Goal: Task Accomplishment & Management: Manage account settings

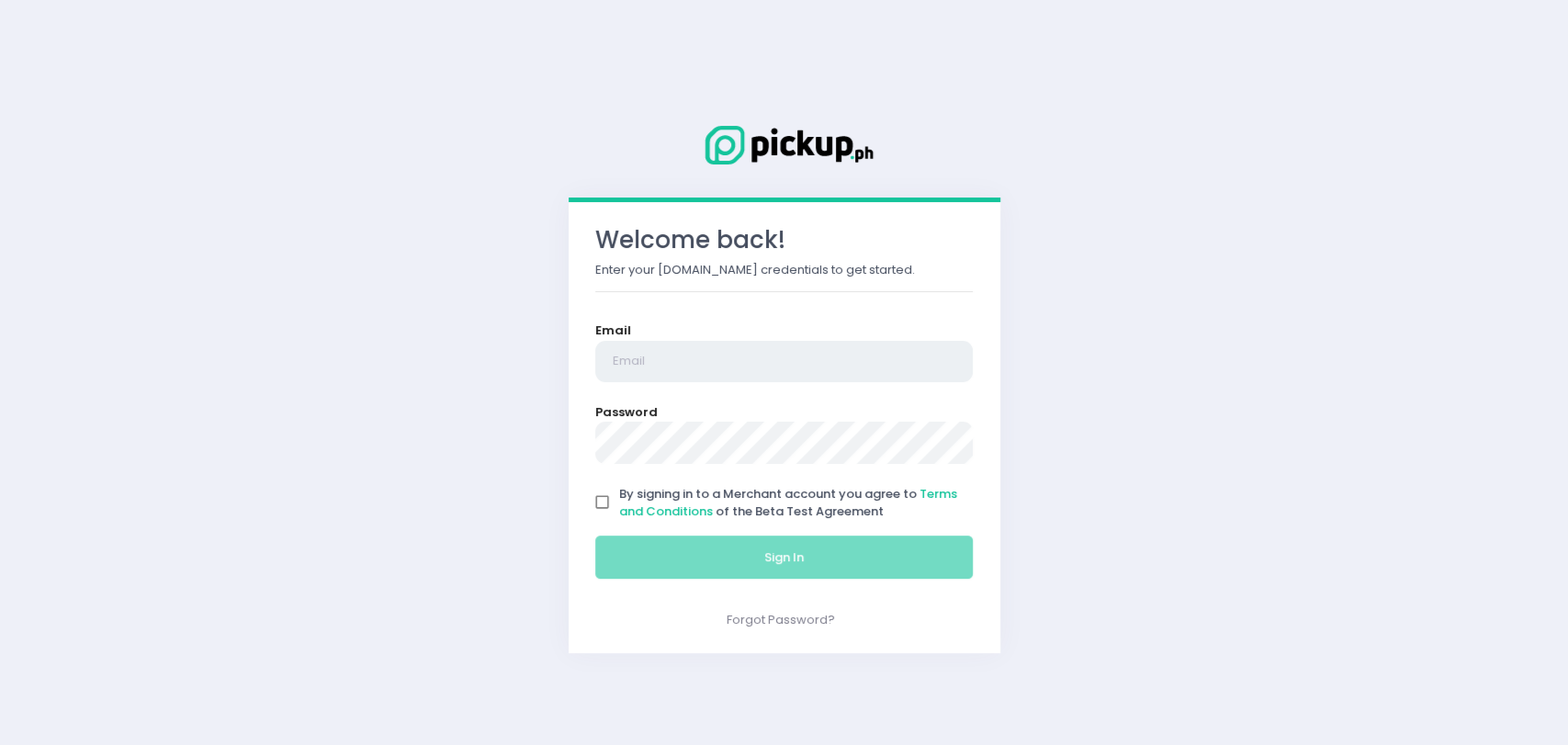
type input "[EMAIL_ADDRESS][DOMAIN_NAME]"
click at [283, 386] on div "Welcome back! Enter your Pickup.ph credentials to get started. Email rgomez@pic…" at bounding box center [784, 372] width 1568 height 745
click at [597, 505] on input "By signing in to a Merchant account you agree to Terms and Conditions of the Be…" at bounding box center [602, 502] width 35 height 35
checkbox input "true"
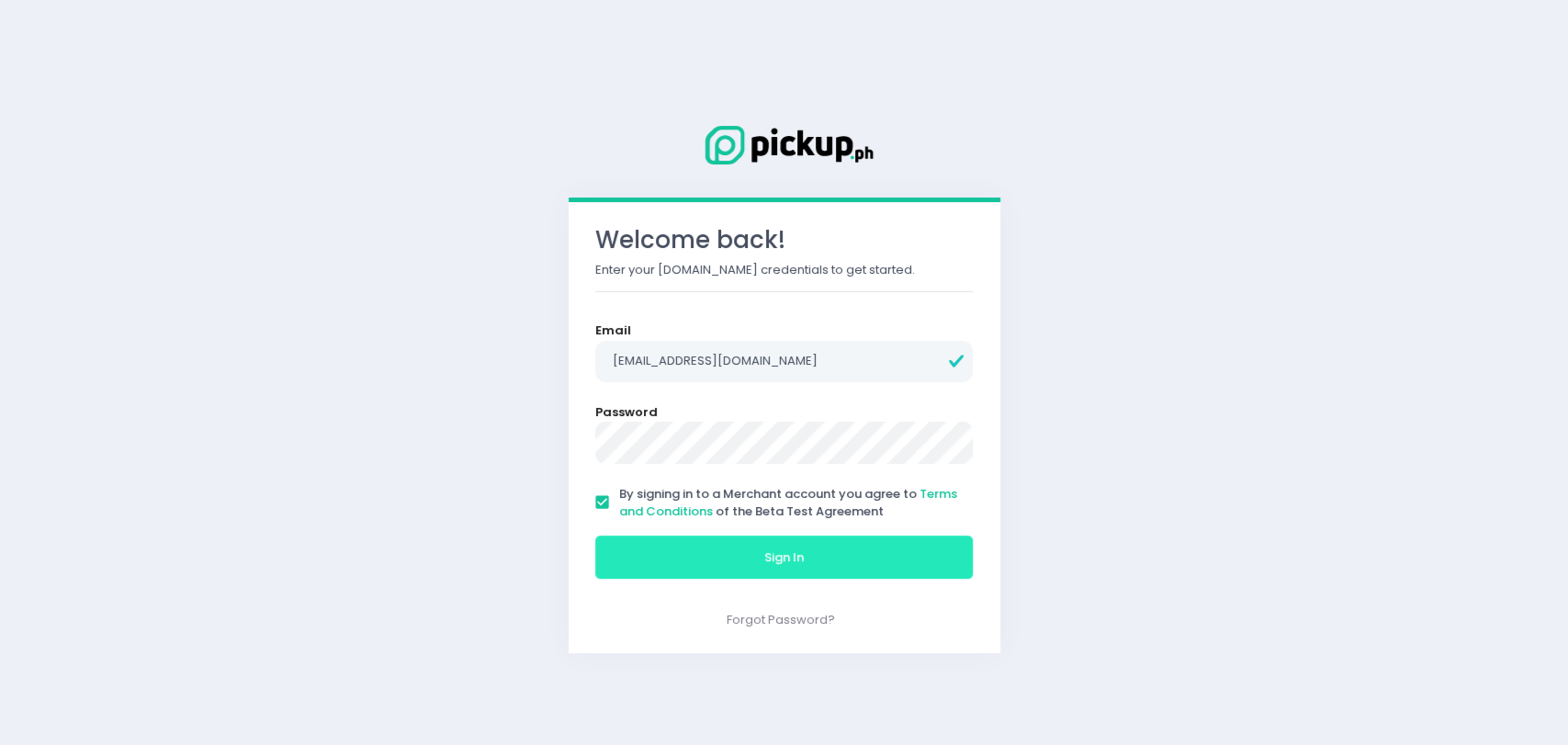
click at [778, 553] on span "Sign In" at bounding box center [784, 557] width 39 height 18
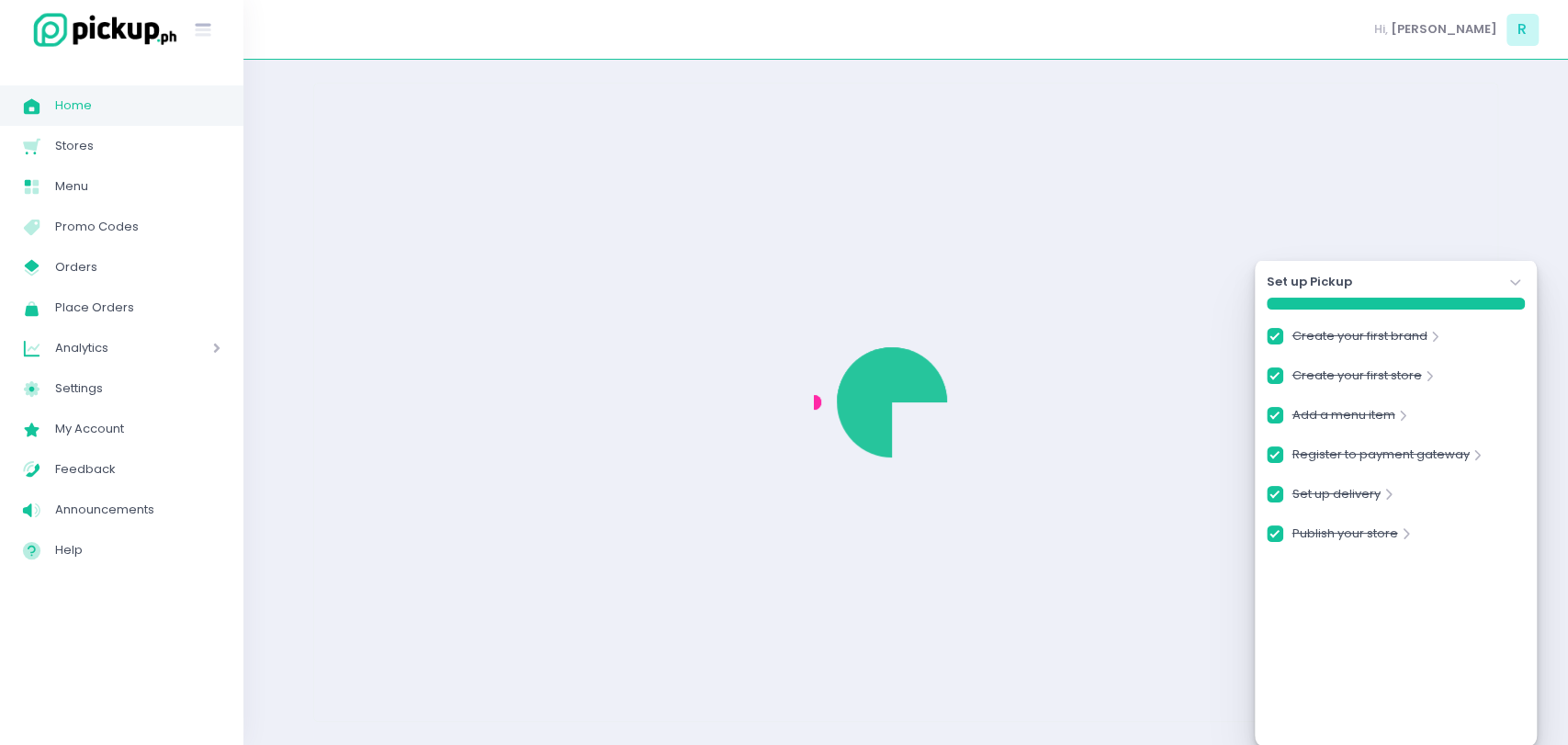
checkbox input "true"
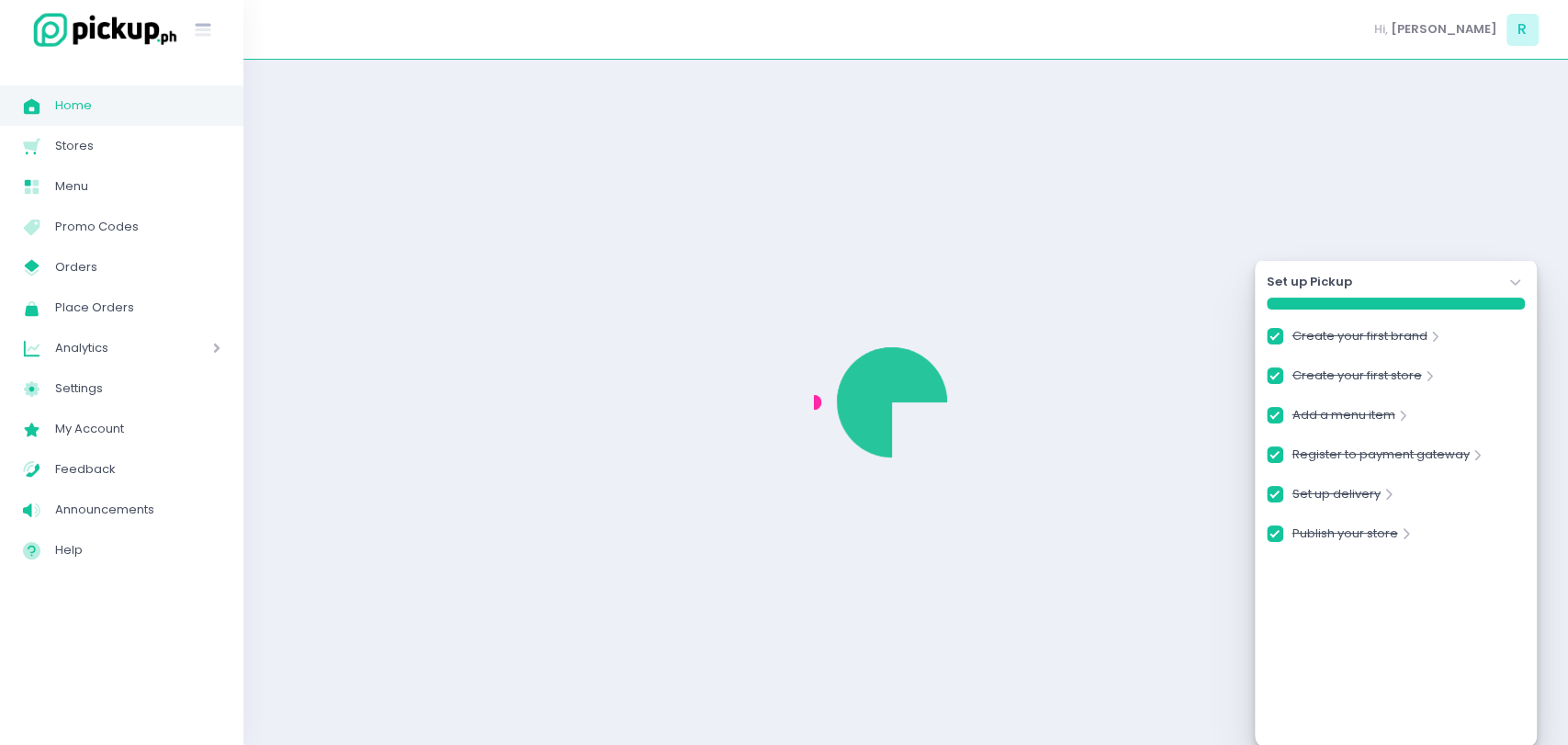
checkbox input "true"
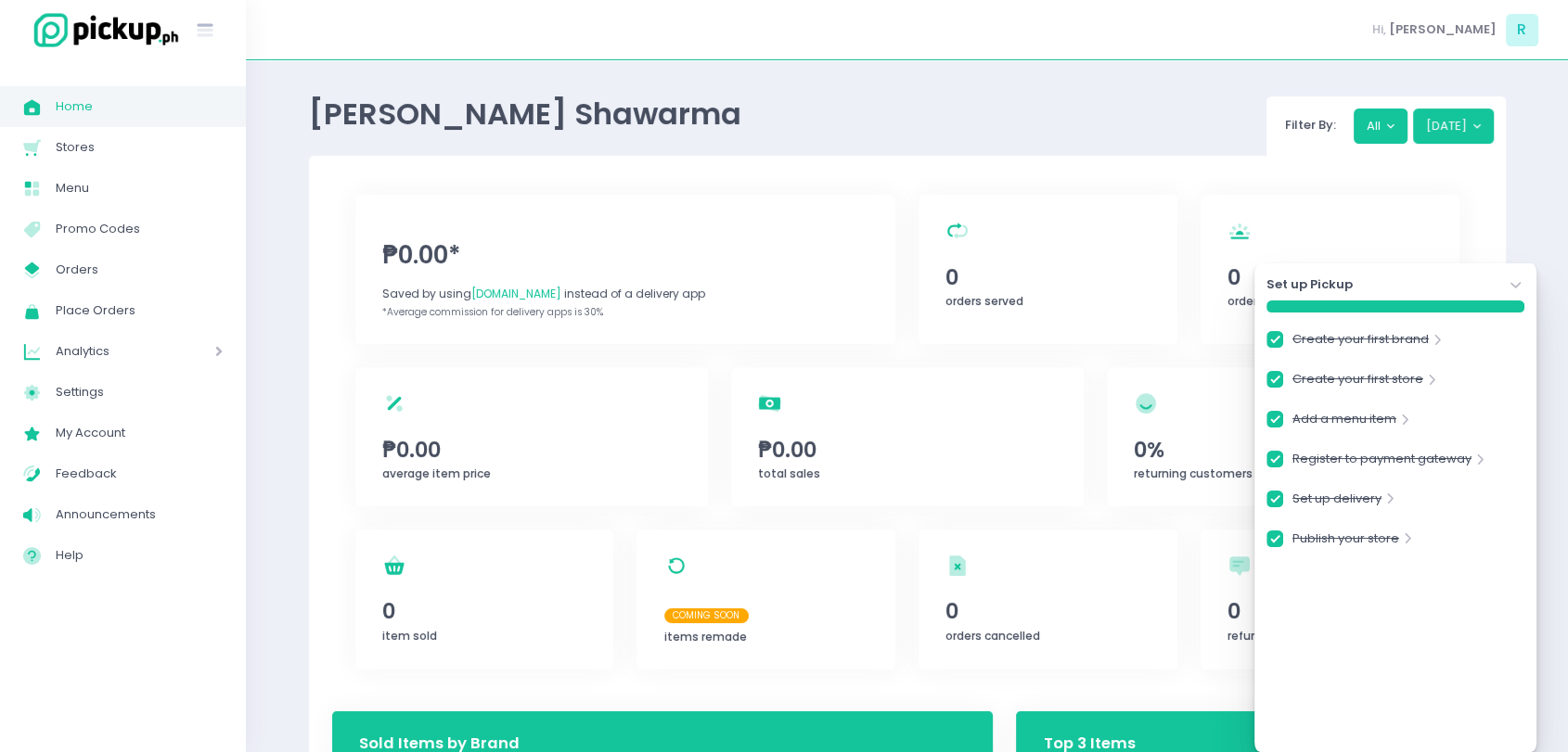
click at [1516, 283] on icon "Stockholm-icons / Navigation / Angle-down Created with Sketch." at bounding box center [1516, 285] width 19 height 19
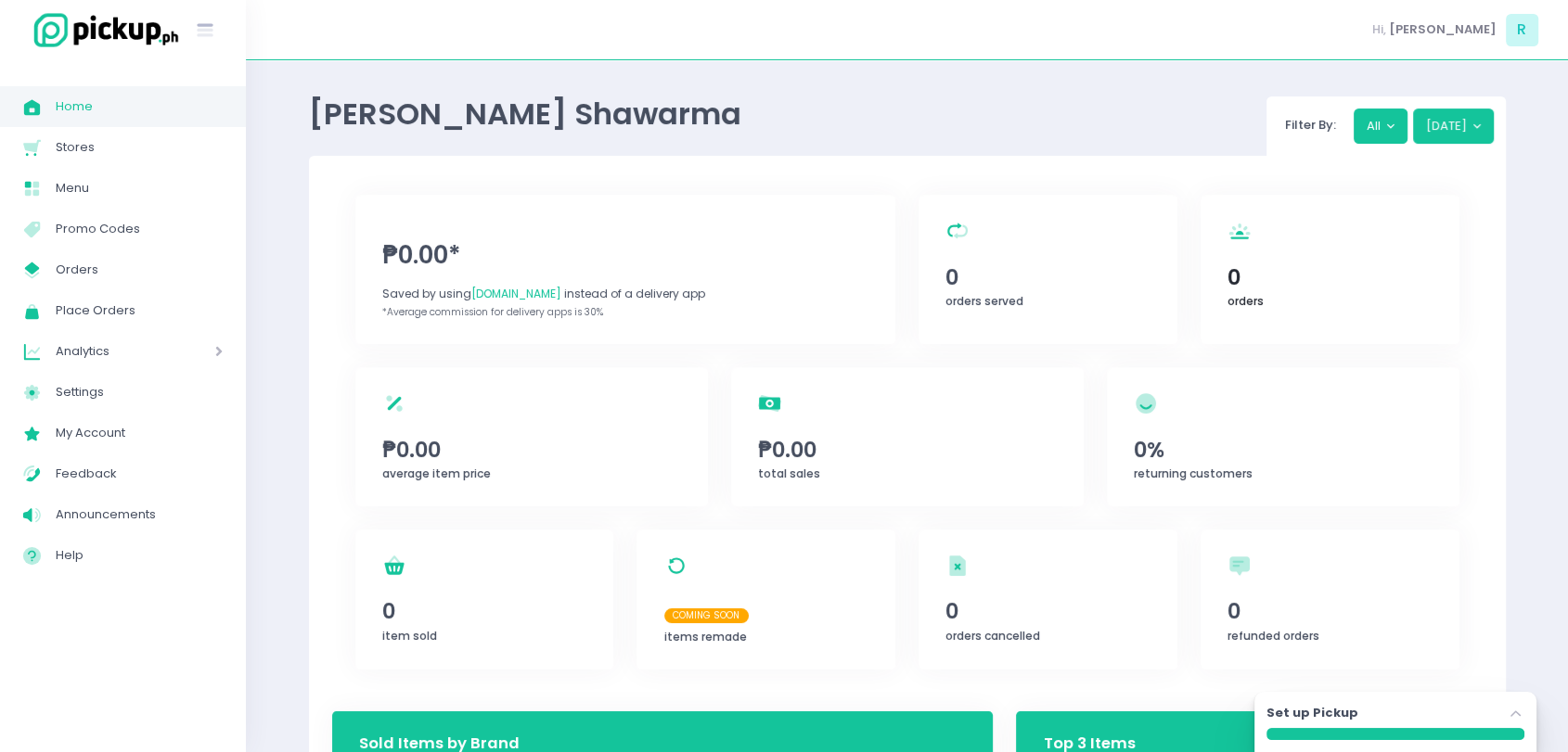
click at [1220, 272] on div "orders Created with Sketch. 0 orders" at bounding box center [1330, 268] width 259 height 149
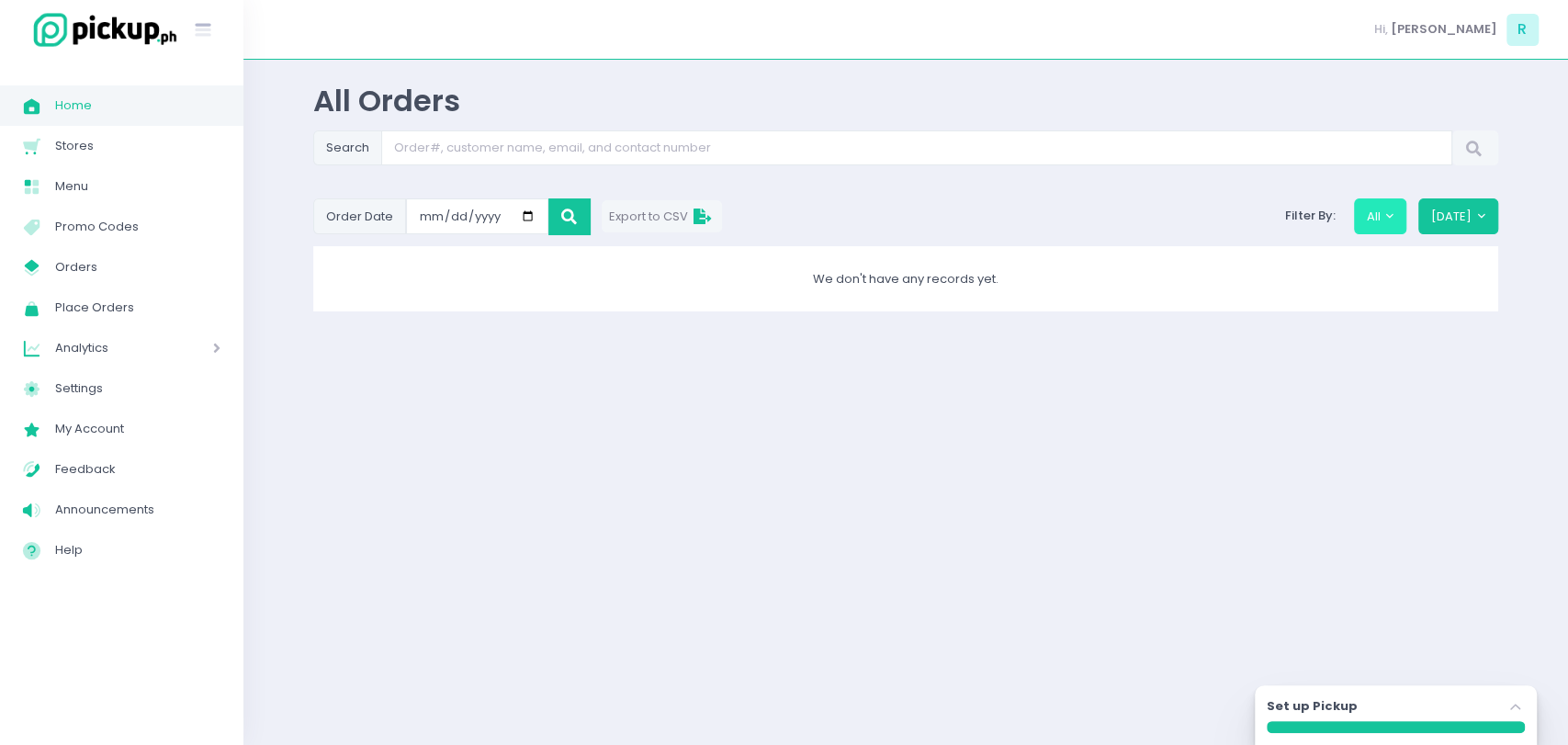
click at [1397, 222] on button "All" at bounding box center [1380, 215] width 54 height 35
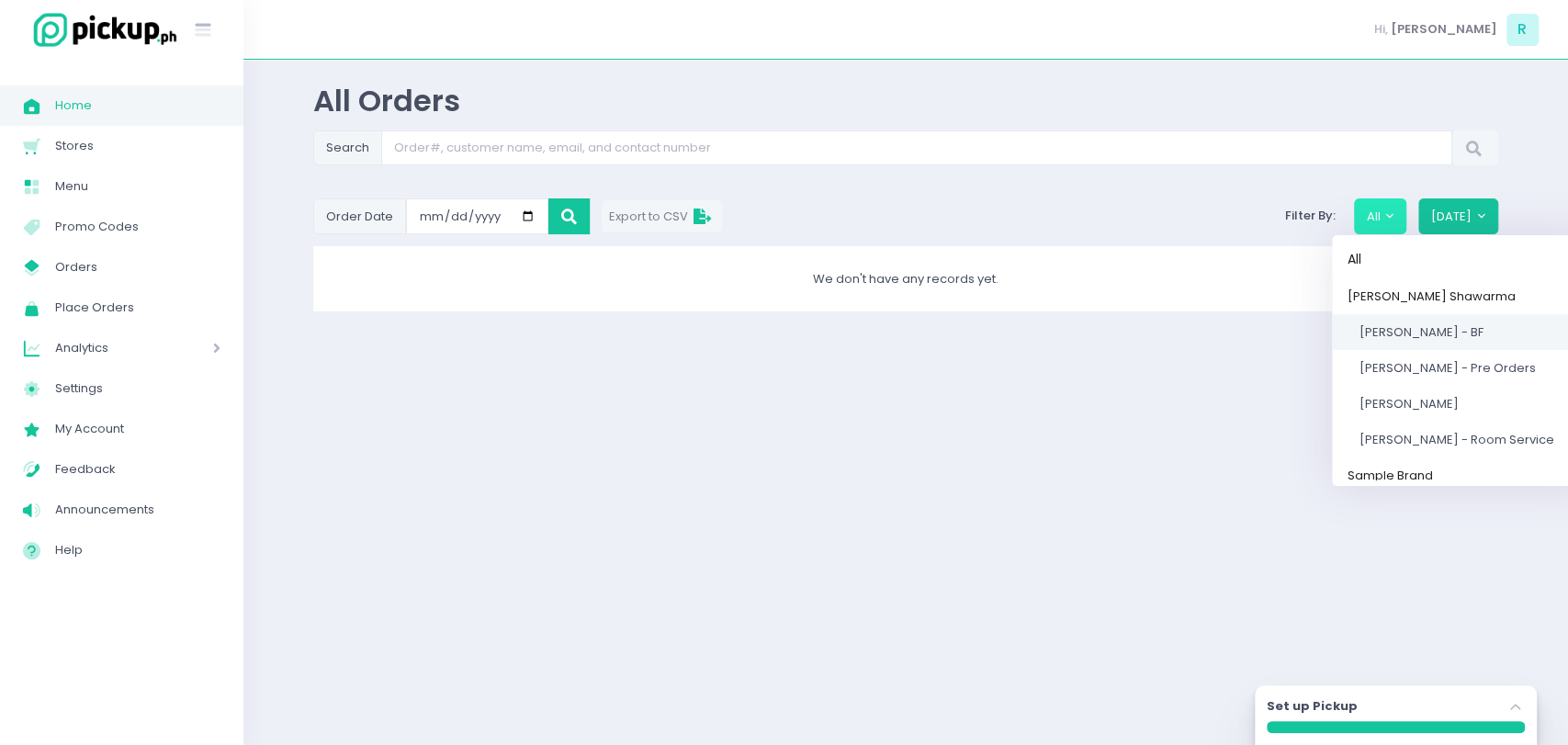
click at [1425, 335] on span "[PERSON_NAME] - BF" at bounding box center [1421, 332] width 124 height 18
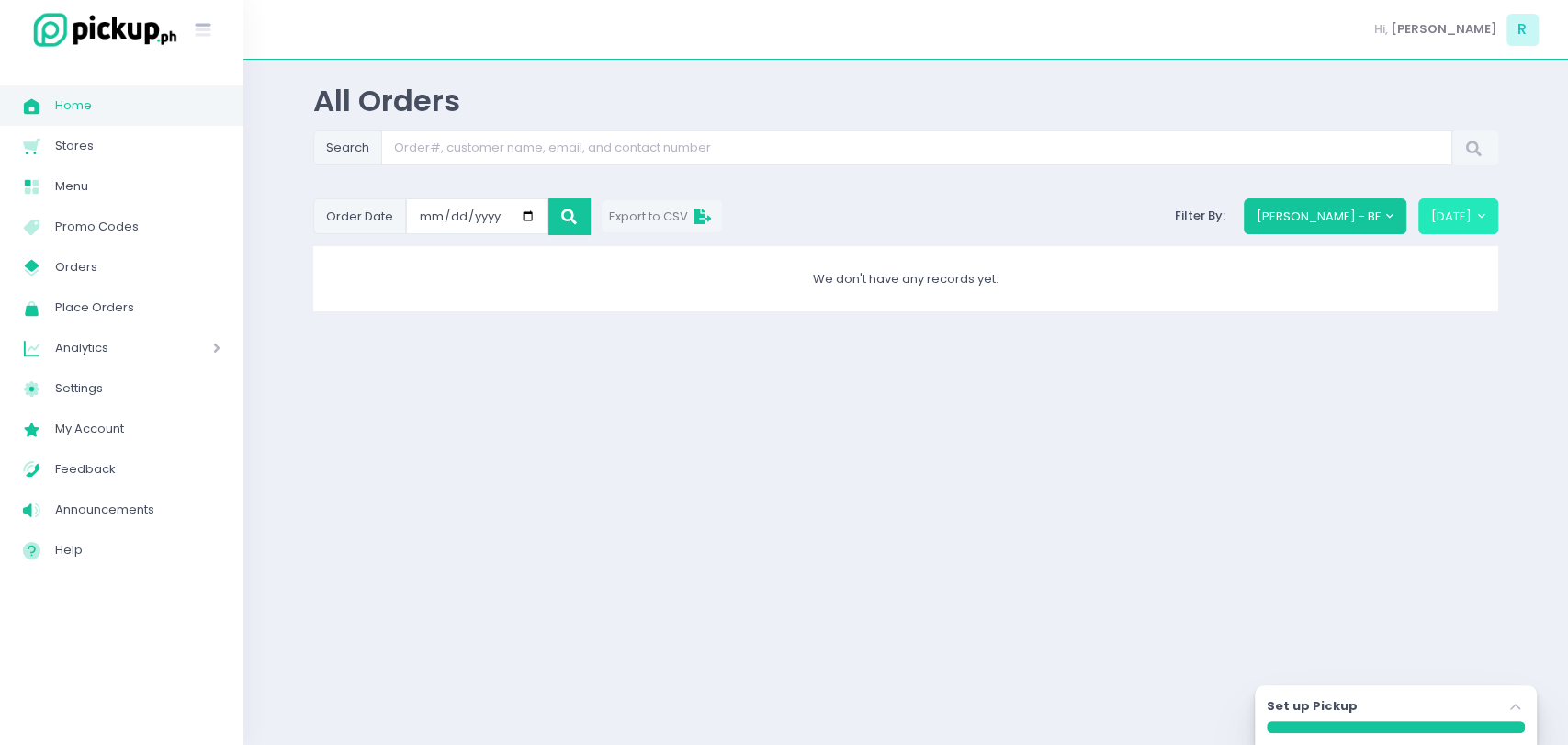
click at [1462, 215] on button "[DATE]" at bounding box center [1457, 215] width 80 height 35
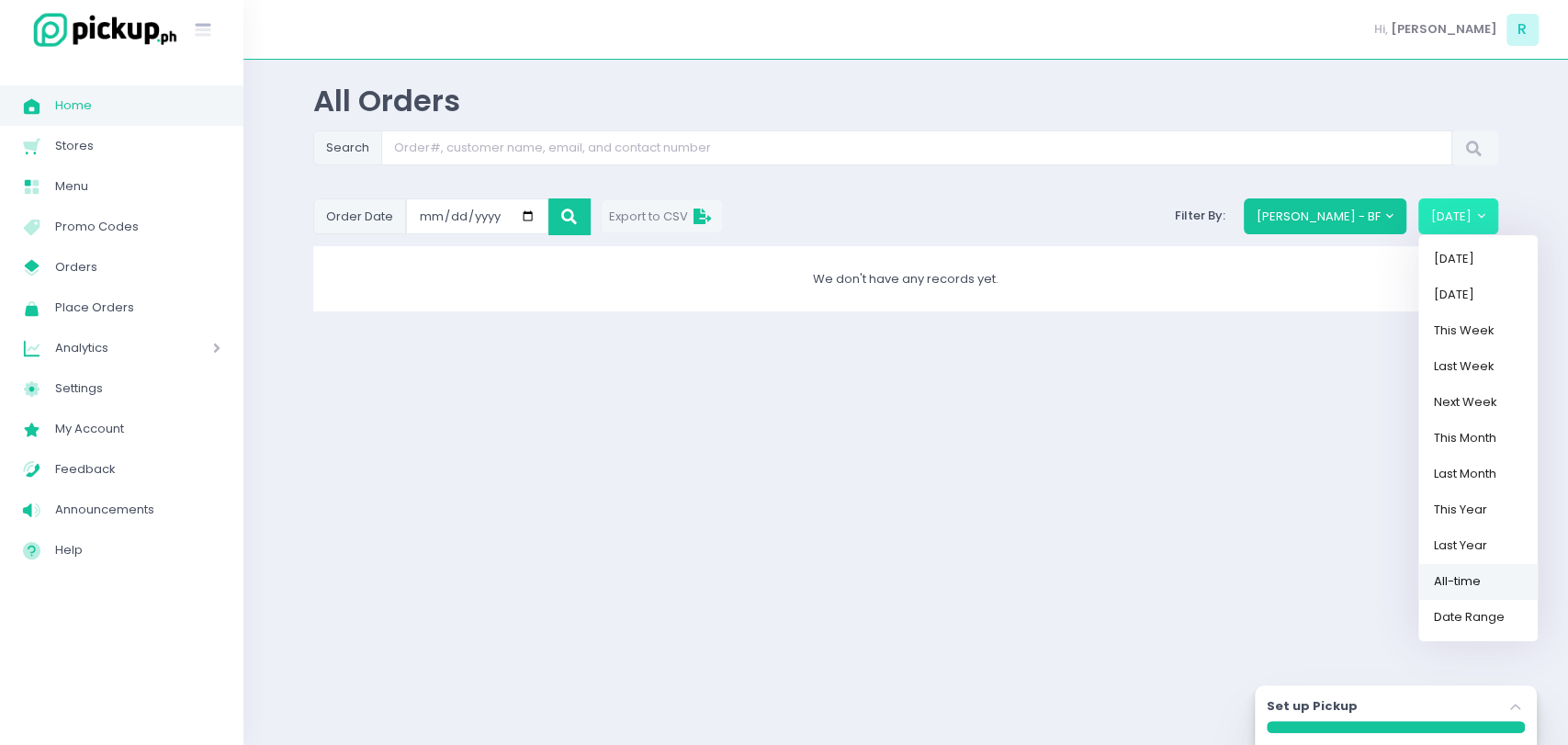
click at [1465, 572] on link "All-time" at bounding box center [1477, 582] width 119 height 36
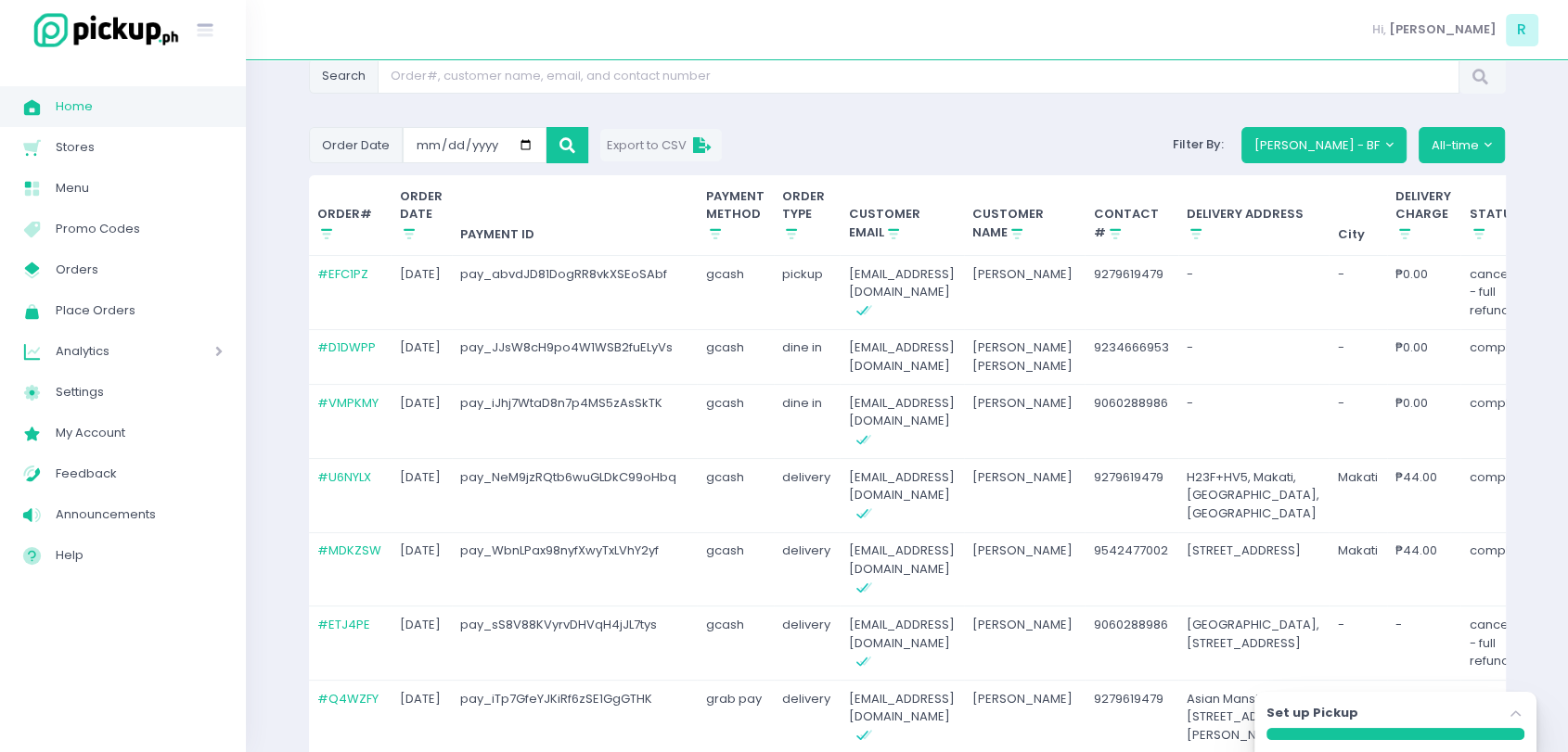
scroll to position [74, 0]
drag, startPoint x: 708, startPoint y: 276, endPoint x: 470, endPoint y: 293, distance: 238.6
click at [470, 293] on tr "# EFC1PZ 2025-03-24 pay_abvdJD81DogRR8vkXSEoSAbf gcash pickup rjgomez1996@gmail…" at bounding box center [1055, 292] width 1491 height 74
click at [553, 288] on td "pay_abvdJD81DogRR8vkXSEoSAbf" at bounding box center [574, 292] width 246 height 74
click at [341, 349] on link "# D1DWPP" at bounding box center [347, 346] width 59 height 18
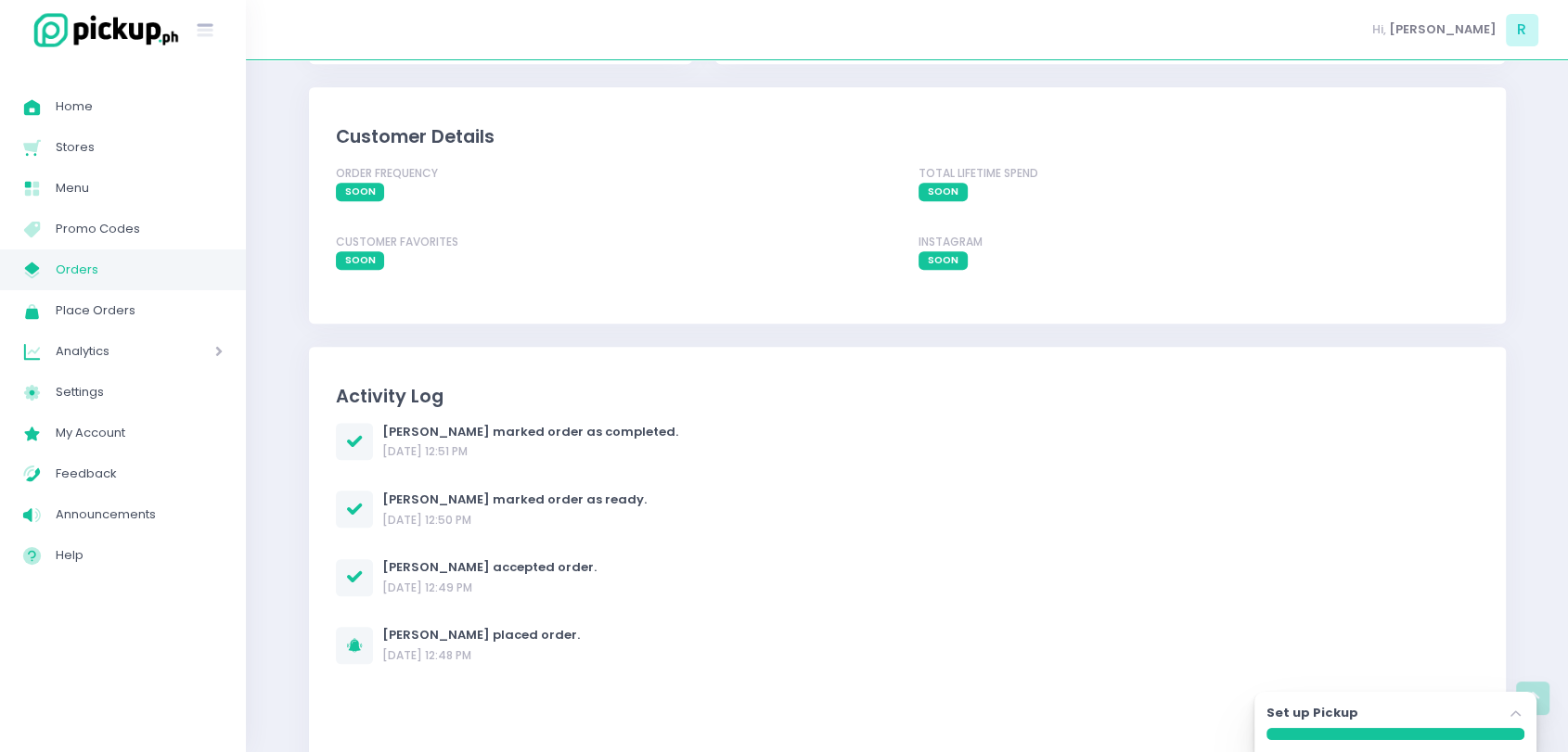
scroll to position [1238, 0]
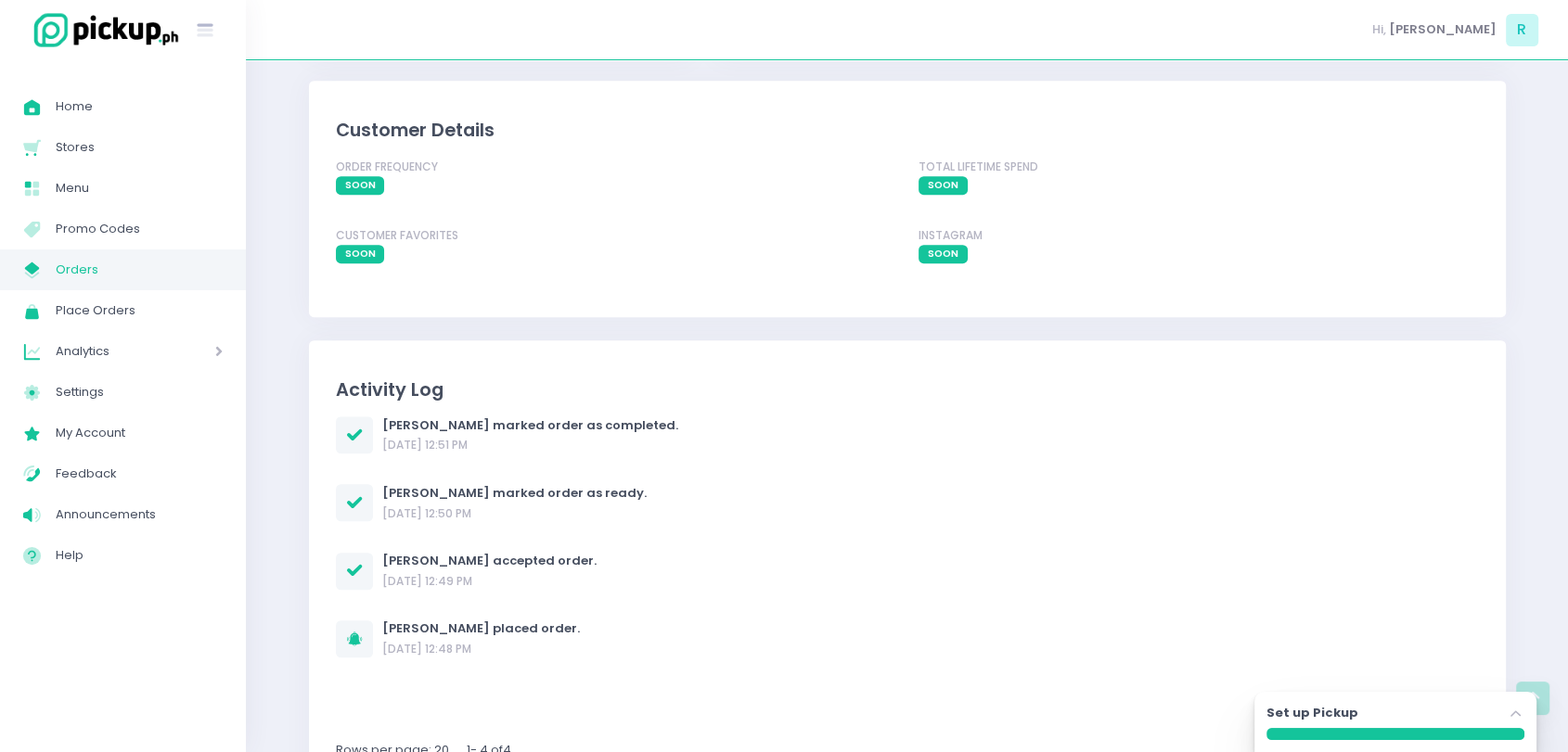
drag, startPoint x: 505, startPoint y: 443, endPoint x: 372, endPoint y: 449, distance: 133.1
click at [372, 449] on div "Mary Jane Gomez marked order as completed. 24/03/2025 12:51 PM" at bounding box center [507, 435] width 342 height 38
click at [423, 454] on div "Mary Jane Gomez marked order as completed. 24/03/2025 12:51 PM Mary Jane Gomez …" at bounding box center [907, 578] width 1143 height 324
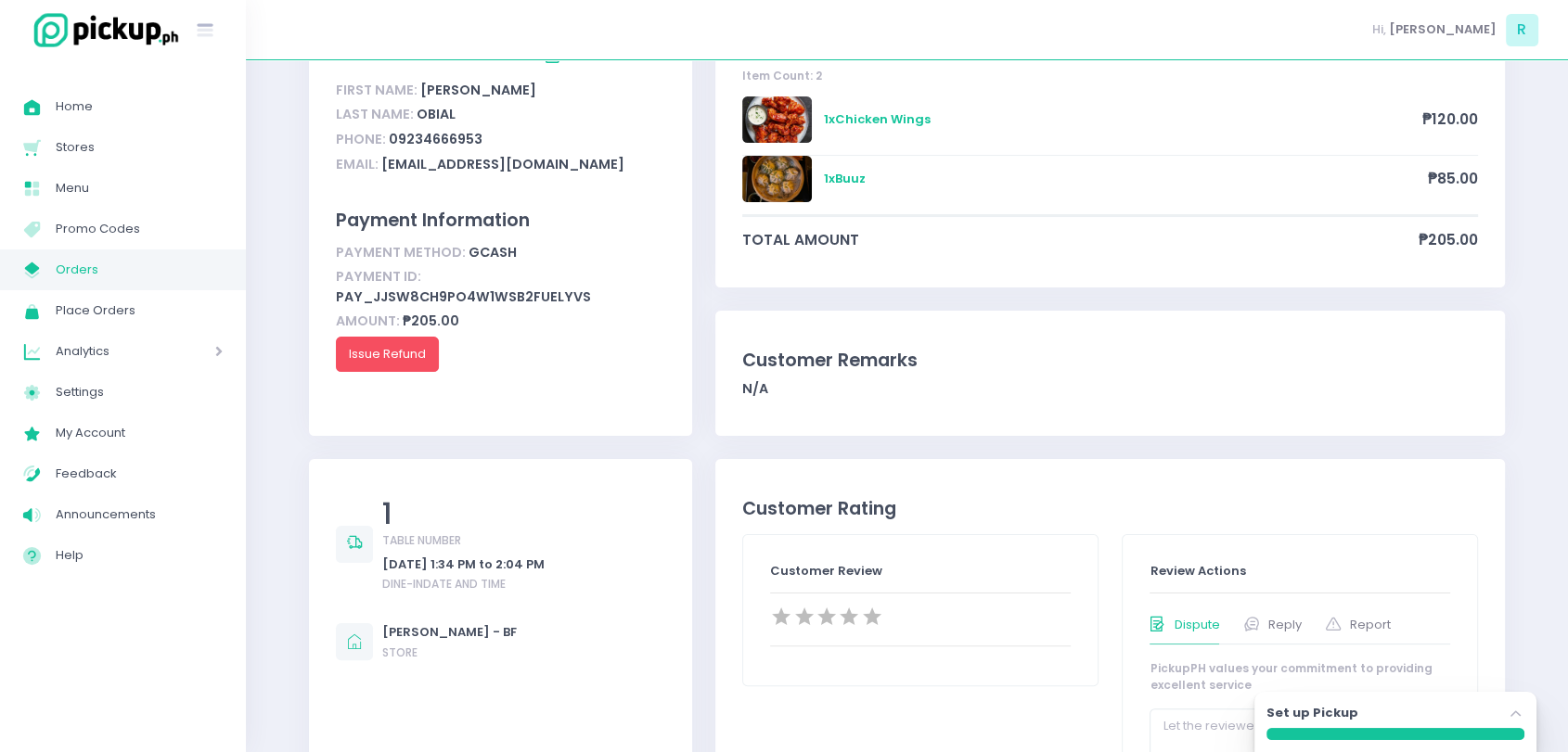
scroll to position [304, 0]
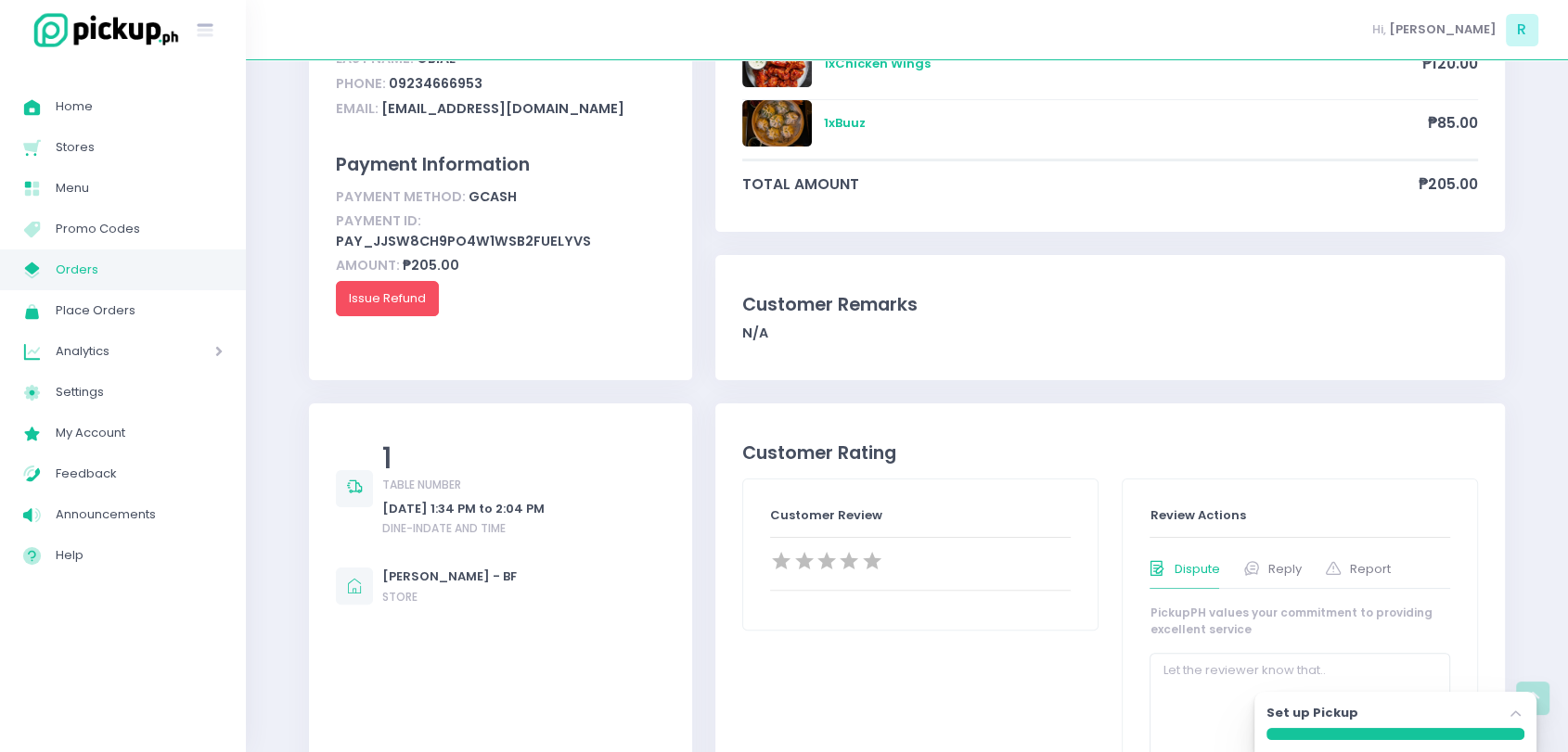
click at [921, 301] on div "Customer Remarks" at bounding box center [1110, 304] width 736 height 27
click at [847, 452] on div "Customer Rating" at bounding box center [1110, 453] width 736 height 27
click at [792, 452] on div "Customer Rating" at bounding box center [1110, 453] width 736 height 27
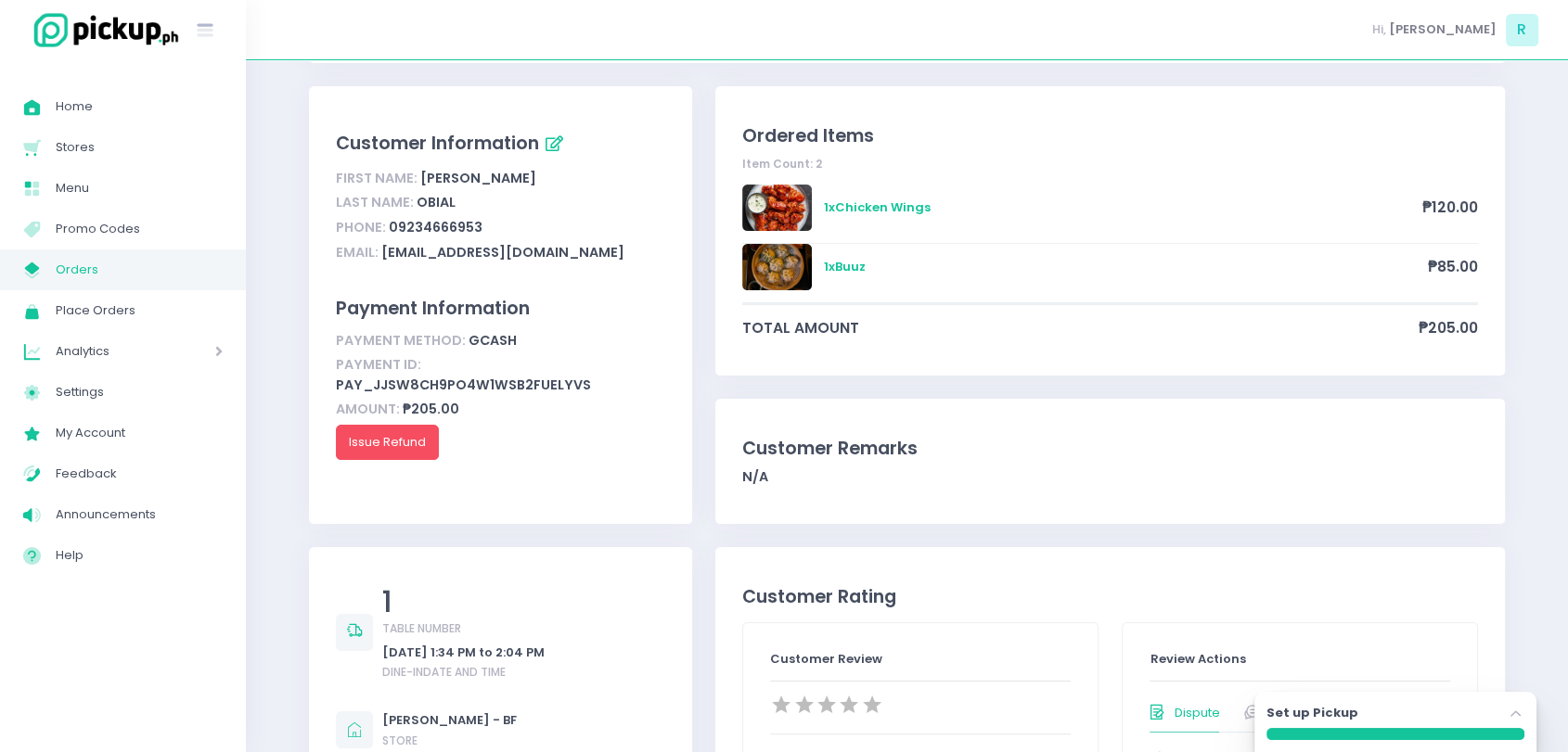
scroll to position [161, 0]
click at [365, 459] on button "Issue Refund" at bounding box center [387, 441] width 103 height 35
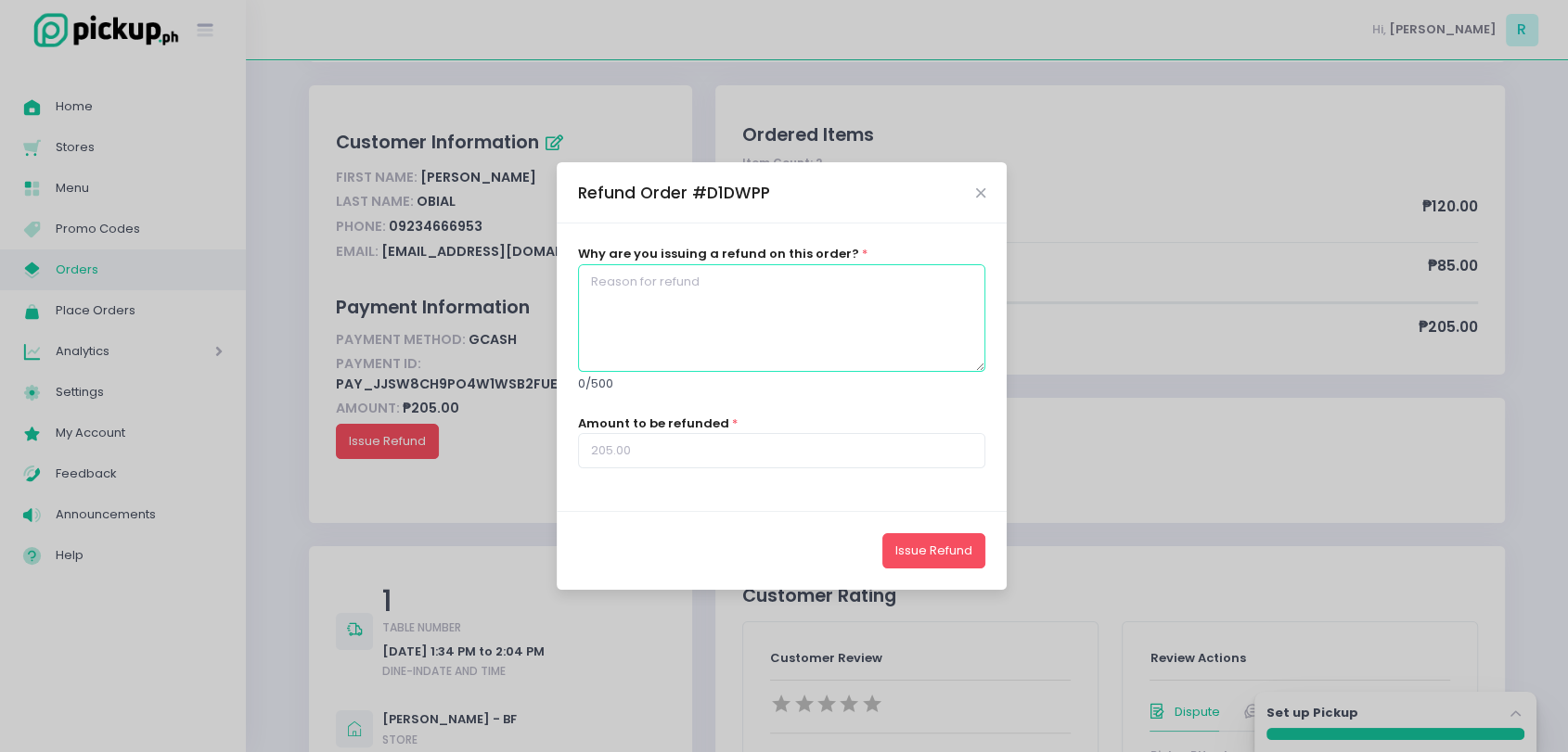
click at [623, 296] on textarea at bounding box center [782, 318] width 408 height 107
type textarea "wrong item"
click at [622, 445] on input "number" at bounding box center [782, 450] width 408 height 35
type input "5"
type input "205"
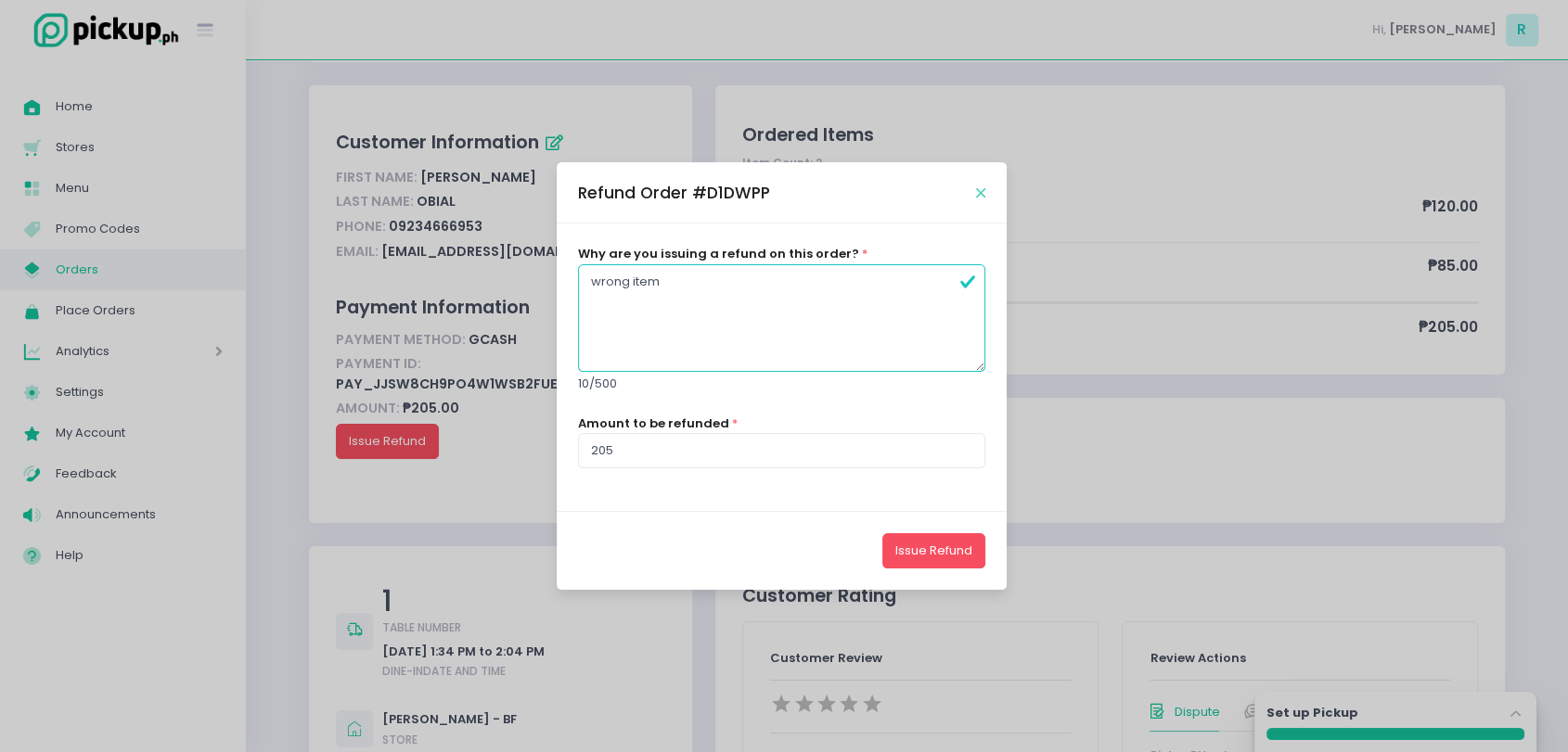
click at [982, 189] on icon "Close" at bounding box center [981, 193] width 9 height 14
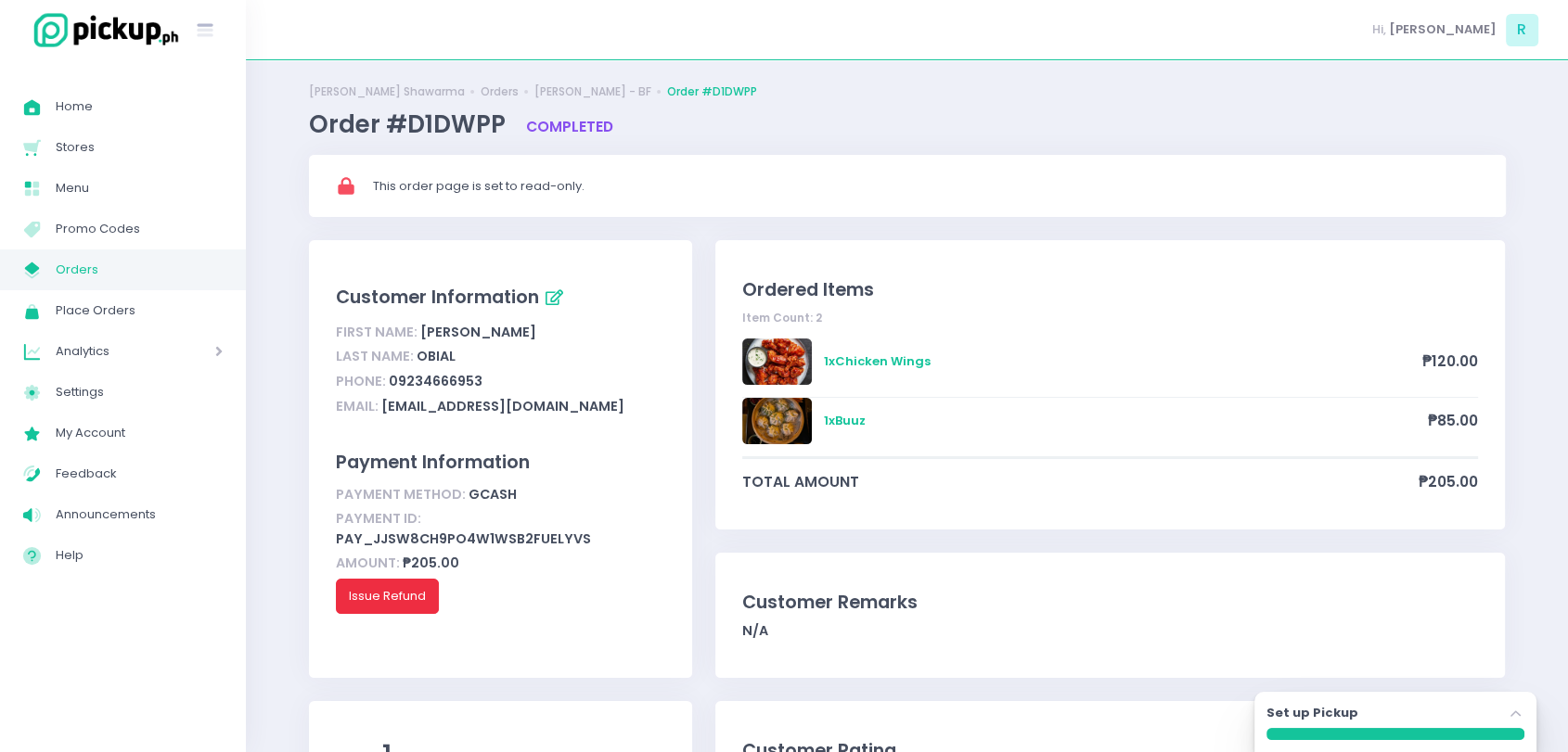
scroll to position [0, 0]
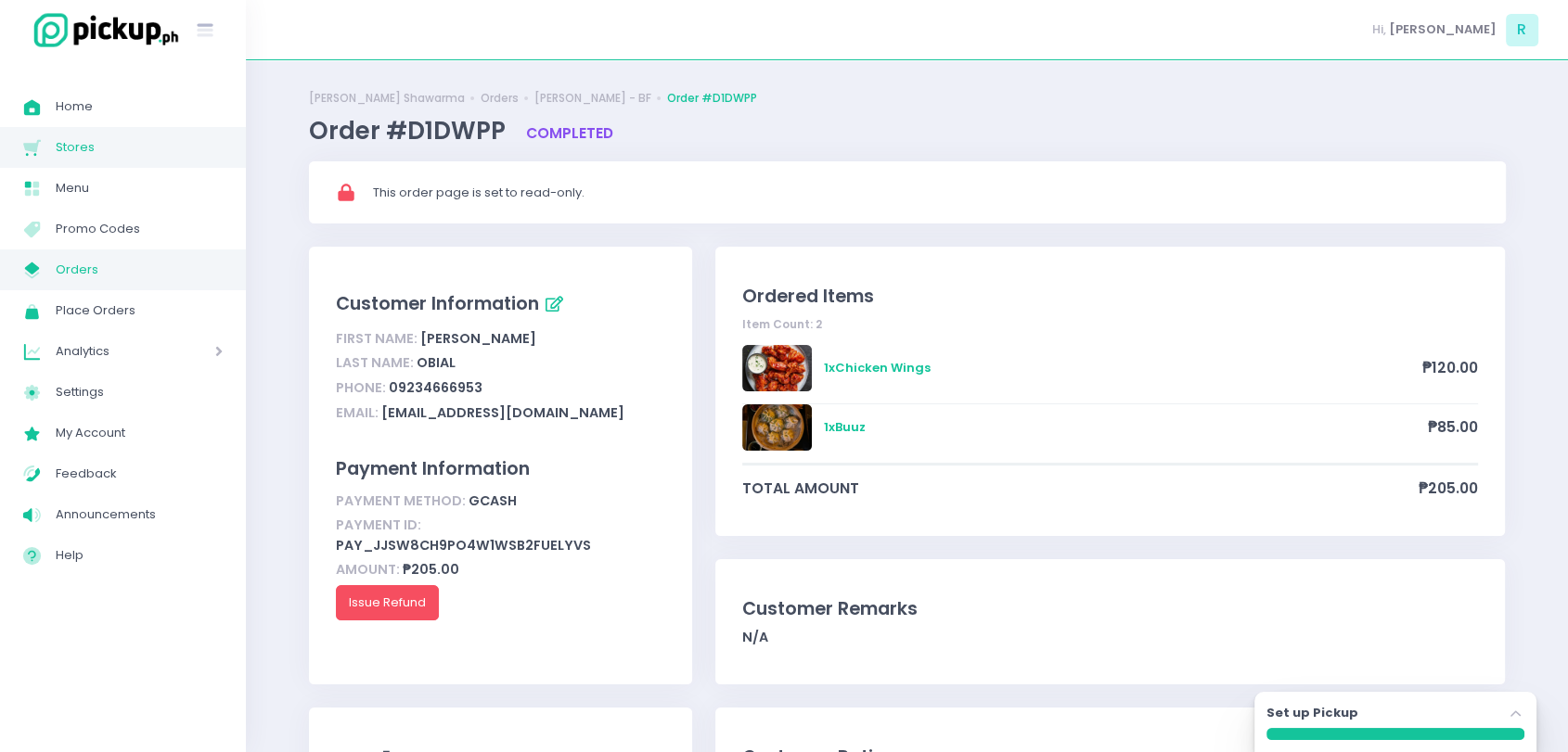
click at [86, 145] on span "Stores" at bounding box center [139, 147] width 167 height 24
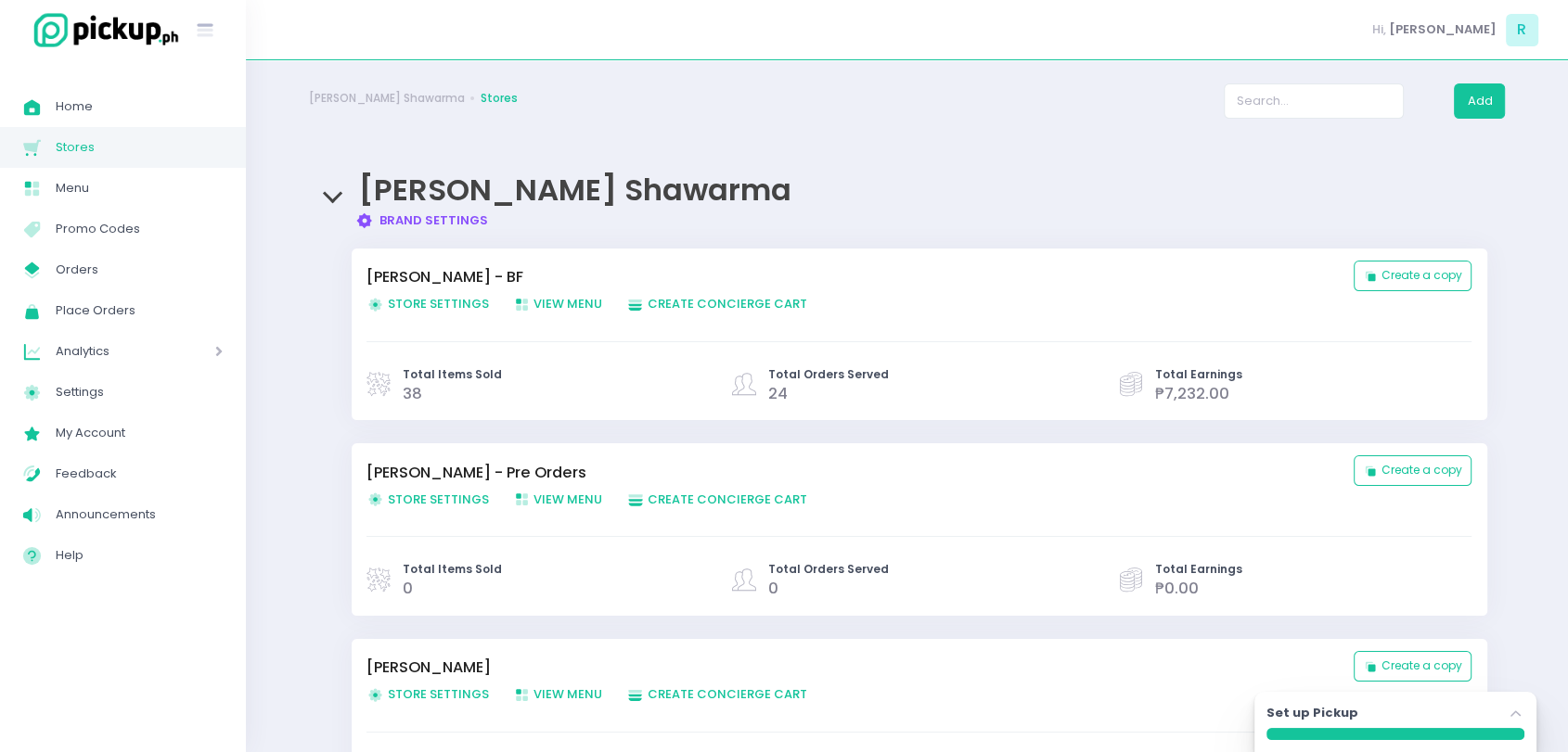
click at [447, 300] on span "Store Settings Created with Sketch. Store Settings" at bounding box center [427, 303] width 122 height 18
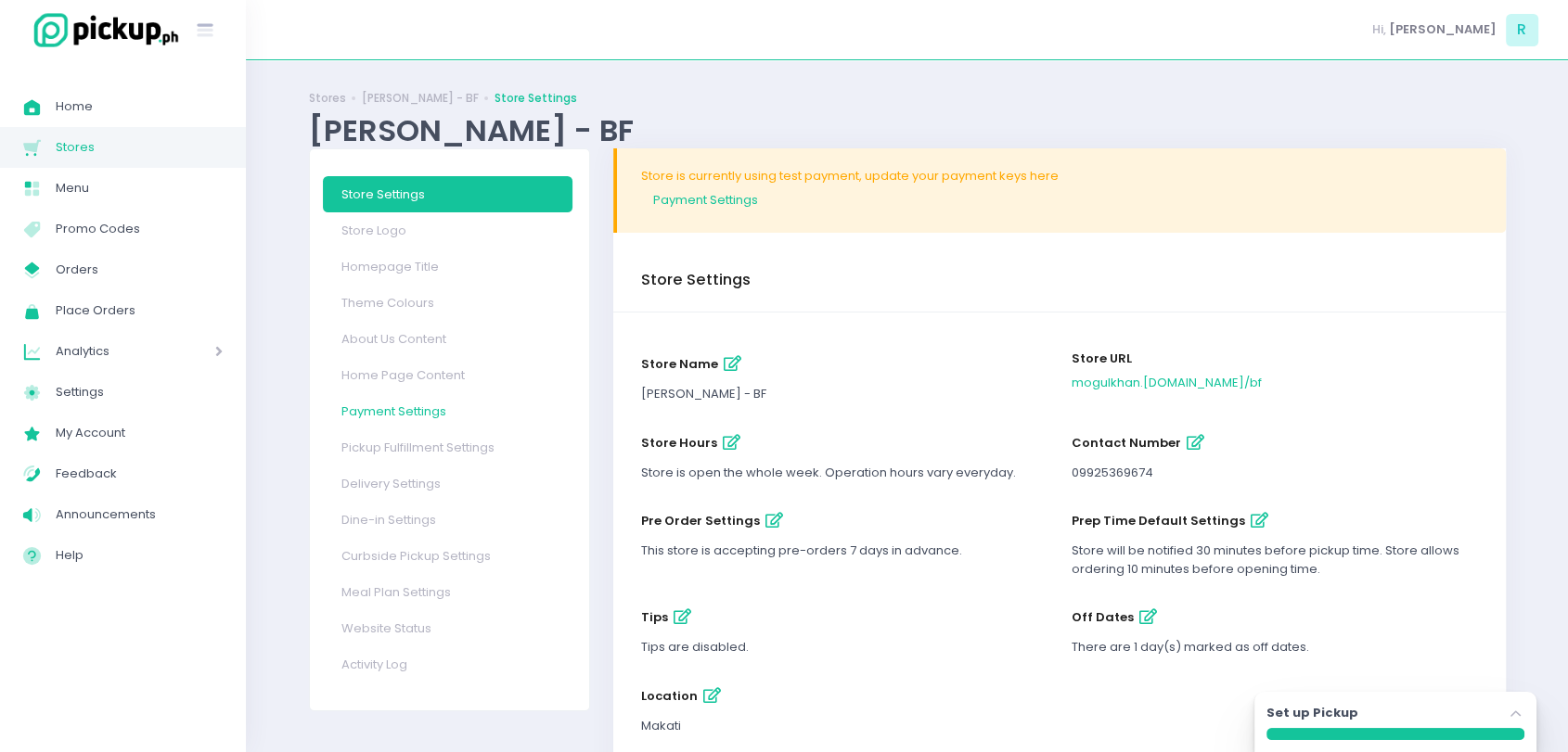
scroll to position [110, 0]
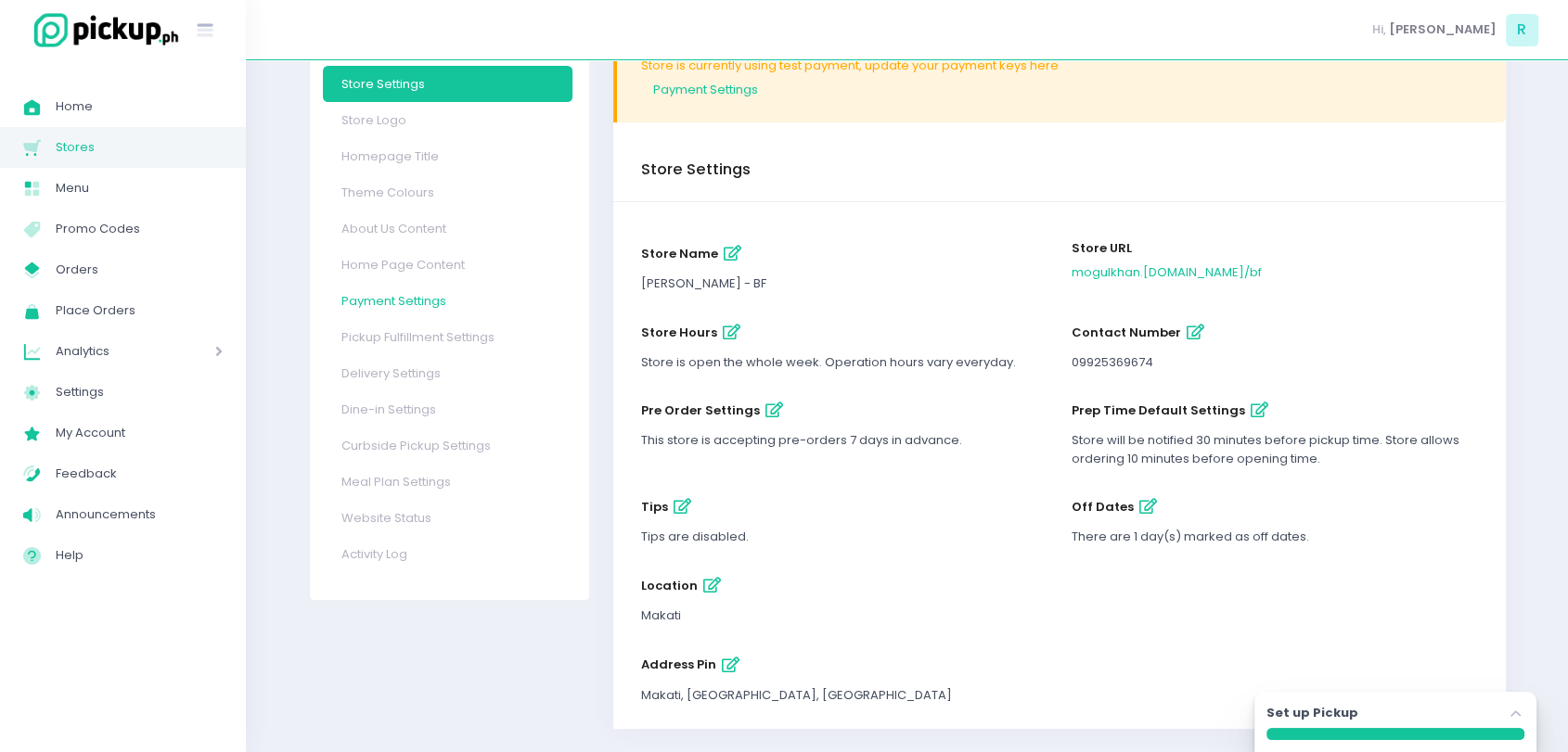
click at [413, 407] on link "Dine-in Settings" at bounding box center [447, 410] width 249 height 36
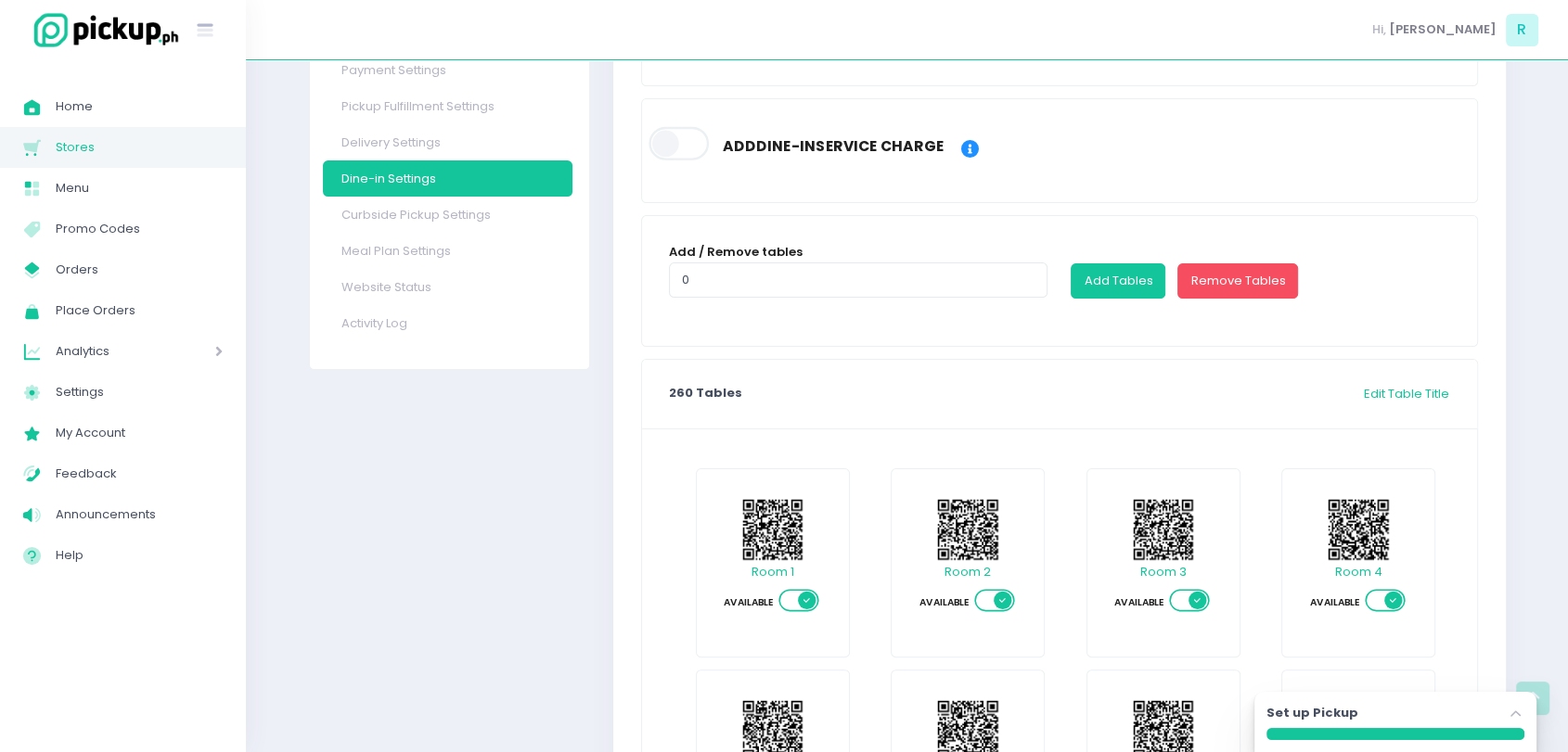
scroll to position [460, 0]
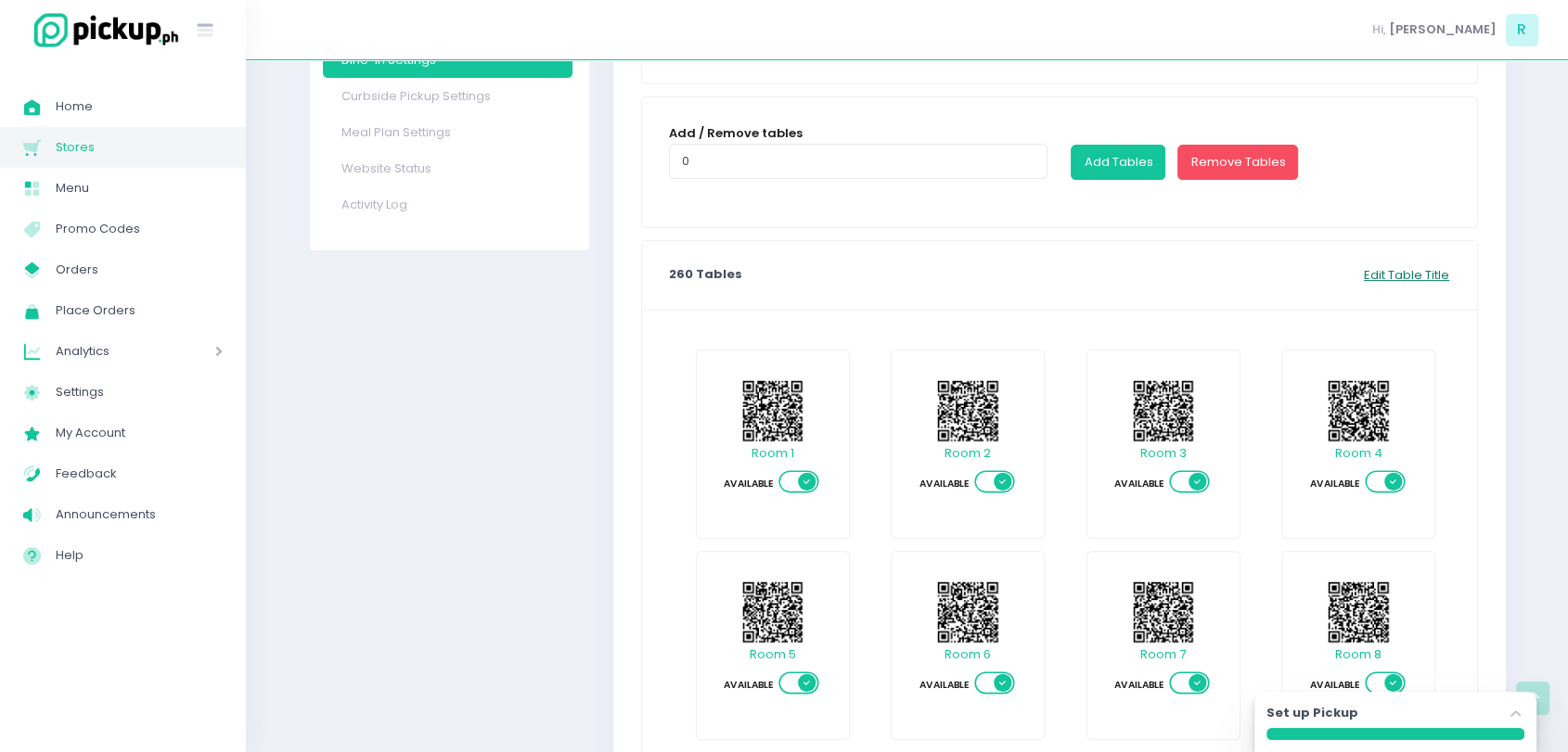
click at [1396, 275] on button "Edit Table Title" at bounding box center [1407, 276] width 87 height 21
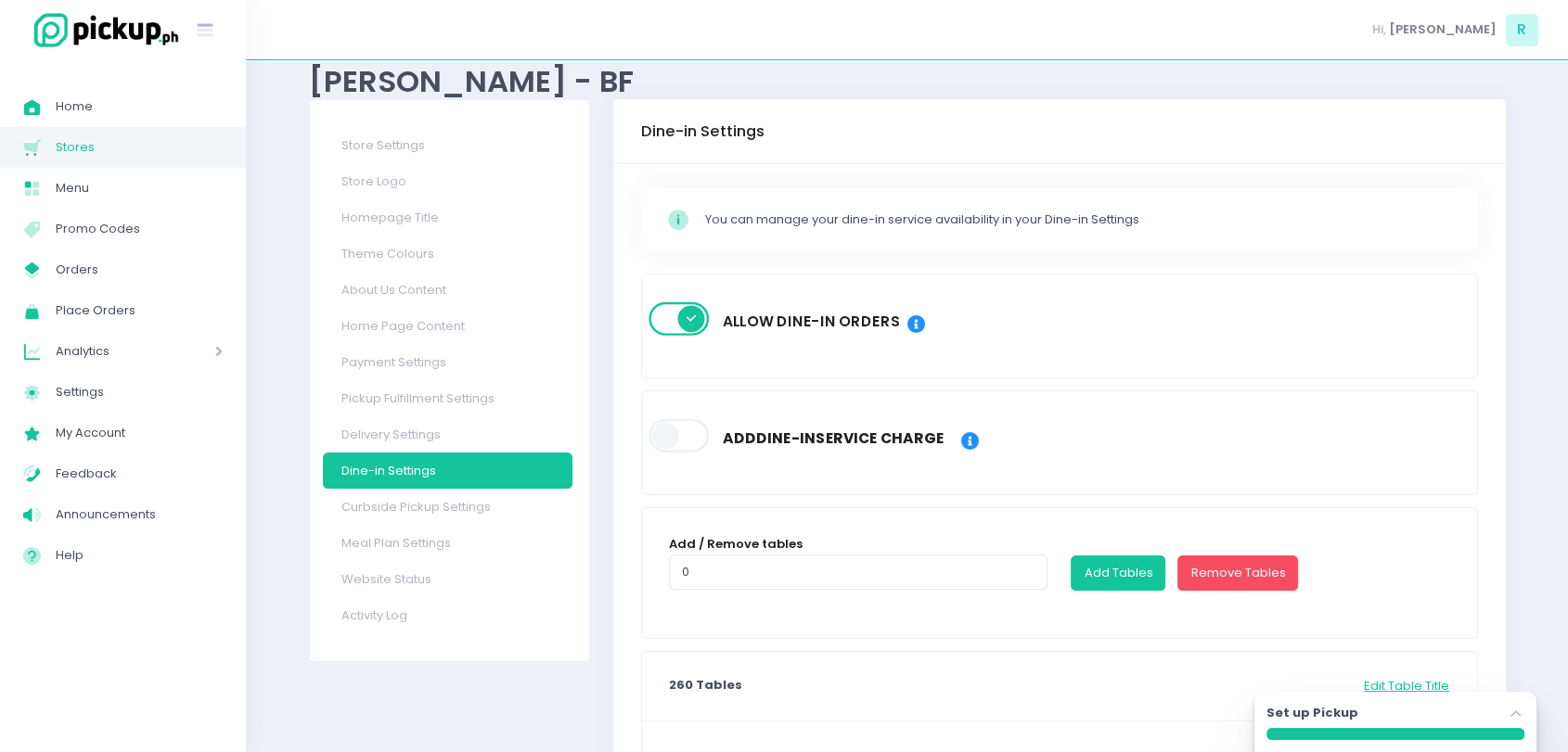
scroll to position [48, 0]
click at [120, 267] on span "Orders" at bounding box center [139, 269] width 167 height 24
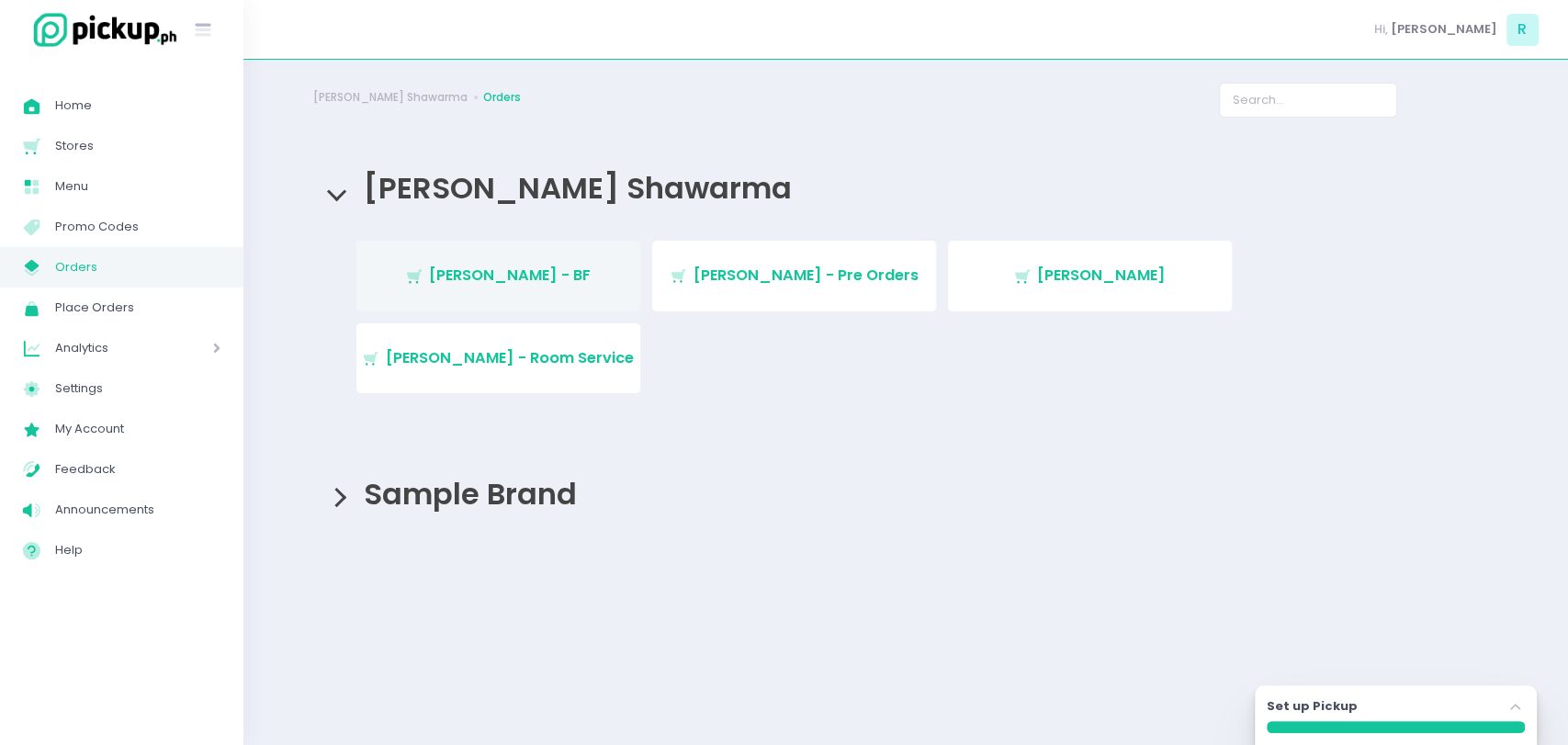
click at [410, 274] on link "Stockholm-icons / Shopping / Cart1 Created with Sketch. Mogul Khan - BF" at bounding box center [499, 275] width 284 height 70
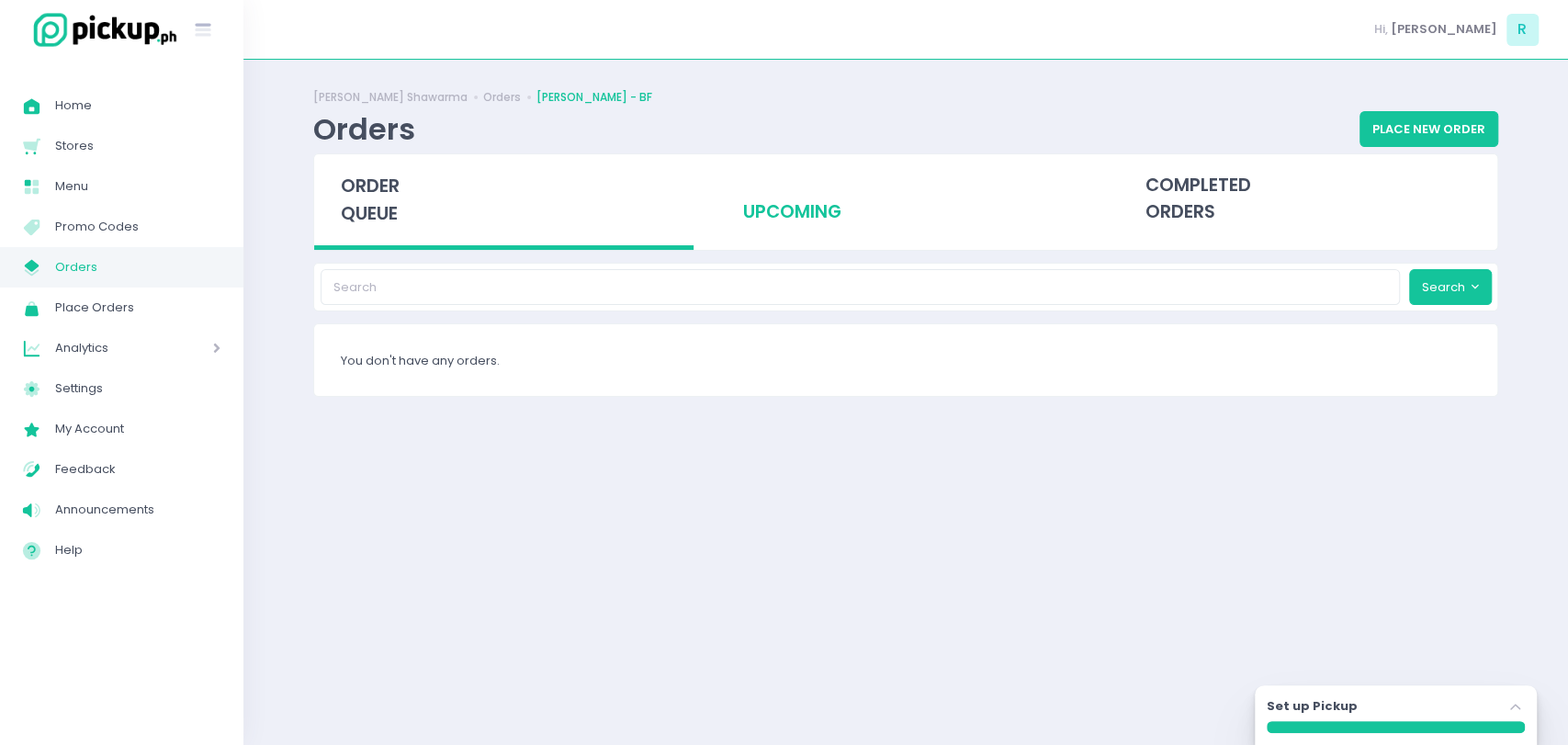
click at [782, 233] on div "upcoming" at bounding box center [906, 199] width 379 height 90
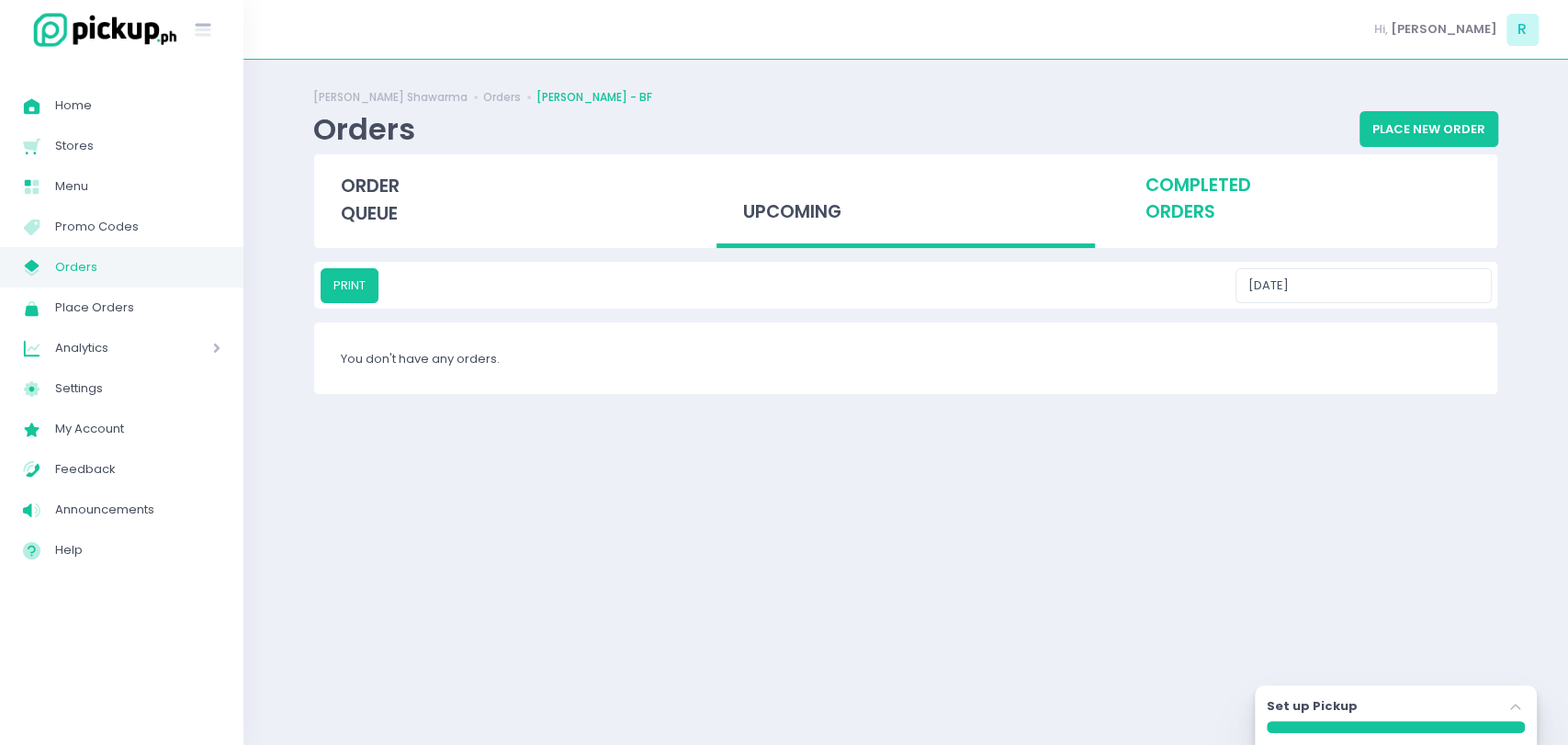
click at [1170, 223] on div "completed orders" at bounding box center [1307, 199] width 379 height 90
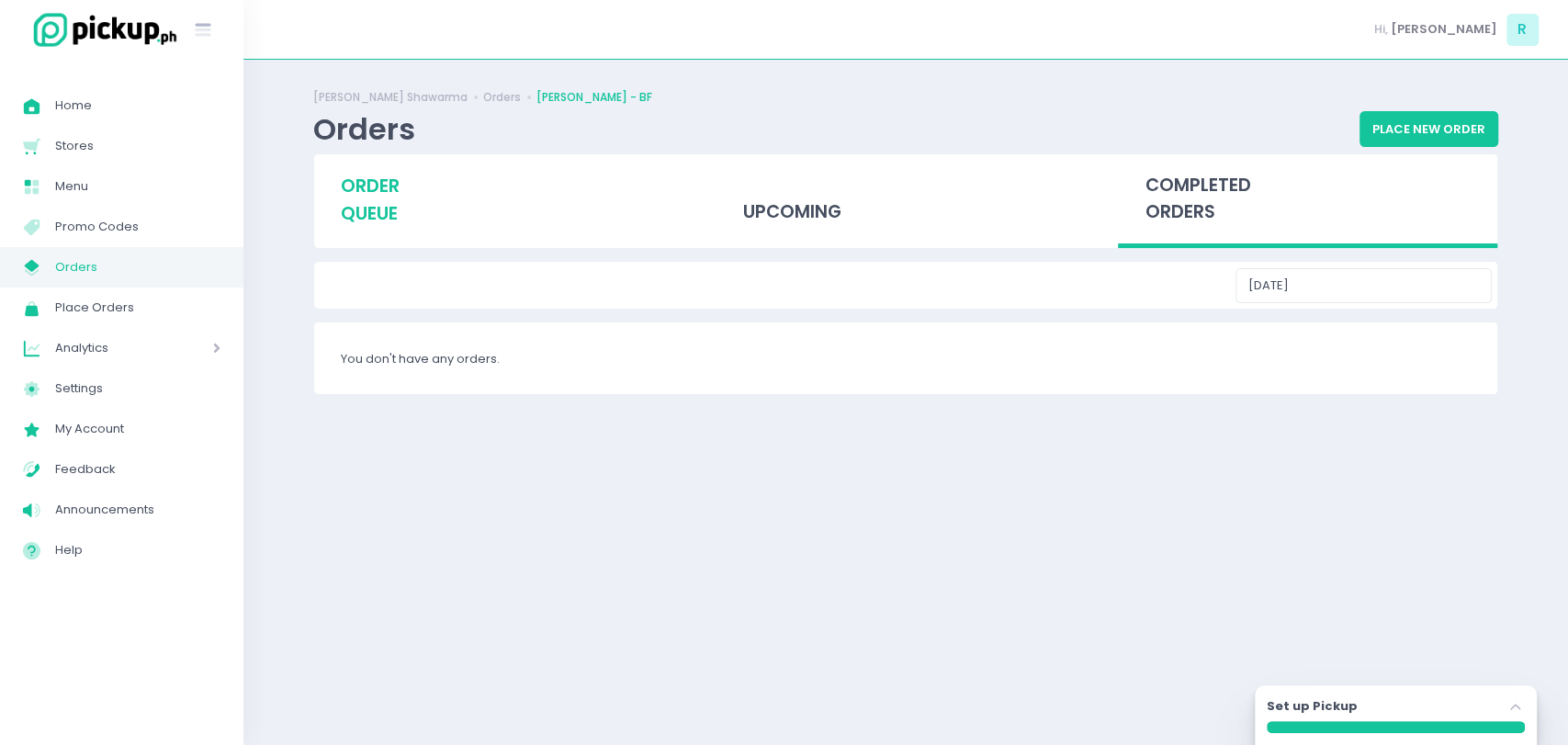
click at [412, 174] on div "order queue" at bounding box center [504, 199] width 379 height 91
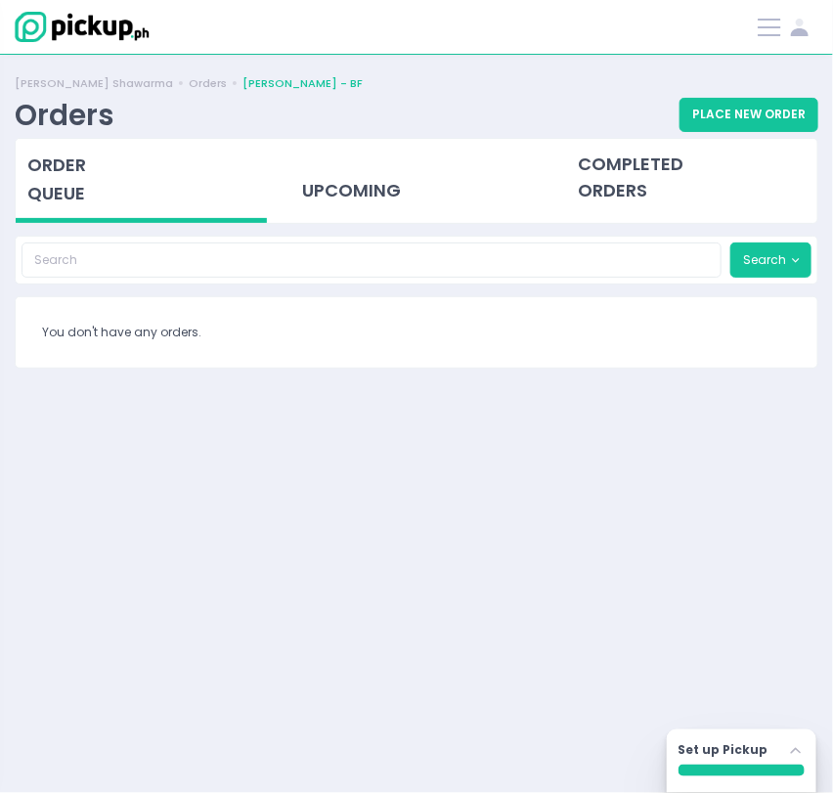
click at [214, 361] on div "You don't have any orders." at bounding box center [417, 332] width 802 height 70
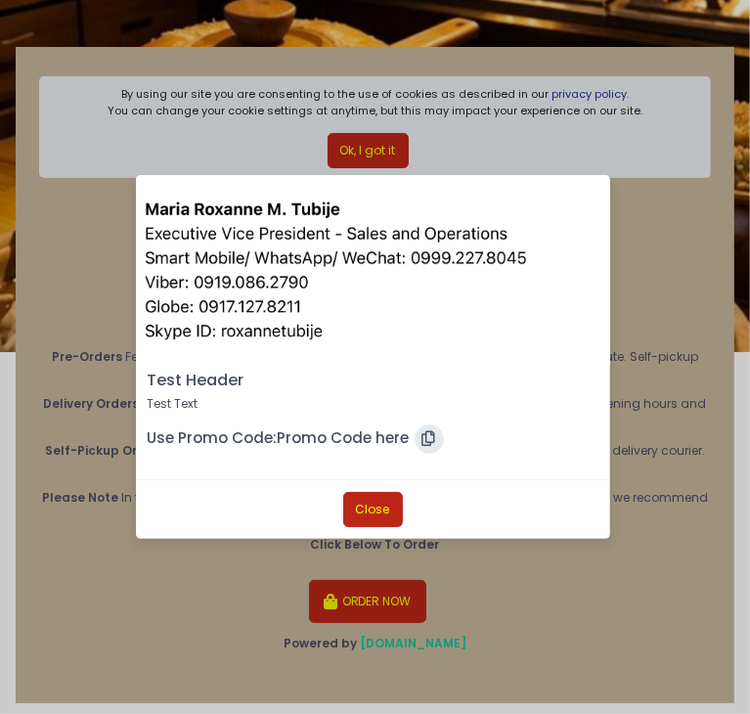
click at [385, 508] on button "Close" at bounding box center [373, 509] width 60 height 35
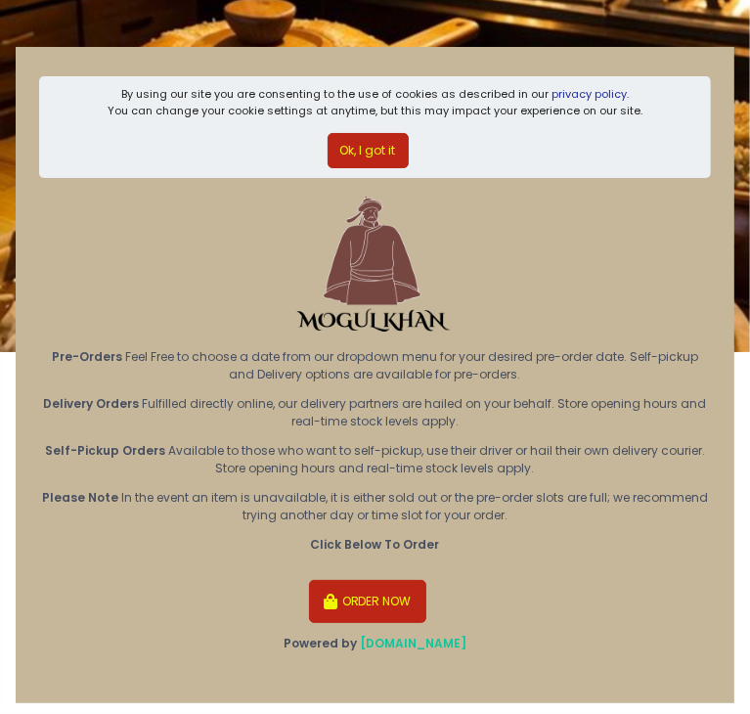
click at [367, 592] on button "ORDER NOW" at bounding box center [367, 601] width 117 height 43
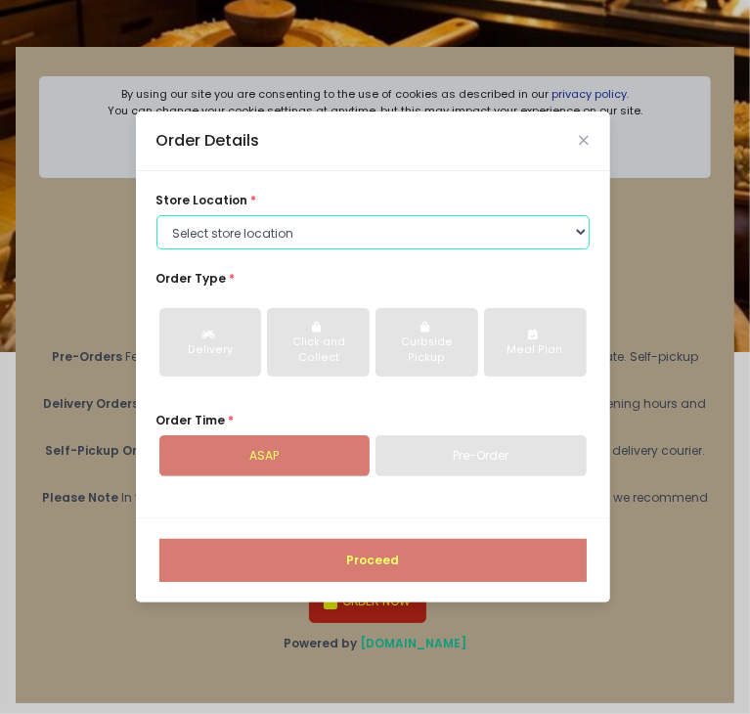
click at [329, 232] on select "Select store location Mogul Khan - BF Mogul Khan - Pre Orders Mogul Khan - Rock…" at bounding box center [372, 232] width 433 height 35
select select "67e0e36b32e81e1256332843"
click at [156, 215] on select "Select store location [GEOGRAPHIC_DATA] - BF Mogul Khan - Pre Orders Mogul [PER…" at bounding box center [372, 232] width 433 height 35
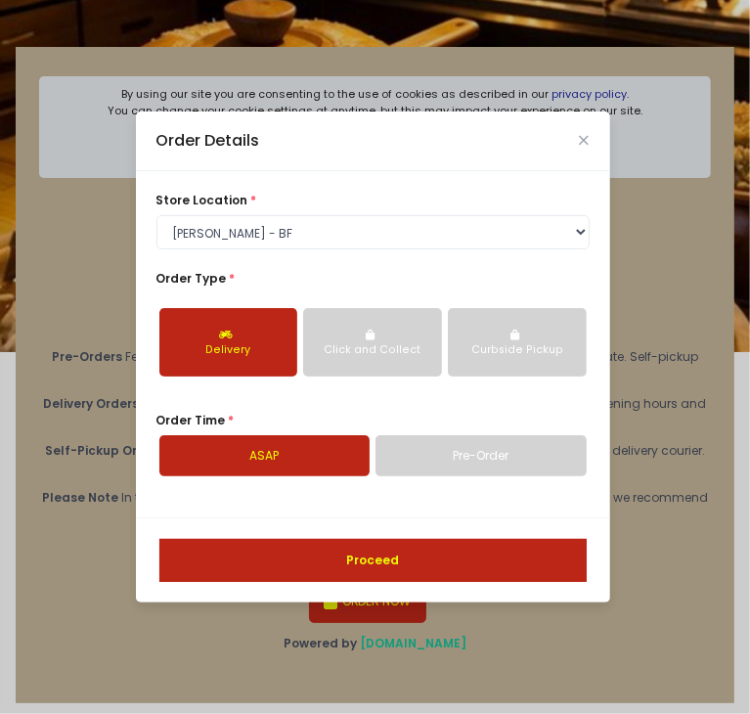
click at [311, 558] on button "Proceed" at bounding box center [372, 560] width 427 height 43
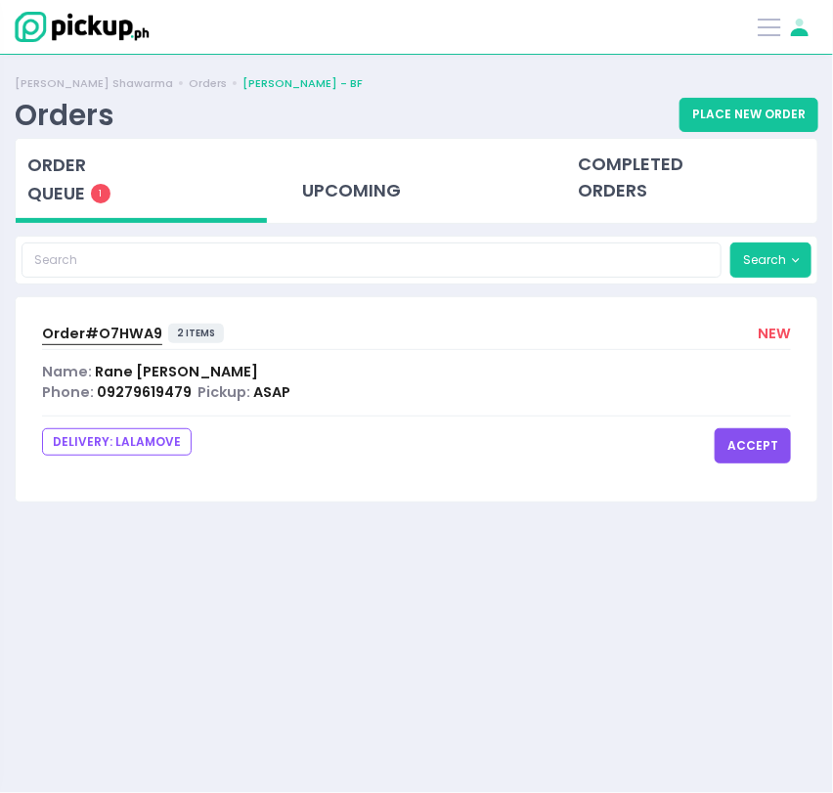
click at [803, 25] on icon "Stockholm-icons / General / User Created with Sketch." at bounding box center [799, 27] width 23 height 23
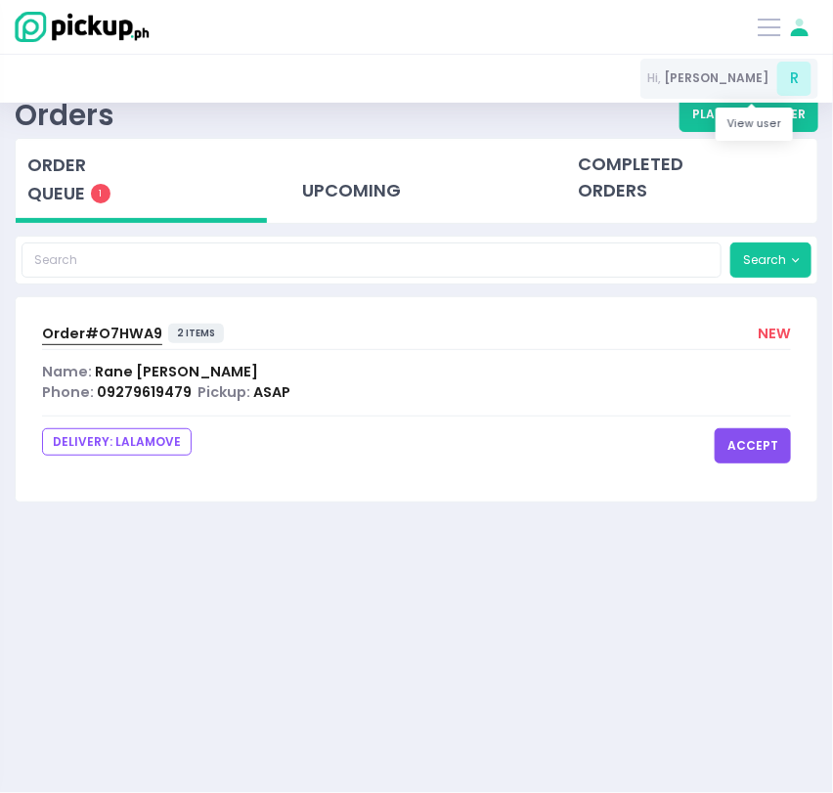
click at [759, 72] on span "Ranel Jay" at bounding box center [716, 78] width 105 height 18
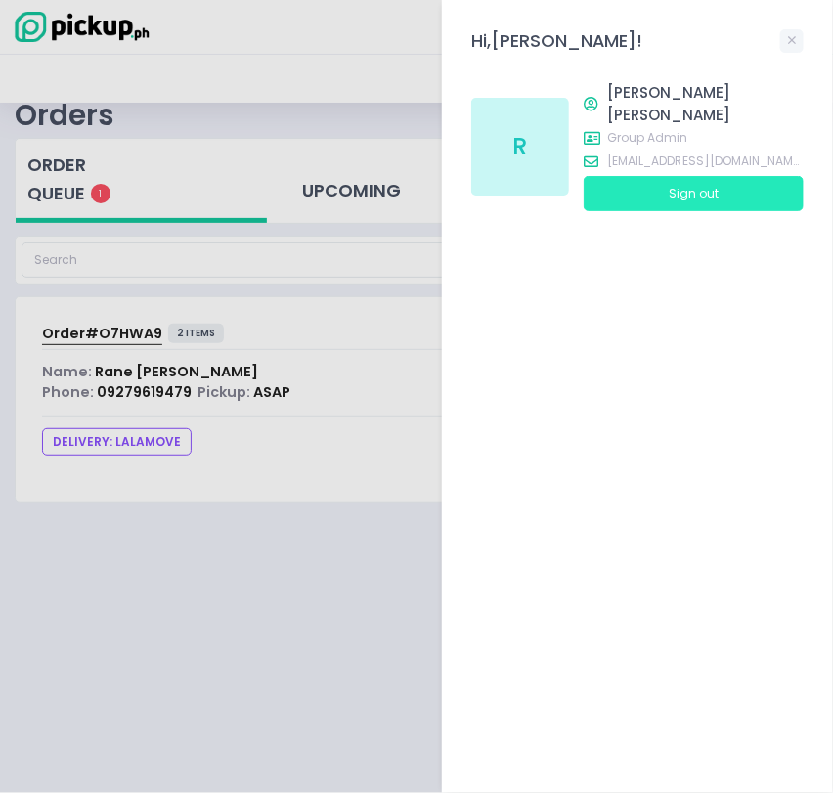
click at [681, 176] on button "Sign out" at bounding box center [694, 193] width 220 height 35
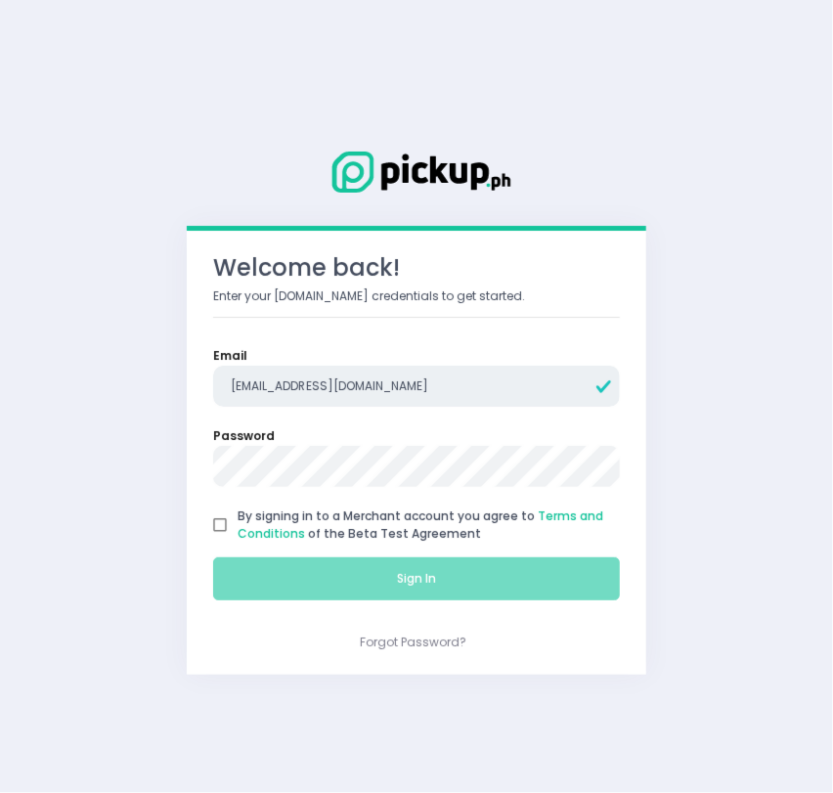
click at [371, 375] on input "rgomez@pickup.ph" at bounding box center [416, 386] width 407 height 41
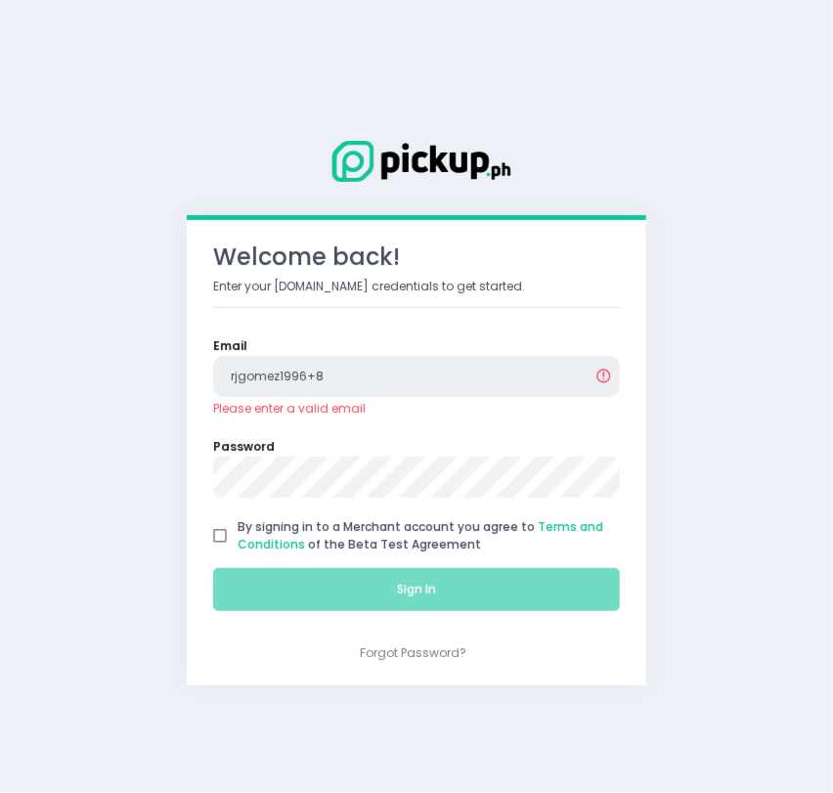
type input "rjgomez1996+8@gmail.com"
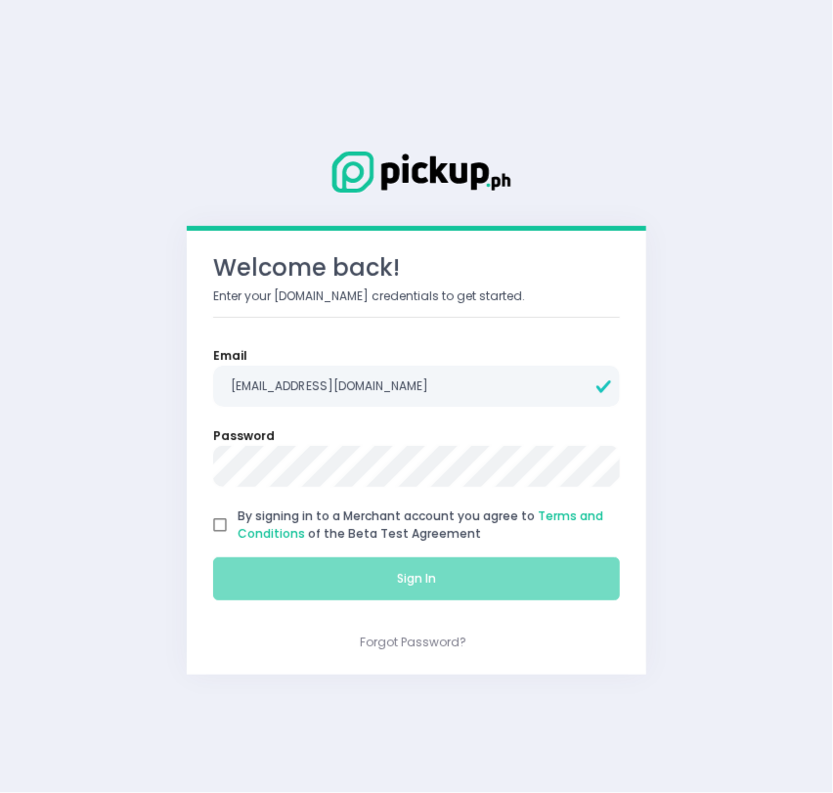
click at [212, 533] on input "By signing in to a Merchant account you agree to Terms and Conditions of the Be…" at bounding box center [219, 525] width 35 height 35
checkbox input "true"
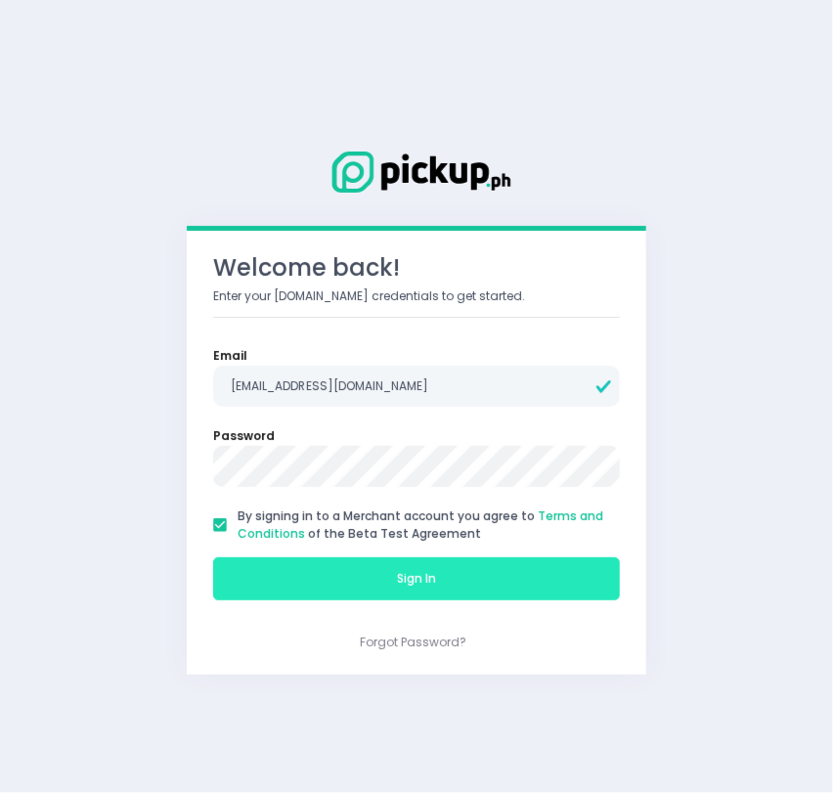
click at [385, 576] on button "Sign In" at bounding box center [416, 579] width 407 height 43
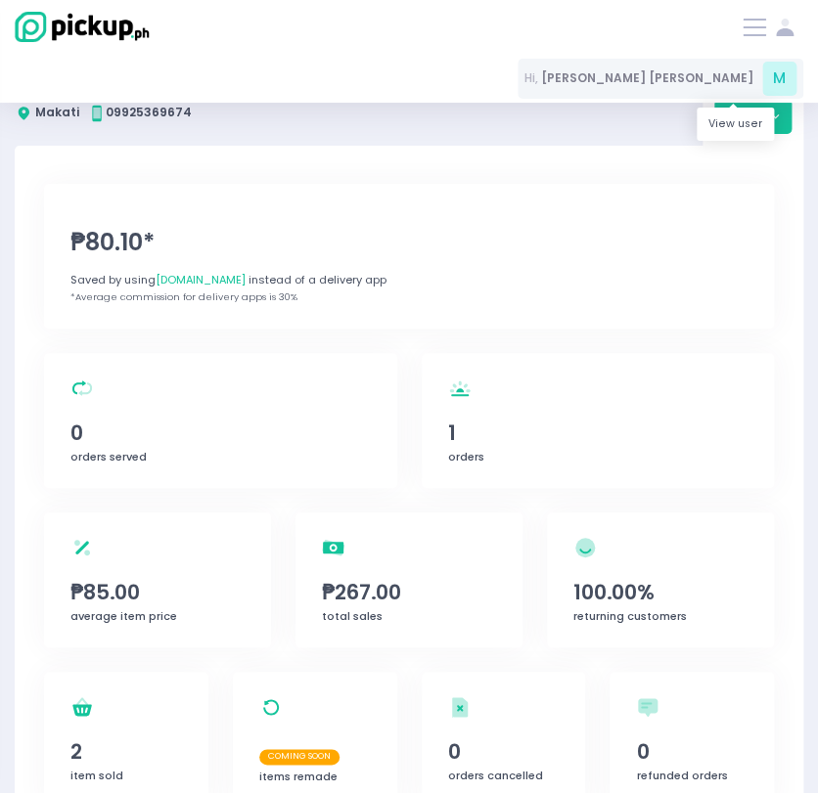
click at [727, 72] on span "Mary Jane" at bounding box center [647, 78] width 212 height 18
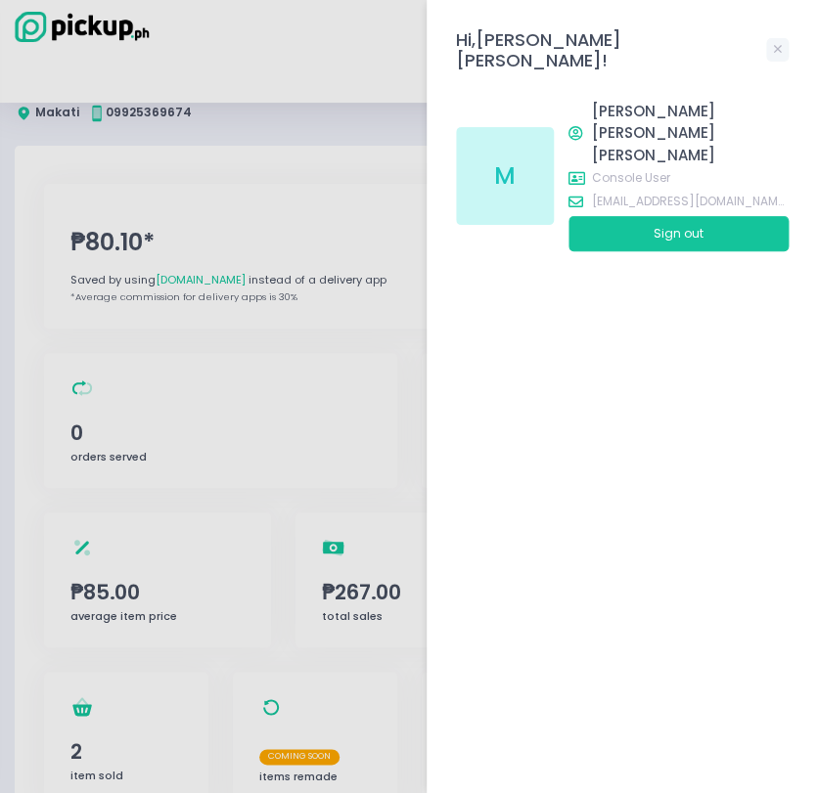
click at [382, 151] on div at bounding box center [409, 396] width 818 height 793
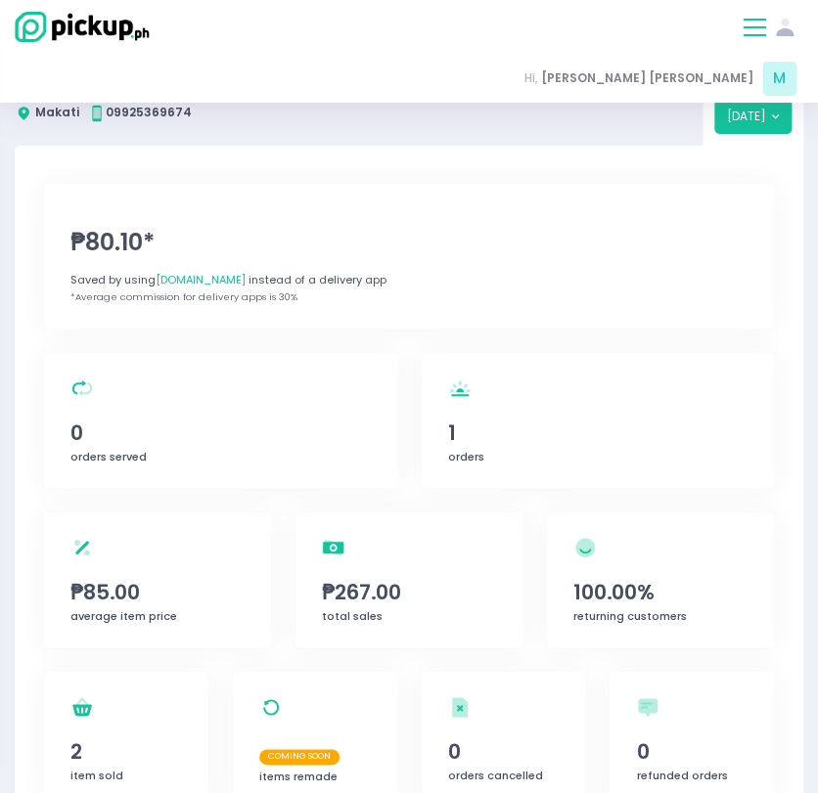
click at [748, 35] on button at bounding box center [753, 27] width 23 height 23
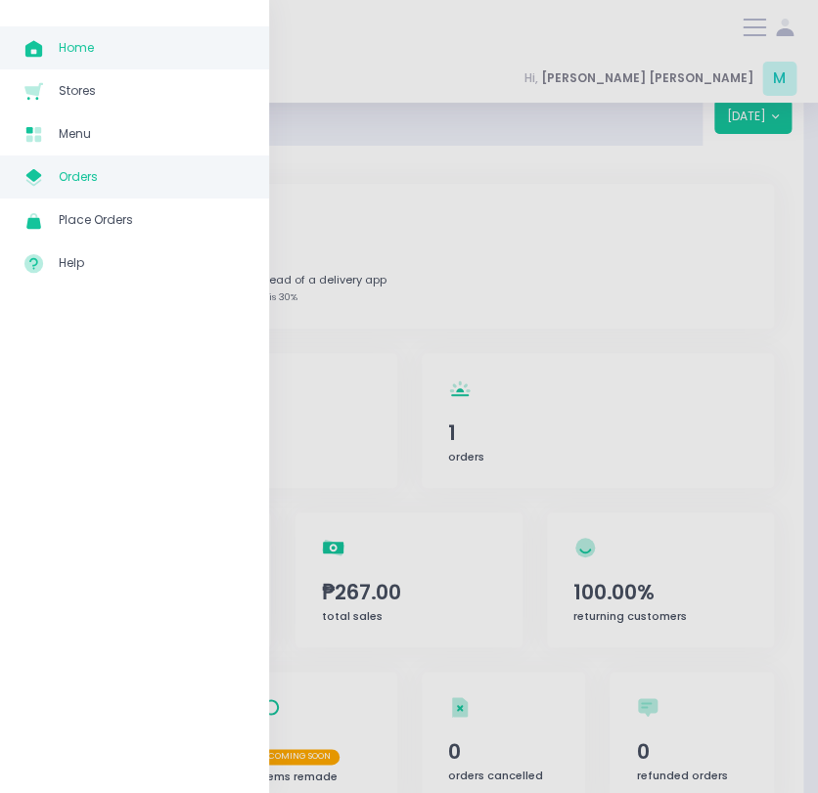
click at [109, 174] on span "Orders" at bounding box center [152, 176] width 186 height 25
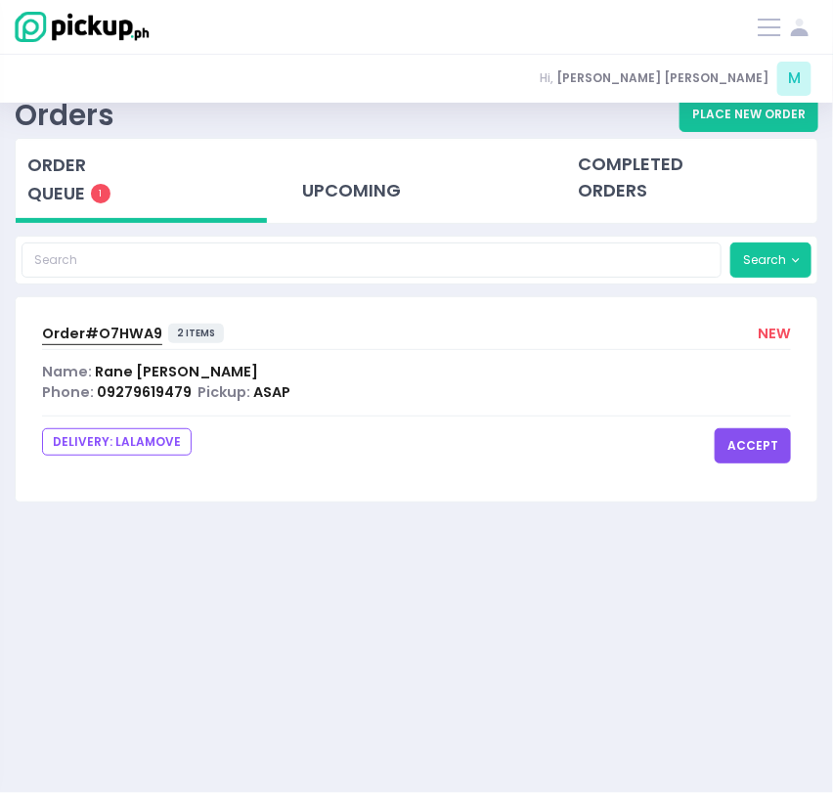
click at [737, 440] on button "accept" at bounding box center [753, 445] width 76 height 35
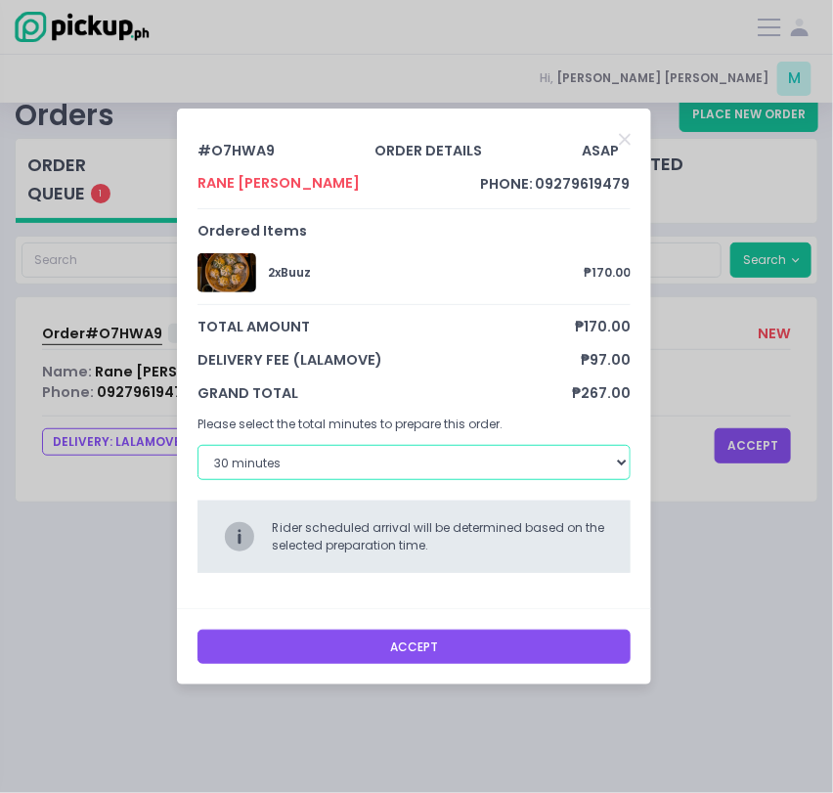
click at [380, 454] on select "30 minutes 40 minutes 50 minutes 60 minutes" at bounding box center [414, 462] width 433 height 35
click at [198, 445] on select "30 minutes 40 minutes 50 minutes 60 minutes" at bounding box center [414, 462] width 433 height 35
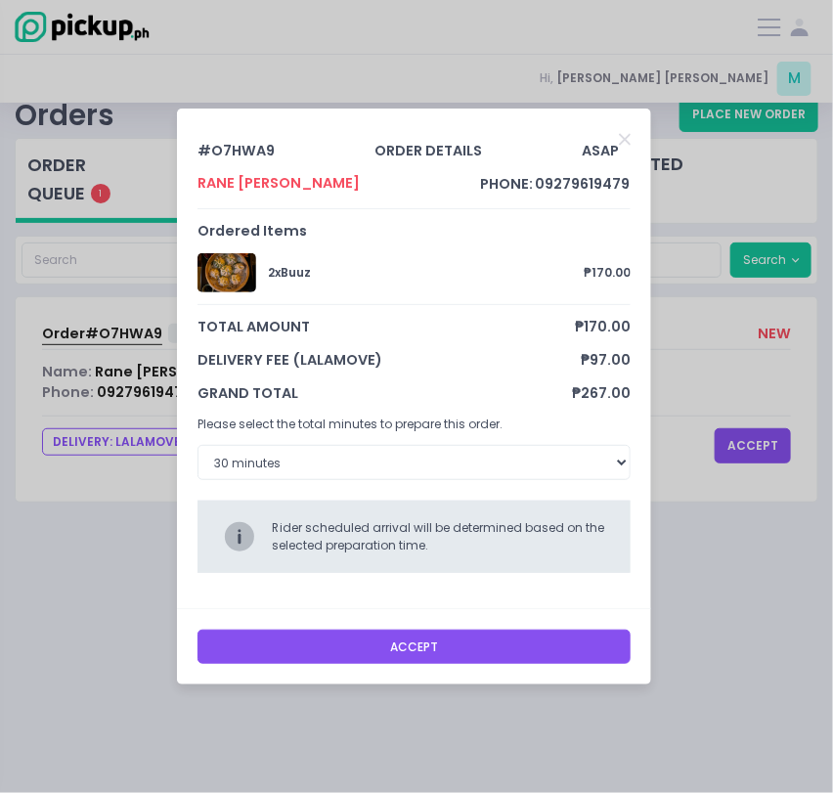
click at [338, 641] on button "Accept" at bounding box center [414, 647] width 433 height 35
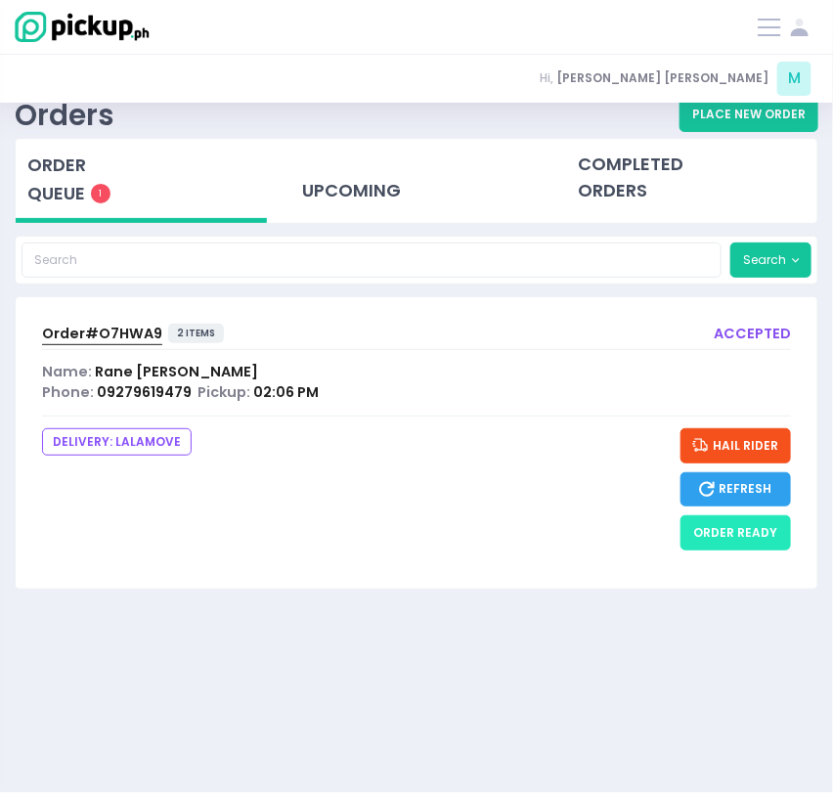
click at [723, 527] on button "order ready" at bounding box center [736, 532] width 111 height 35
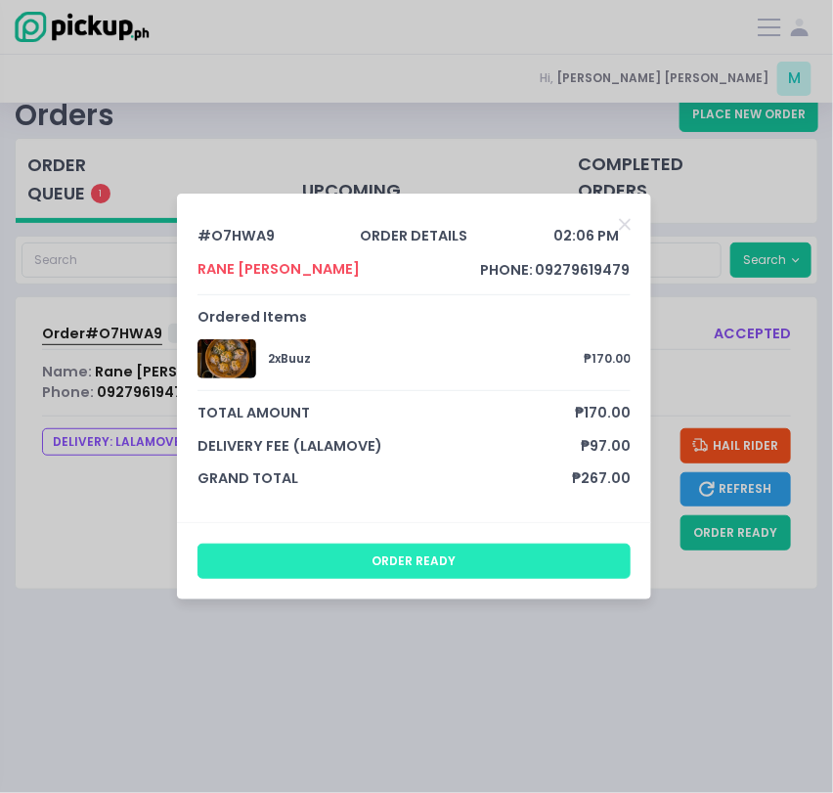
click at [459, 556] on button "order ready" at bounding box center [414, 561] width 433 height 35
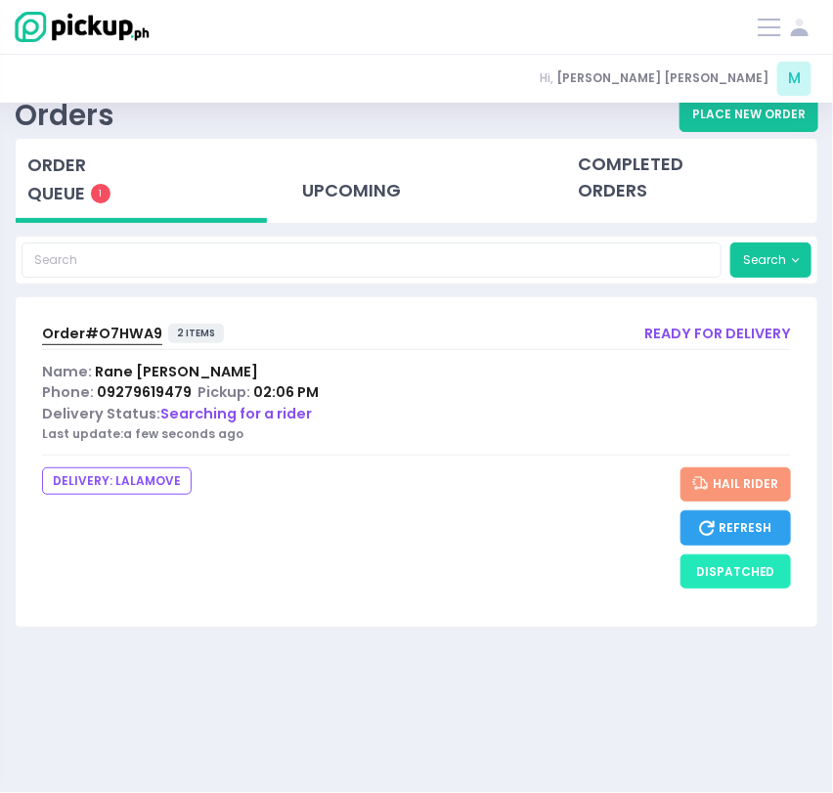
click at [712, 567] on button "dispatched" at bounding box center [736, 572] width 111 height 35
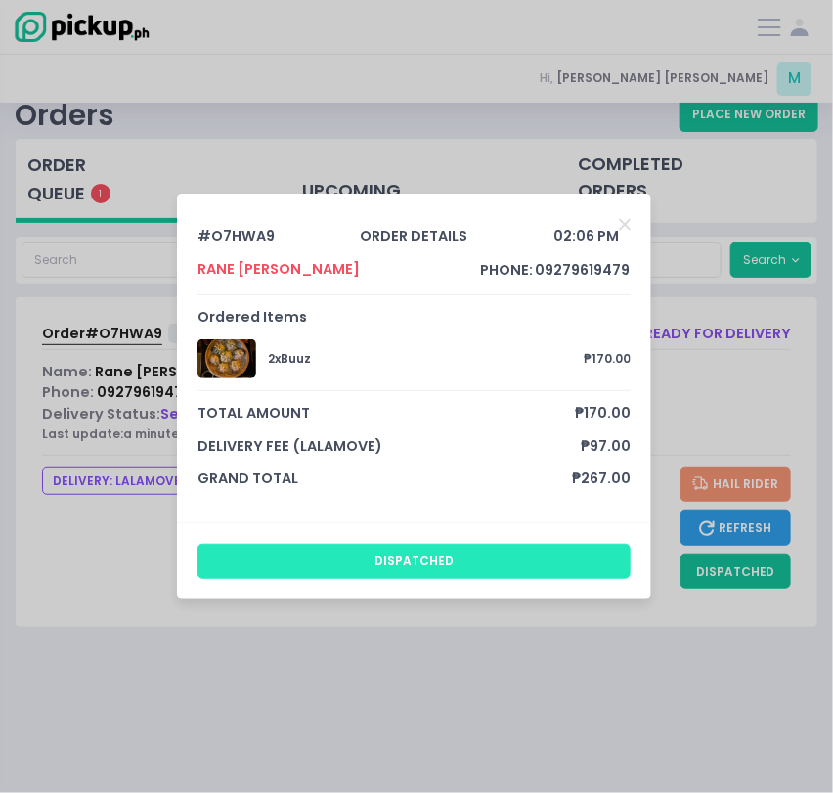
click at [428, 577] on button "dispatched" at bounding box center [414, 561] width 433 height 35
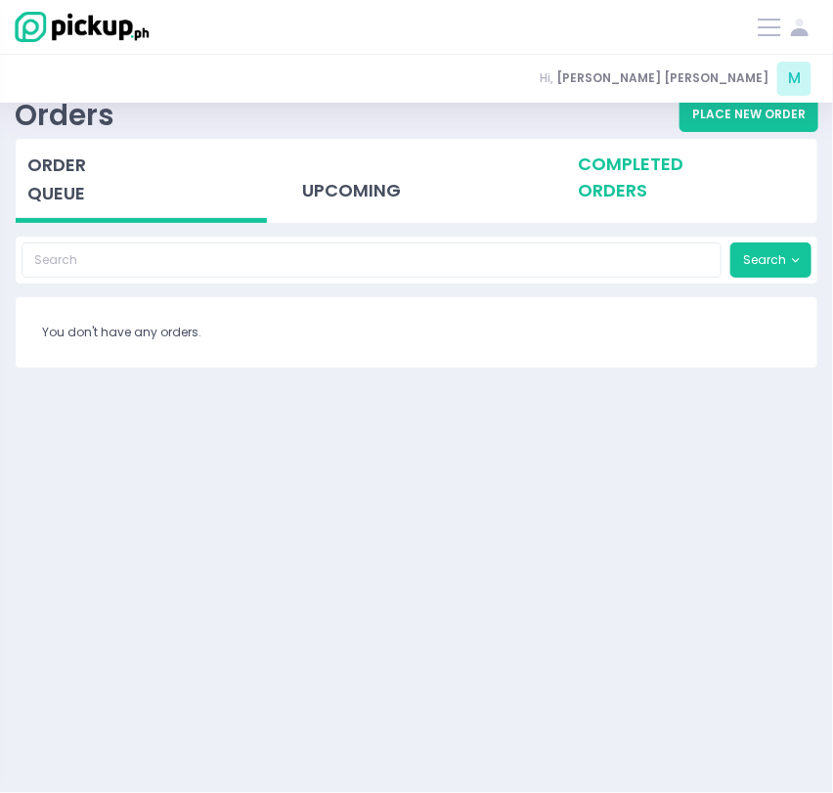
click at [635, 179] on div "completed orders" at bounding box center [691, 177] width 251 height 76
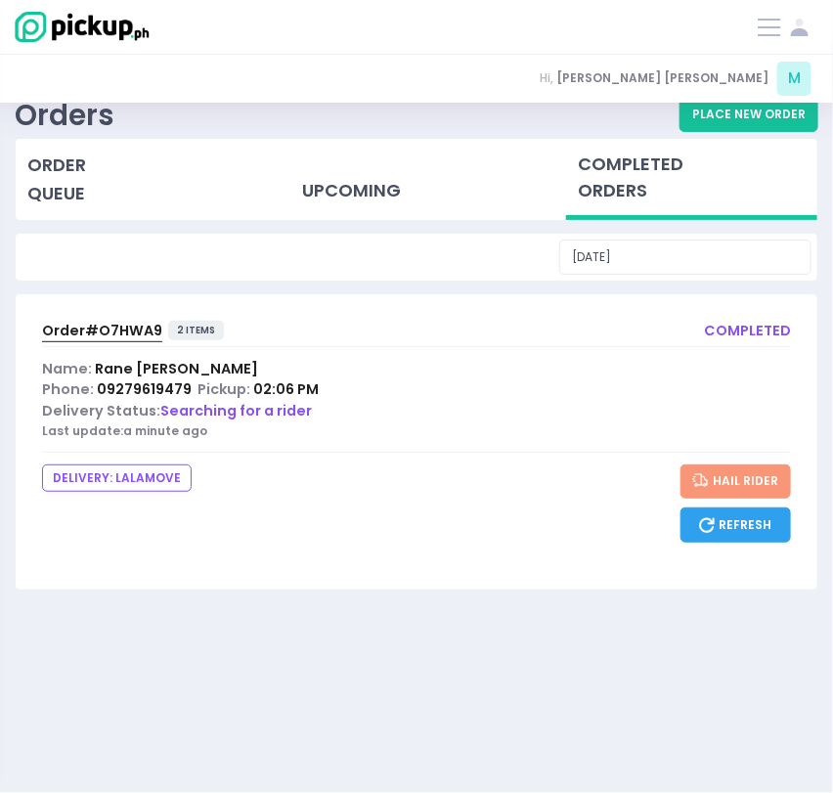
click at [594, 330] on div "Order# O7HWA9 2 items completed" at bounding box center [416, 333] width 749 height 25
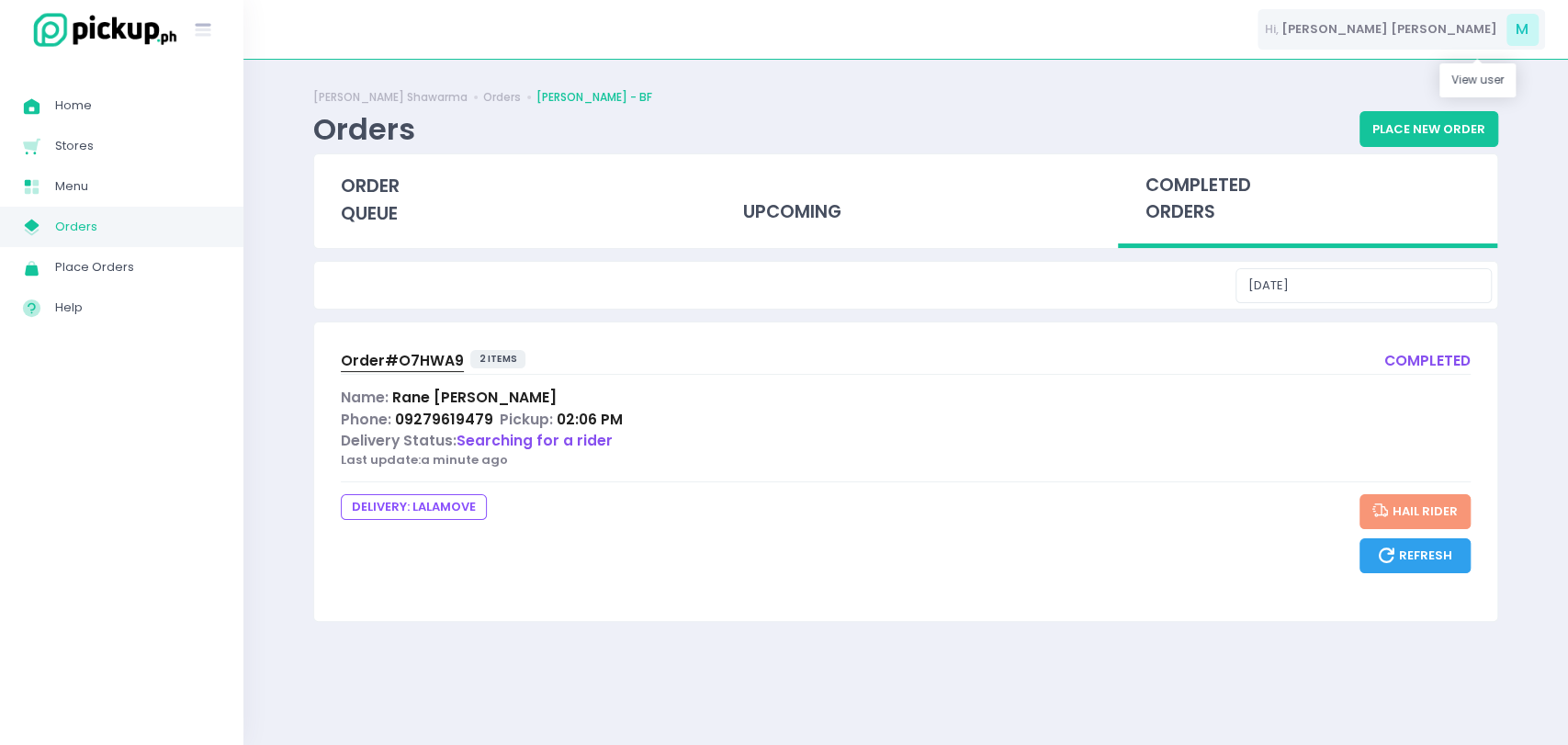
click at [781, 23] on span "M" at bounding box center [1522, 30] width 32 height 32
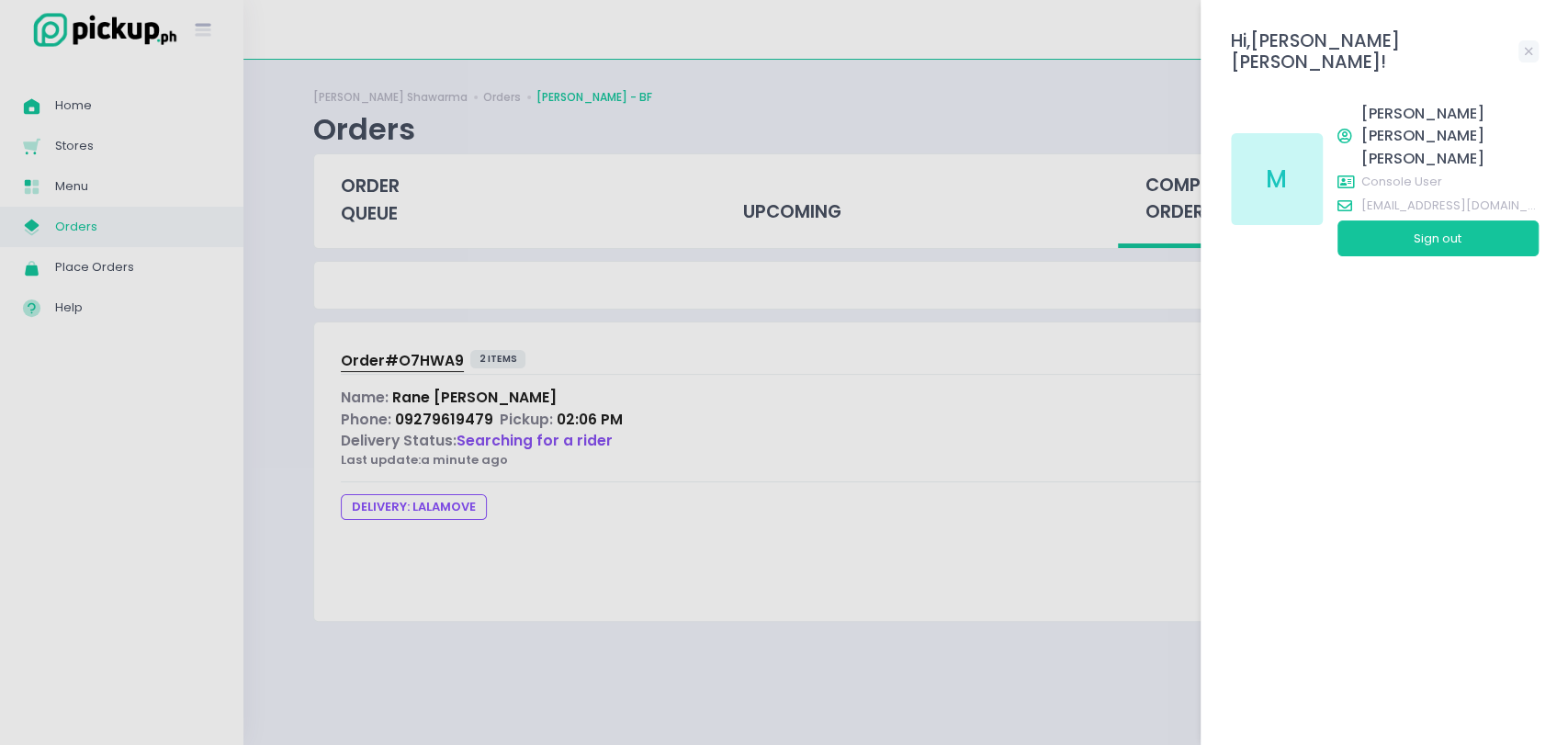
click at [781, 211] on div at bounding box center [784, 372] width 1568 height 745
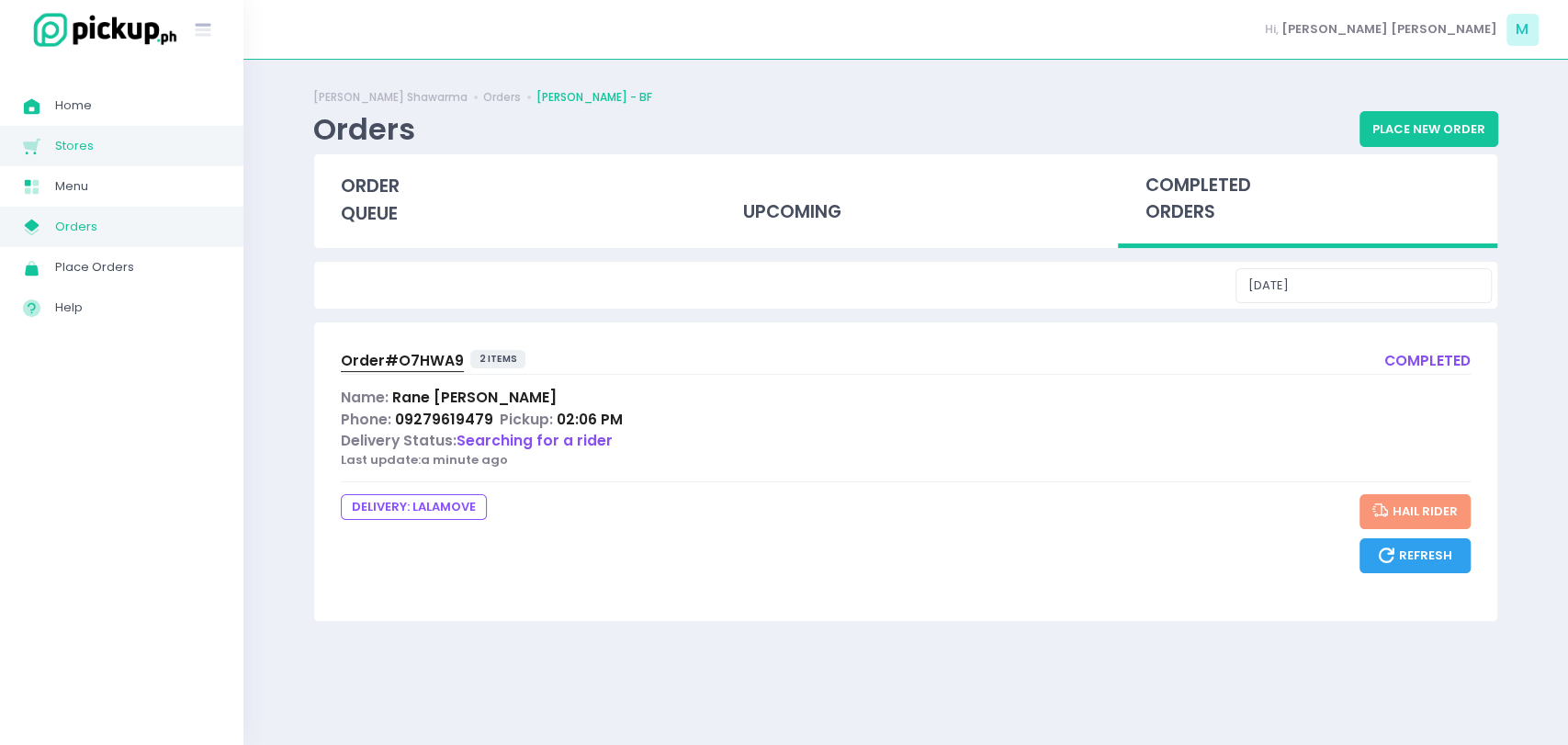
click at [60, 145] on span "Stores" at bounding box center [138, 146] width 165 height 23
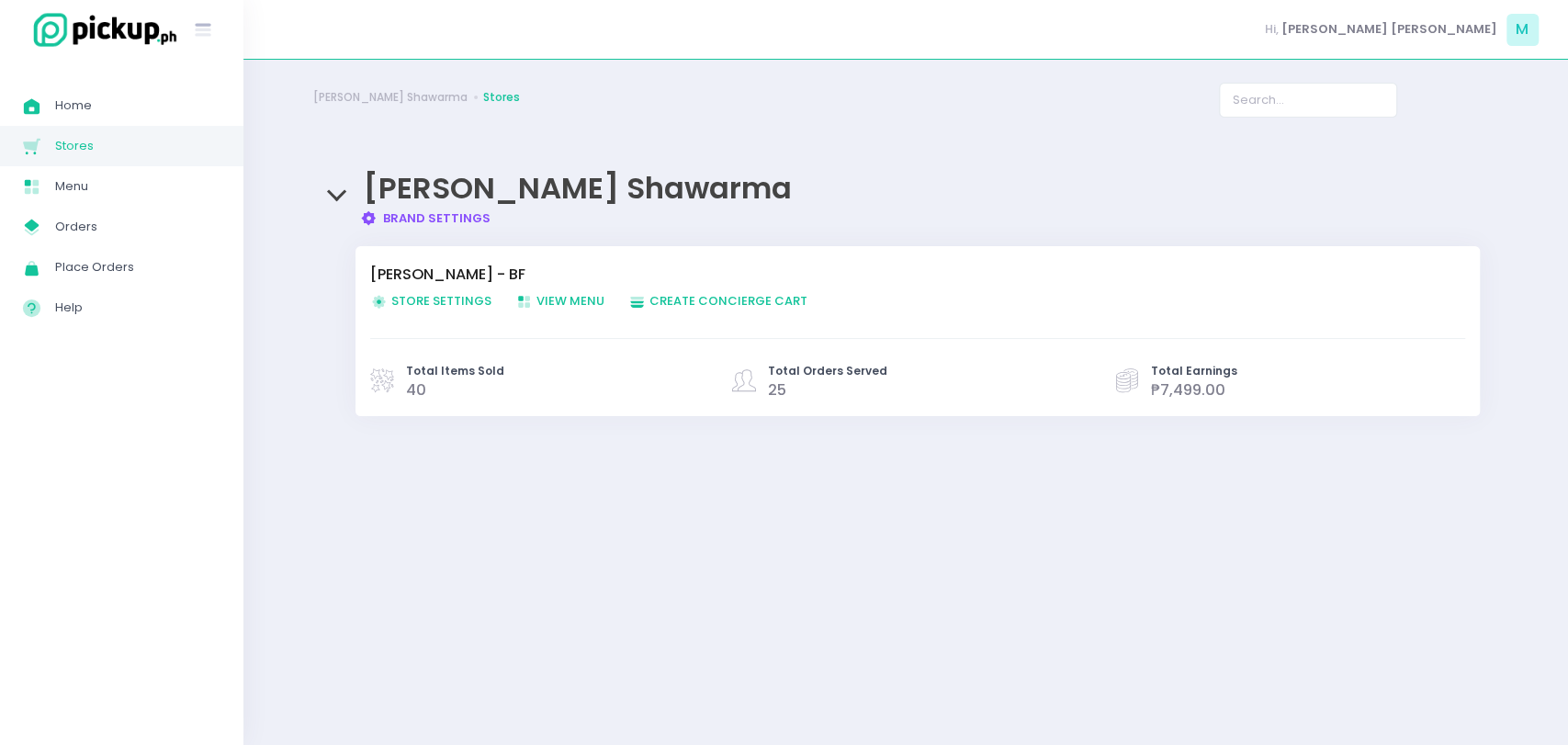
click at [460, 300] on span "Store Settings Created with Sketch. Store Settings" at bounding box center [430, 301] width 121 height 18
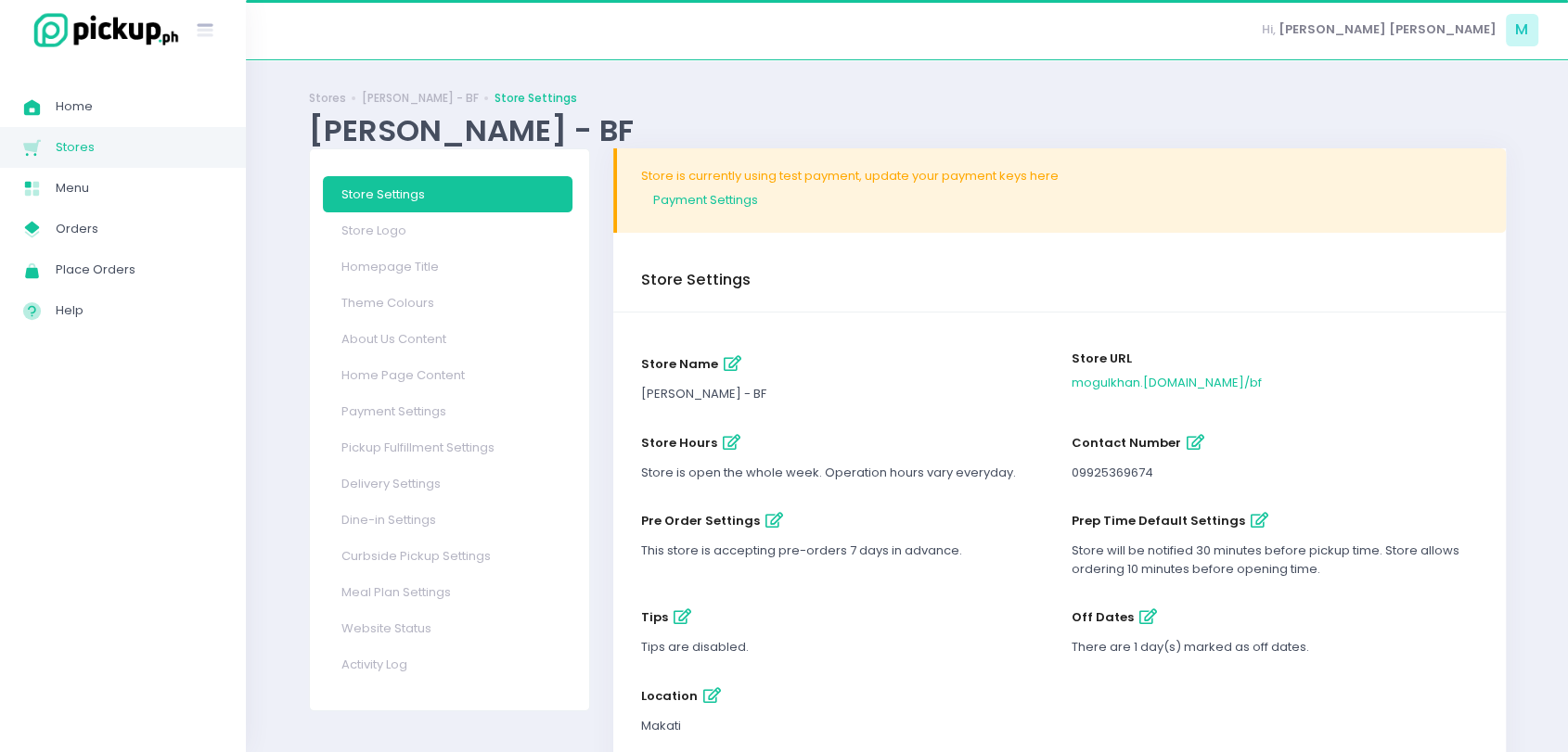
click at [789, 503] on div "prep time default settings Store will be notified 30 minutes before pickup time…" at bounding box center [1275, 541] width 431 height 97
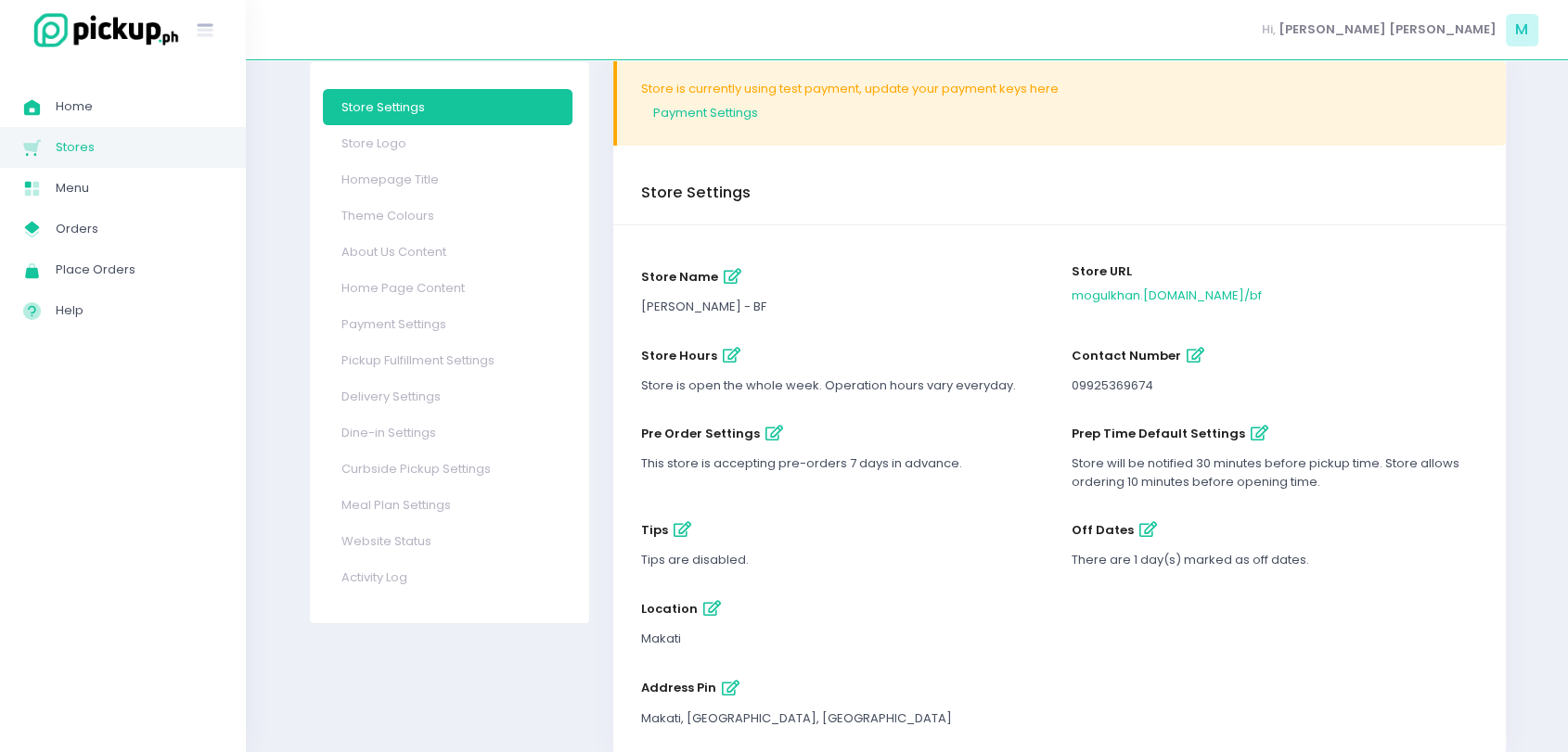
scroll to position [91, 0]
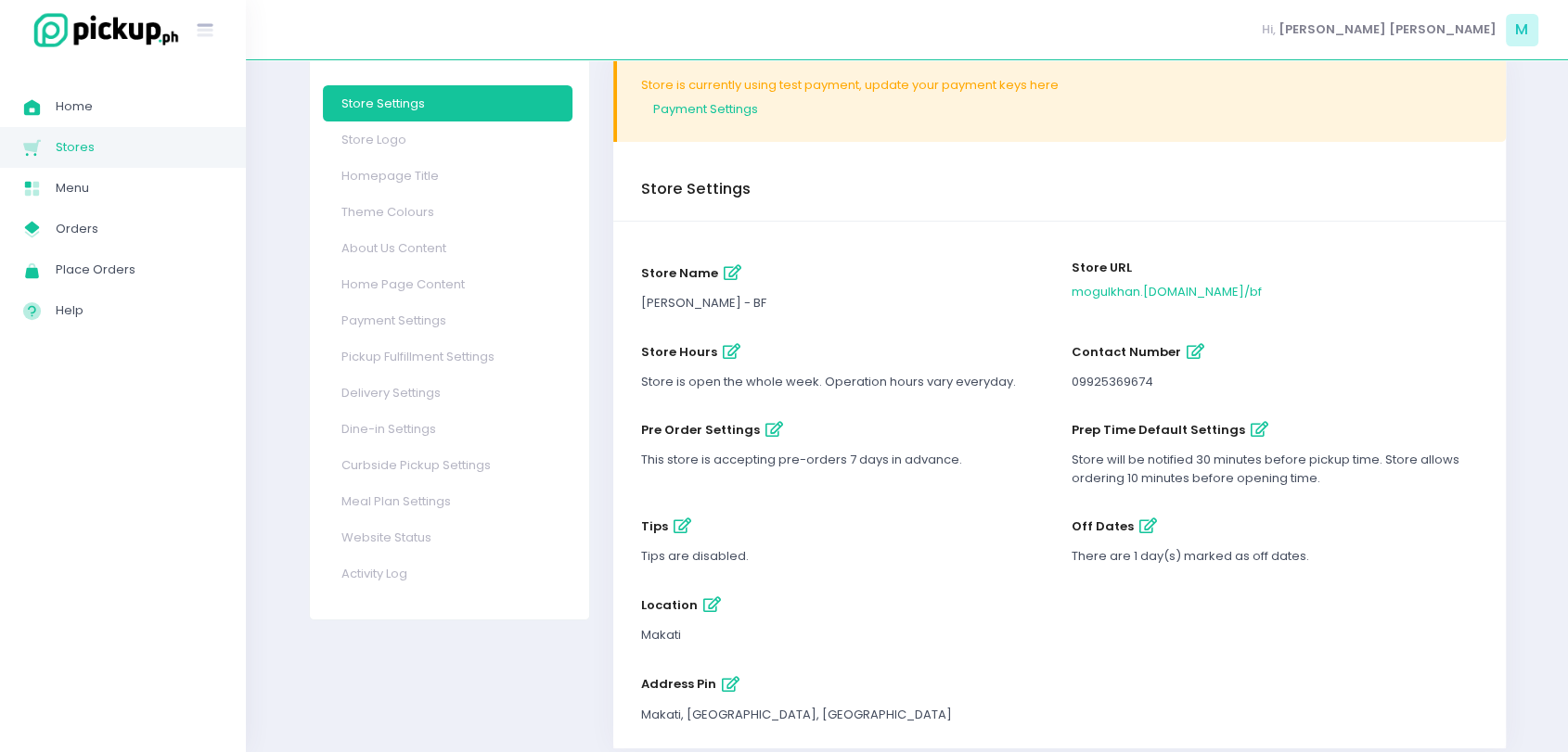
click at [789, 527] on icon "button" at bounding box center [1148, 526] width 18 height 16
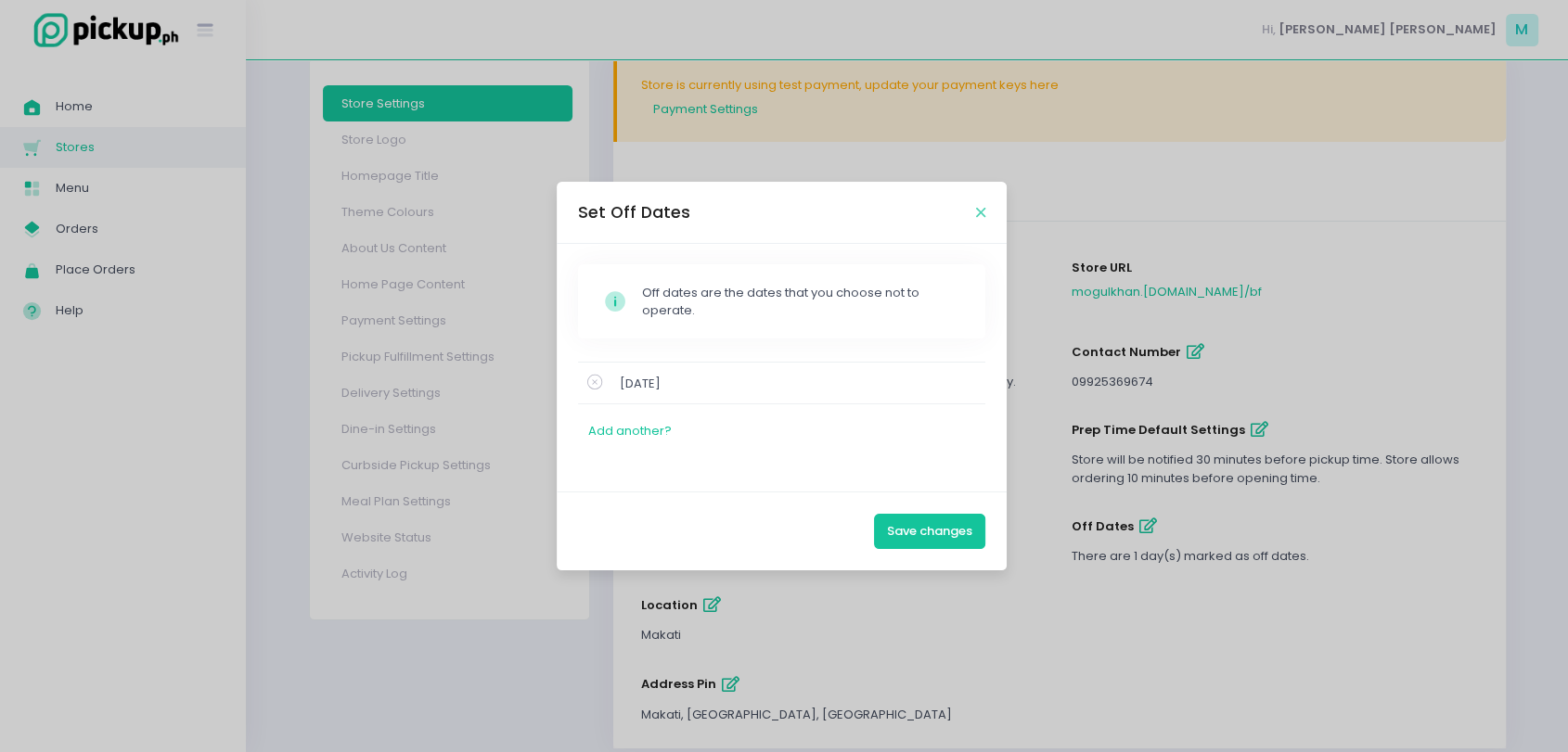
click at [789, 211] on icon "Close" at bounding box center [981, 212] width 9 height 14
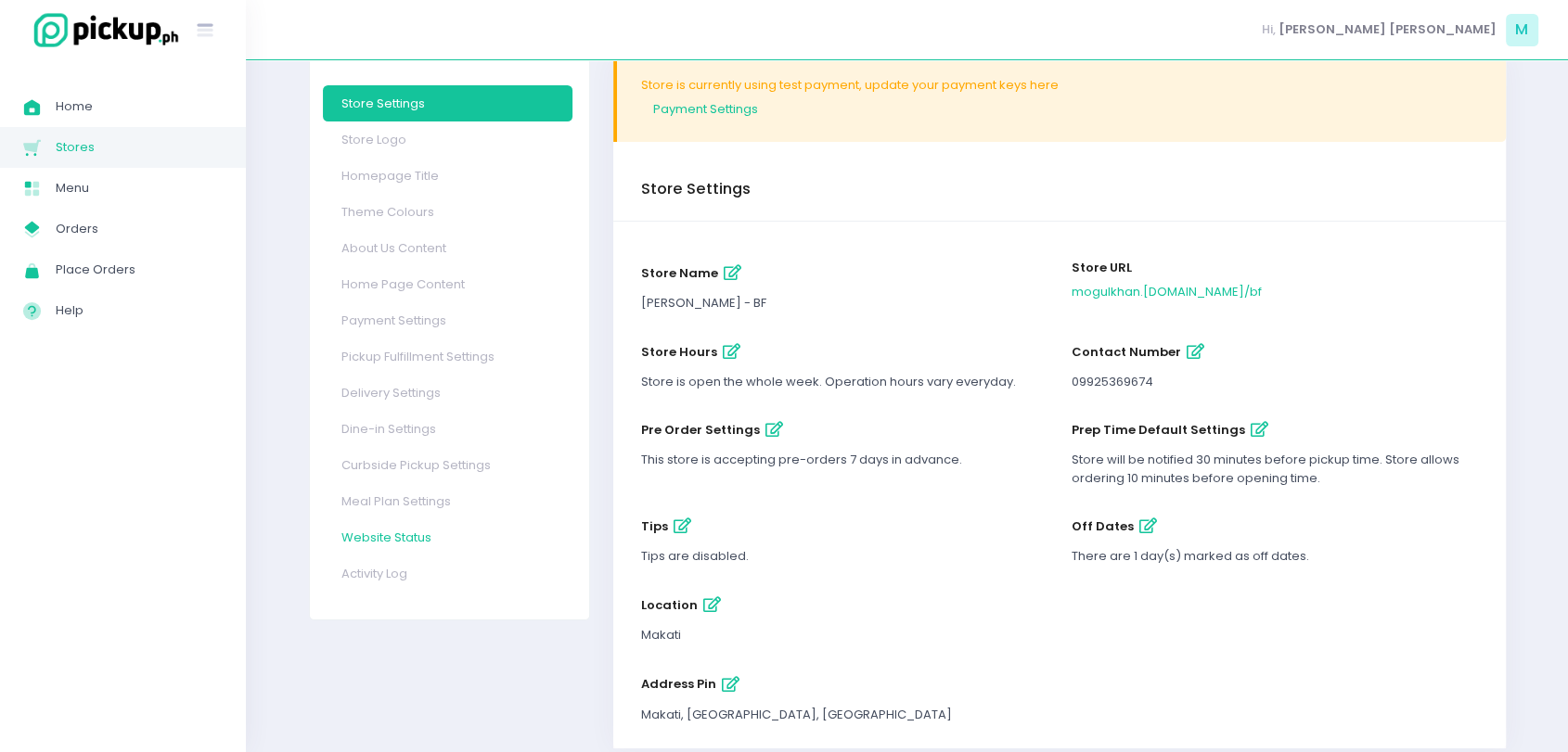
click at [388, 535] on link "Website Status" at bounding box center [447, 538] width 249 height 36
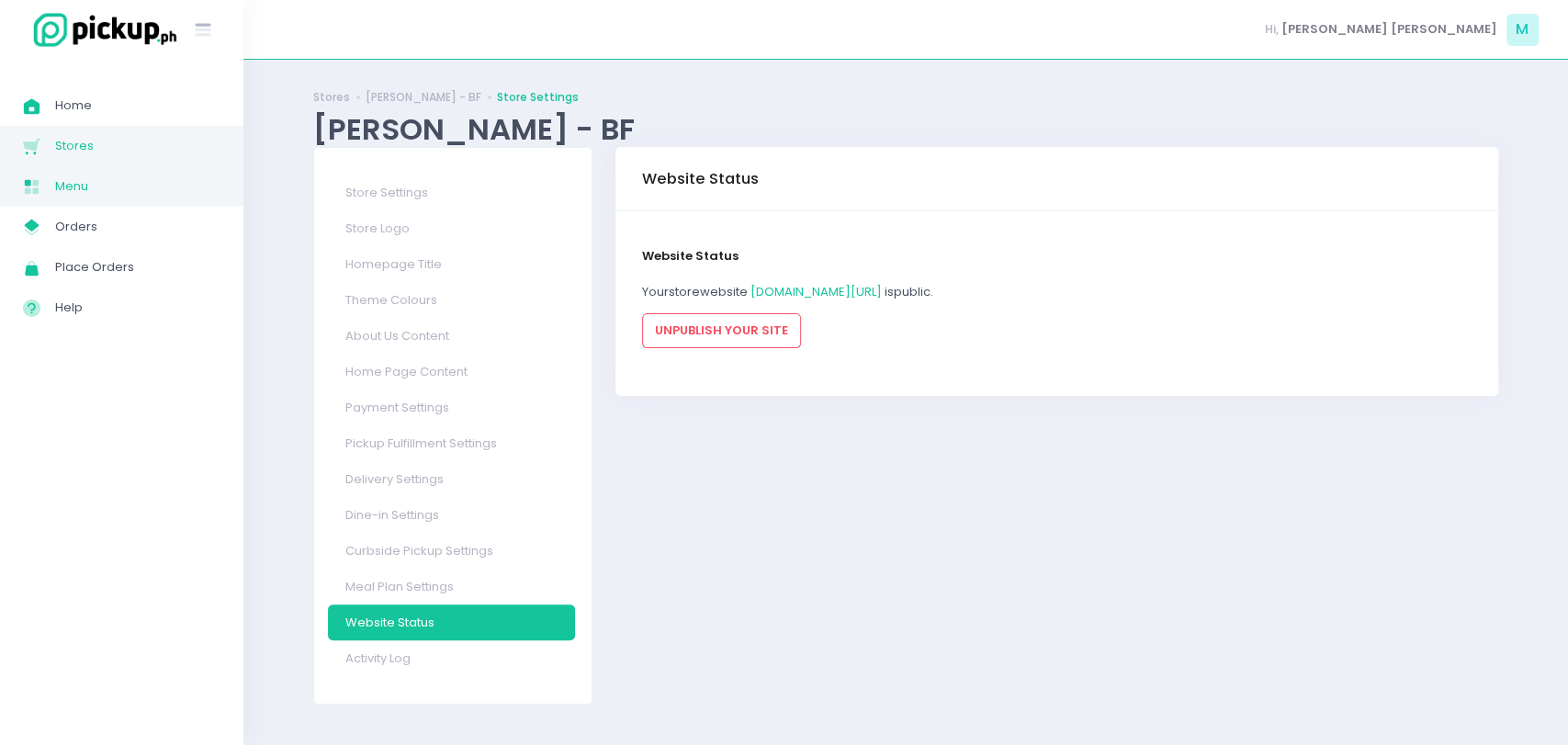
click at [98, 190] on span "Menu" at bounding box center [138, 186] width 165 height 23
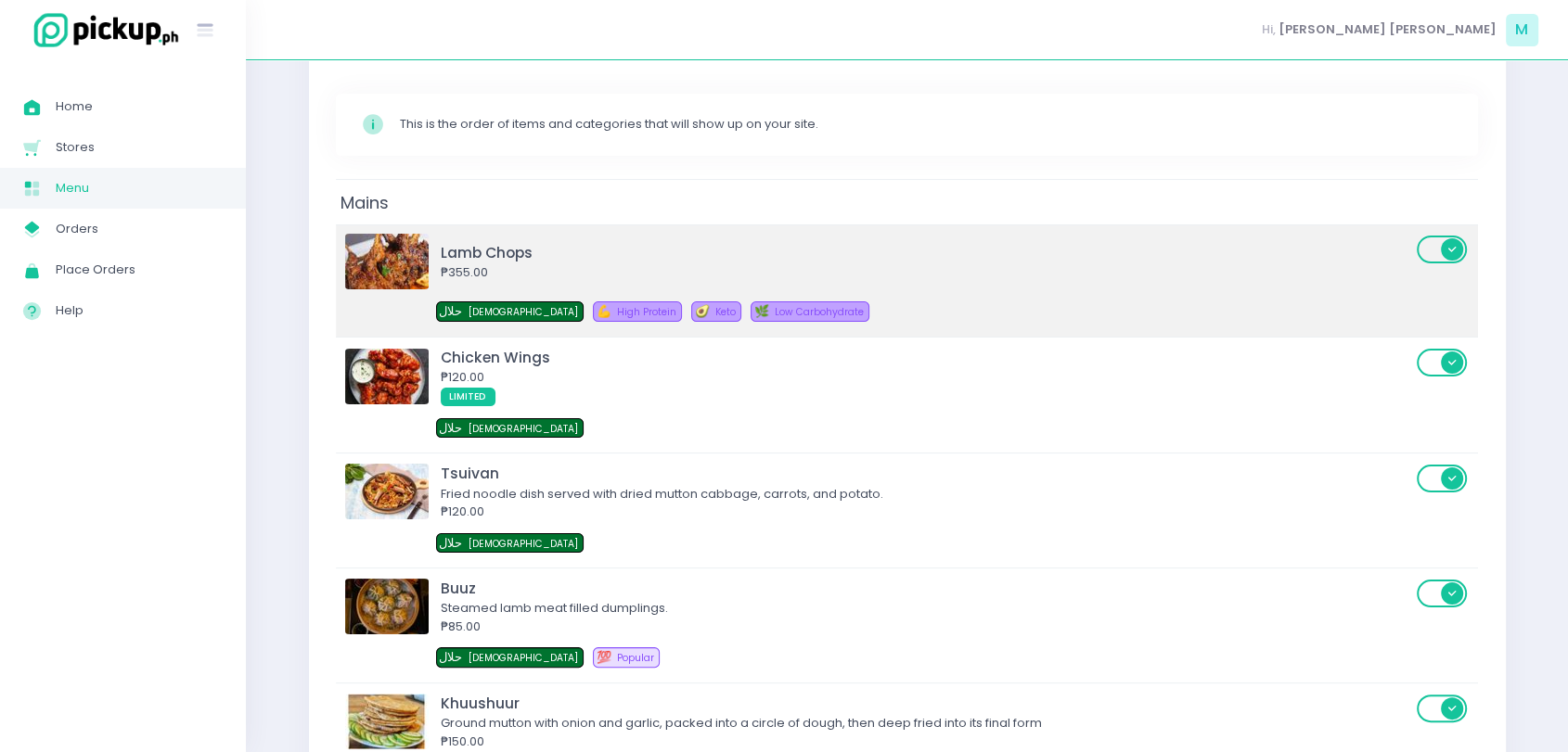
scroll to position [234, 0]
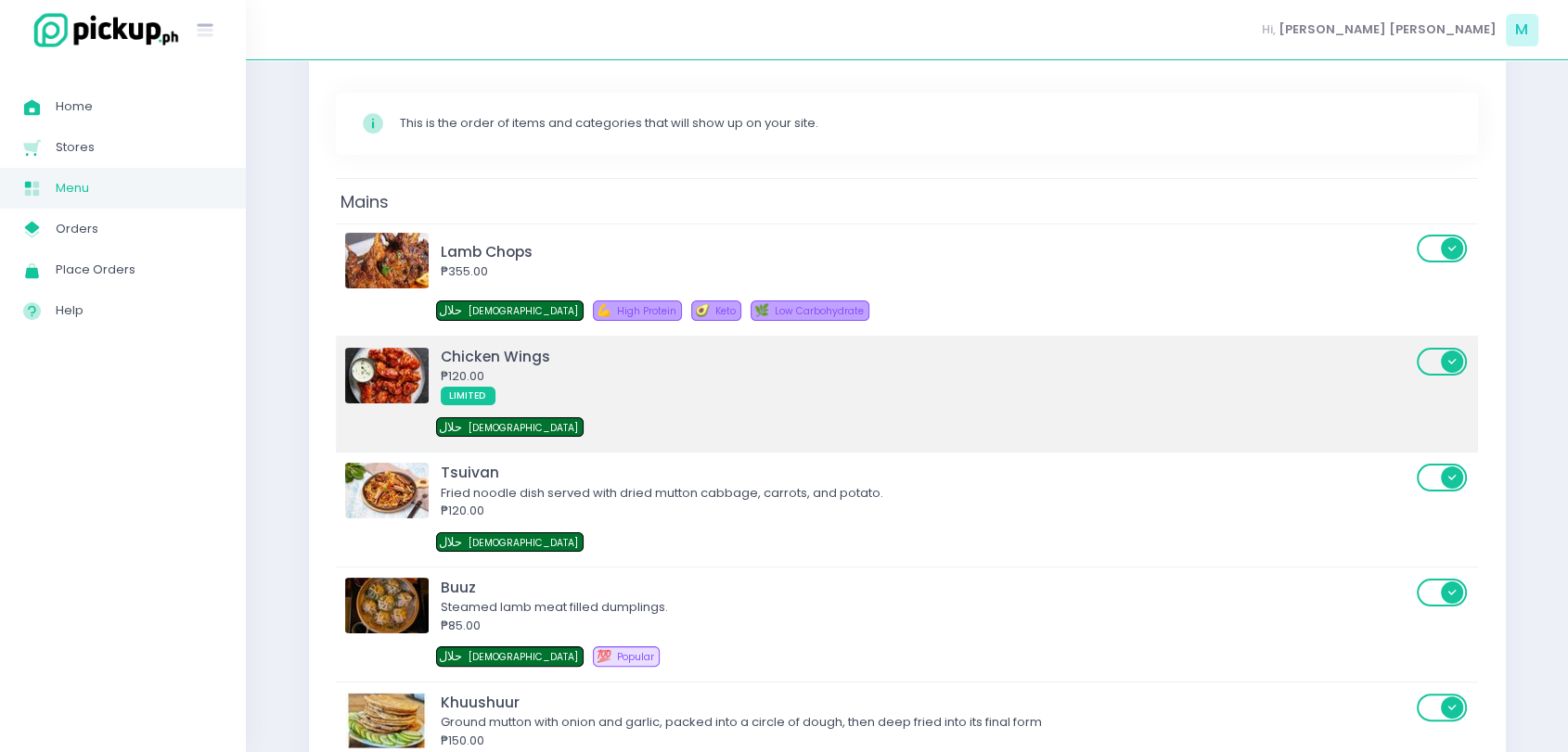
click at [409, 365] on img at bounding box center [387, 376] width 83 height 56
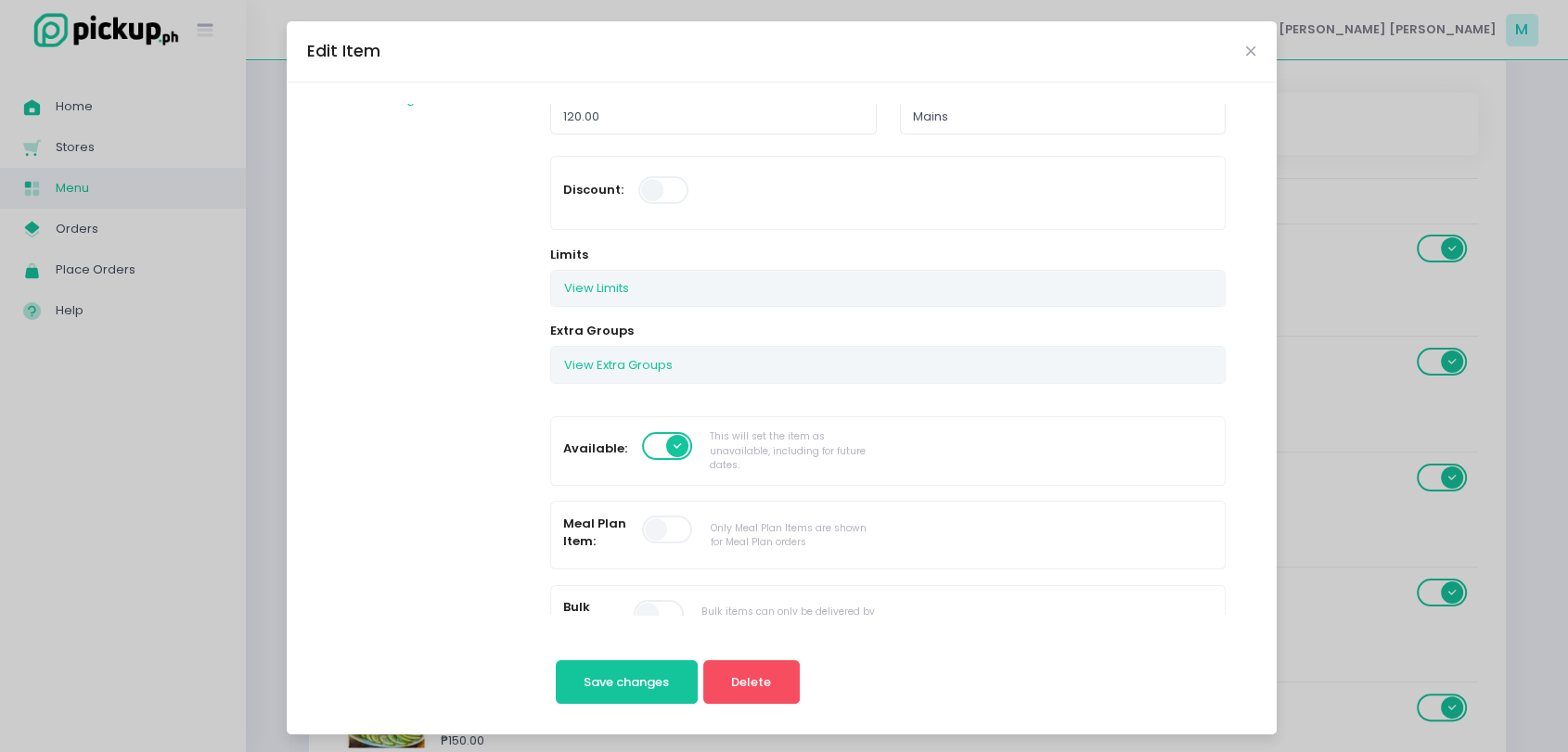
scroll to position [195, 0]
click at [613, 291] on button "View Limits" at bounding box center [597, 289] width 91 height 35
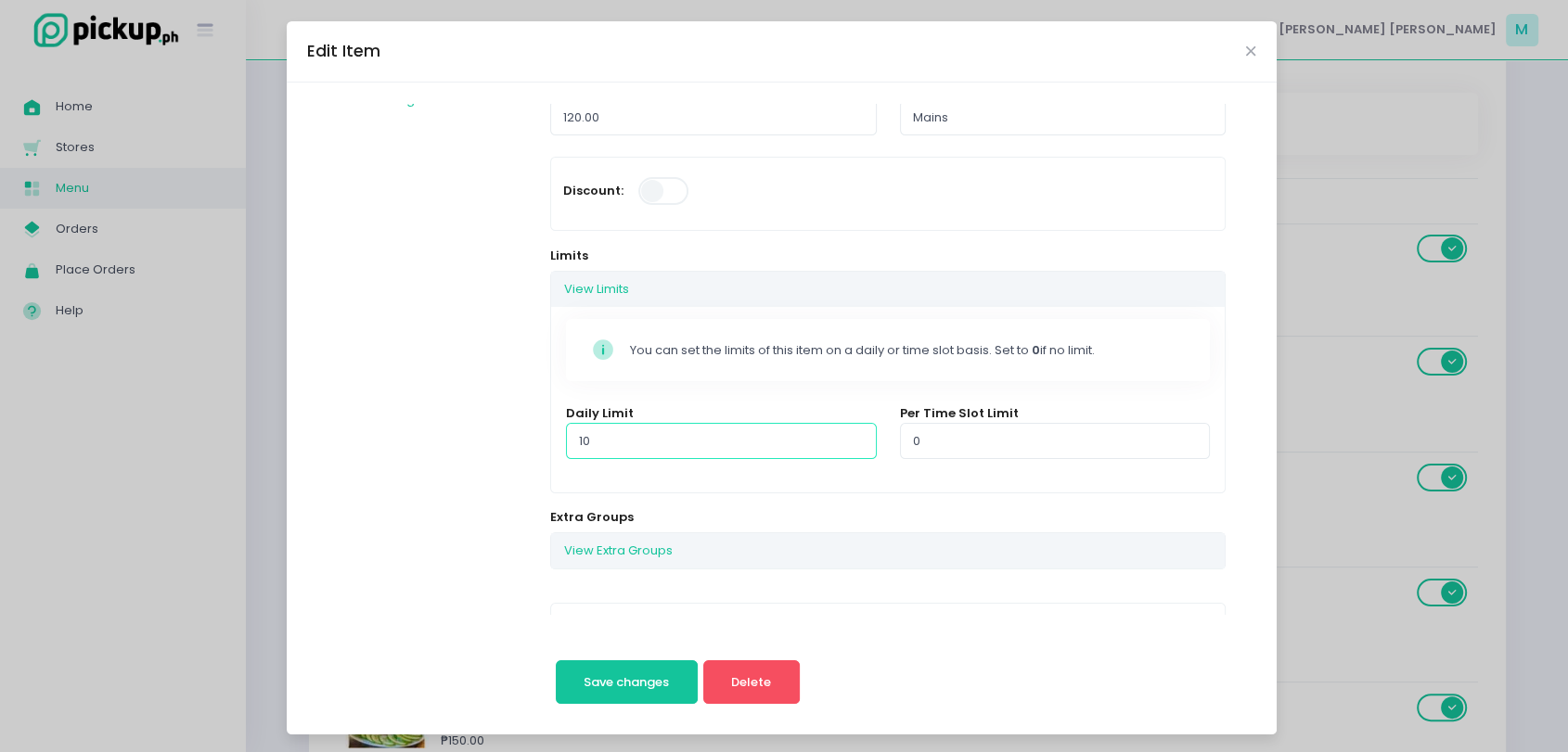
click at [621, 446] on input "10" at bounding box center [721, 440] width 310 height 35
click at [789, 50] on icon "Close" at bounding box center [1251, 51] width 9 height 14
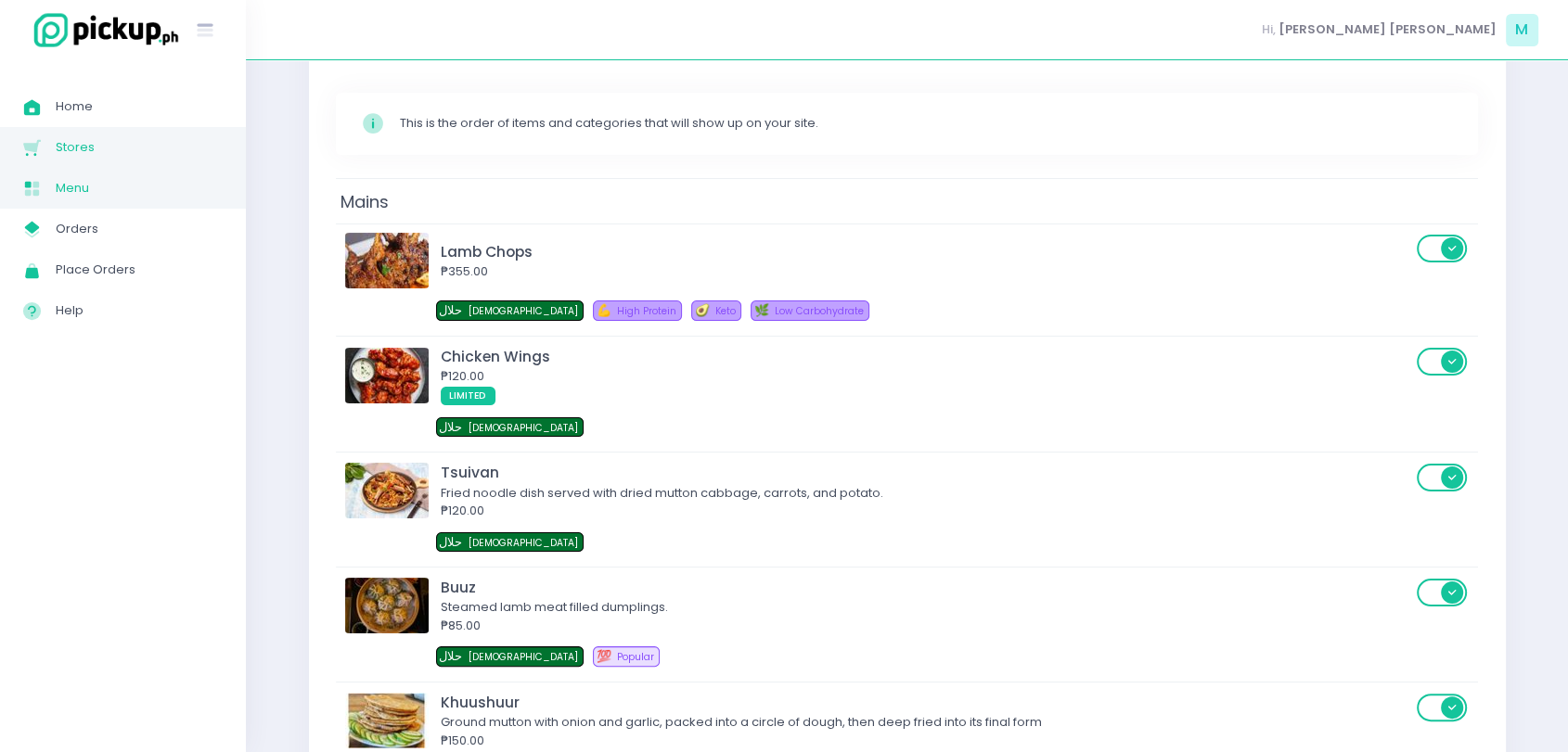
click at [92, 150] on span "Stores" at bounding box center [139, 147] width 167 height 24
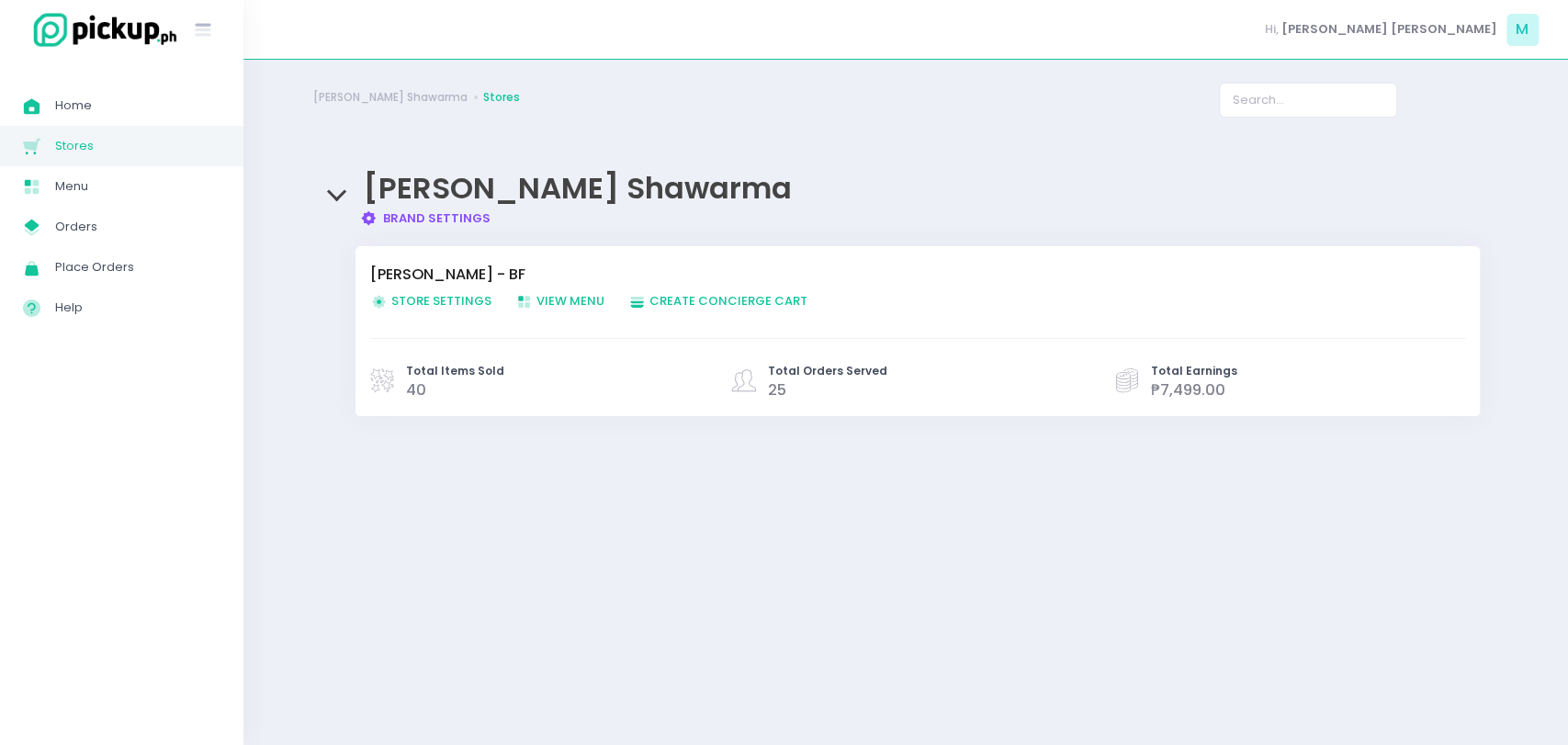
click at [419, 303] on span "Store Settings Created with Sketch. Store Settings" at bounding box center [430, 301] width 121 height 18
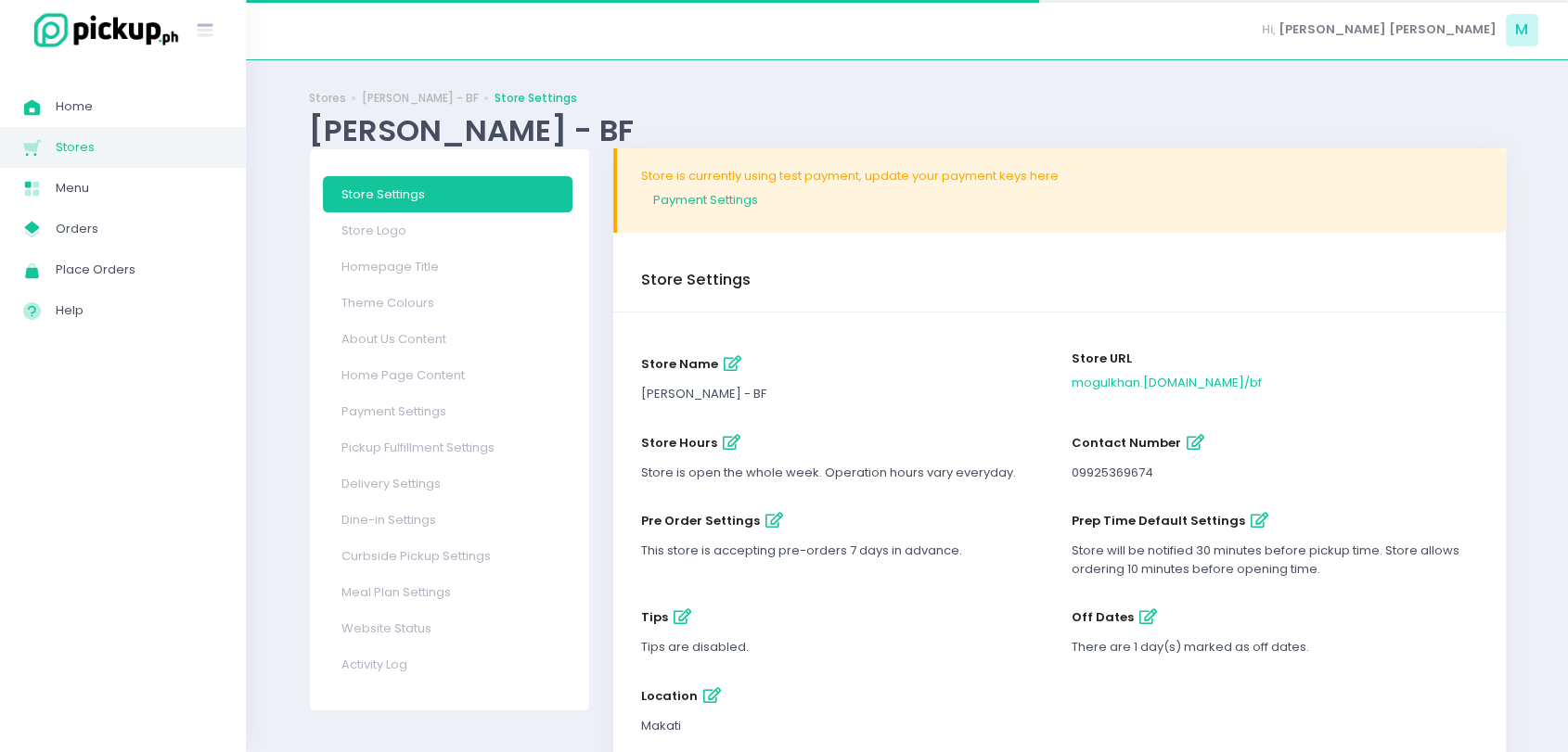
click at [366, 631] on link "Website Status" at bounding box center [447, 629] width 249 height 36
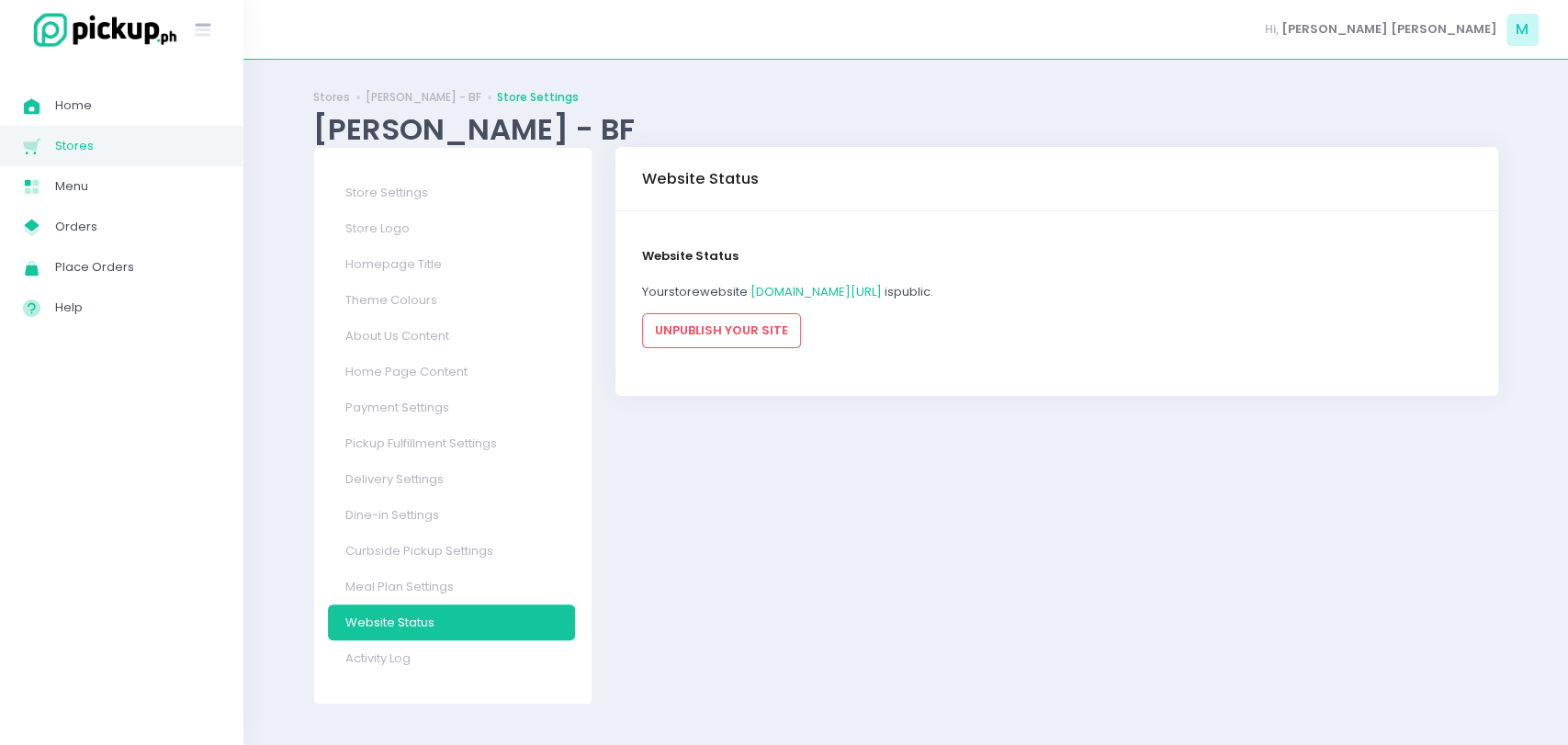
click at [146, 148] on span "Stores" at bounding box center [138, 146] width 165 height 23
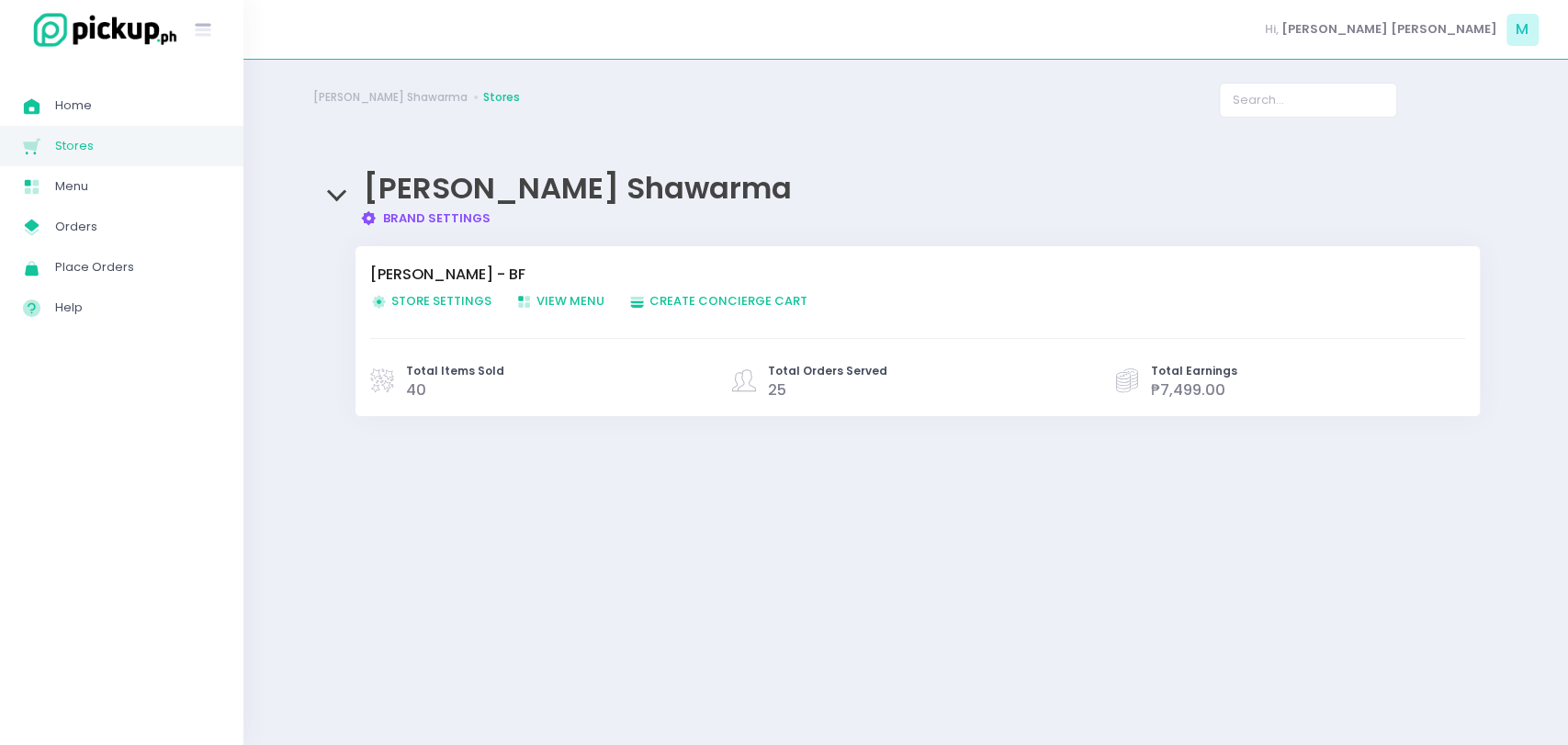
click at [448, 297] on span "Store Settings Created with Sketch. Store Settings" at bounding box center [430, 301] width 121 height 18
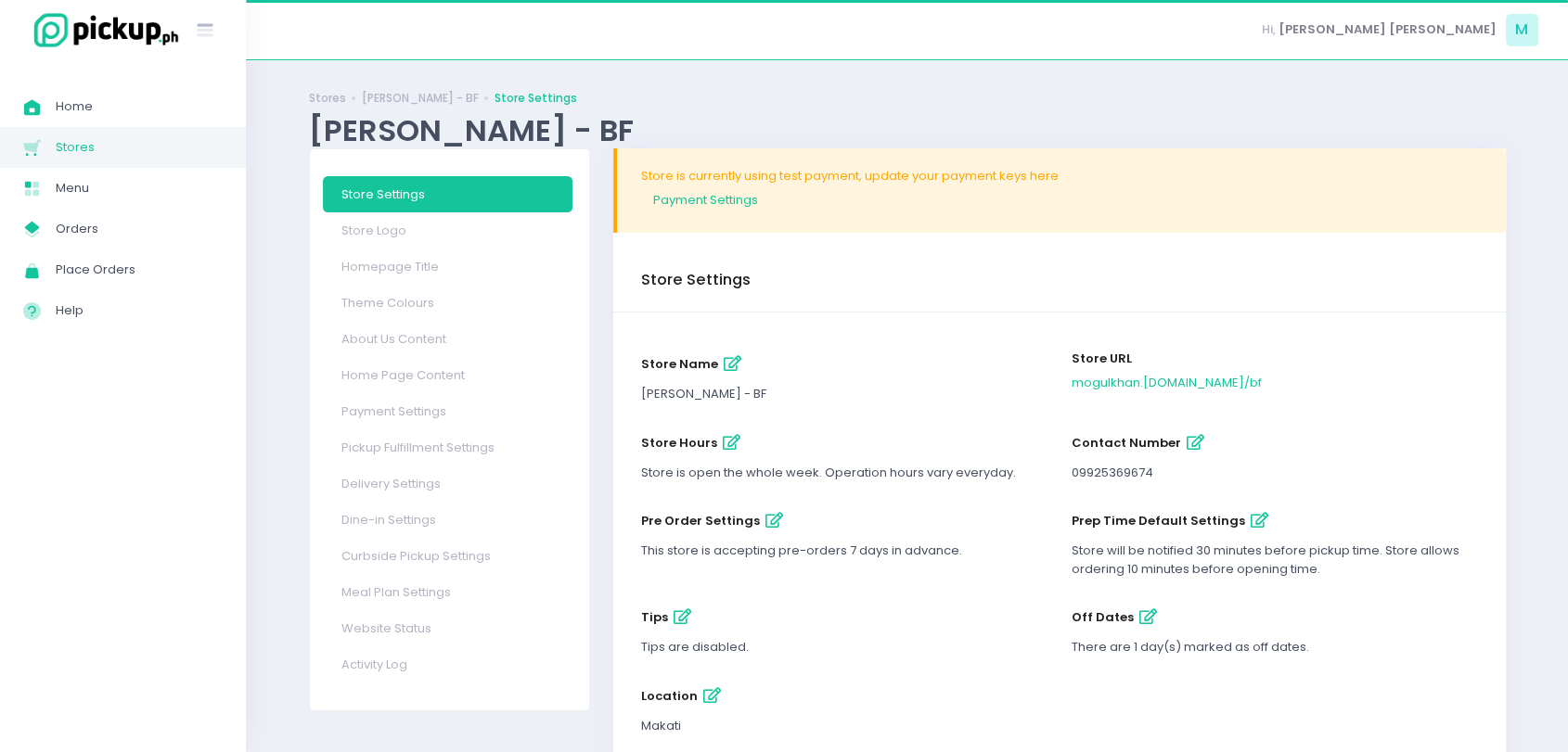
click at [789, 619] on icon "button" at bounding box center [1148, 617] width 18 height 16
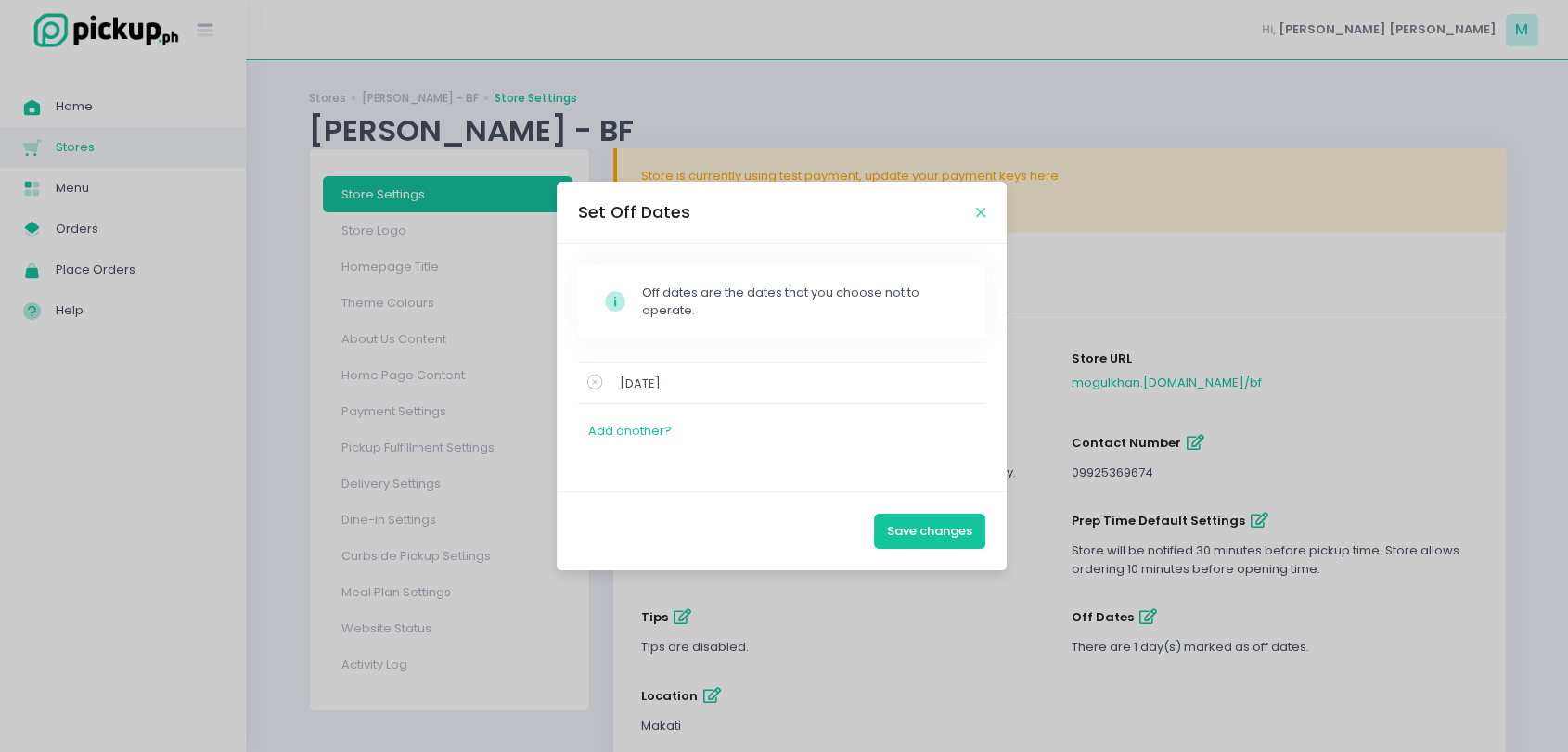
click at [789, 210] on icon "Close" at bounding box center [981, 212] width 9 height 14
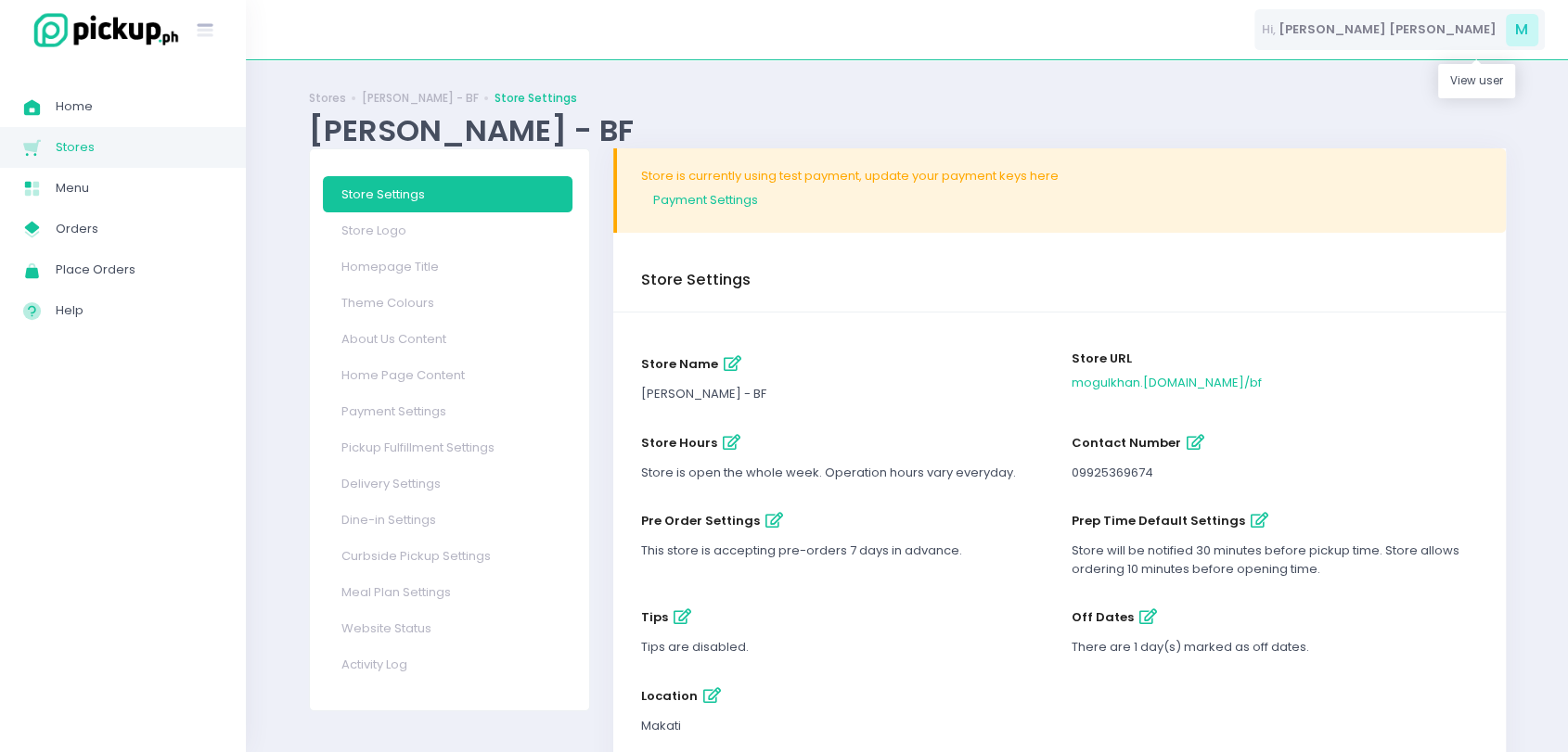
click at [789, 17] on div "Hi, Mary Jane M" at bounding box center [1399, 30] width 290 height 42
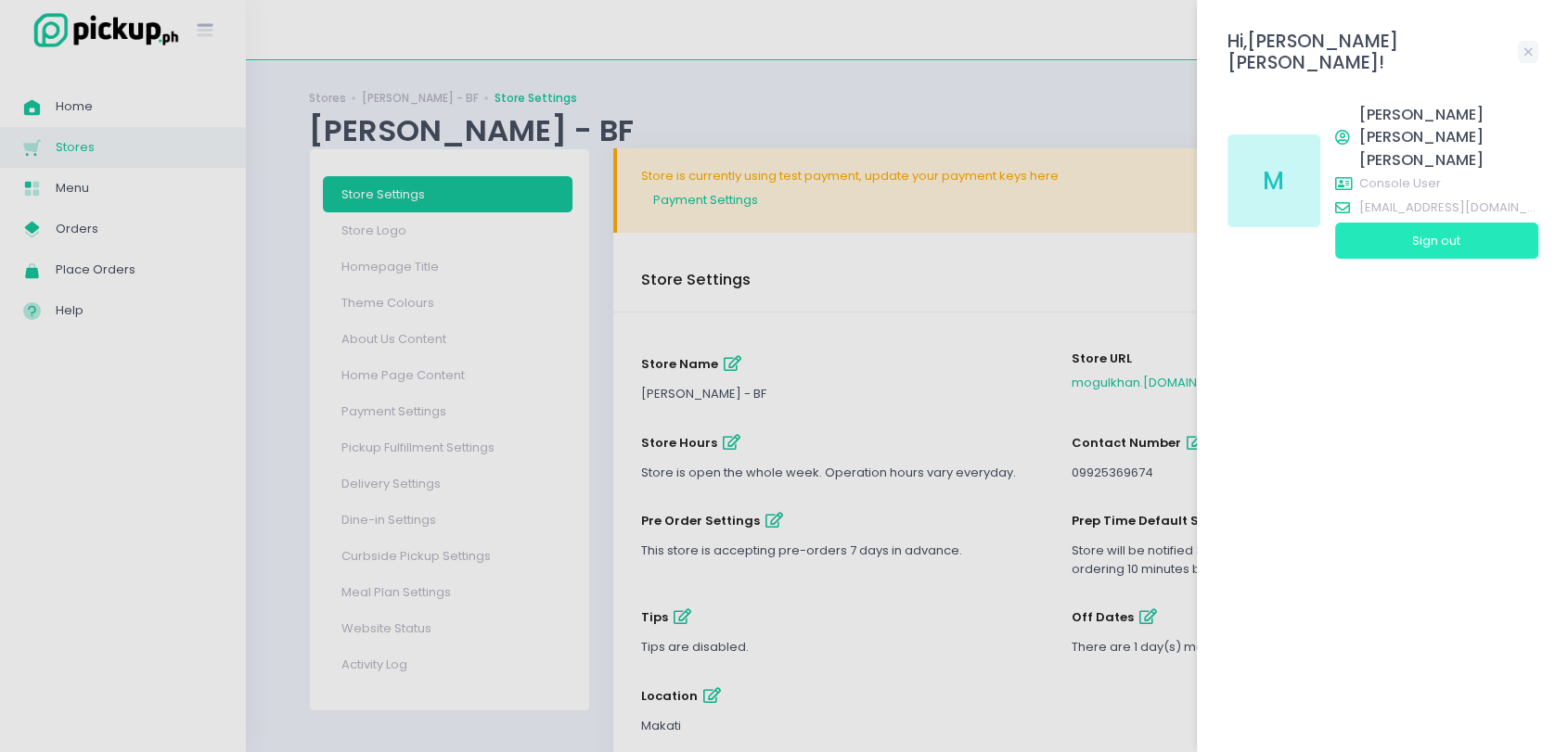
click at [789, 223] on button "Sign out" at bounding box center [1436, 240] width 203 height 35
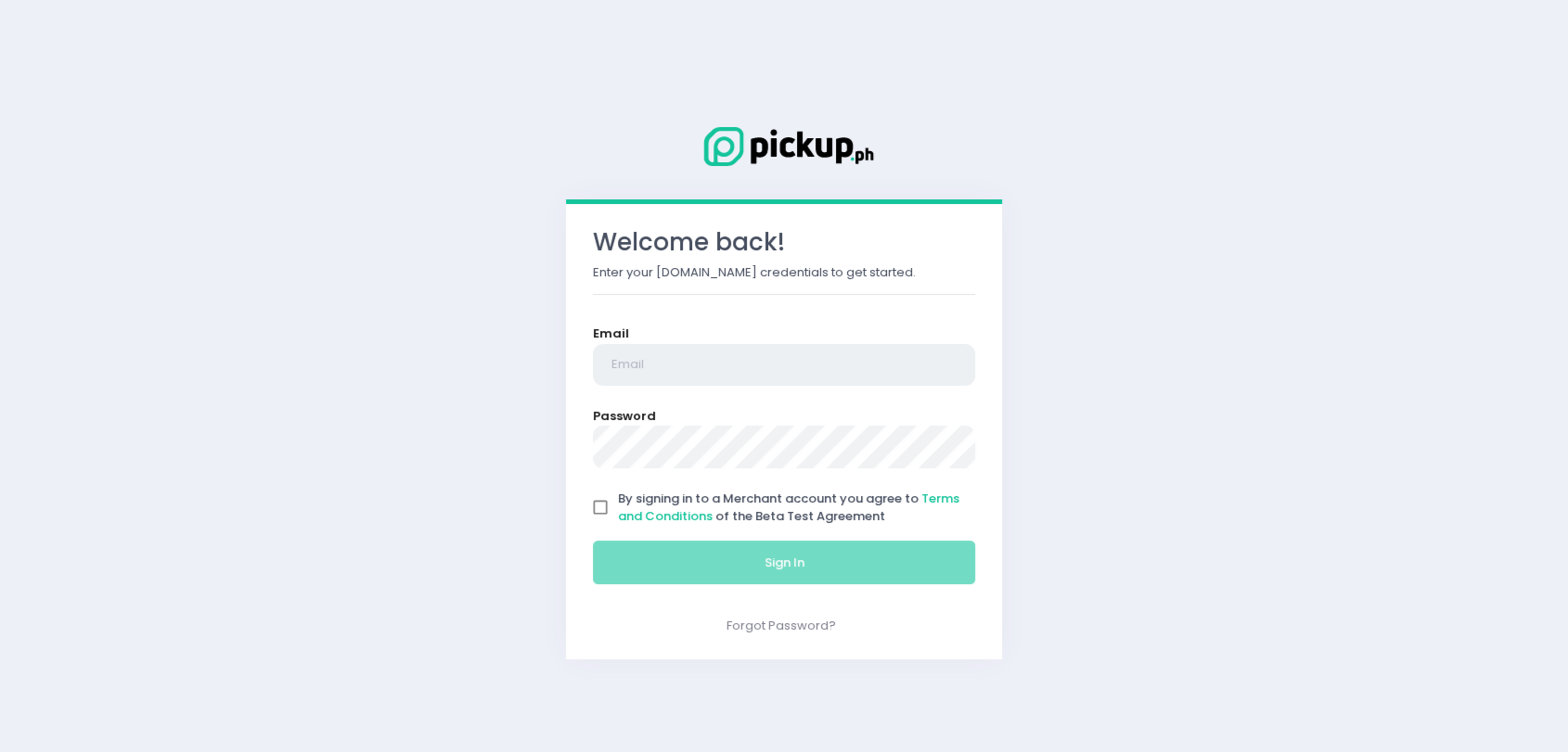
type input "[EMAIL_ADDRESS][DOMAIN_NAME]"
click at [603, 506] on input "By signing in to a Merchant account you agree to Terms and Conditions of the Be…" at bounding box center [608, 506] width 35 height 35
checkbox input "true"
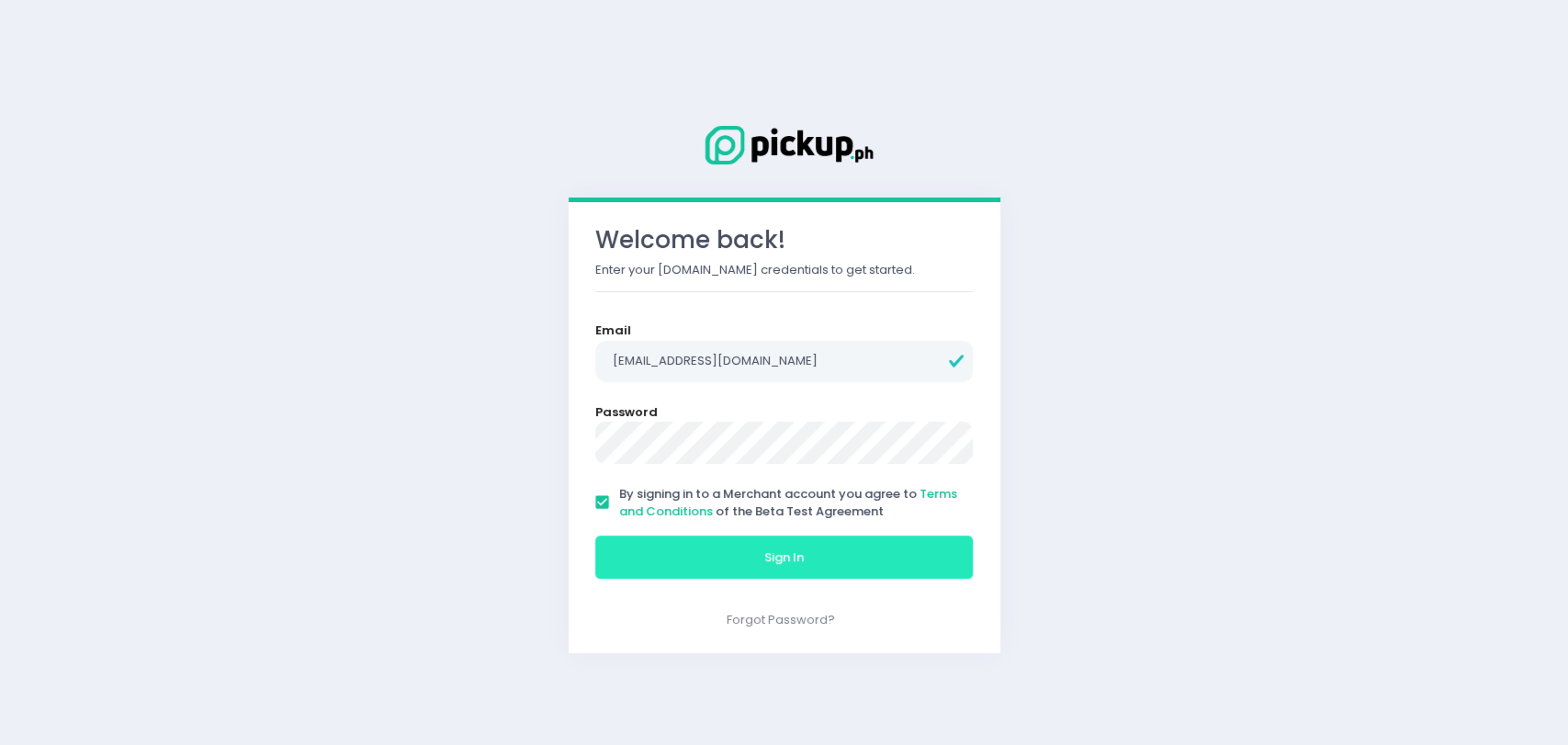
click at [701, 556] on button "Sign In" at bounding box center [784, 557] width 378 height 44
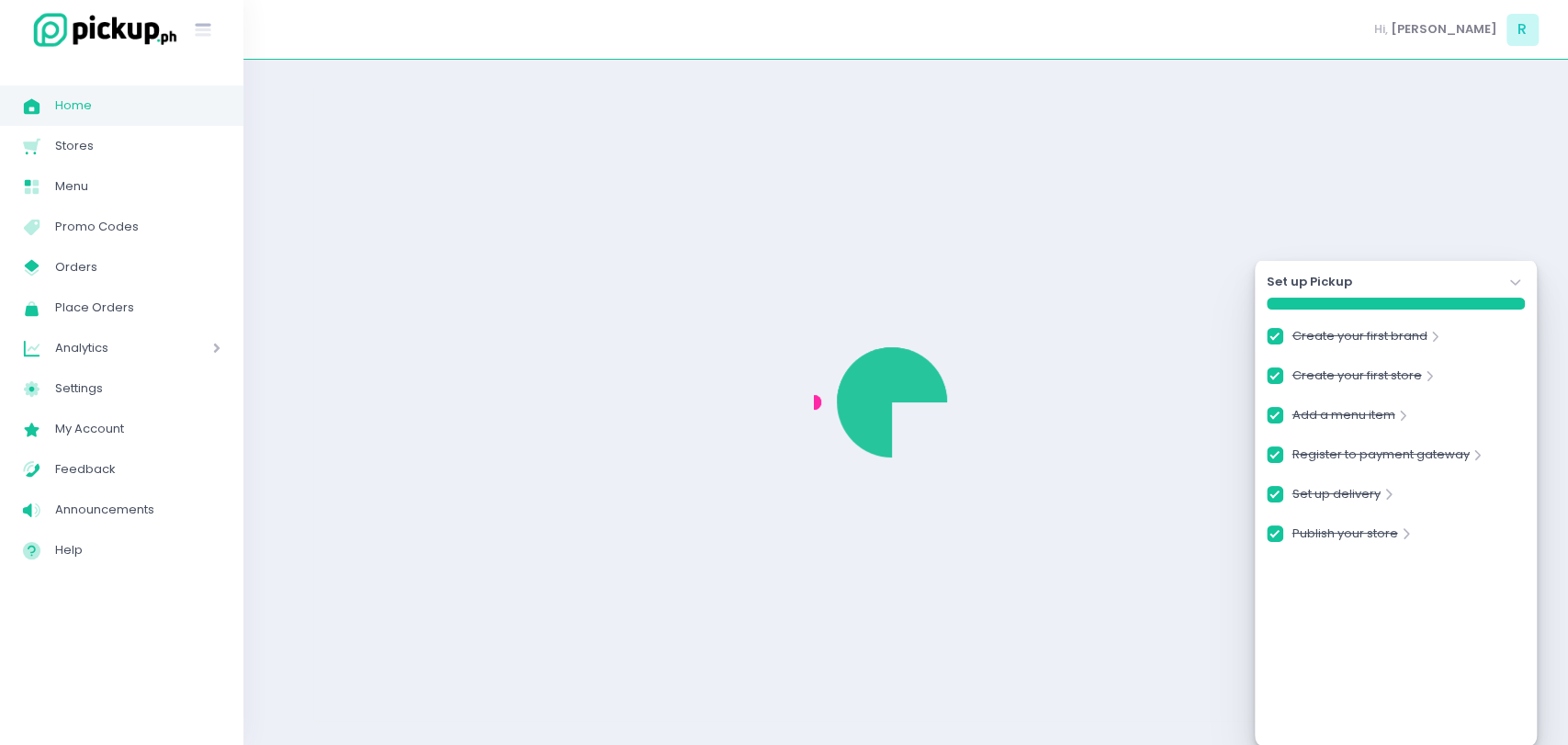
checkbox input "true"
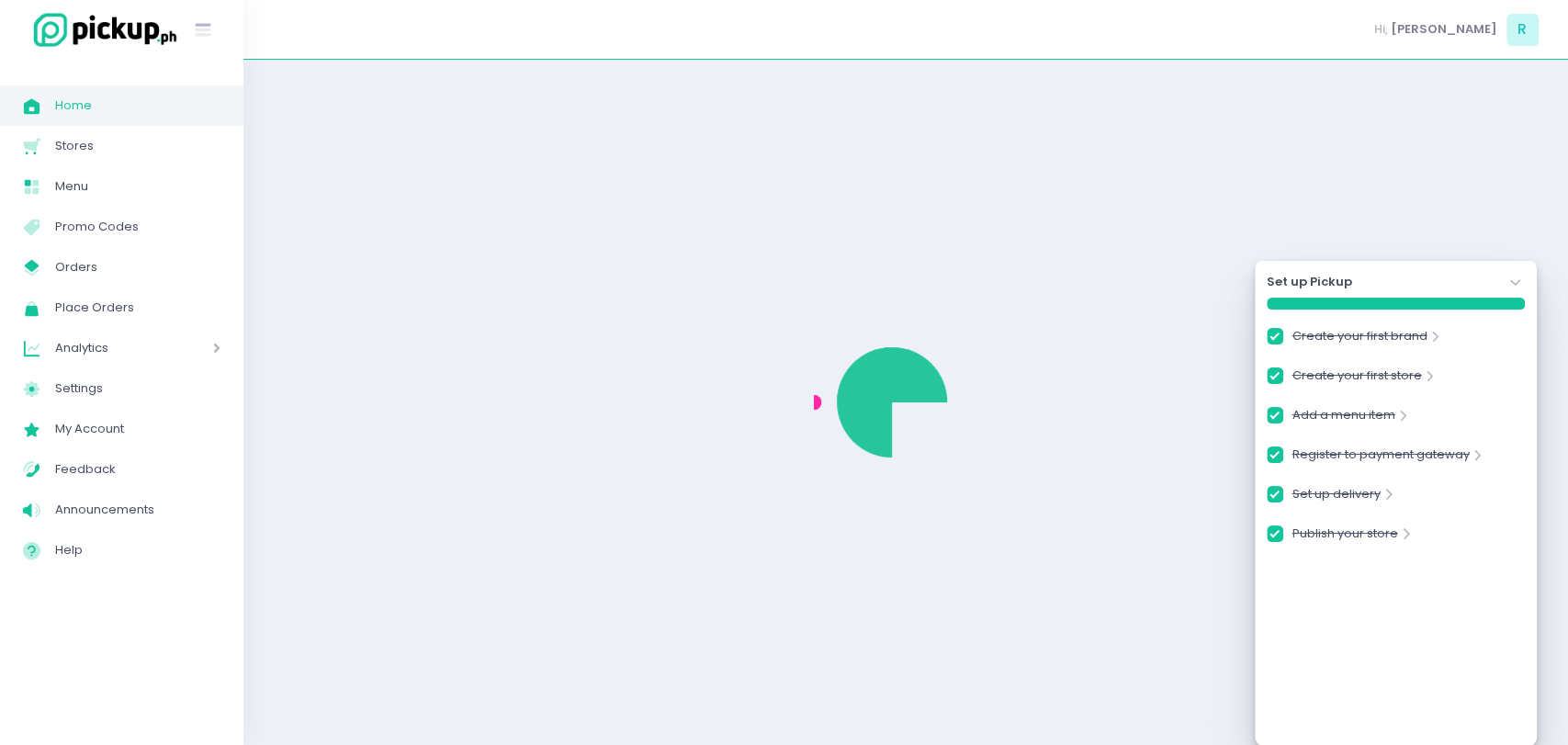
checkbox input "true"
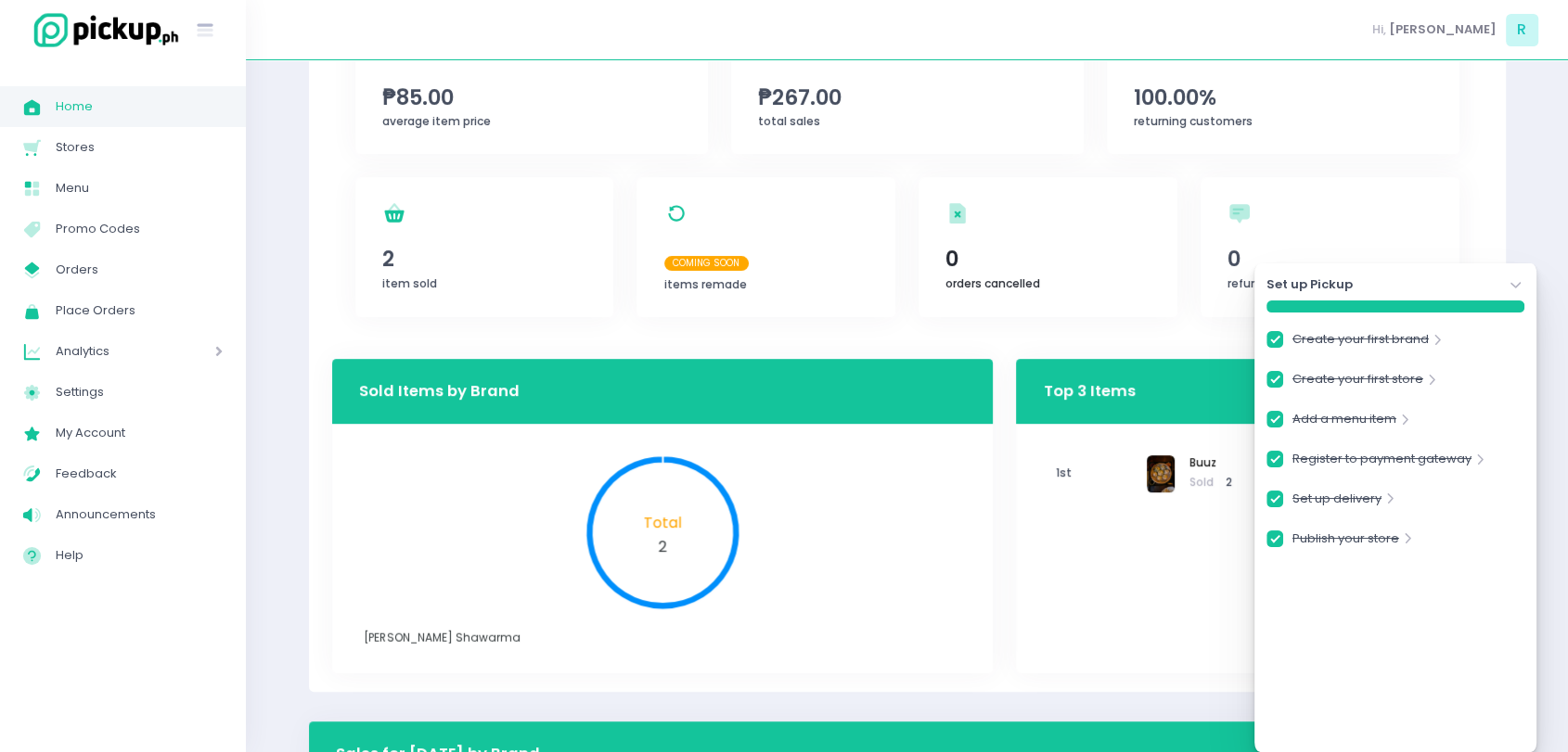
scroll to position [358, 0]
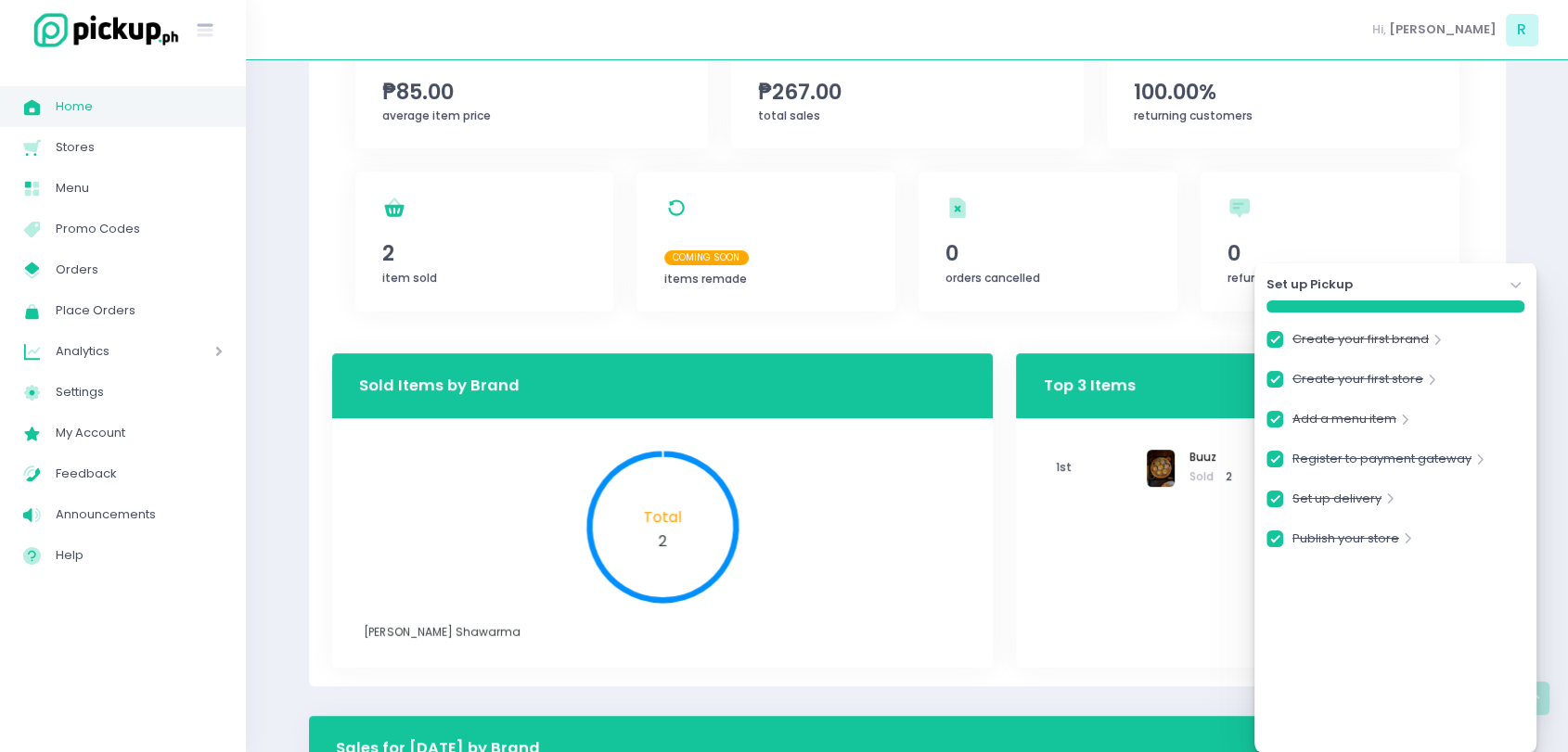
click at [789, 284] on div "Set up Pickup Stockholm-icons / Navigation / Angle-down Created with Sketch." at bounding box center [1395, 284] width 258 height 19
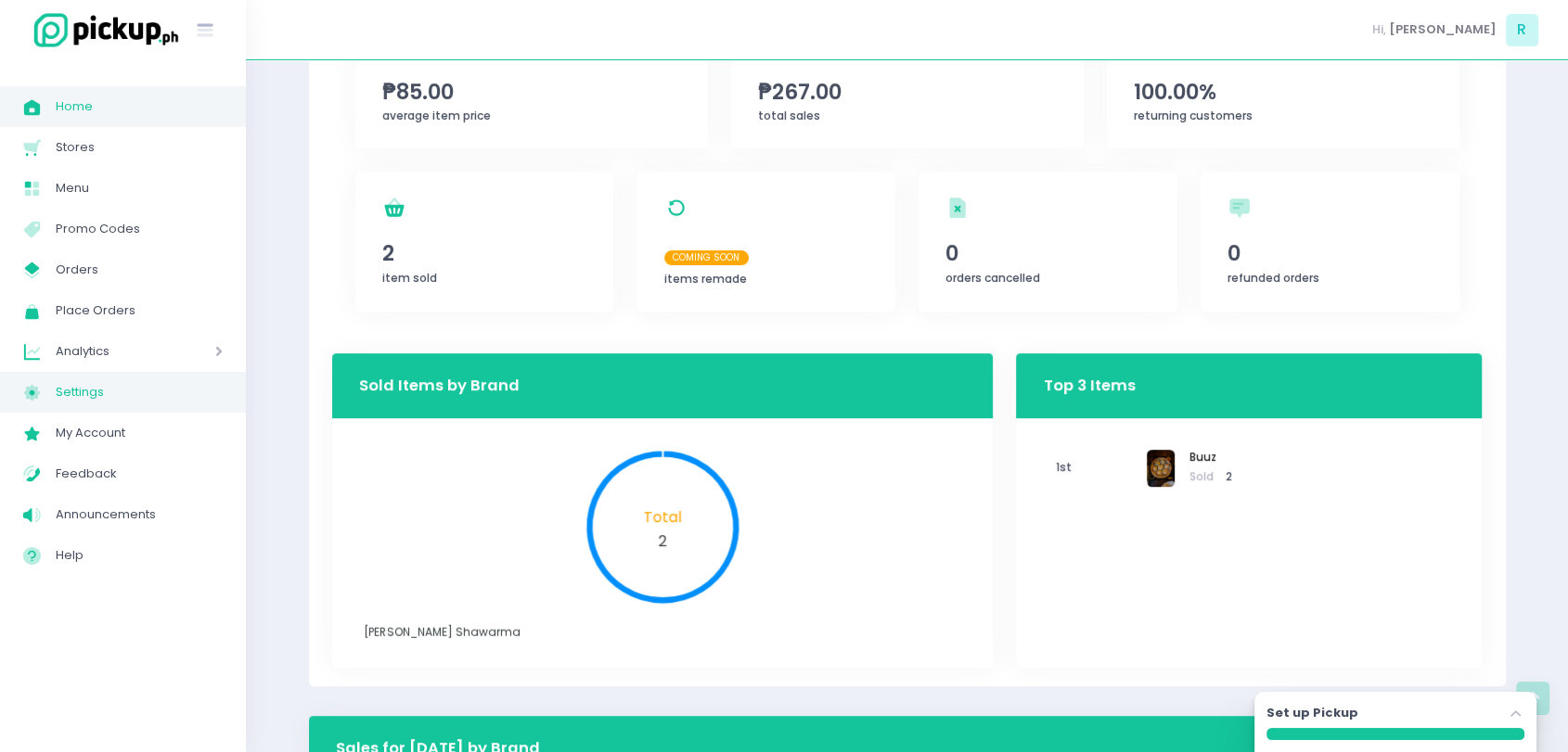
click at [68, 386] on span "Settings" at bounding box center [139, 392] width 167 height 24
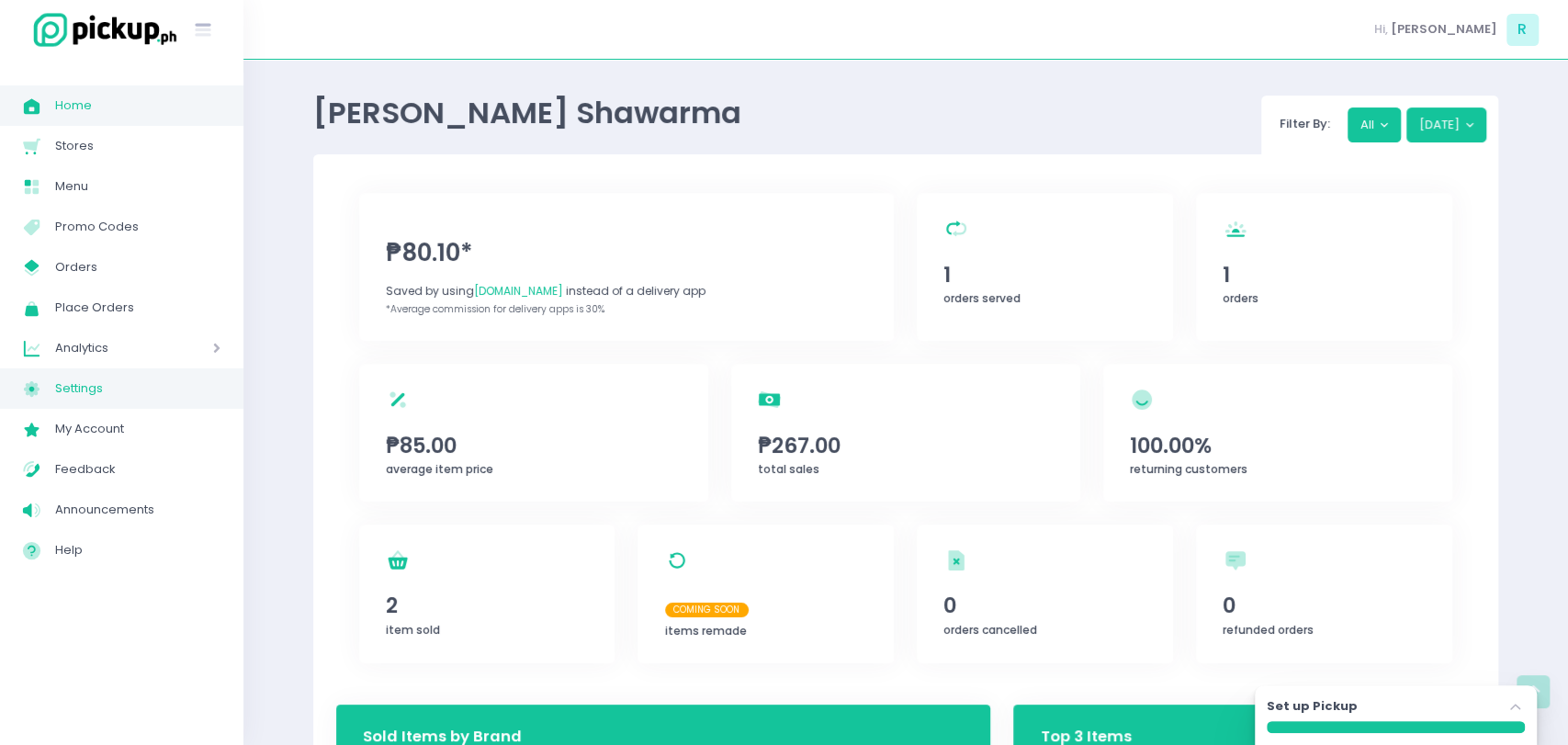
select select "active"
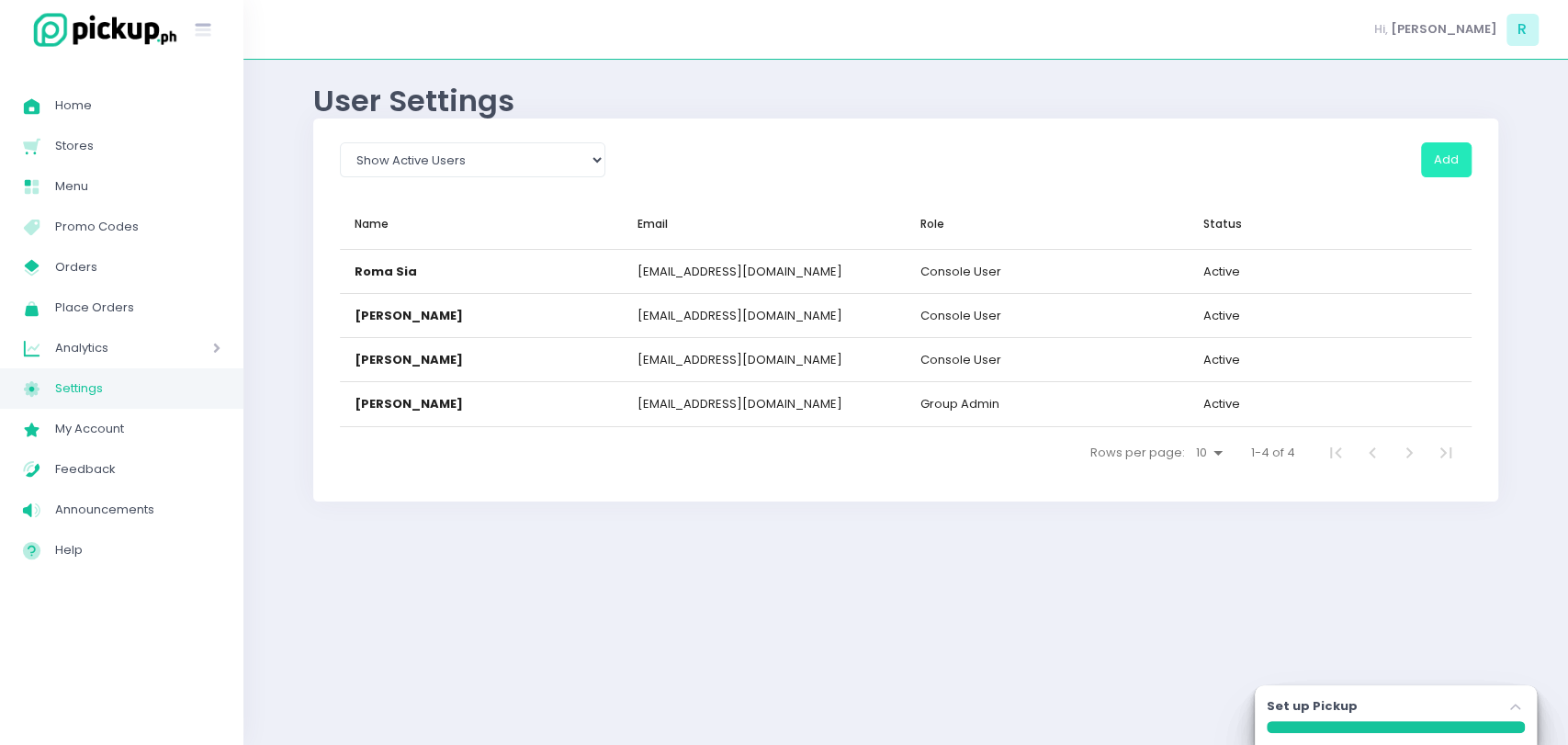
click at [781, 163] on button "Add" at bounding box center [1446, 160] width 51 height 35
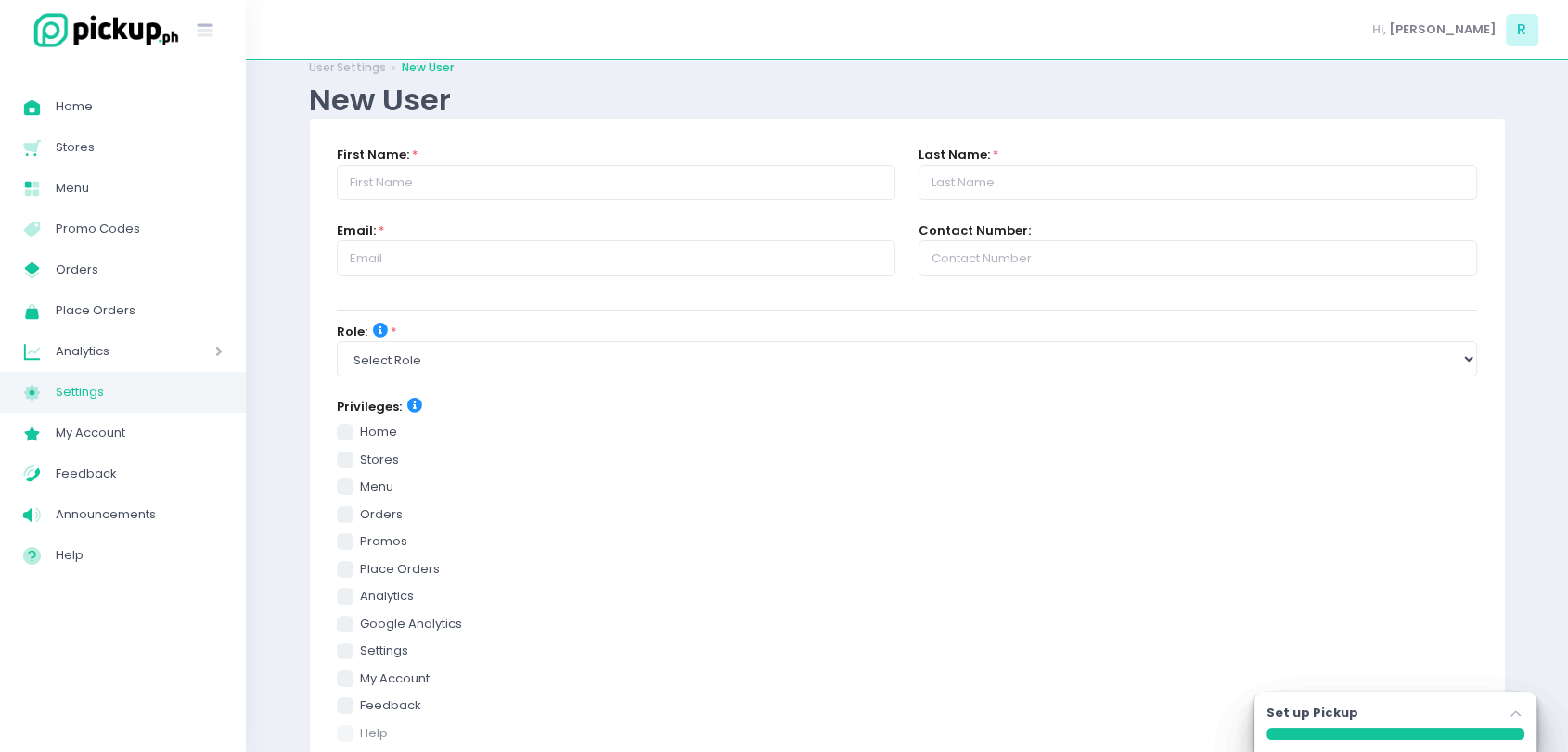
scroll to position [31, 0]
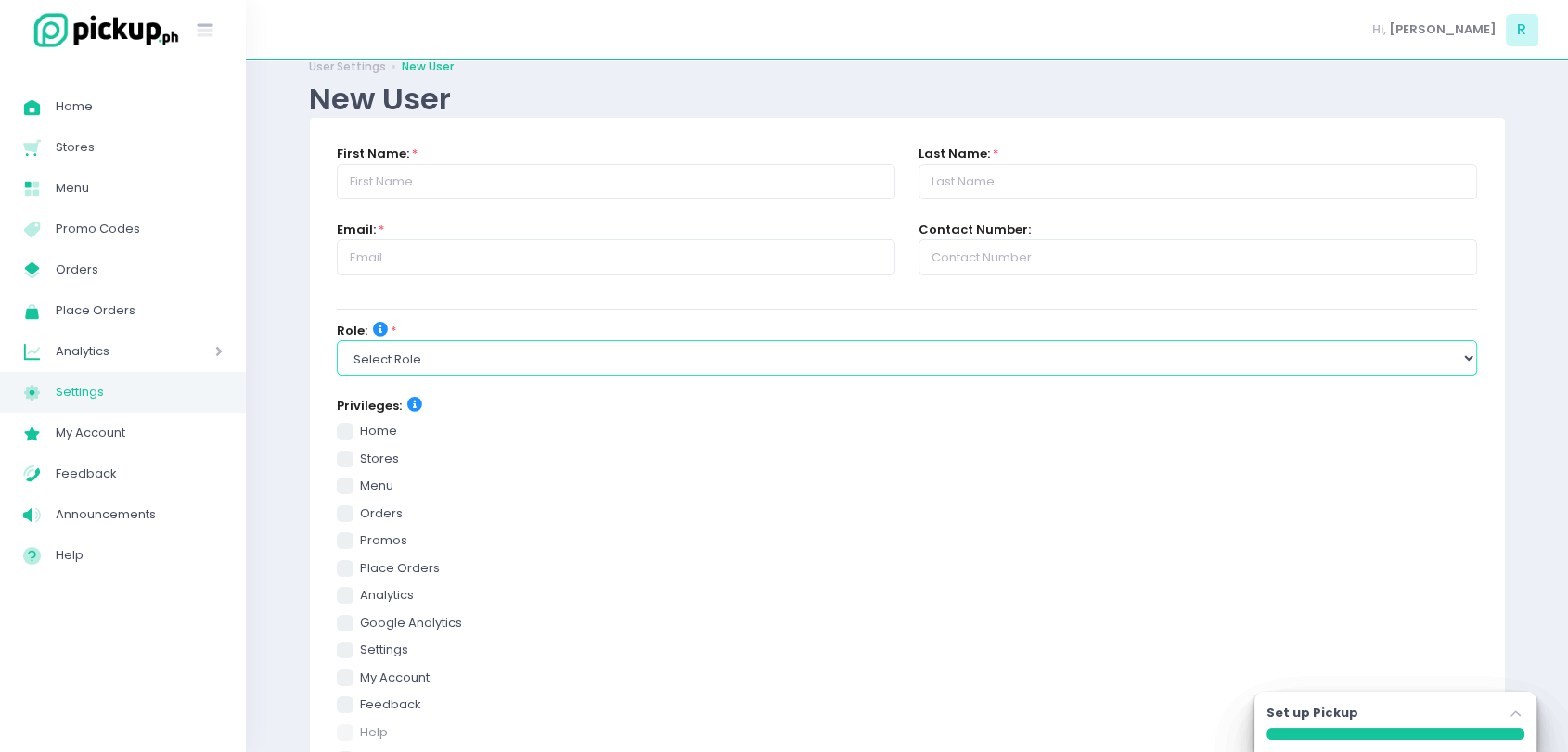
click at [520, 358] on select "Select Role group admin brand admin store admin accounting console user console…" at bounding box center [907, 358] width 1141 height 35
select select "group_admin"
click at [337, 340] on select "Select Role group admin brand admin store admin accounting console user console…" at bounding box center [907, 358] width 1141 height 35
checkbox input "true"
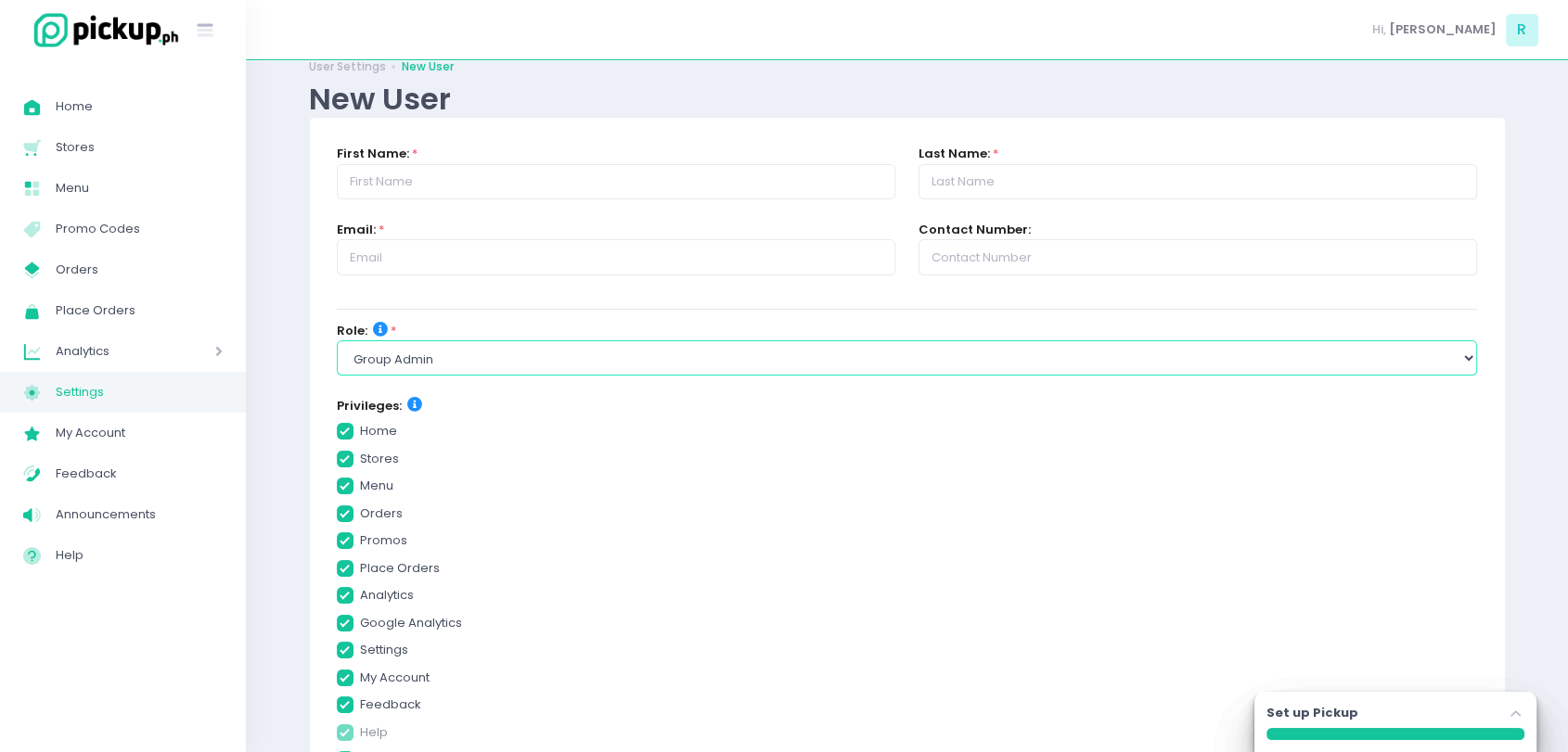
checkbox input "true"
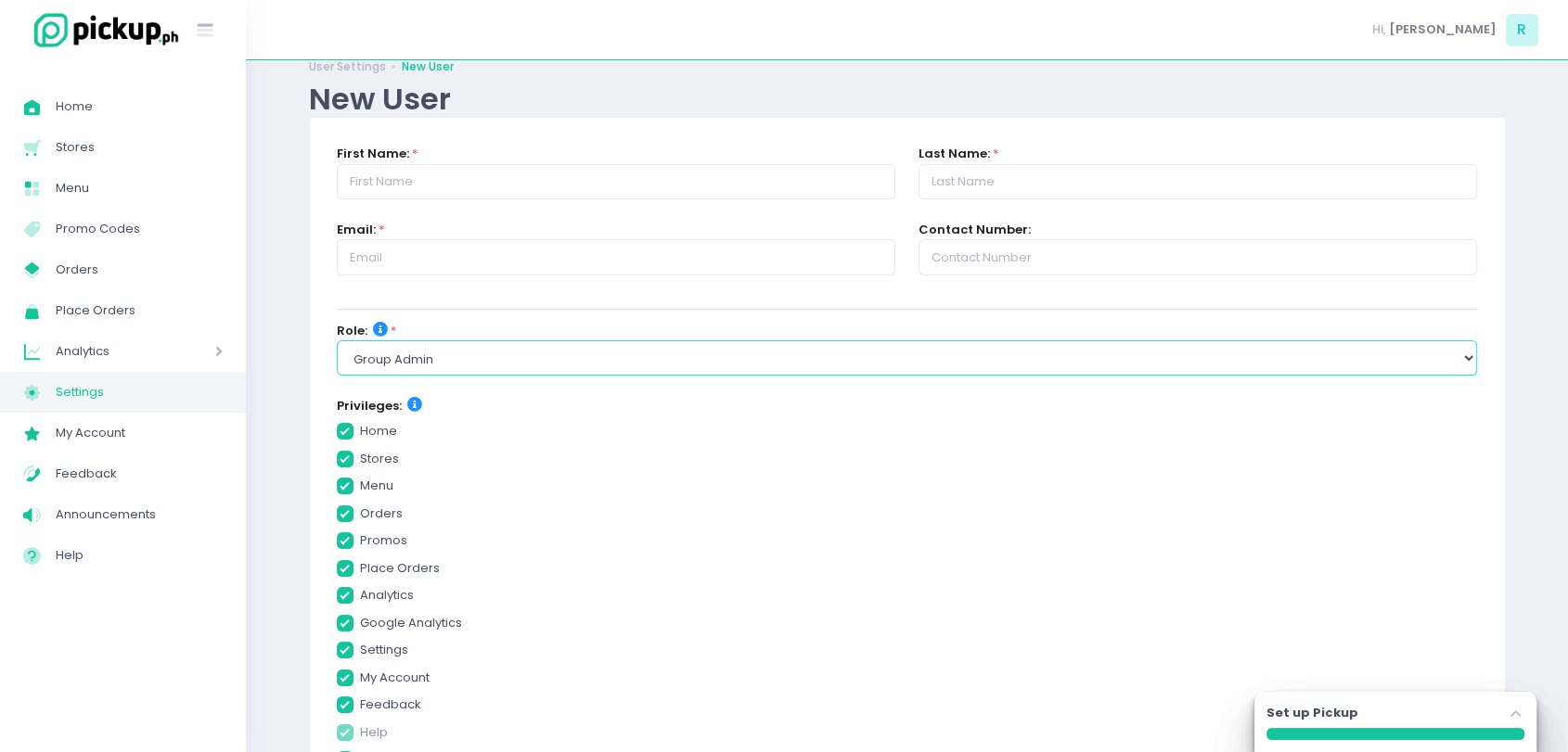
checkbox input "true"
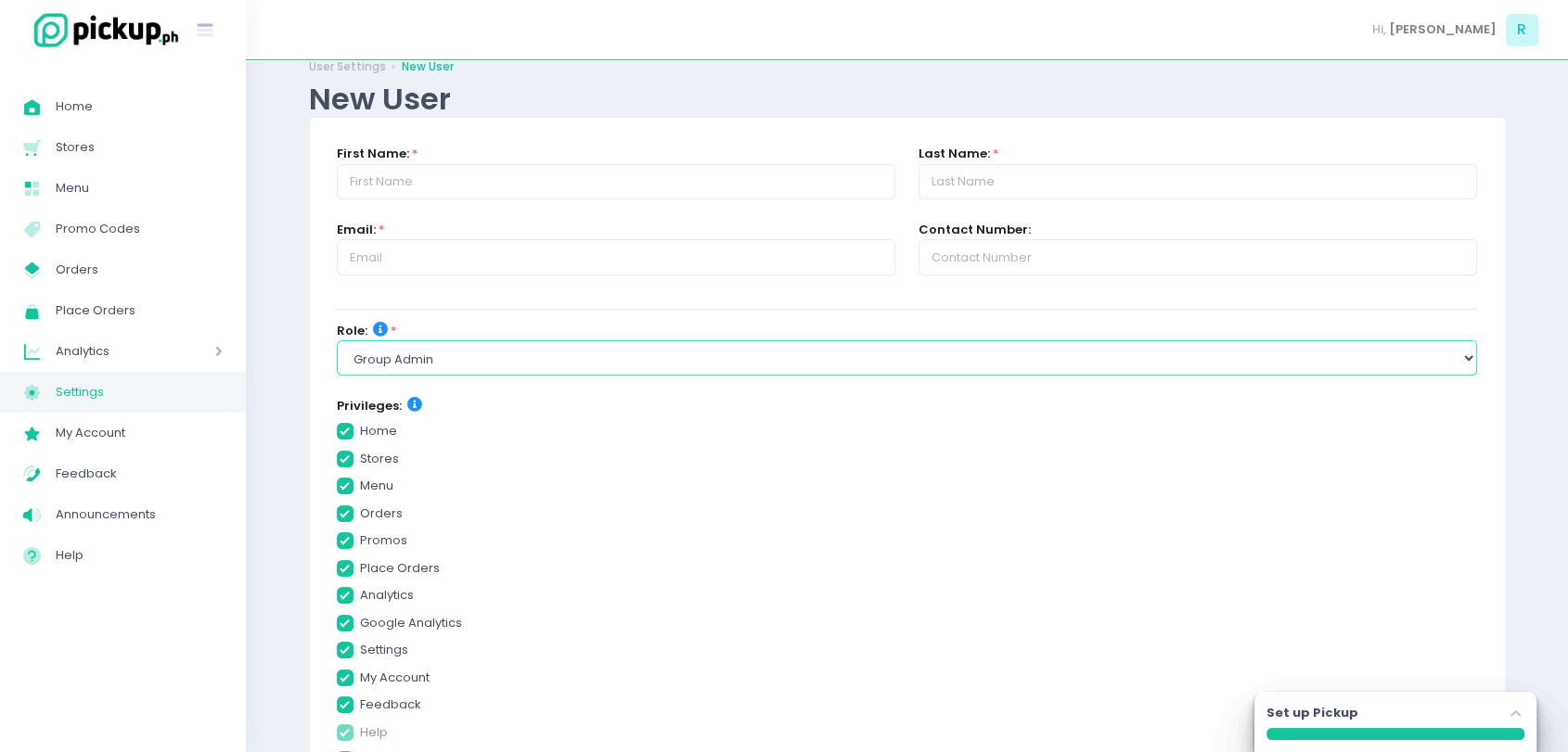
checkbox input "true"
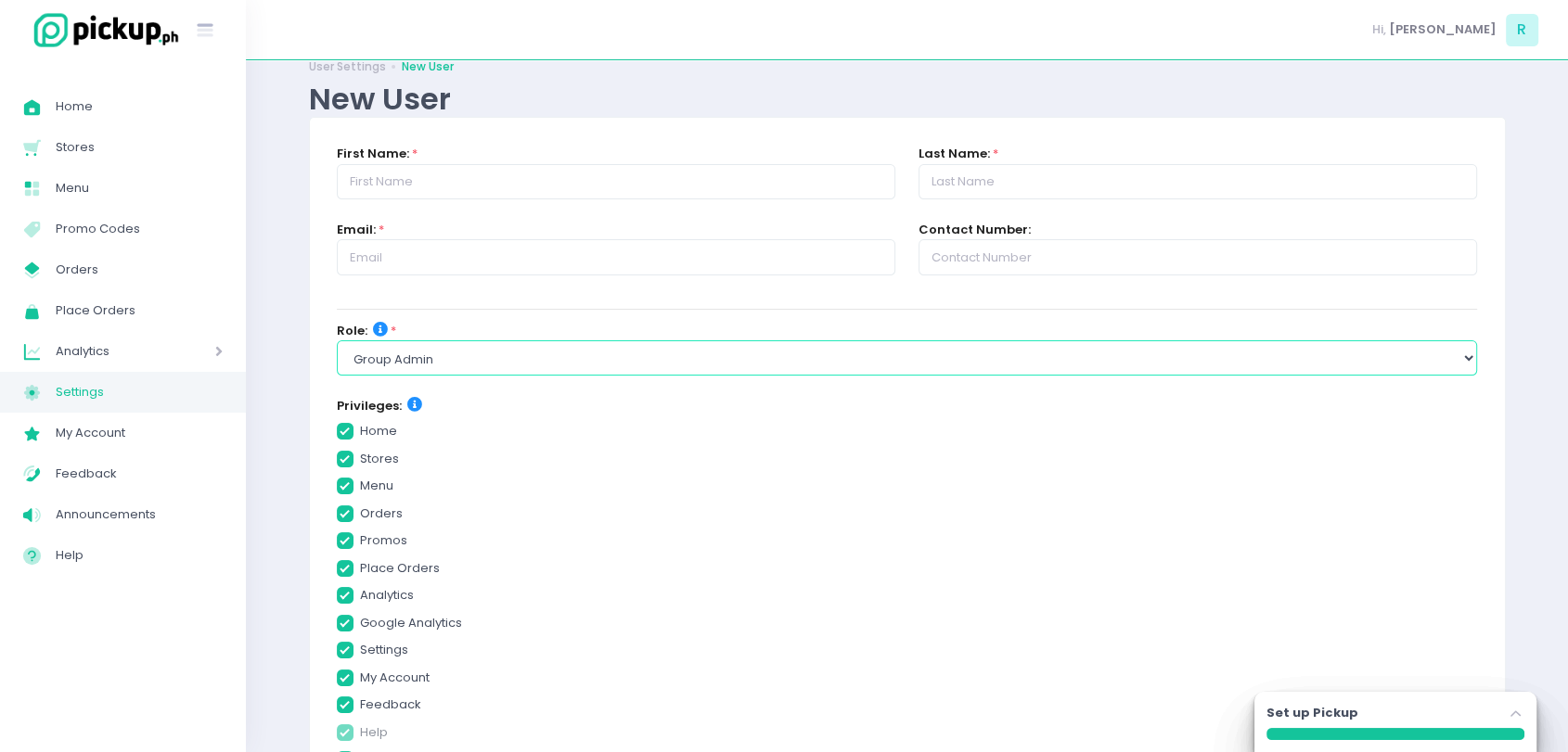
checkbox input "true"
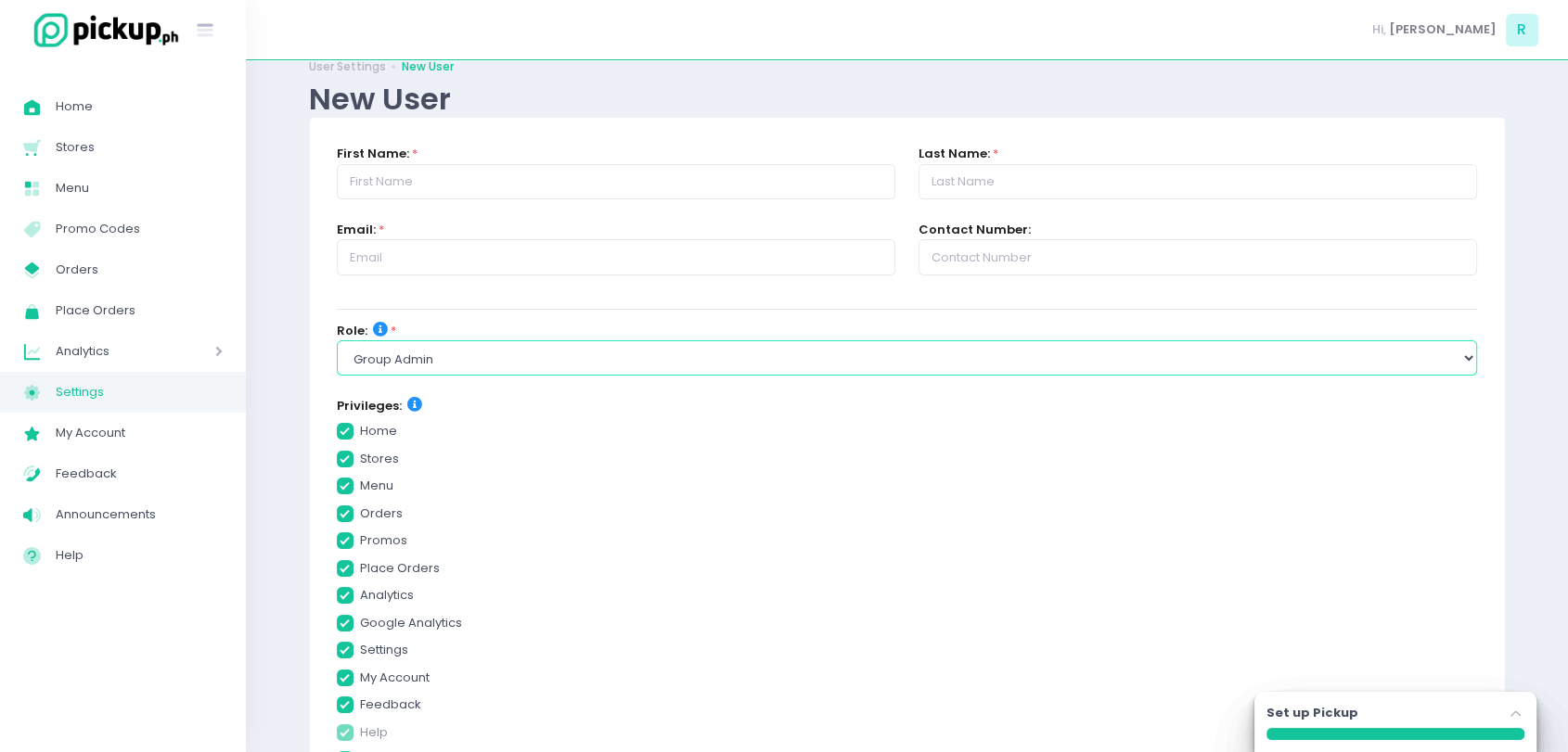
checkbox input "true"
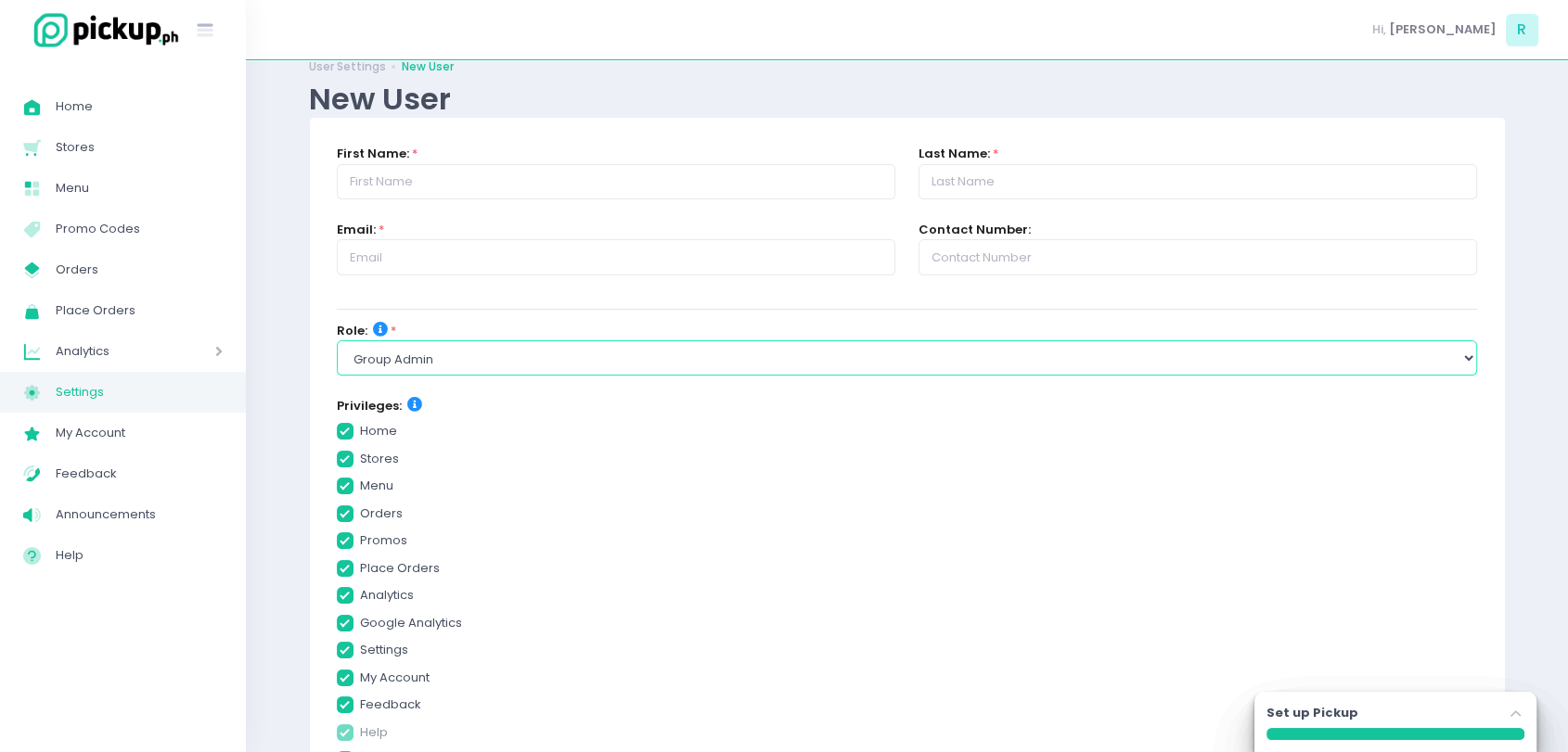
checkbox input "true"
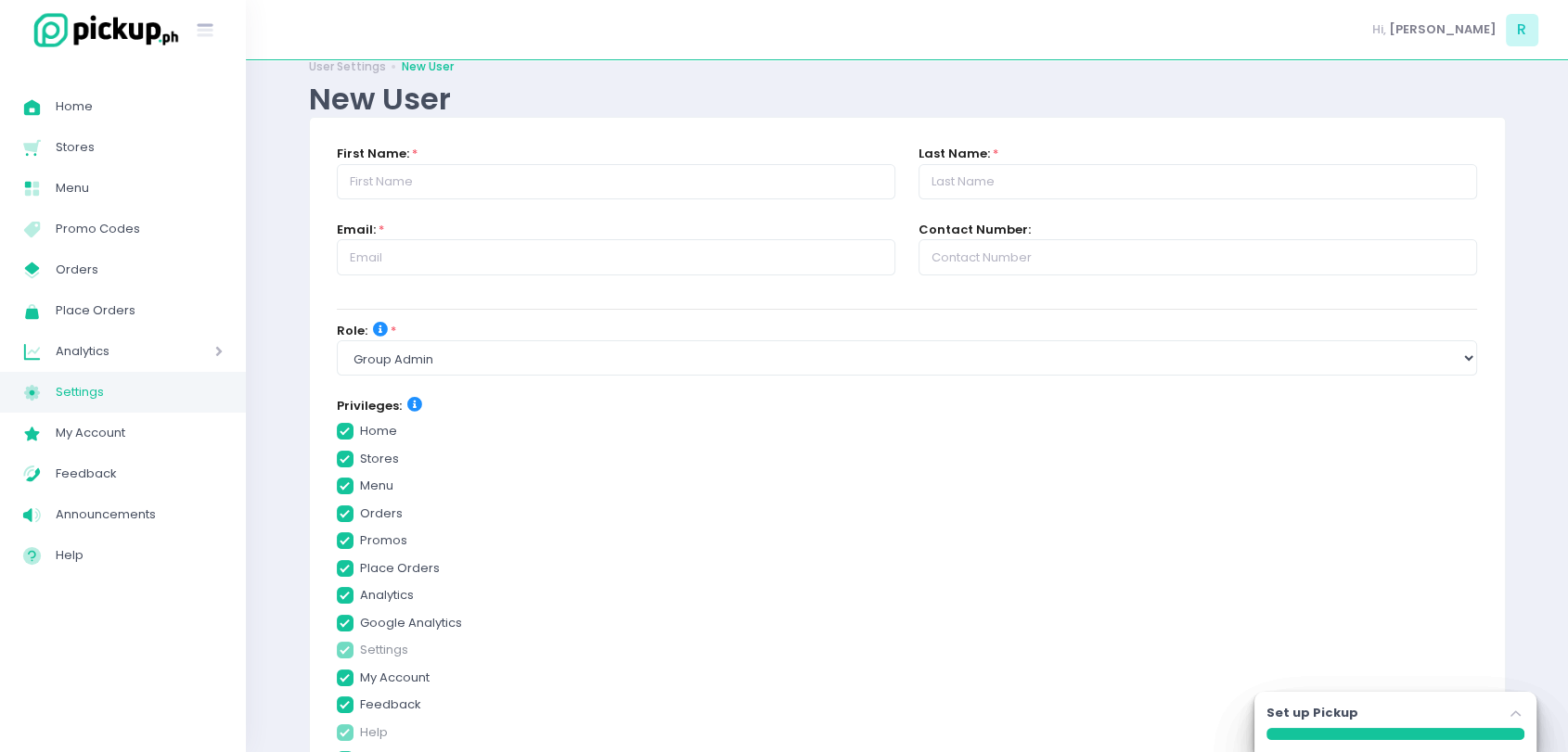
checkbox input "true"
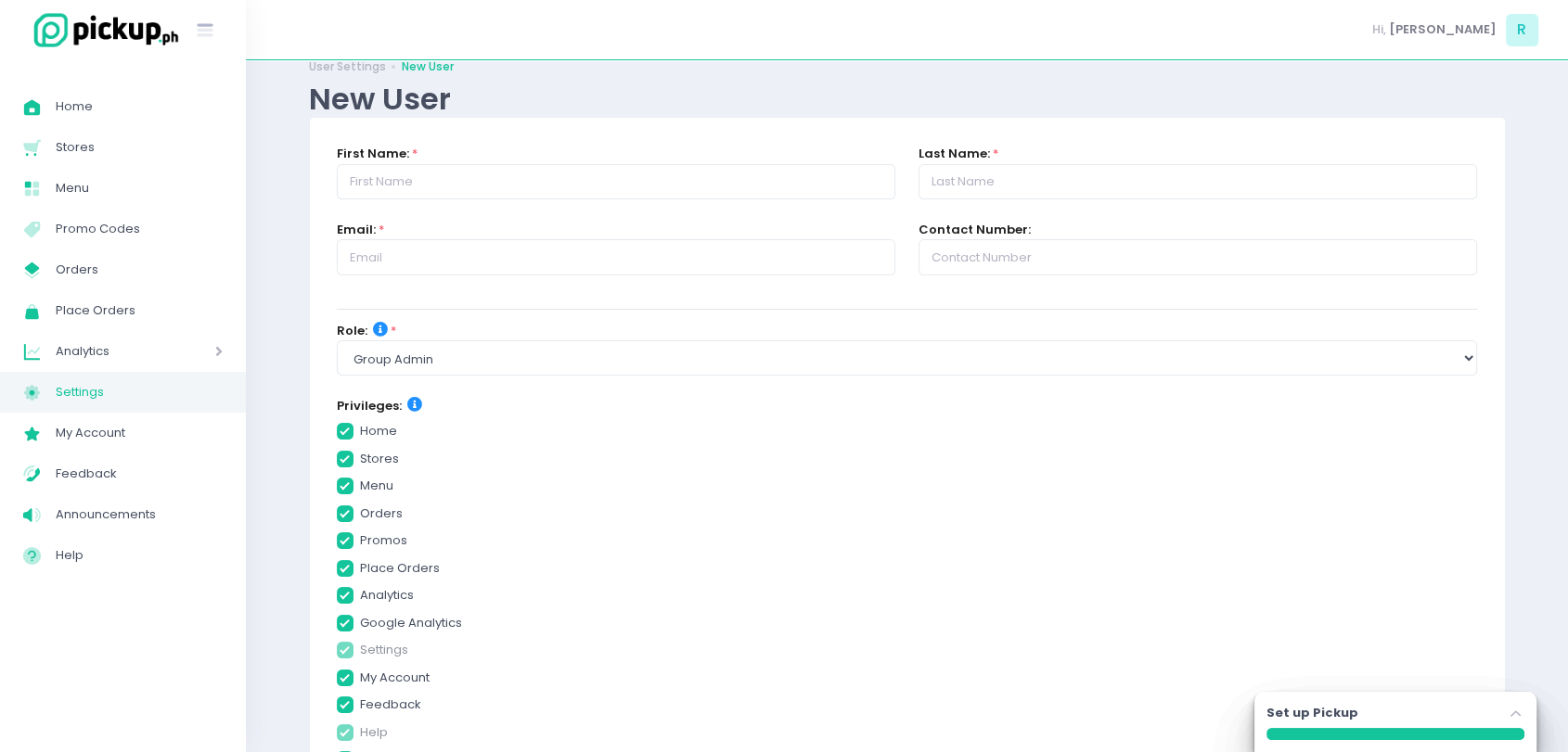
checkbox input "true"
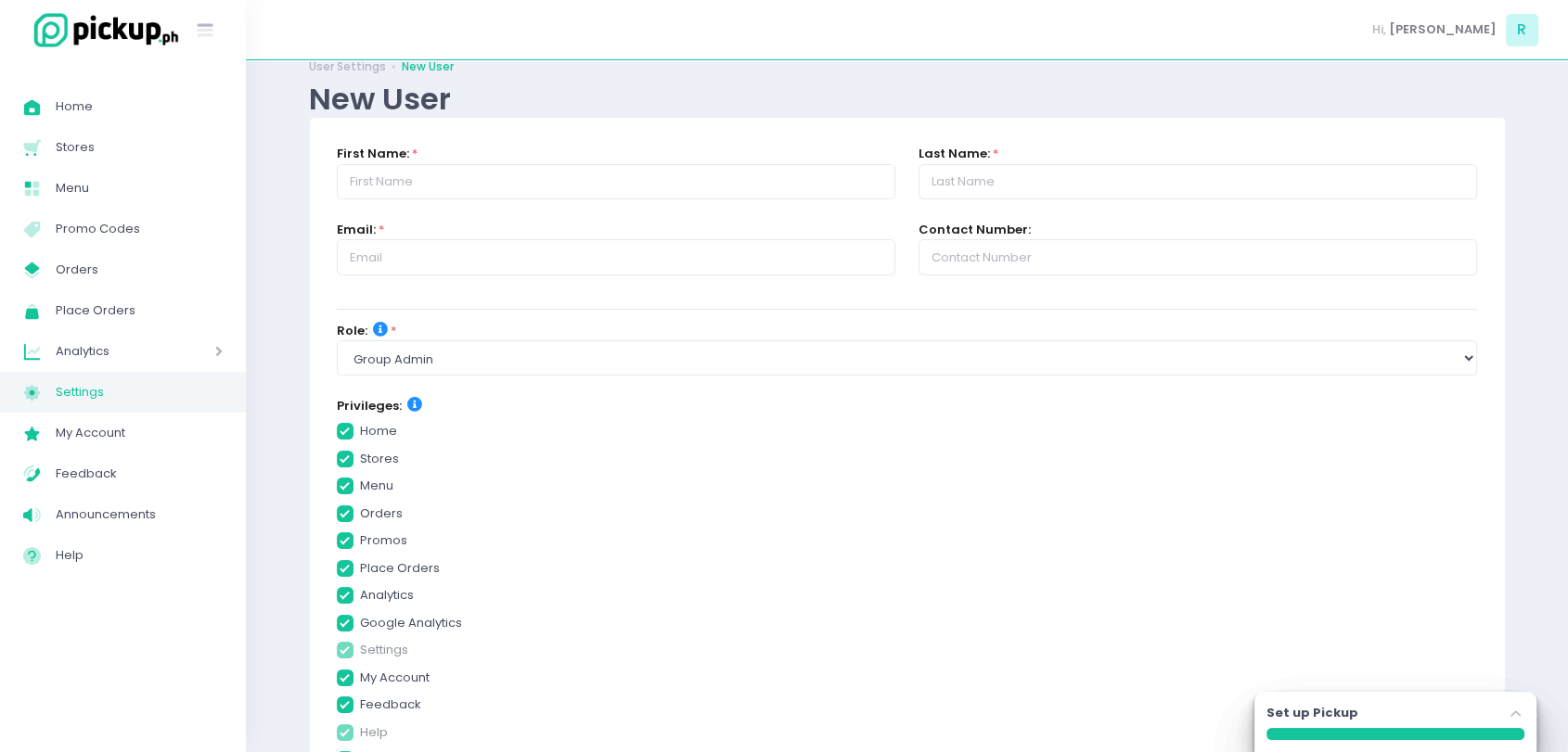
checkbox input "true"
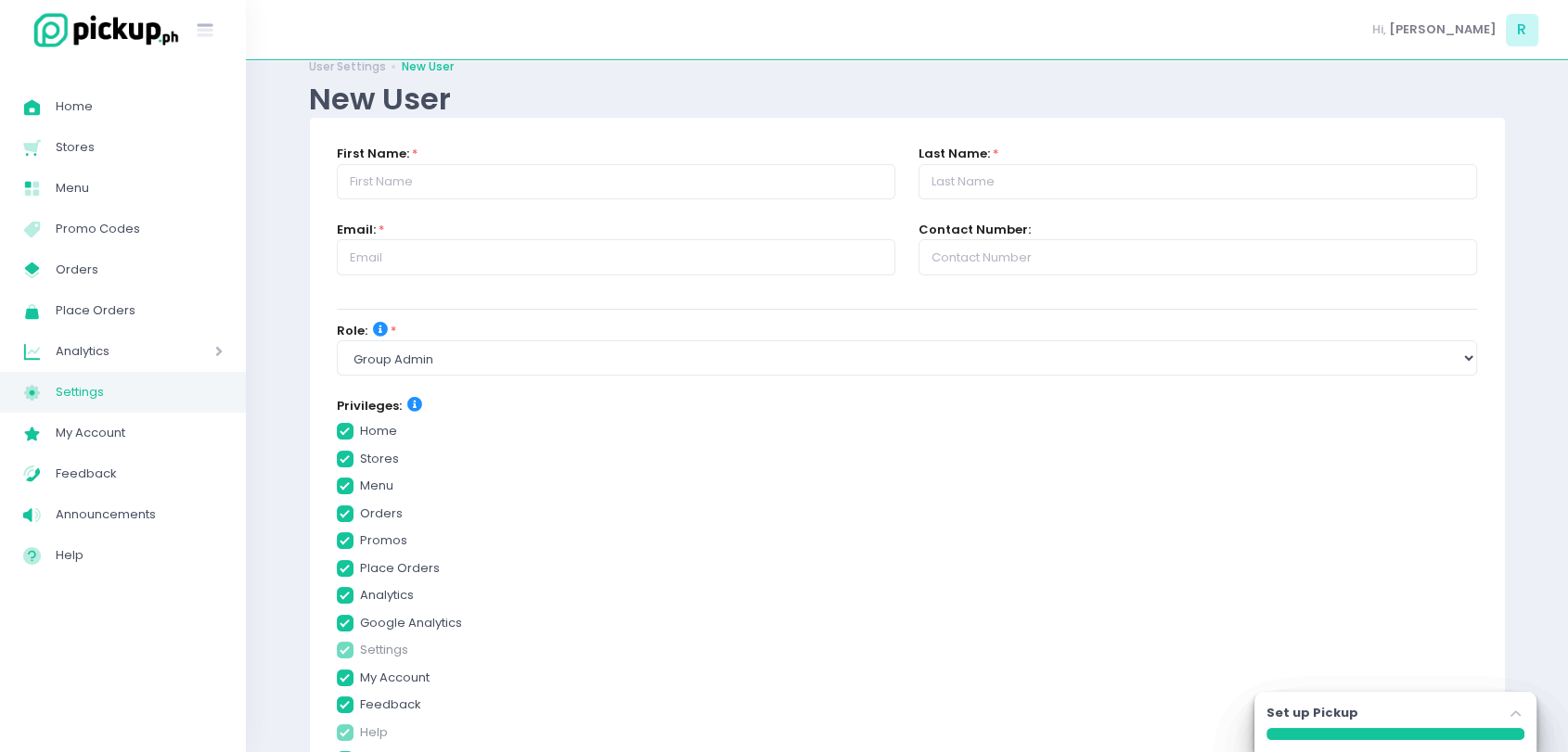
click at [345, 458] on span at bounding box center [345, 459] width 17 height 17
click at [360, 458] on input "stores" at bounding box center [366, 455] width 12 height 12
checkbox input "false"
checkbox input "true"
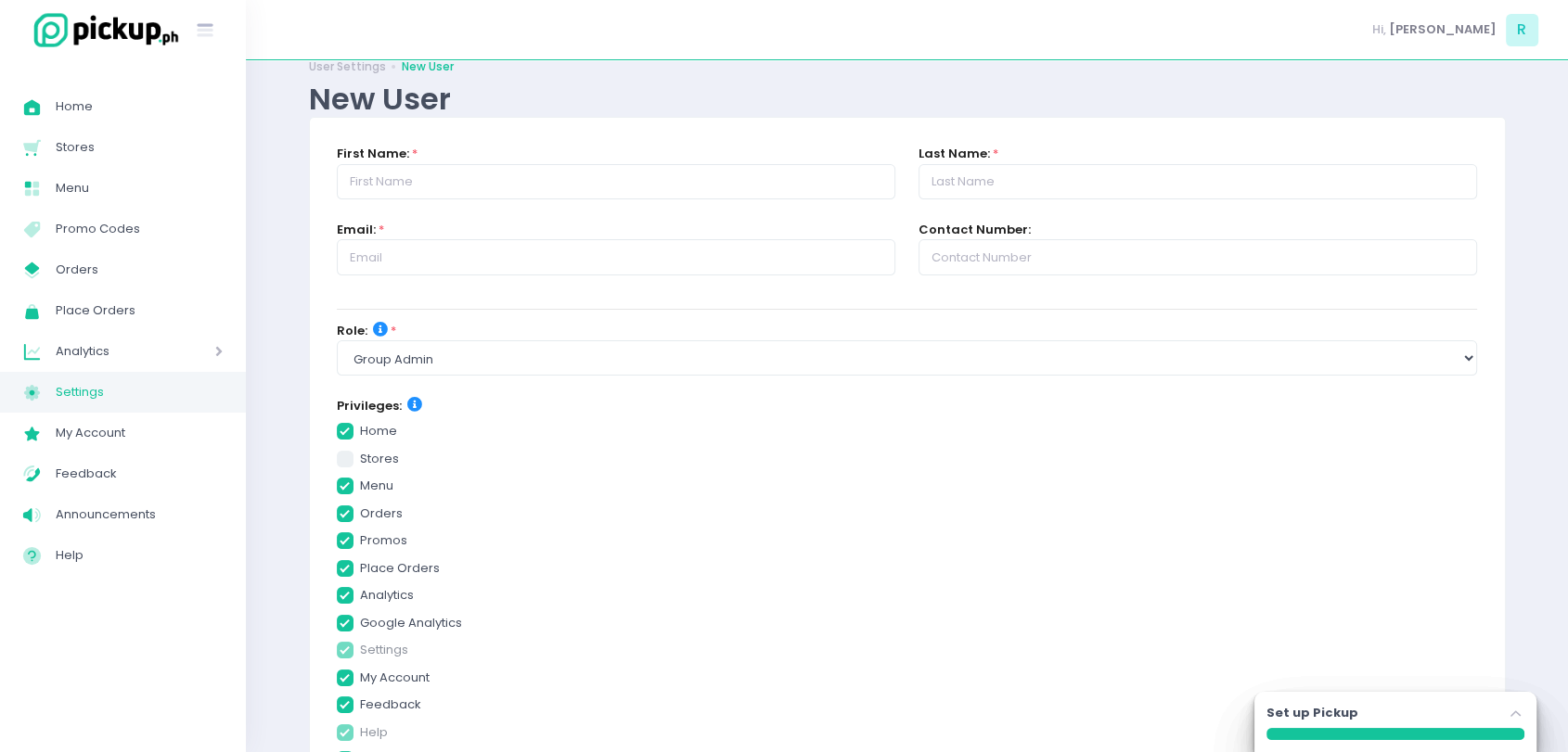
checkbox input "true"
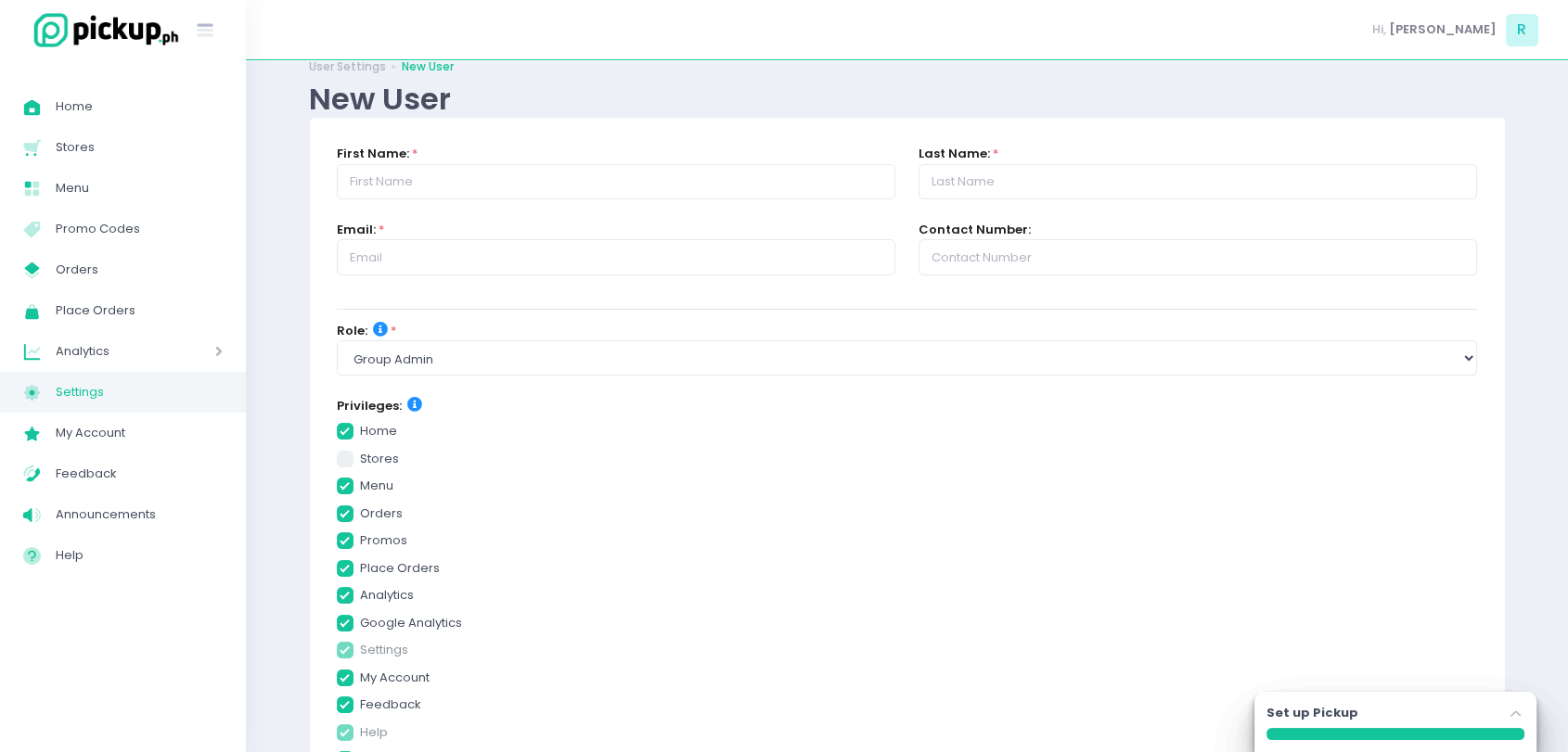
checkbox input "true"
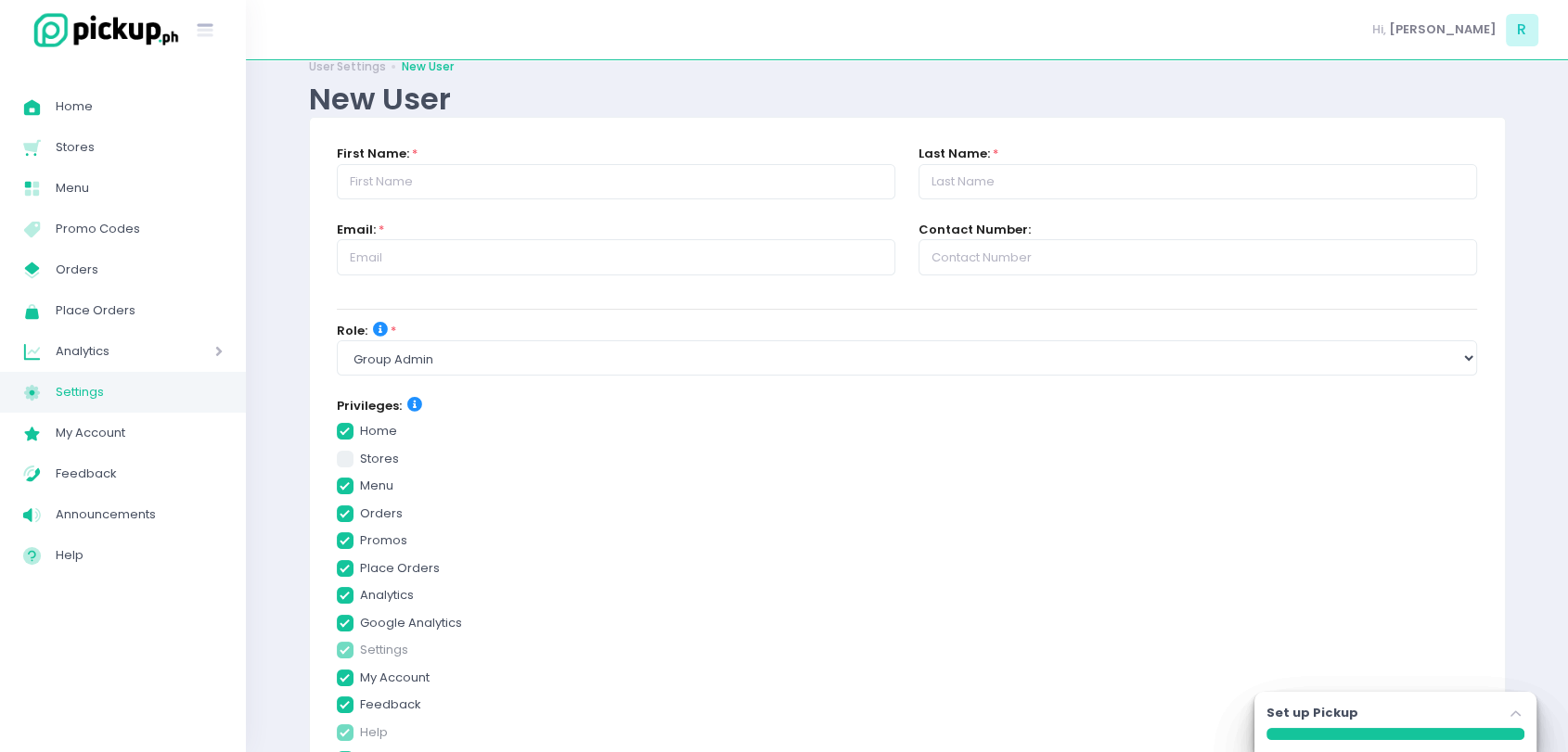
checkbox input "true"
click at [342, 519] on span at bounding box center [345, 514] width 17 height 17
click at [360, 517] on input "orders" at bounding box center [366, 510] width 12 height 12
checkbox input "false"
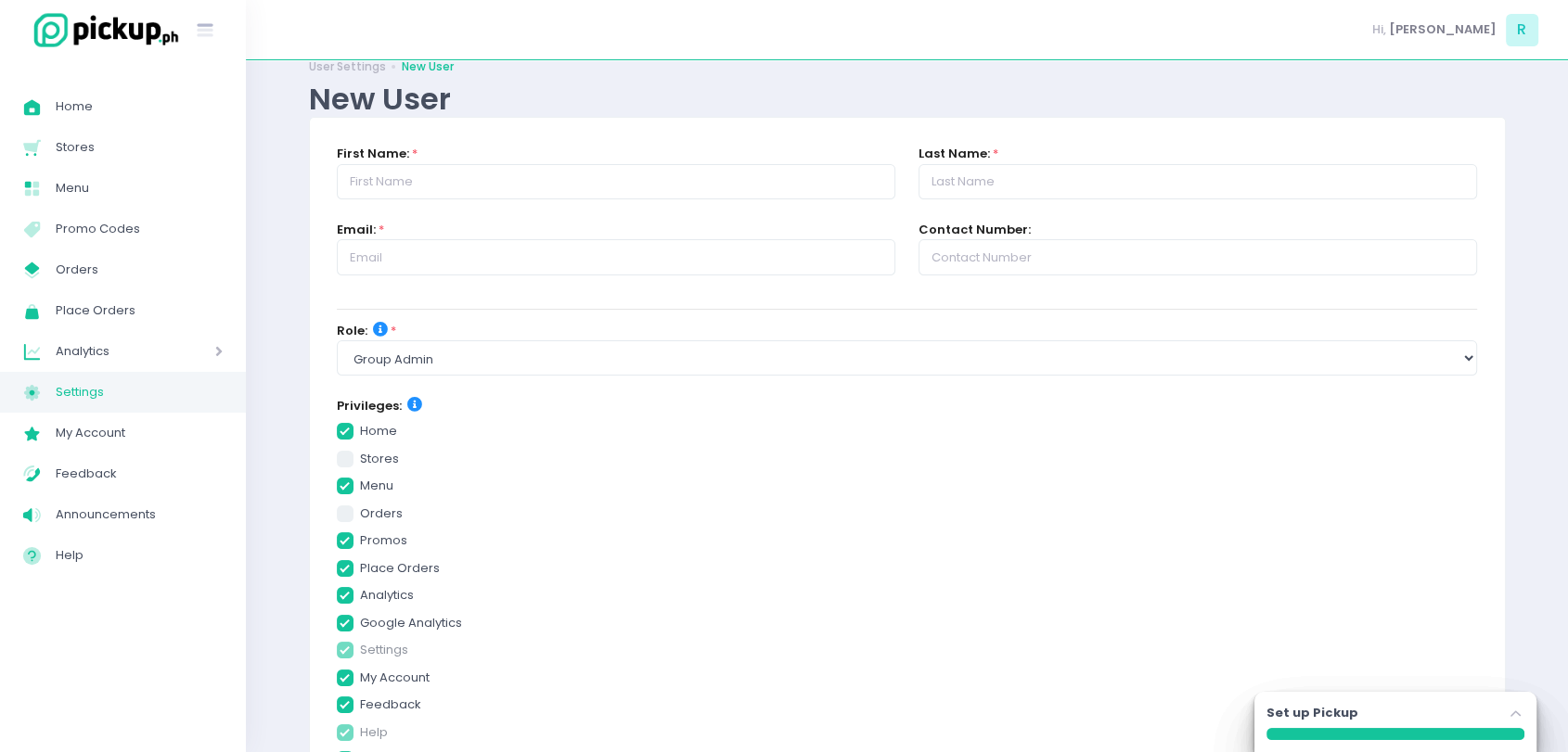
checkbox input "true"
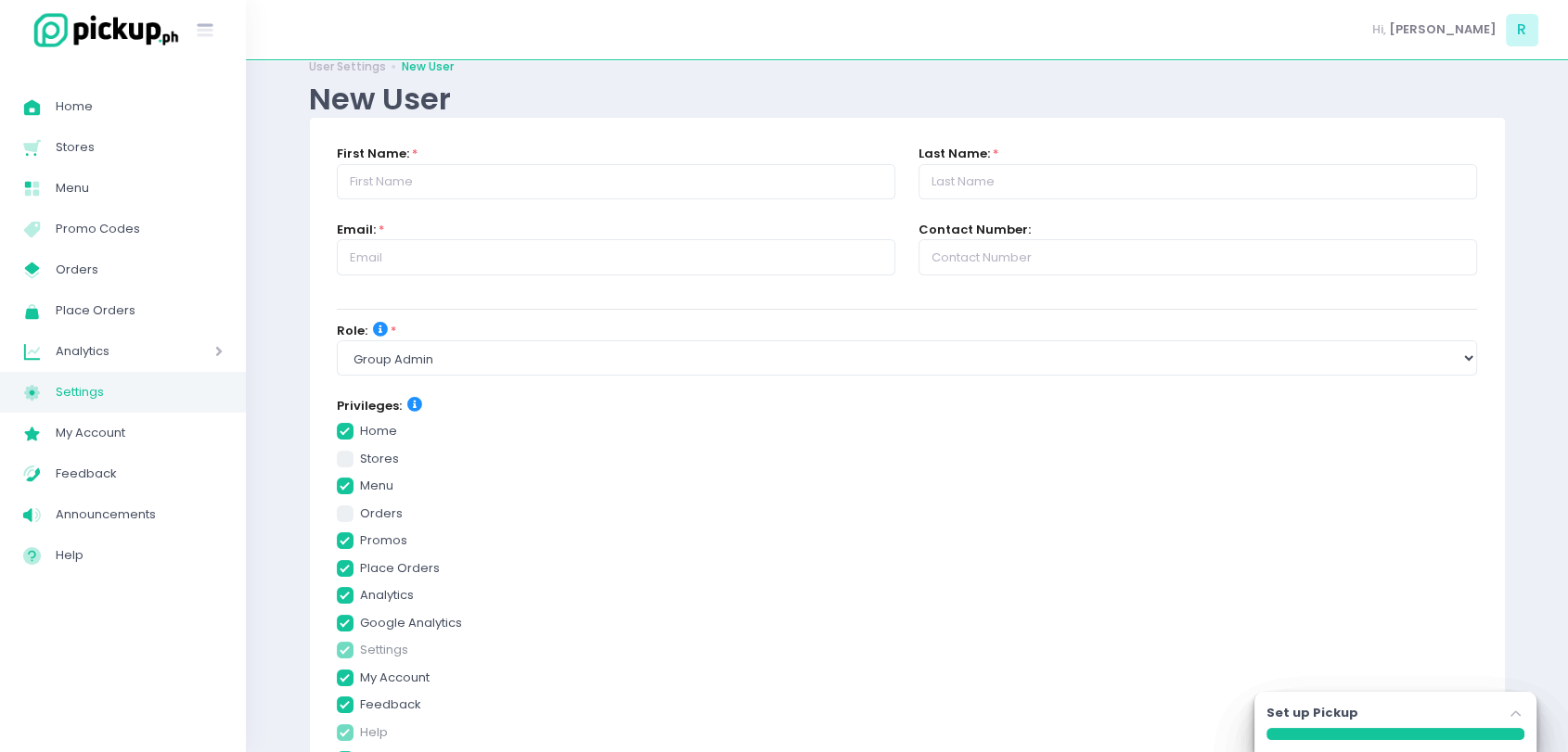
checkbox input "true"
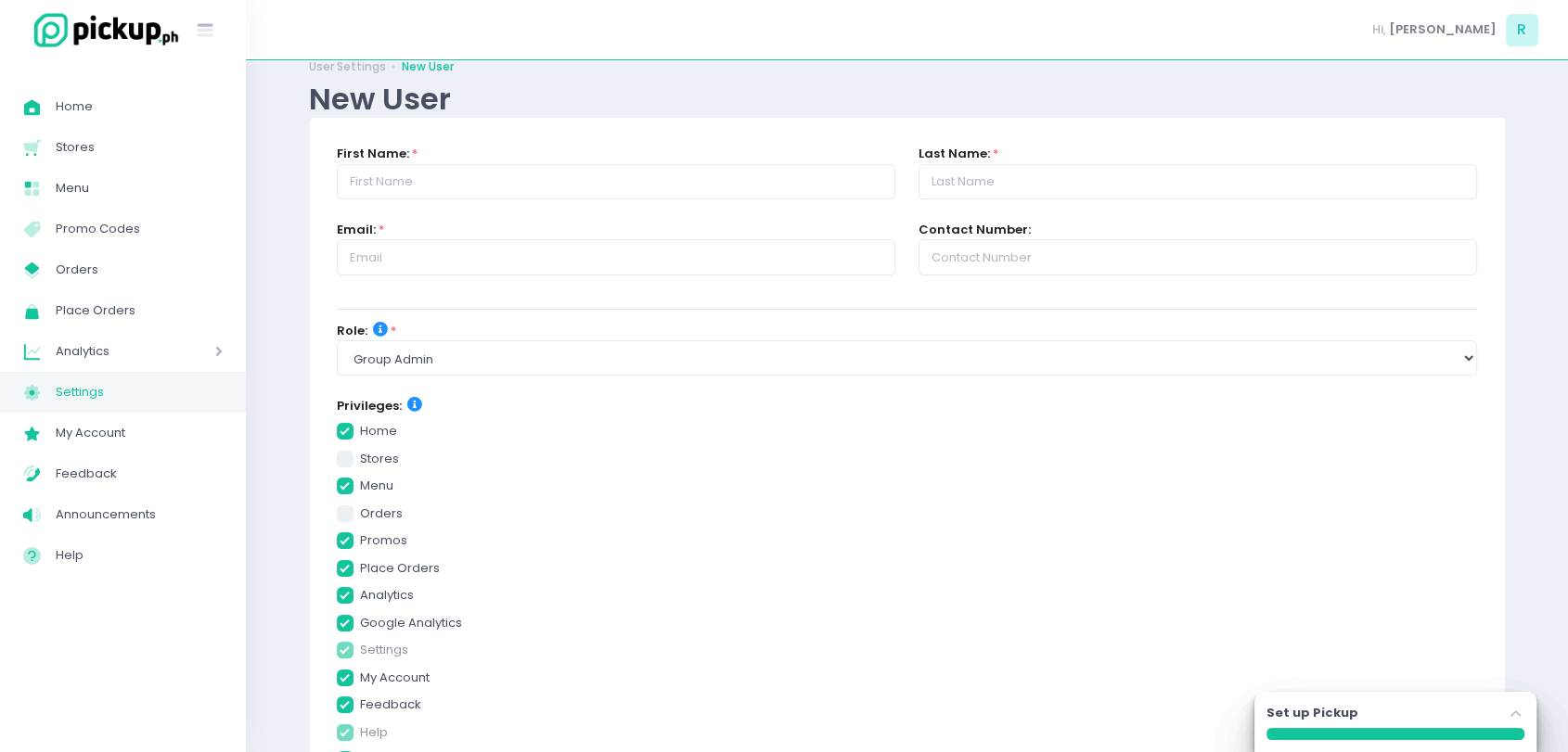
checkbox input "true"
click at [356, 539] on label "promos" at bounding box center [907, 541] width 1141 height 19
click at [360, 539] on input "promos" at bounding box center [366, 537] width 12 height 12
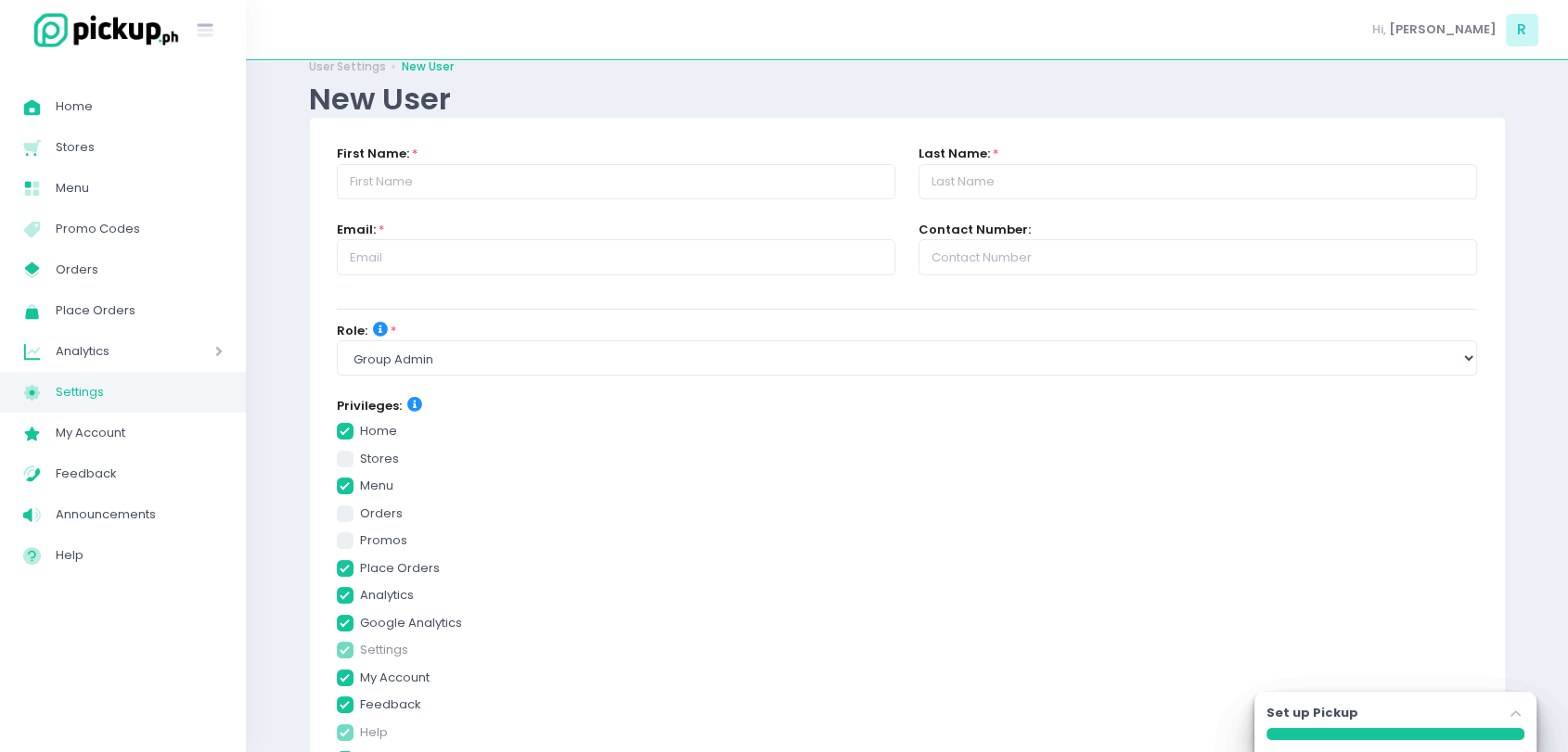
checkbox input "false"
checkbox input "true"
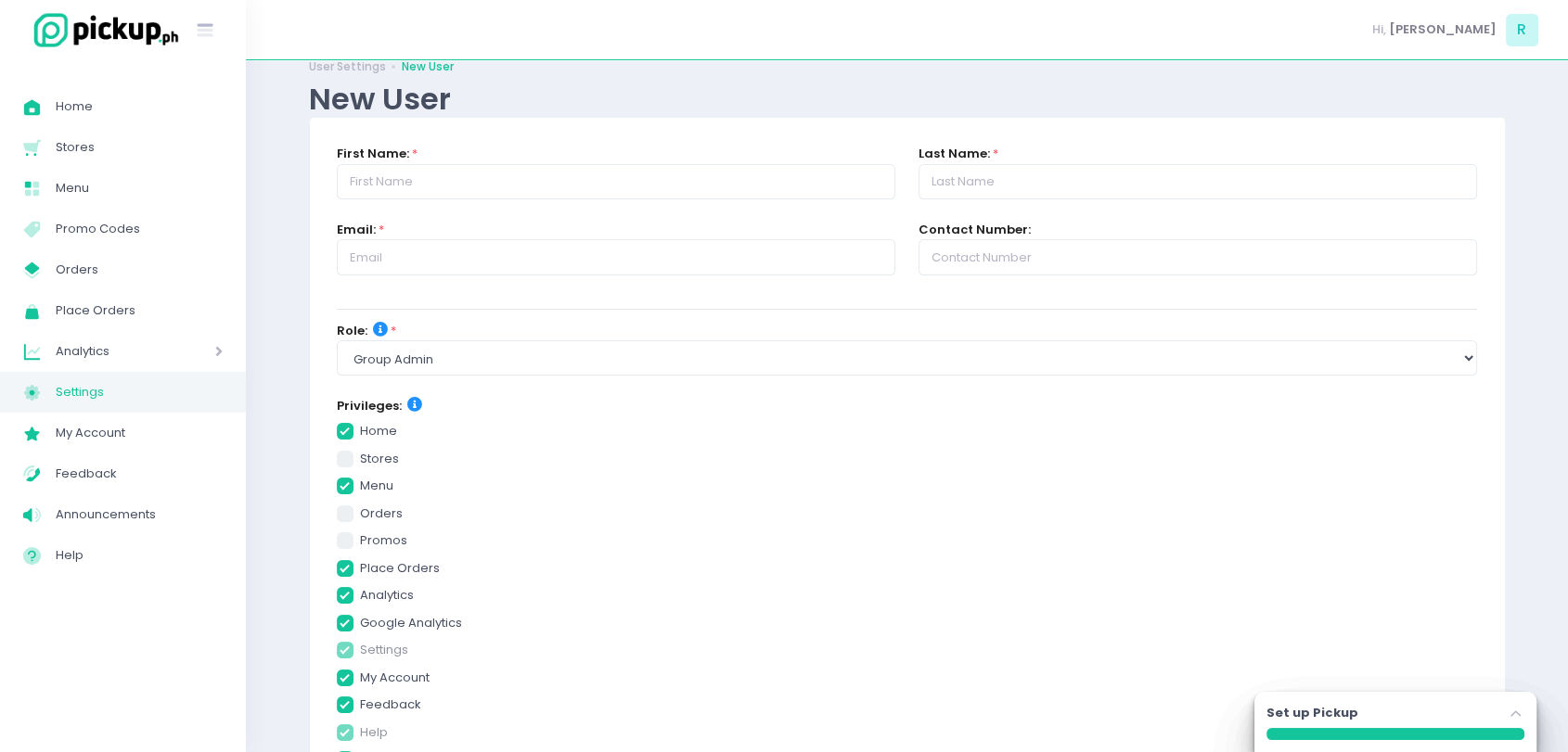
checkbox input "true"
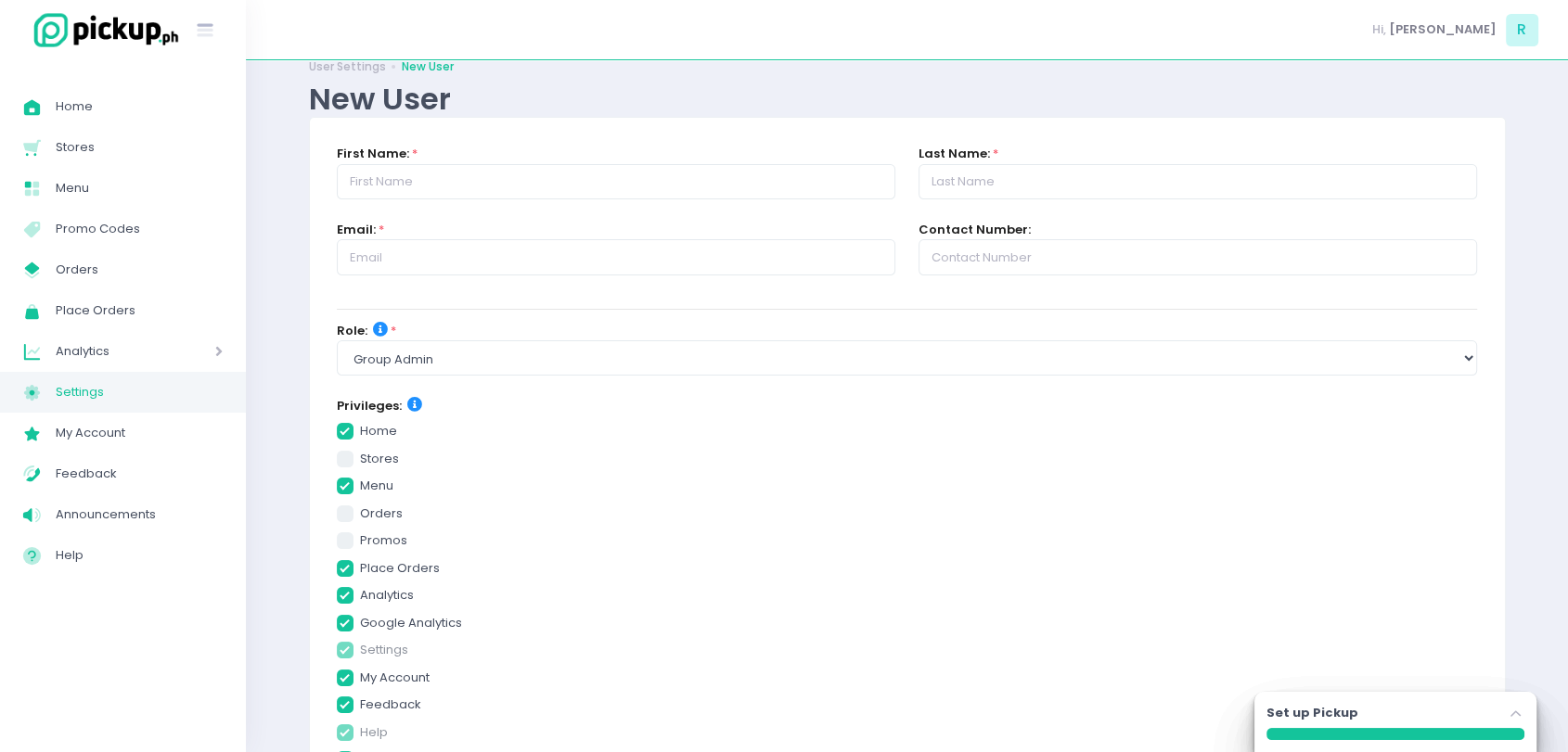
checkbox input "true"
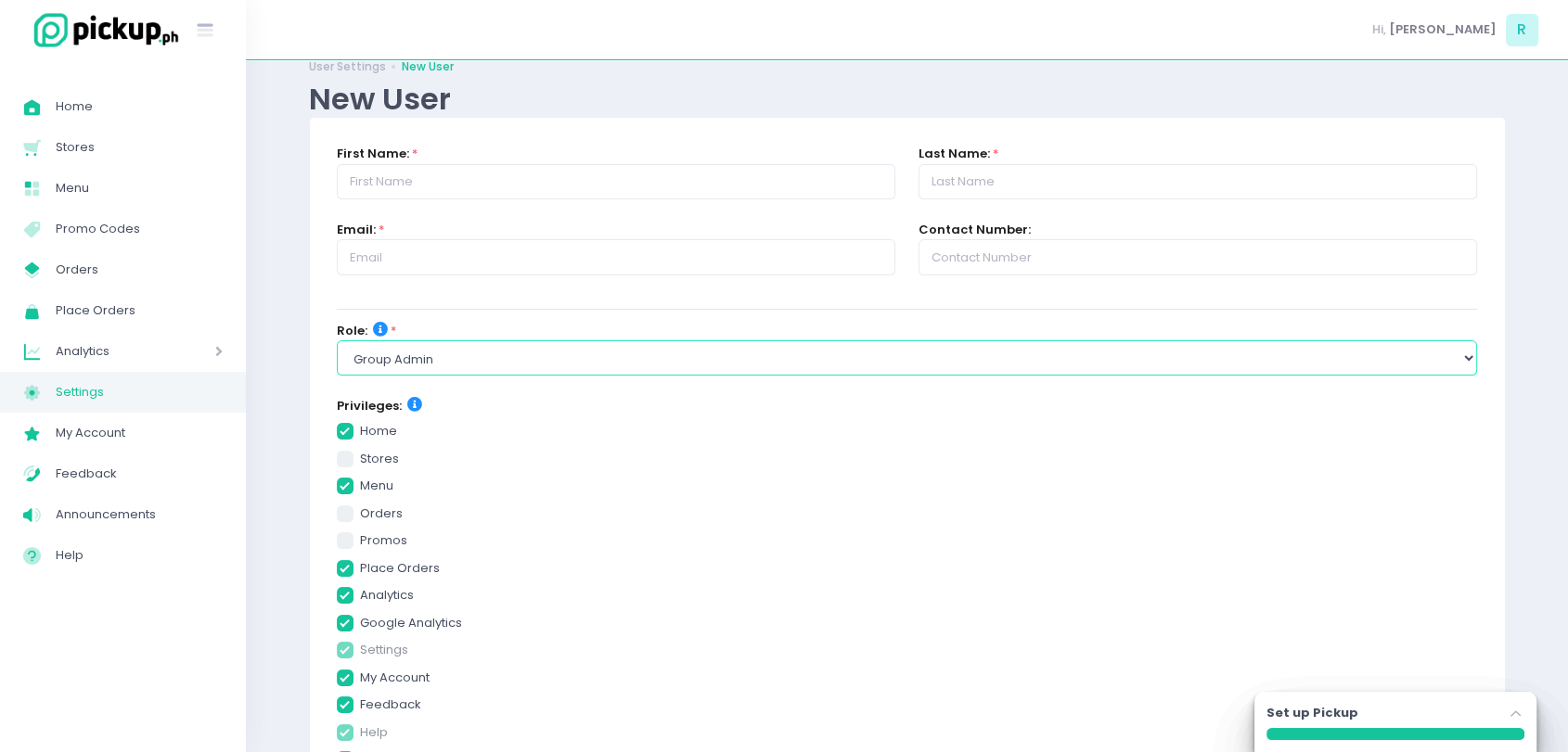
click at [455, 363] on select "Select Role group admin brand admin store admin accounting console user console…" at bounding box center [907, 358] width 1141 height 35
select select "brand_admin"
click at [337, 340] on select "Select Role group admin brand admin store admin accounting console user console…" at bounding box center [907, 358] width 1141 height 35
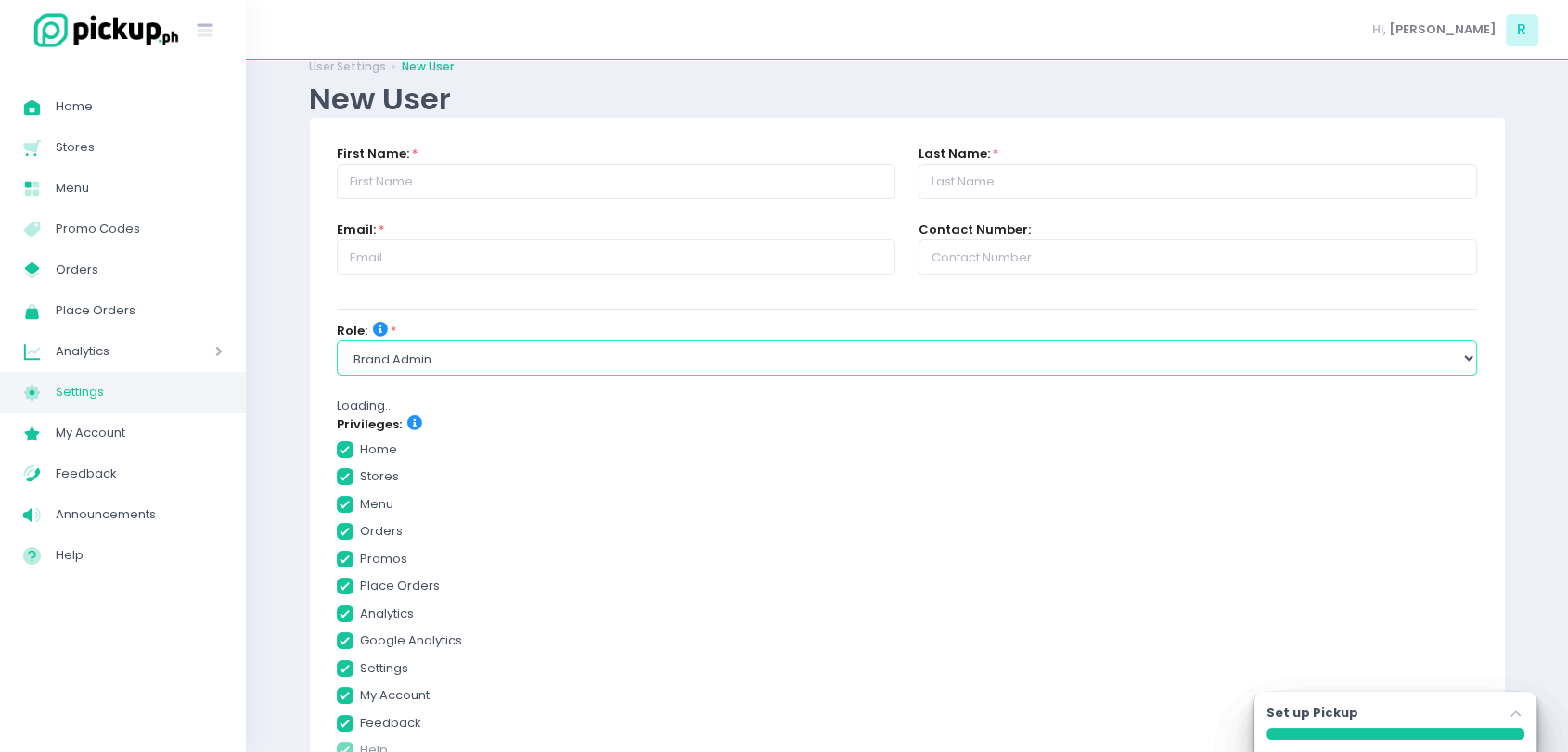
checkbox input "true"
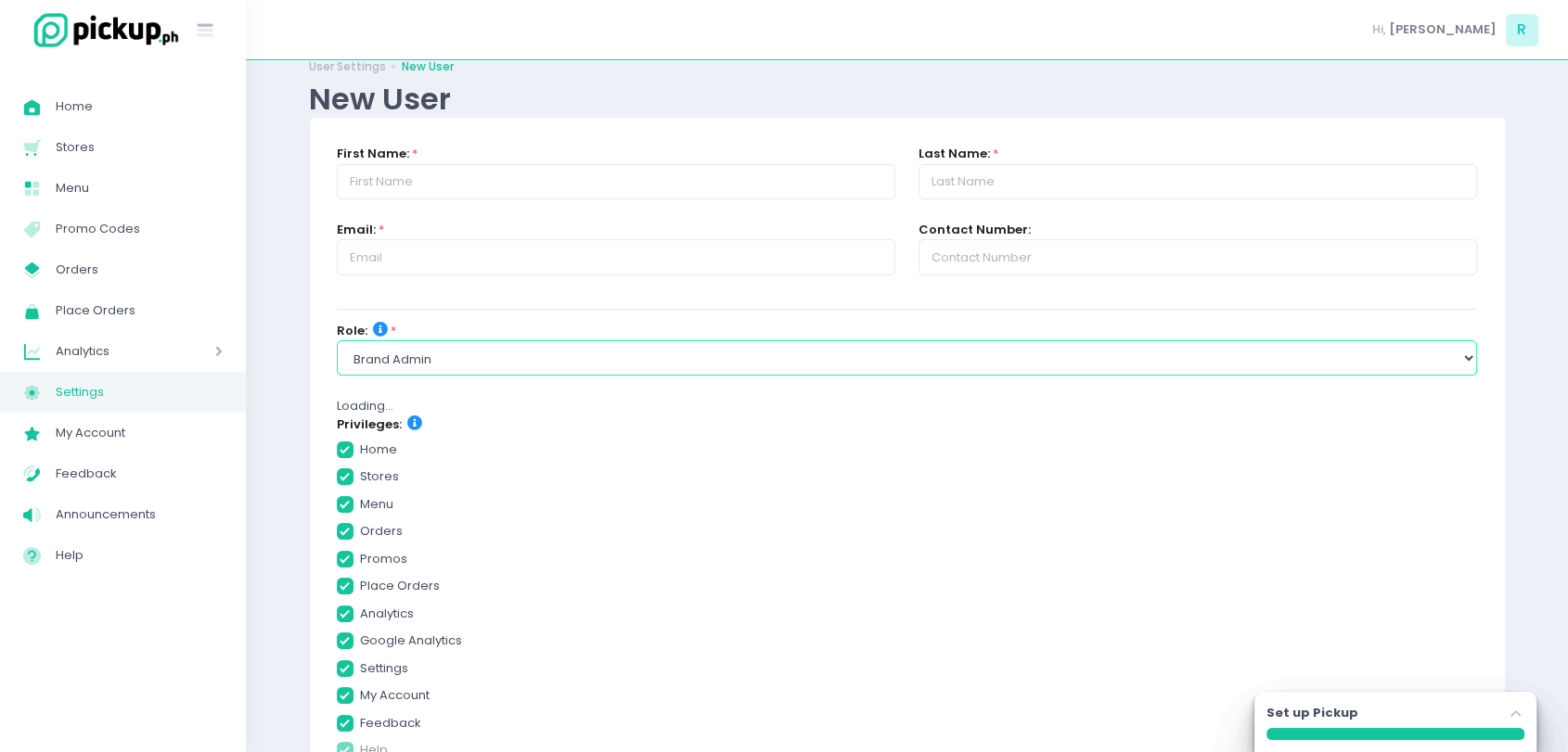
checkbox input "true"
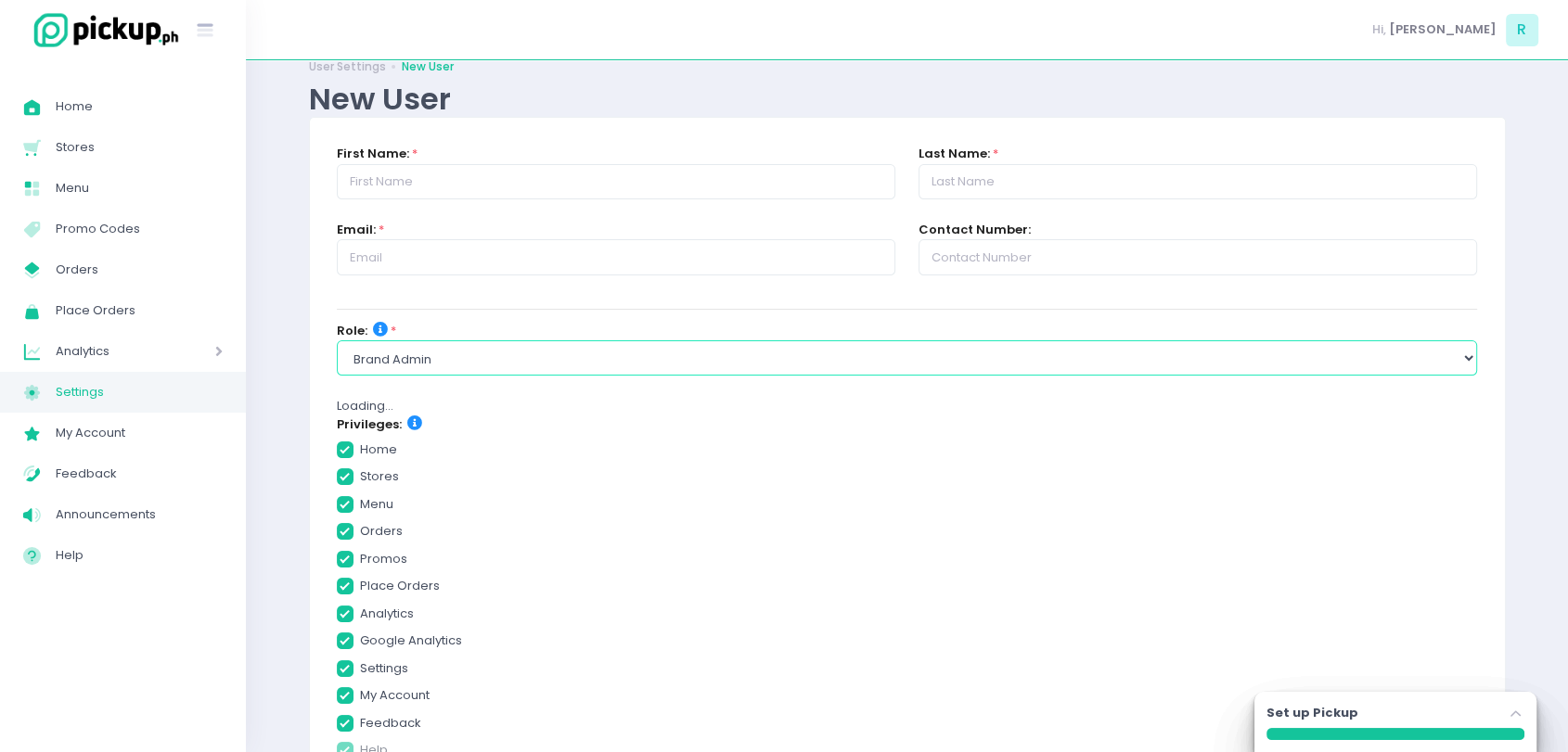
checkbox input "true"
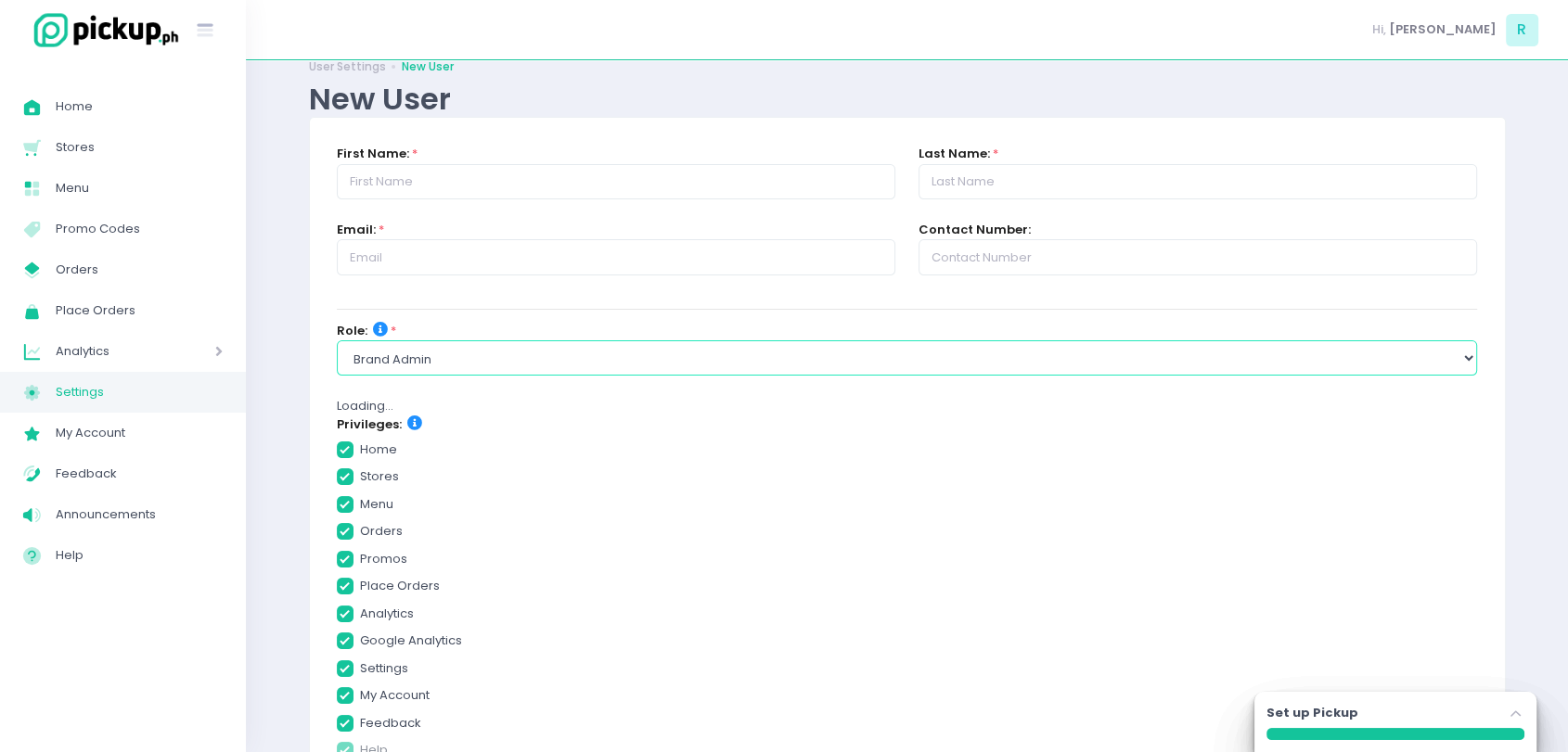
checkbox input "true"
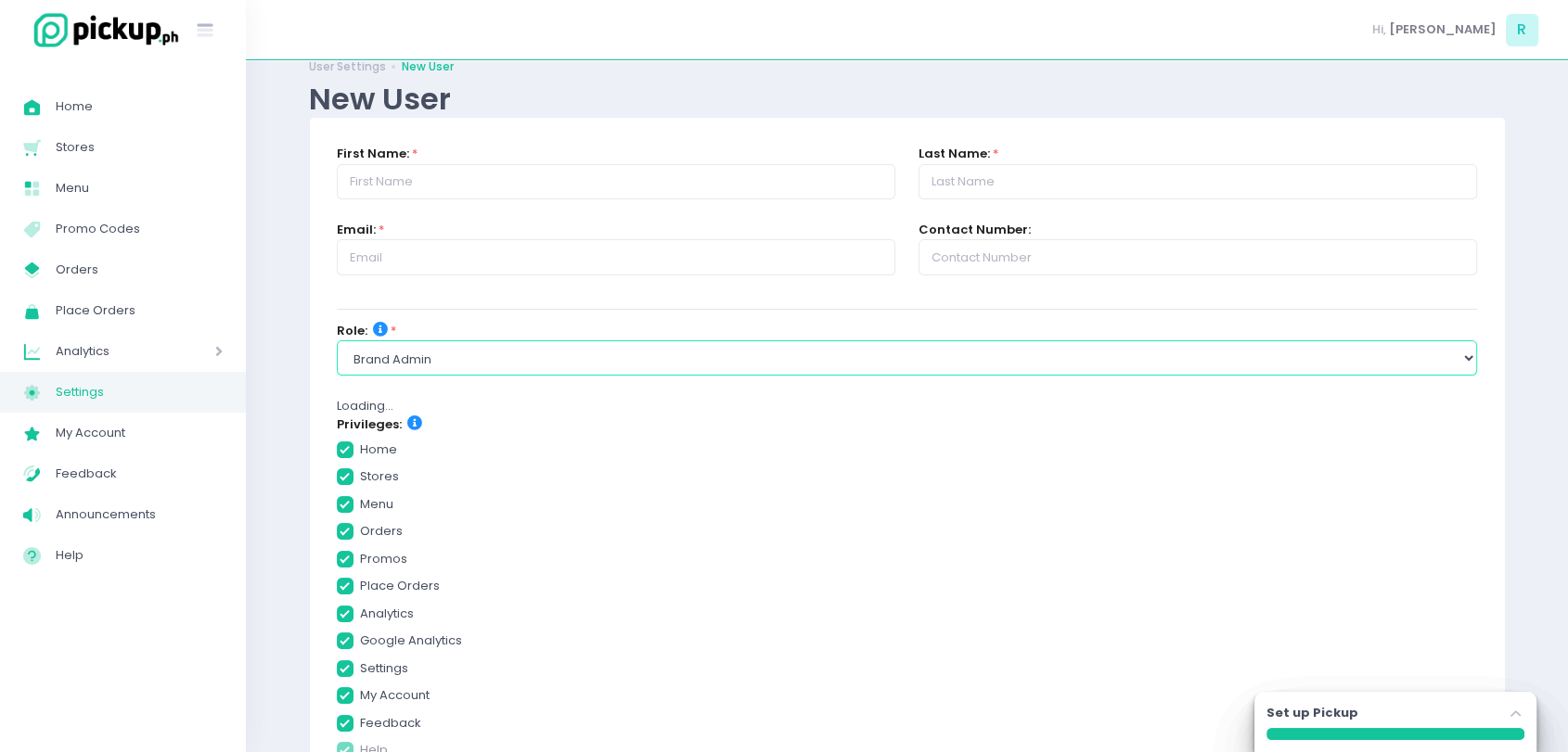
checkbox input "true"
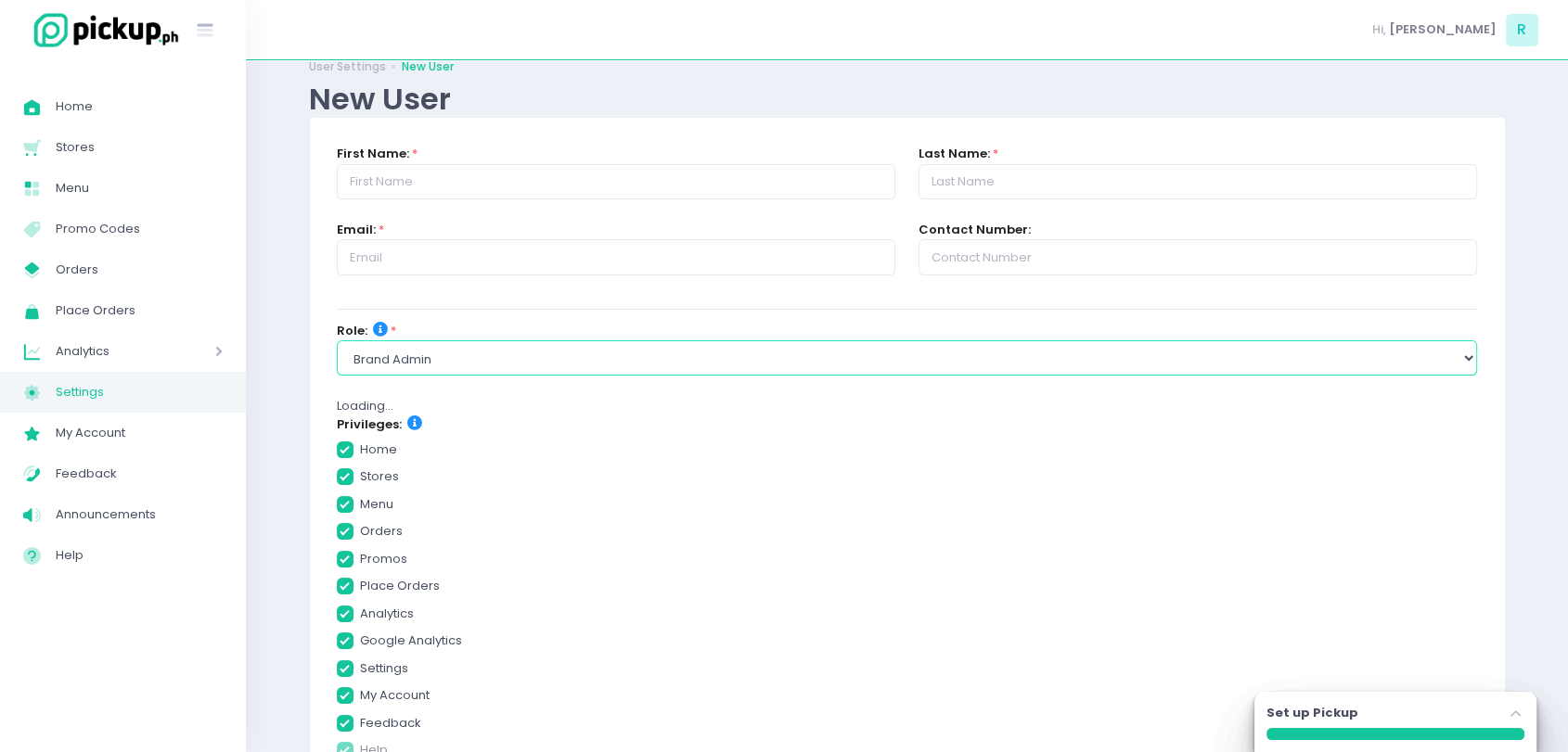
checkbox input "true"
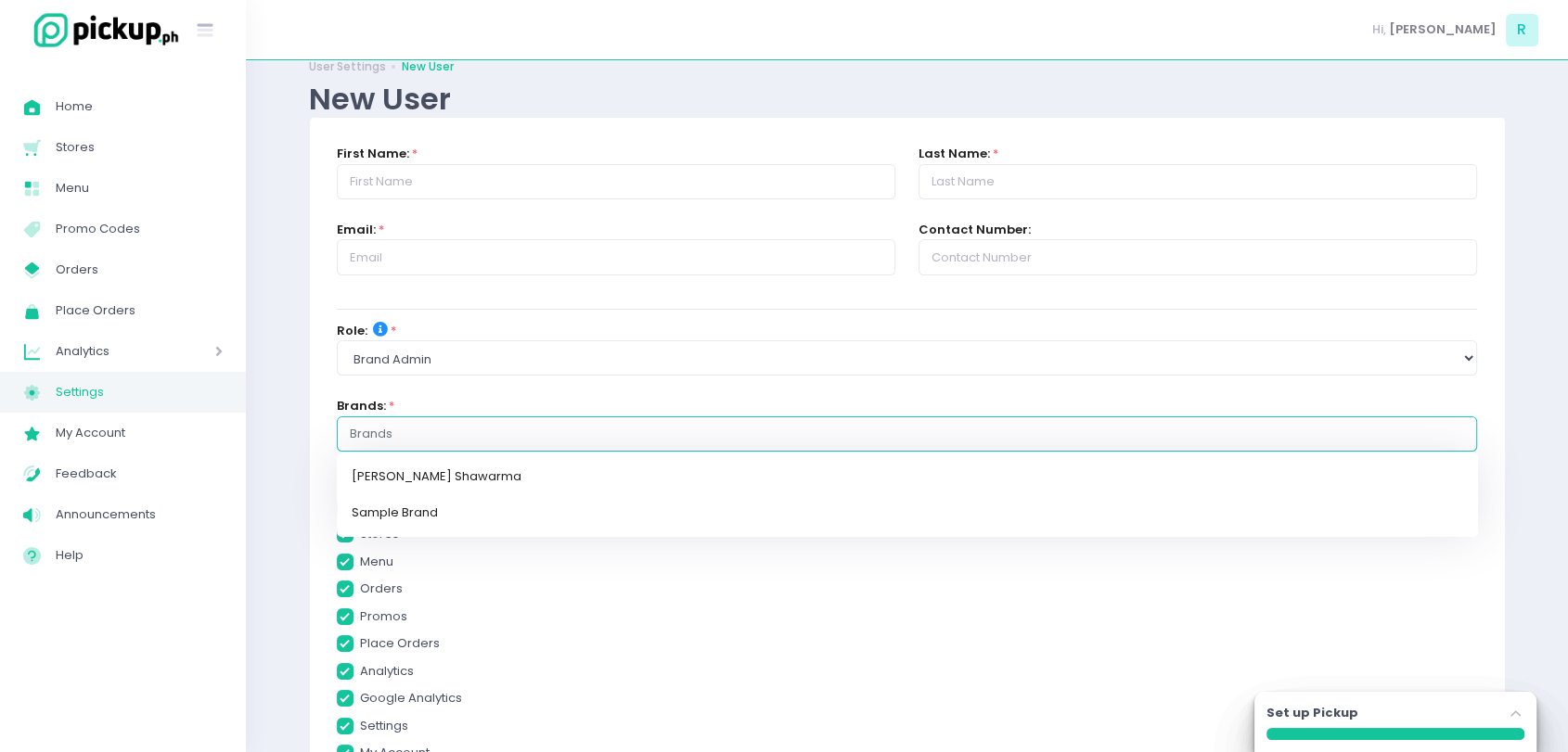
checkbox input "true"
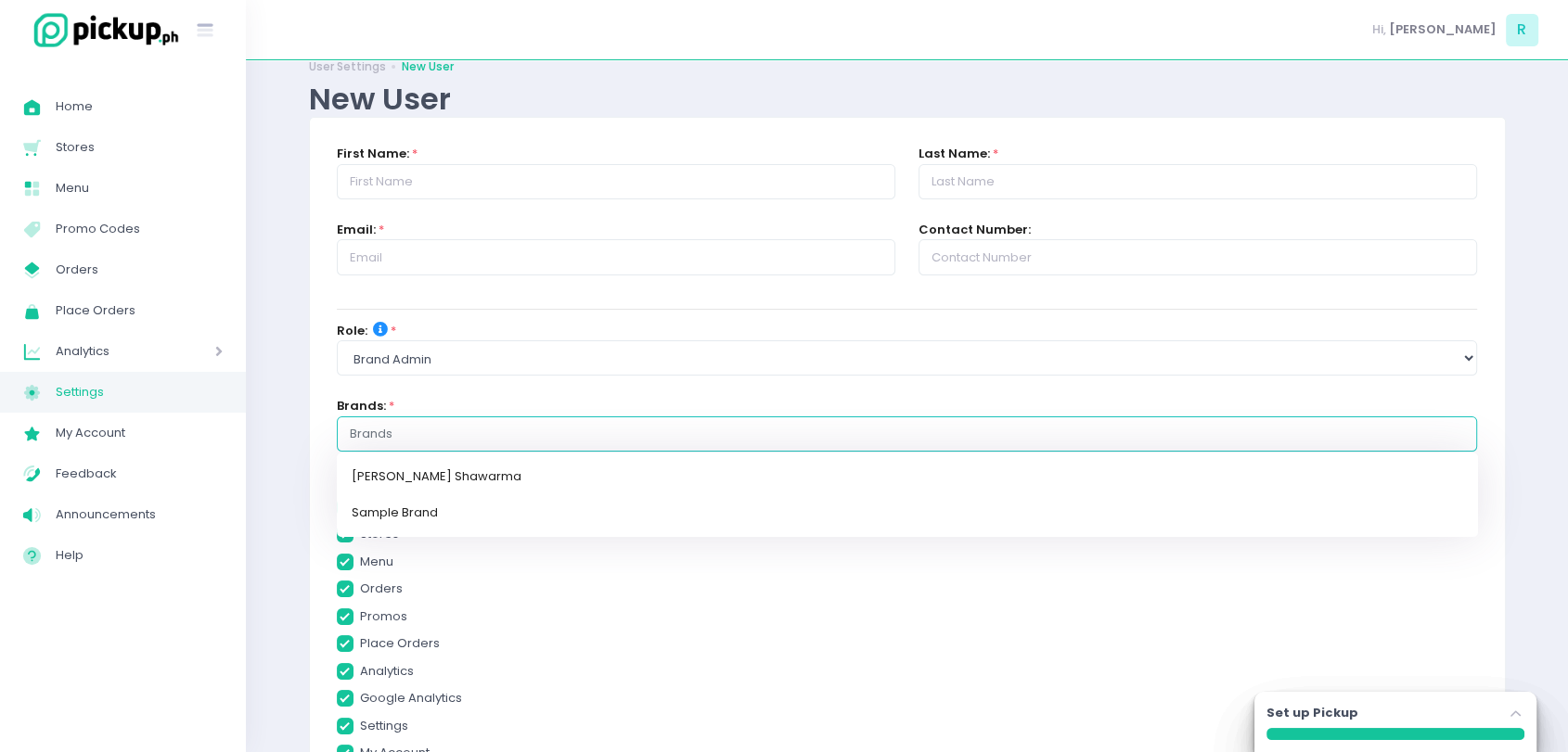
checkbox input "true"
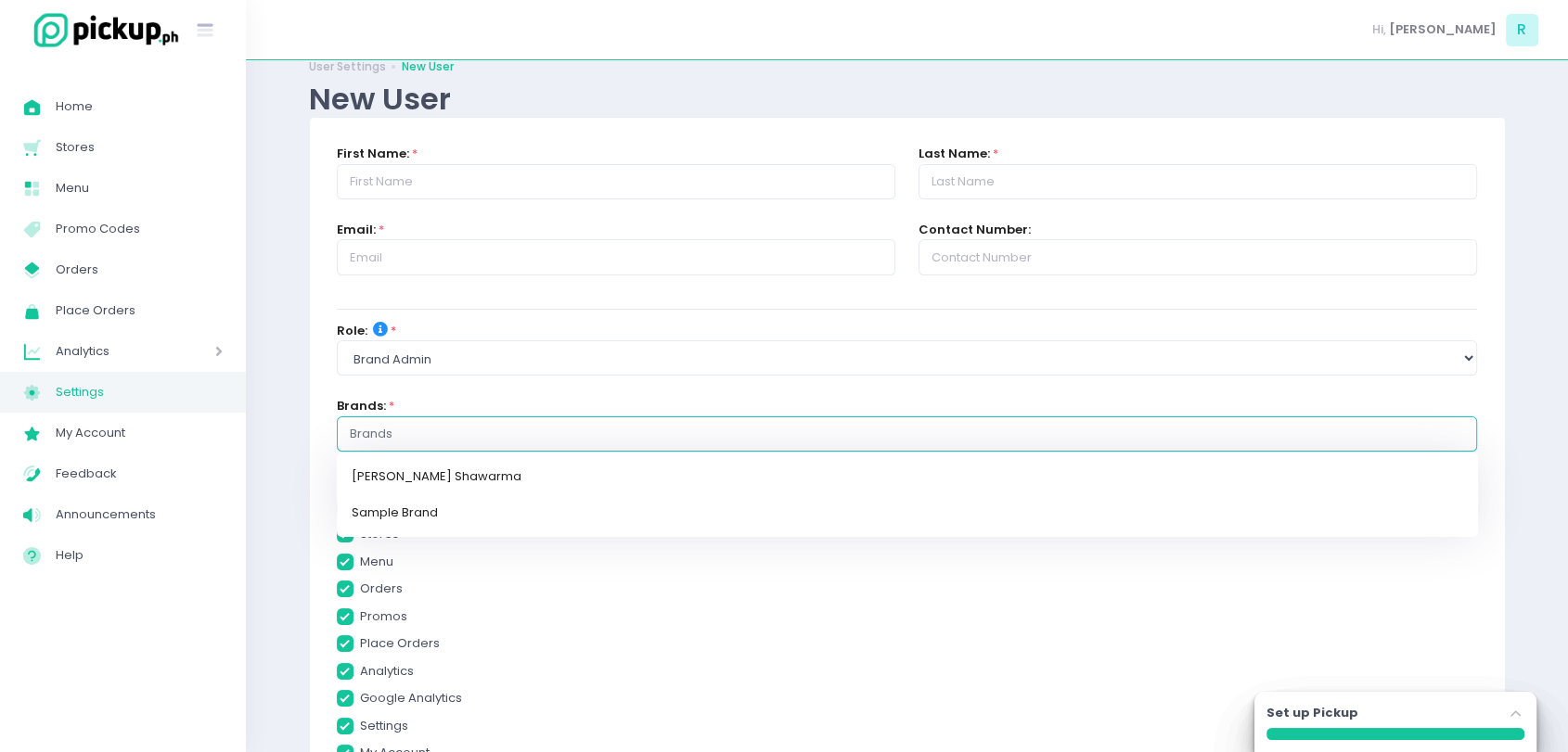
checkbox input "true"
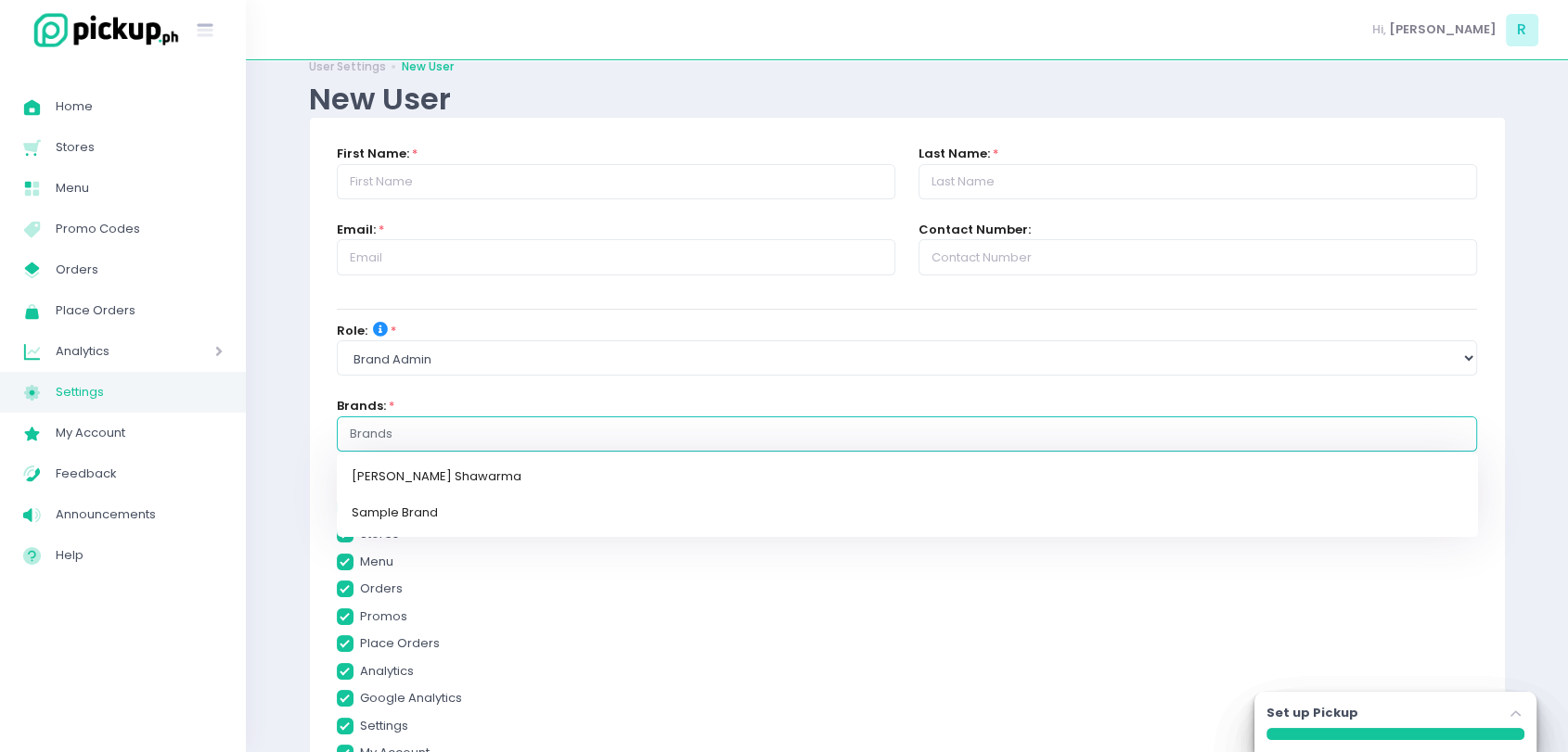
click at [410, 441] on input "text" at bounding box center [908, 434] width 1116 height 19
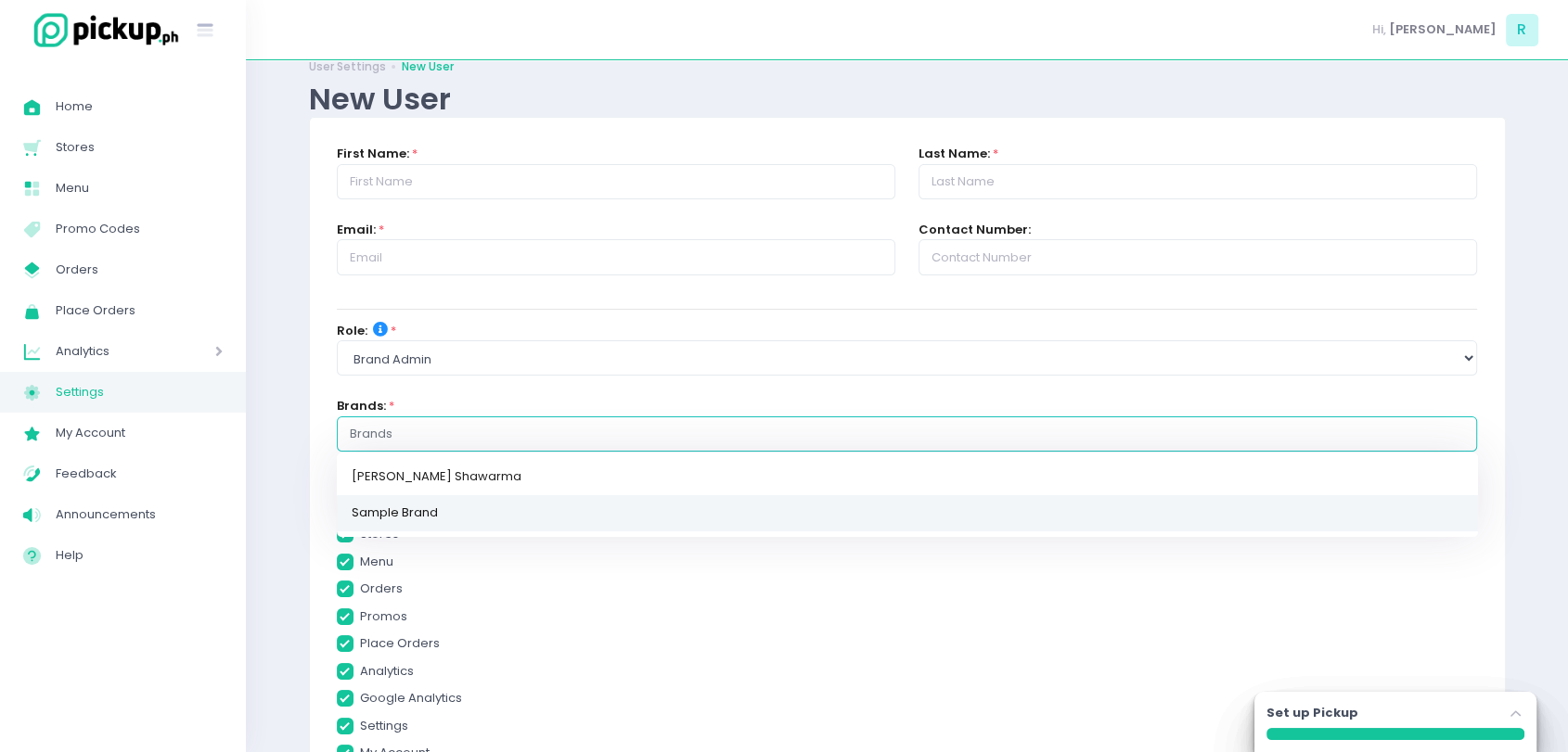
click at [415, 499] on link "Sample Brand" at bounding box center [907, 513] width 1141 height 36
checkbox input "true"
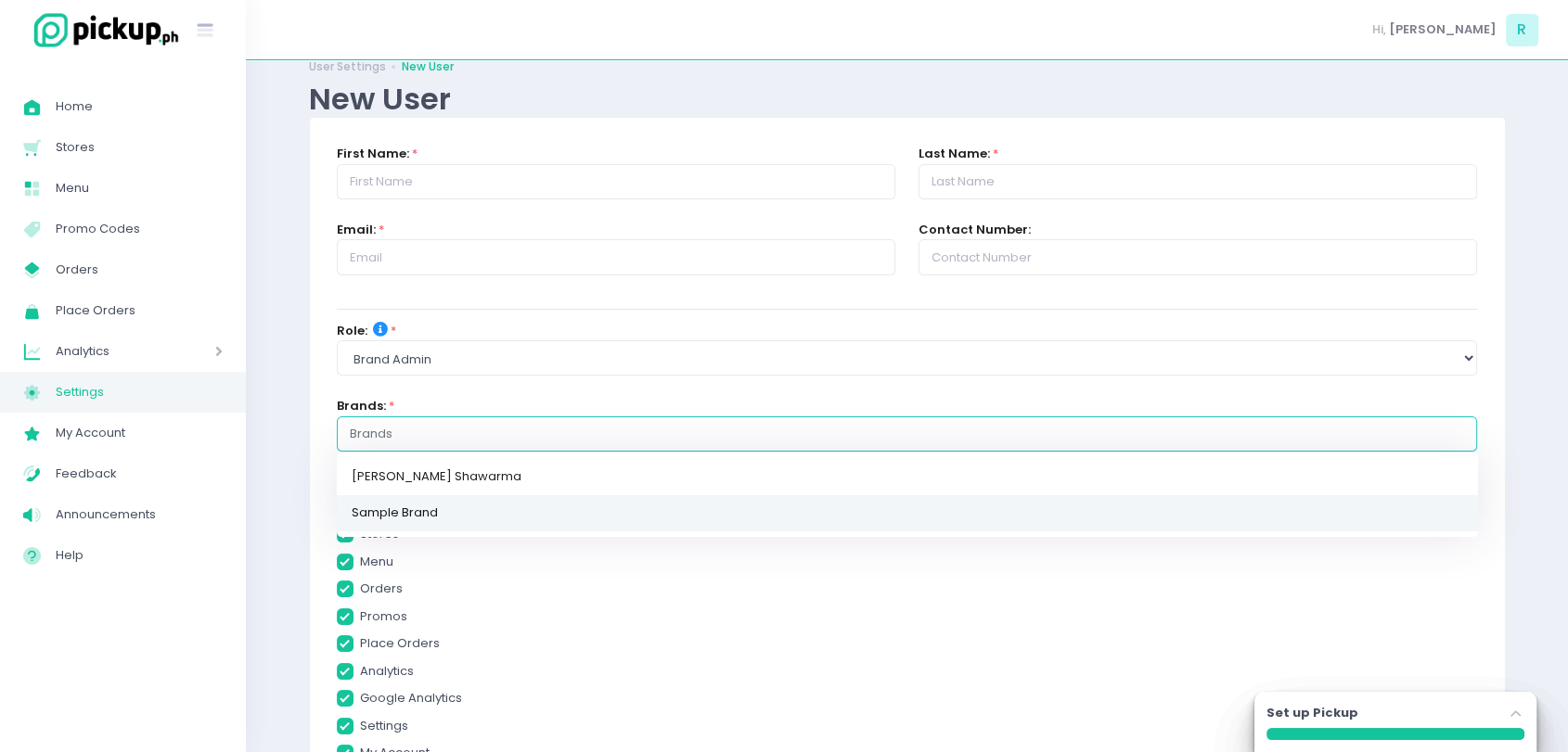
checkbox input "true"
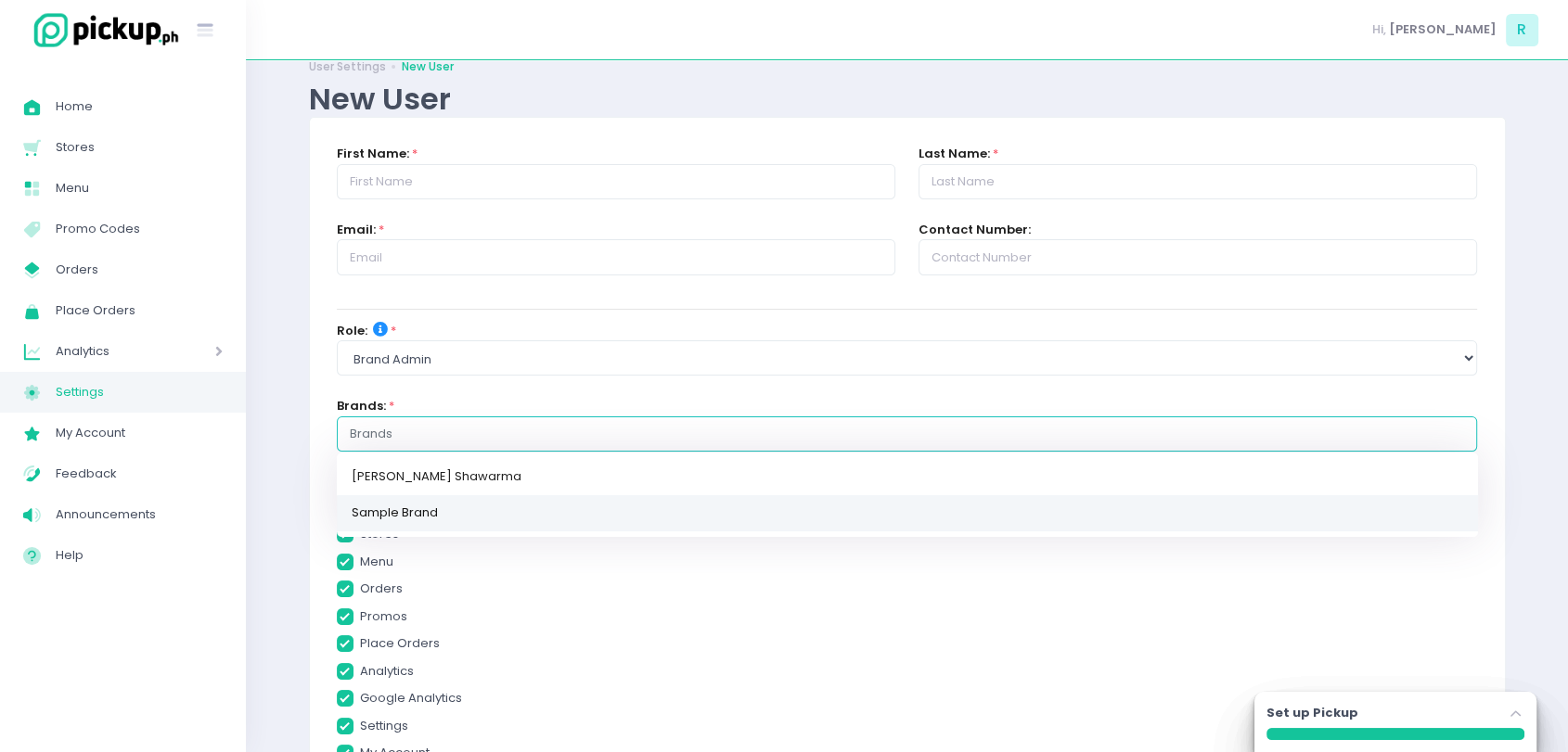
checkbox input "true"
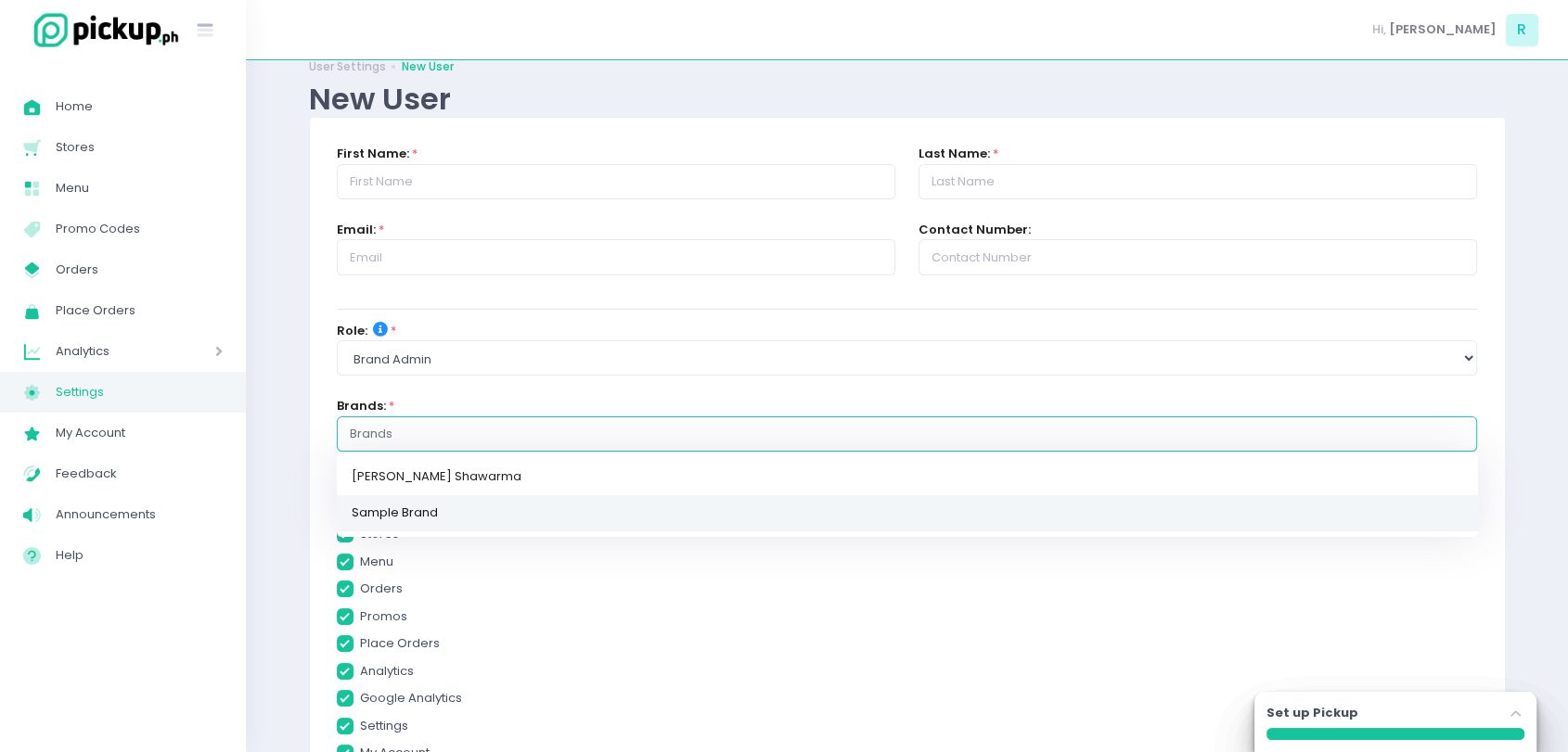
checkbox input "true"
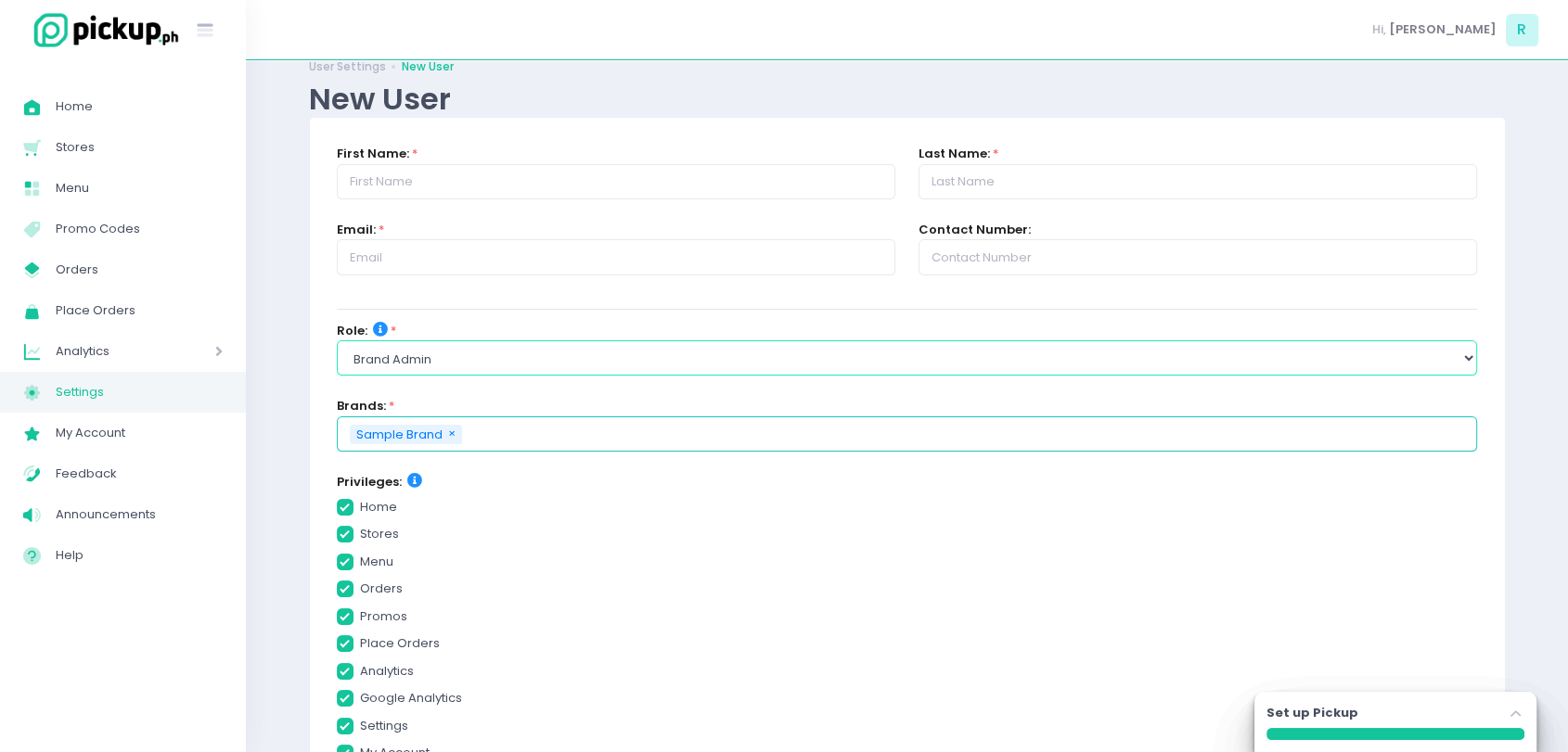
checkbox input "true"
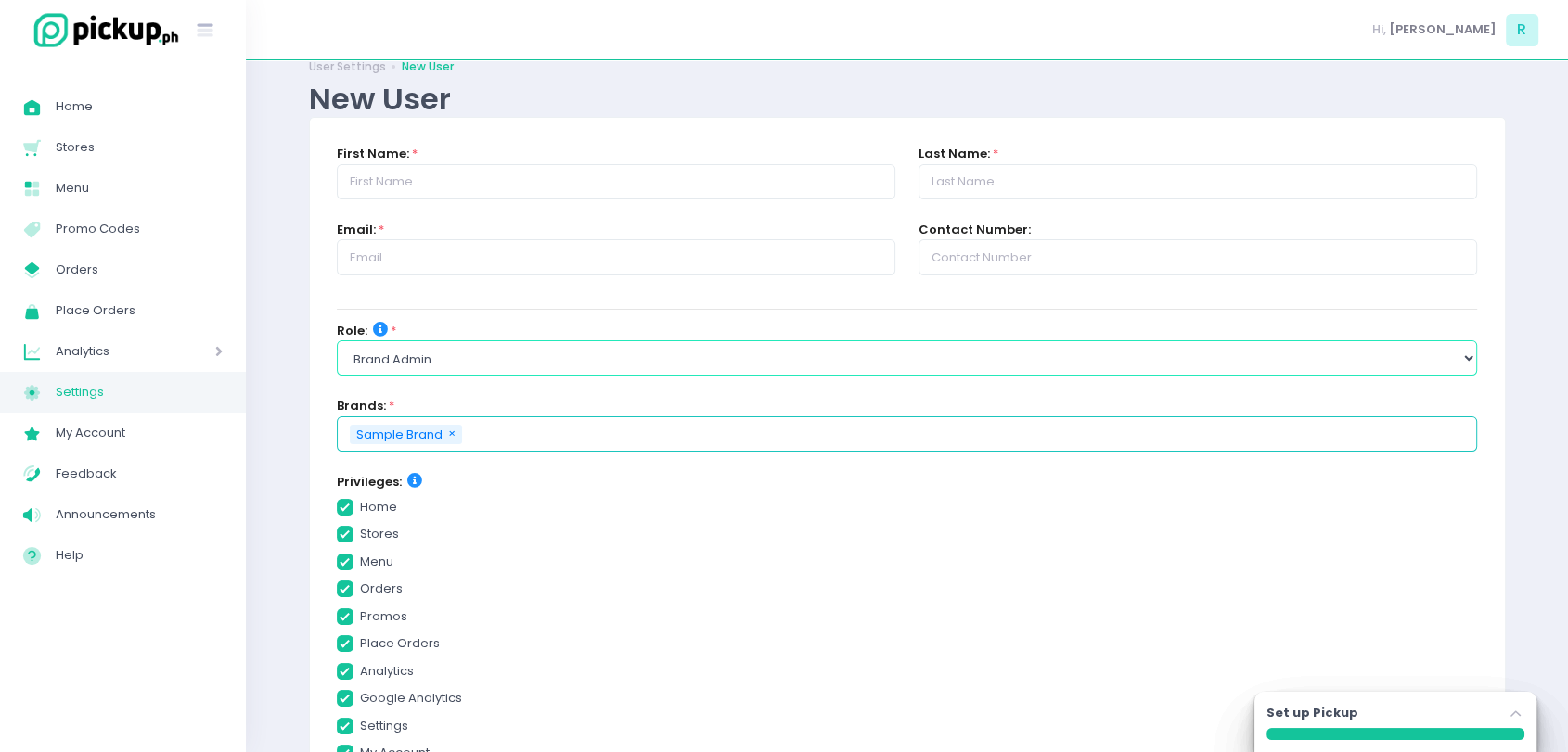
checkbox input "true"
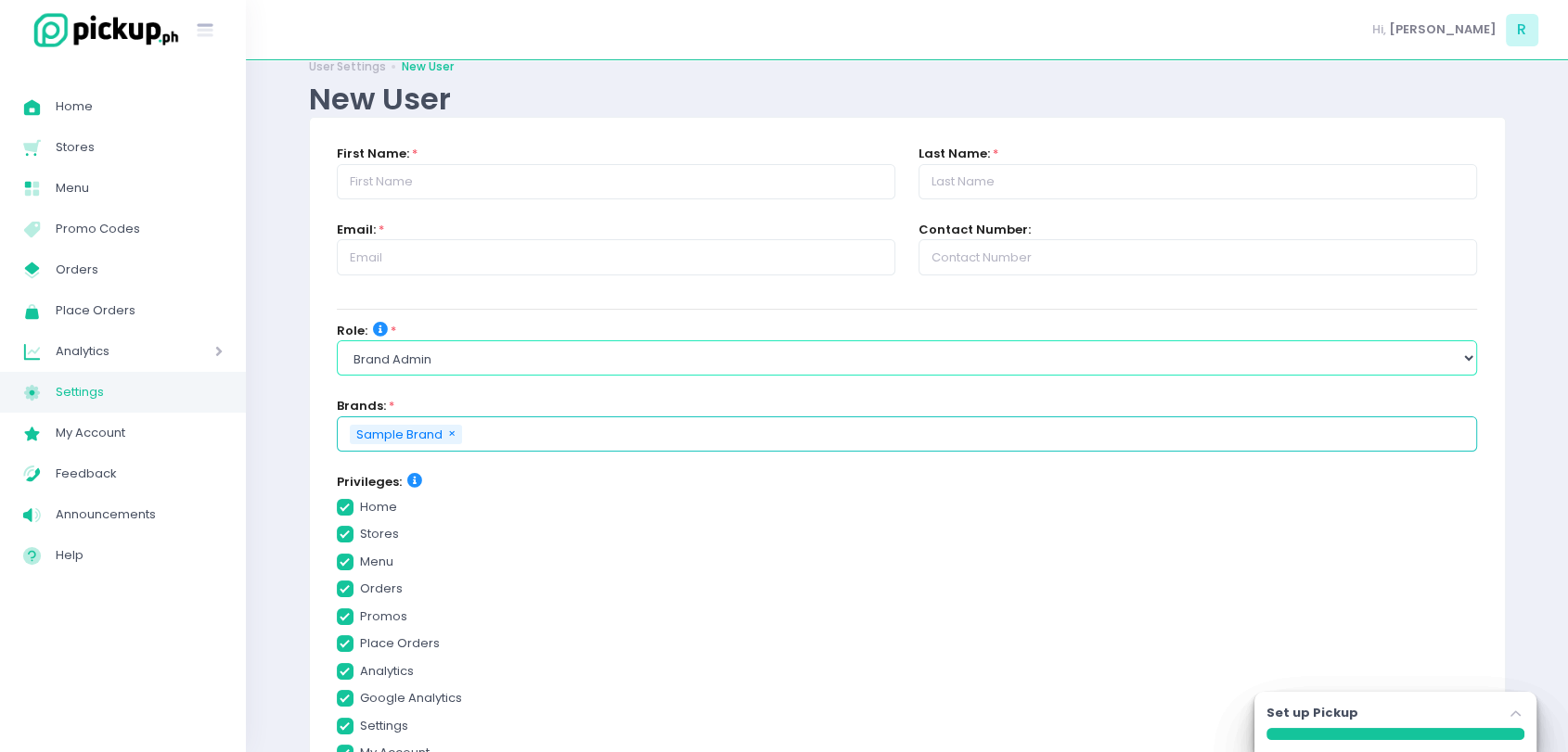
checkbox input "true"
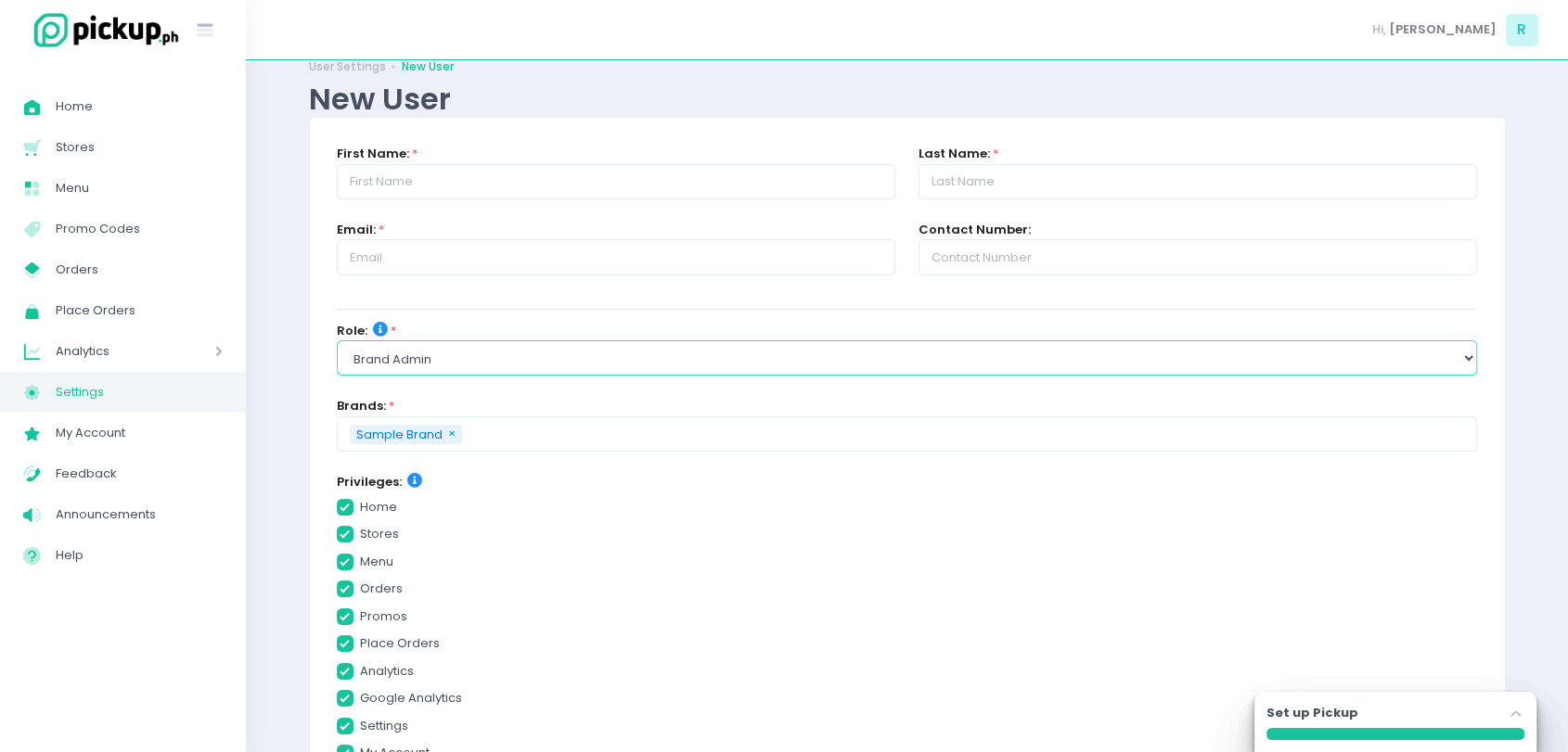
click at [435, 357] on select "Select Role group admin brand admin store admin accounting console user console…" at bounding box center [907, 358] width 1141 height 35
select select "store_admin"
click at [337, 340] on select "Select Role group admin brand admin store admin accounting console user console…" at bounding box center [907, 358] width 1141 height 35
checkbox input "true"
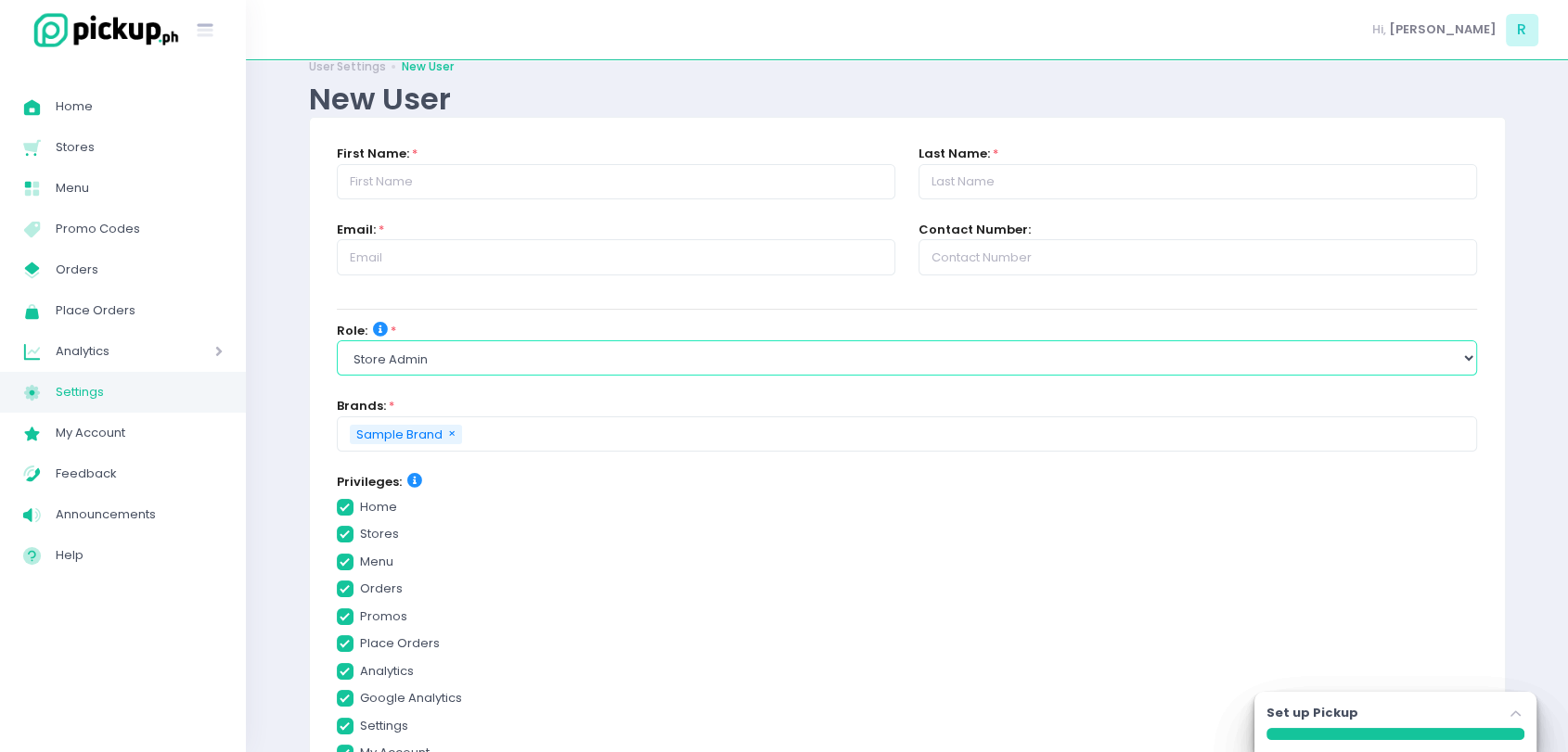
checkbox input "true"
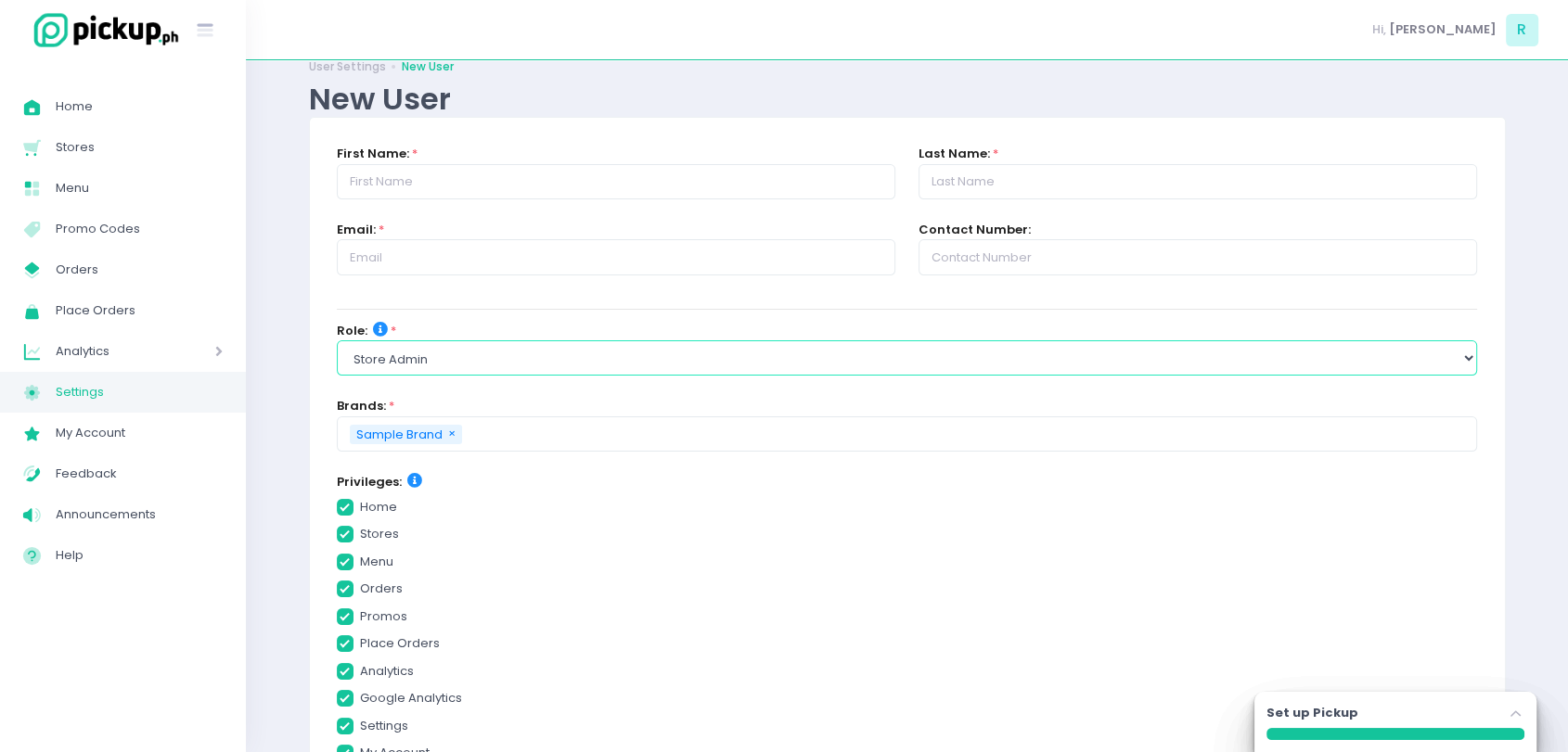
checkbox input "true"
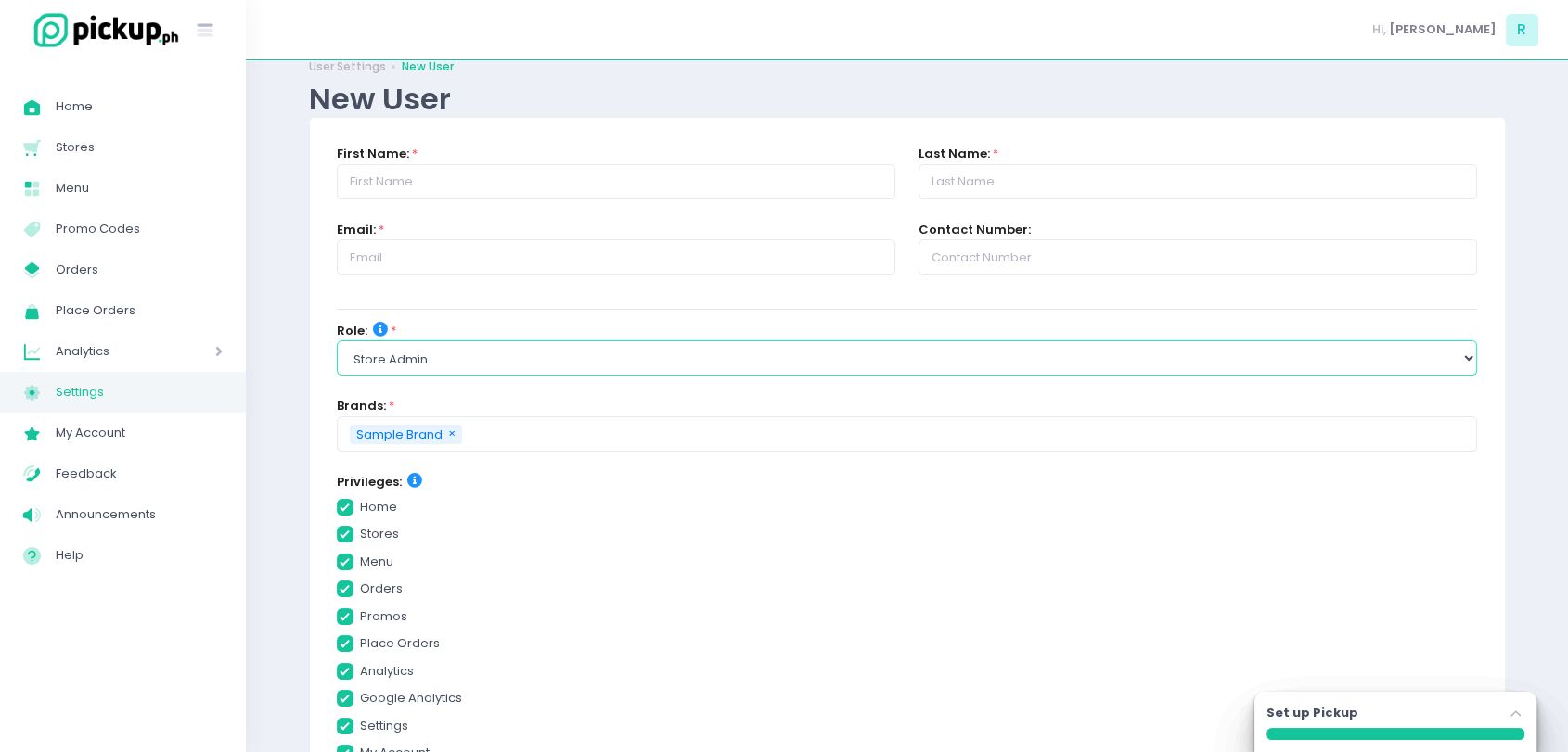
checkbox input "true"
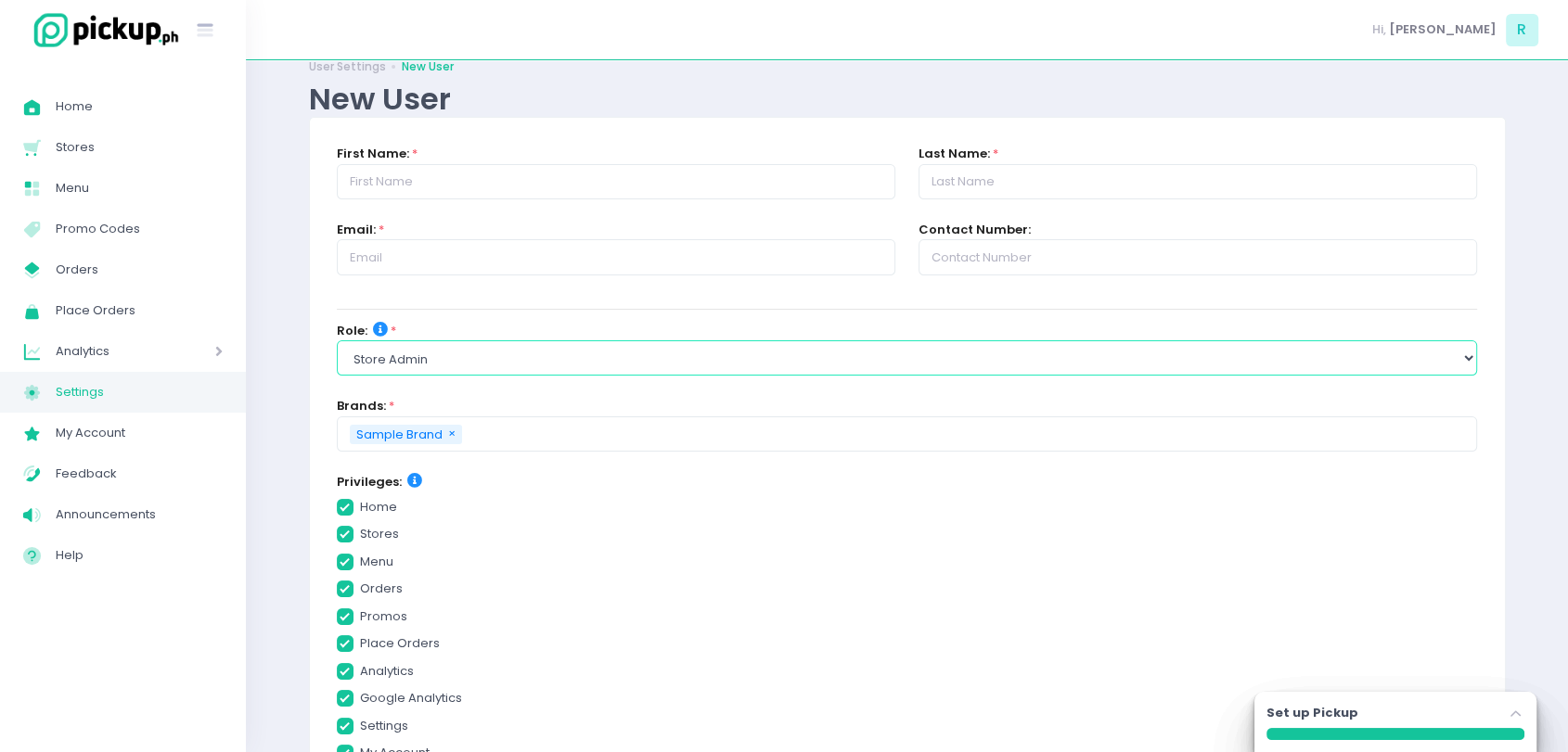
checkbox input "true"
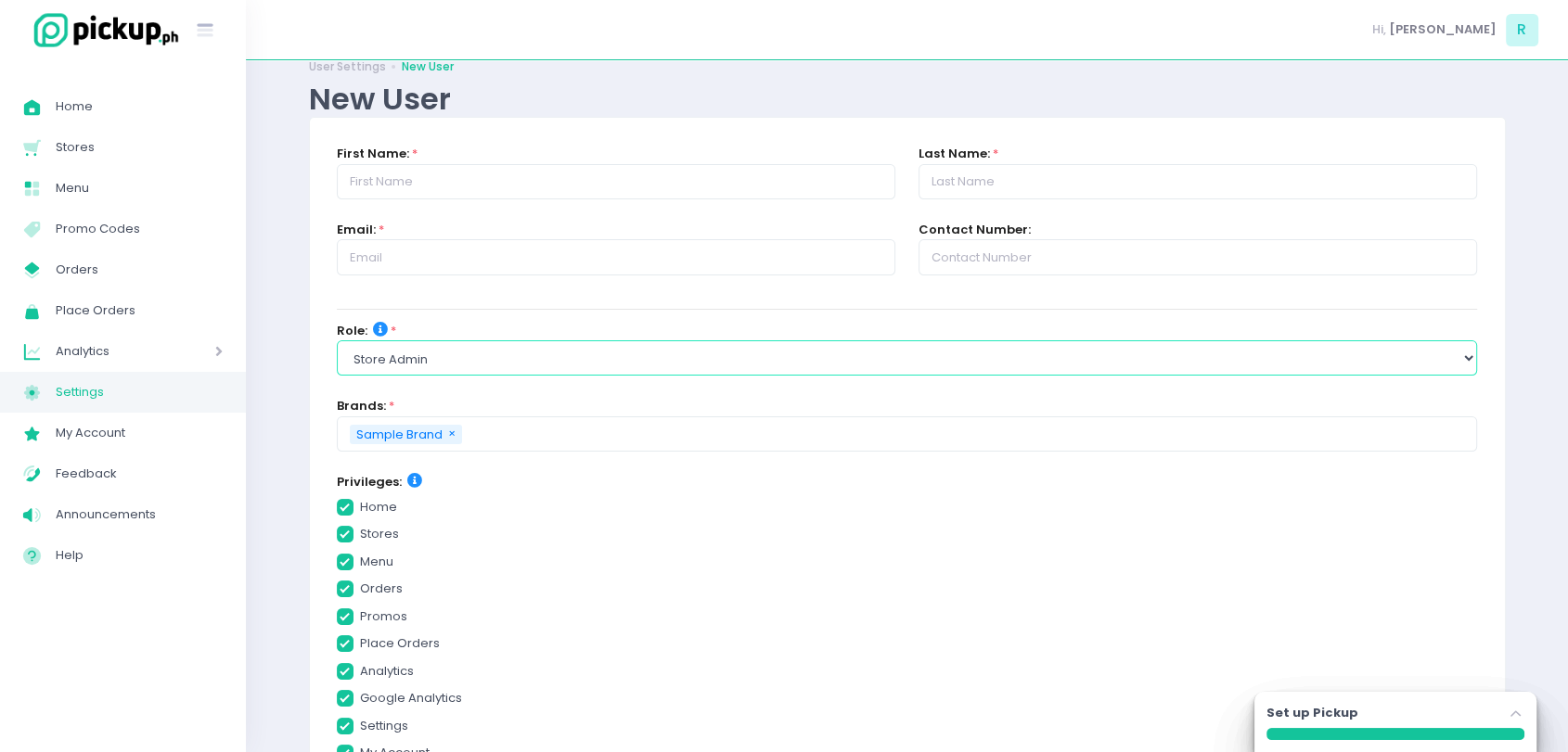
checkbox input "true"
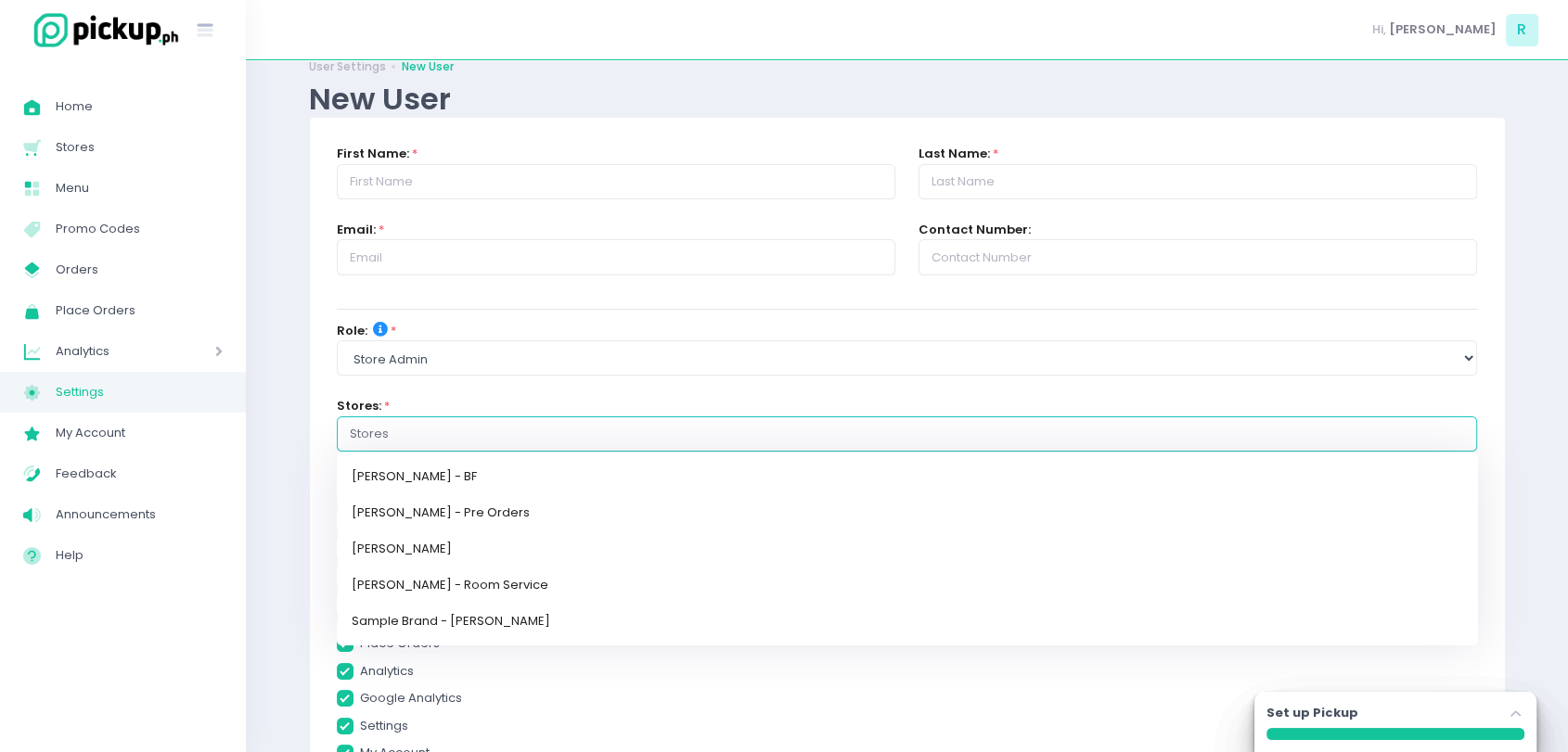
click at [415, 425] on input "text" at bounding box center [908, 434] width 1116 height 19
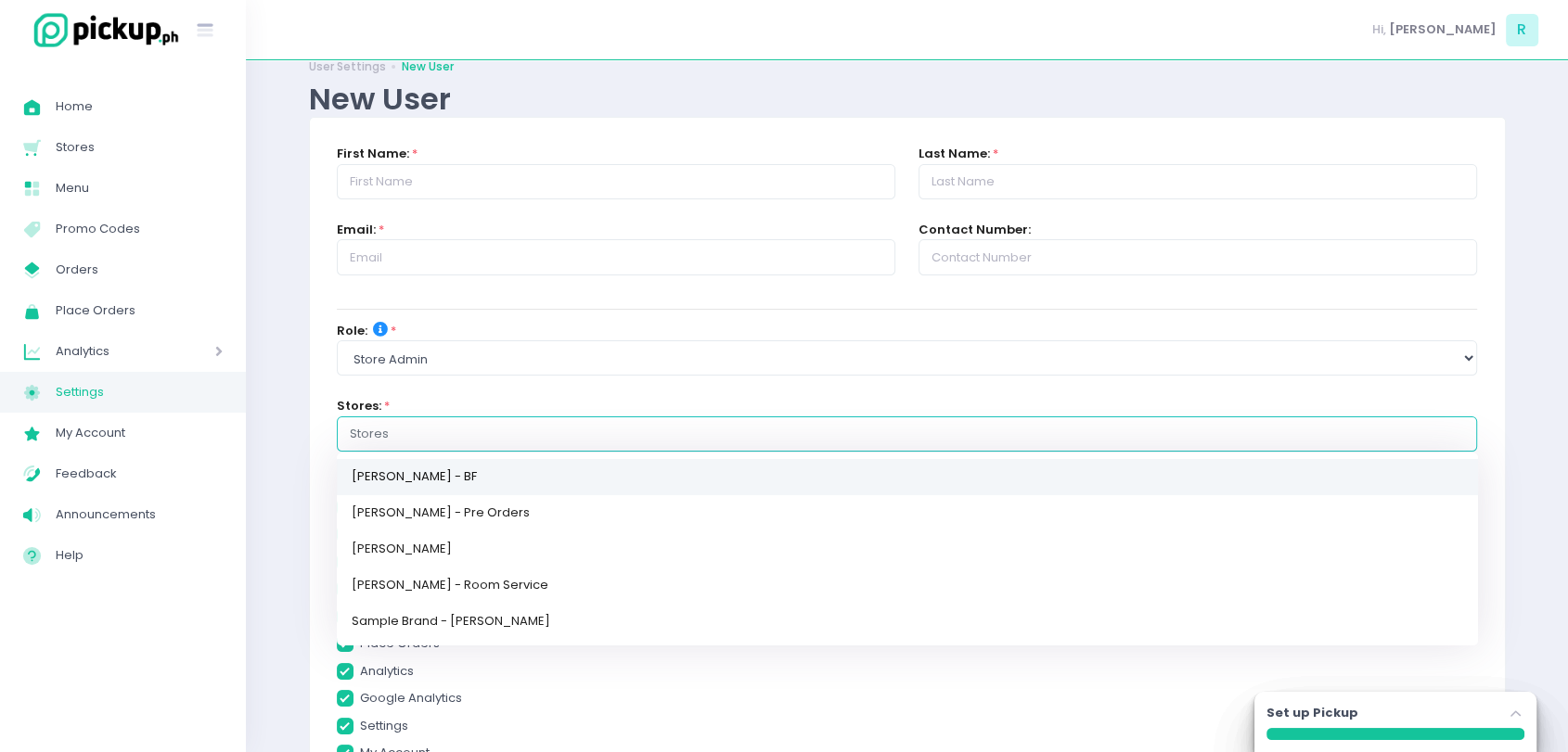
click at [434, 459] on link "[PERSON_NAME] - BF" at bounding box center [907, 477] width 1141 height 36
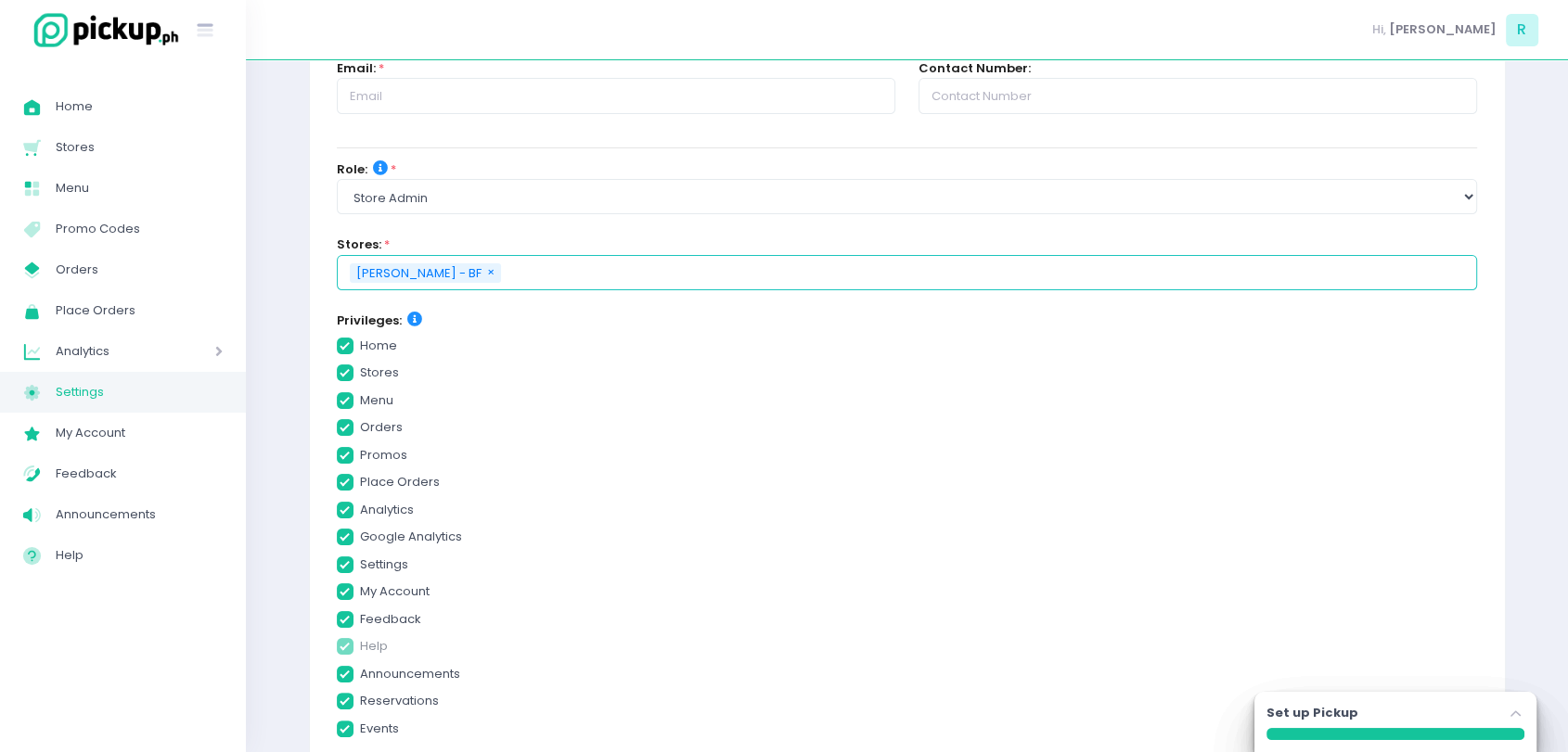
scroll to position [198, 0]
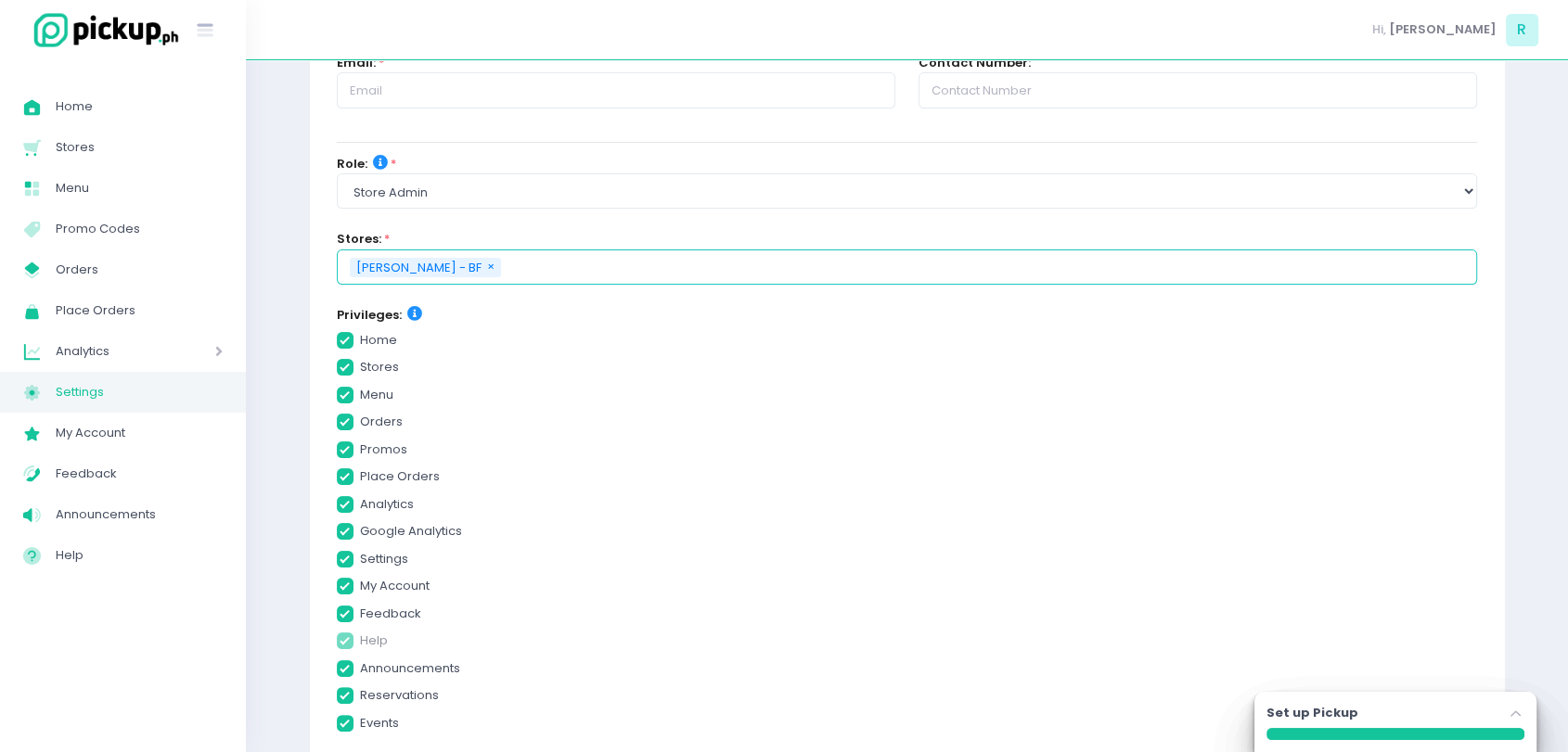
click at [522, 269] on input "text" at bounding box center [984, 267] width 961 height 19
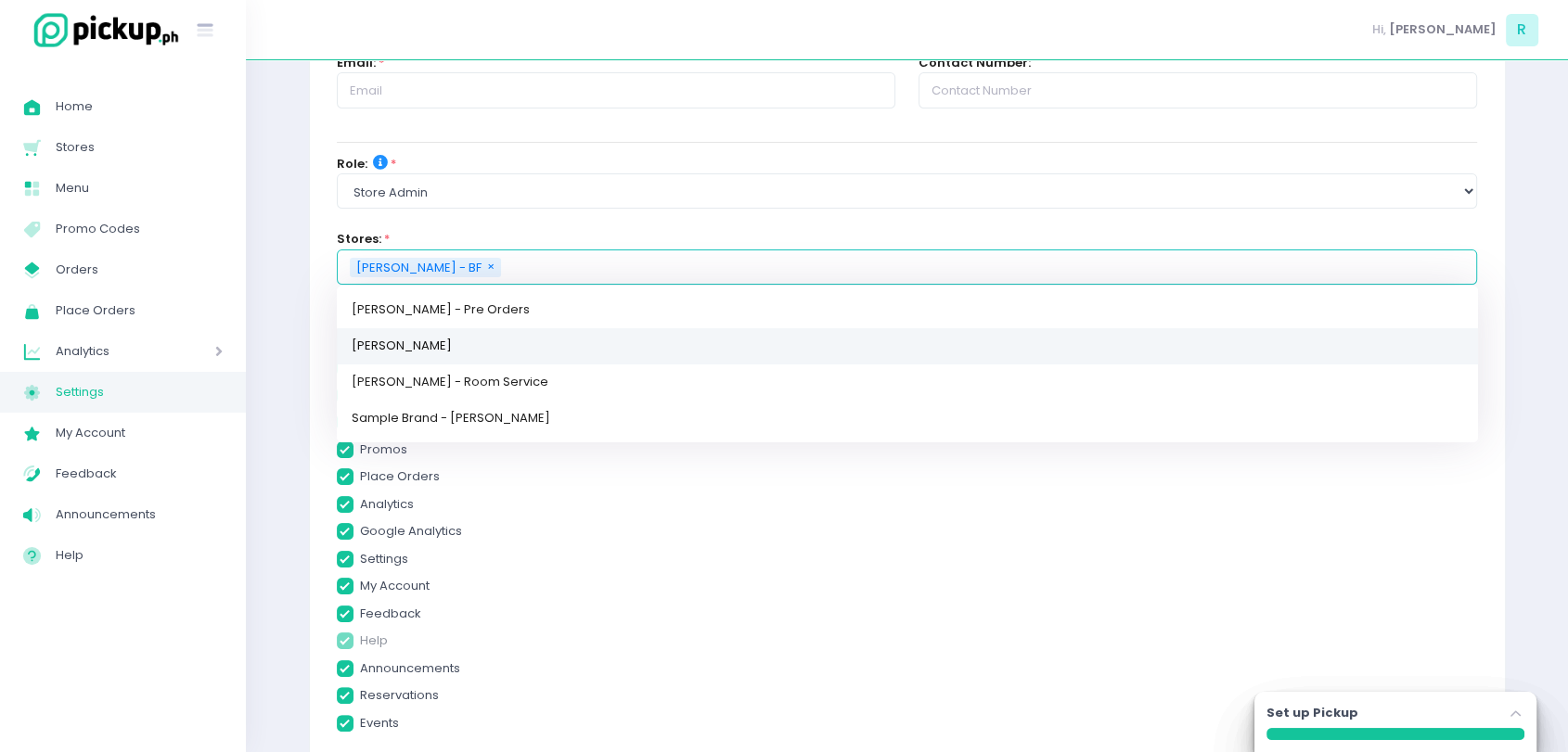
click at [470, 343] on link "[PERSON_NAME]" at bounding box center [907, 346] width 1141 height 36
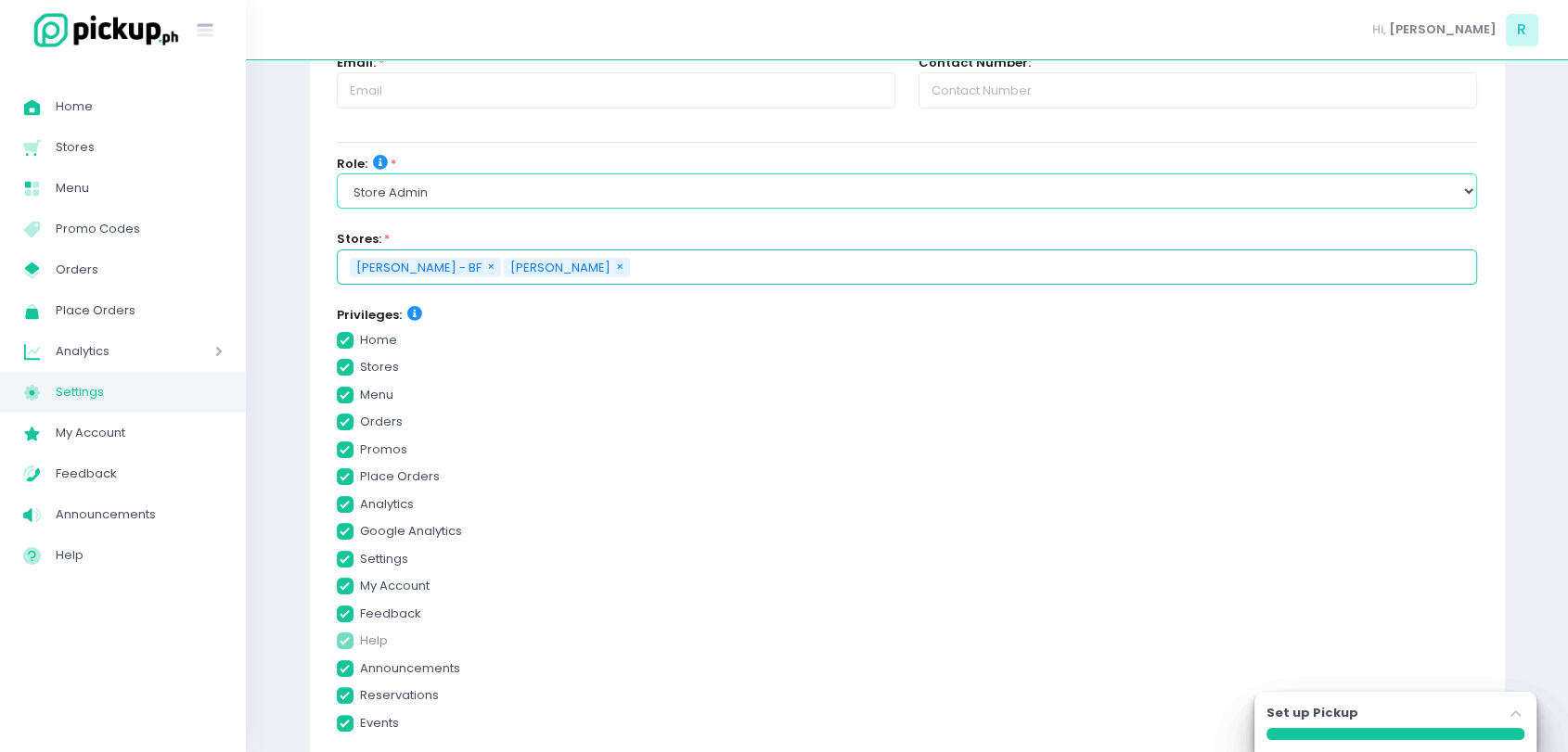
click at [433, 193] on select "Select Role group admin brand admin store admin accounting console user console…" at bounding box center [907, 191] width 1141 height 35
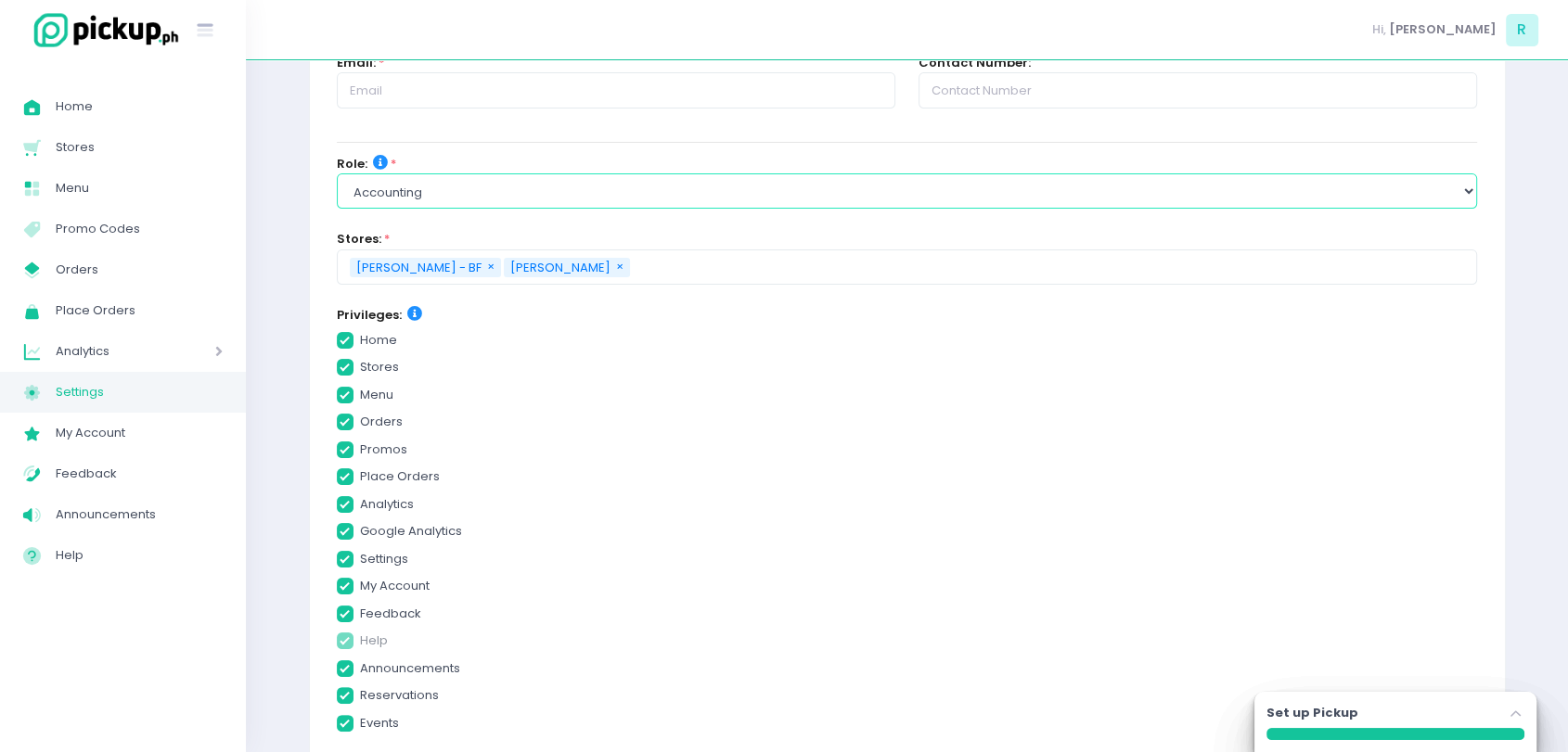
click at [337, 174] on select "Select Role group admin brand admin store admin accounting console user console…" at bounding box center [907, 191] width 1141 height 35
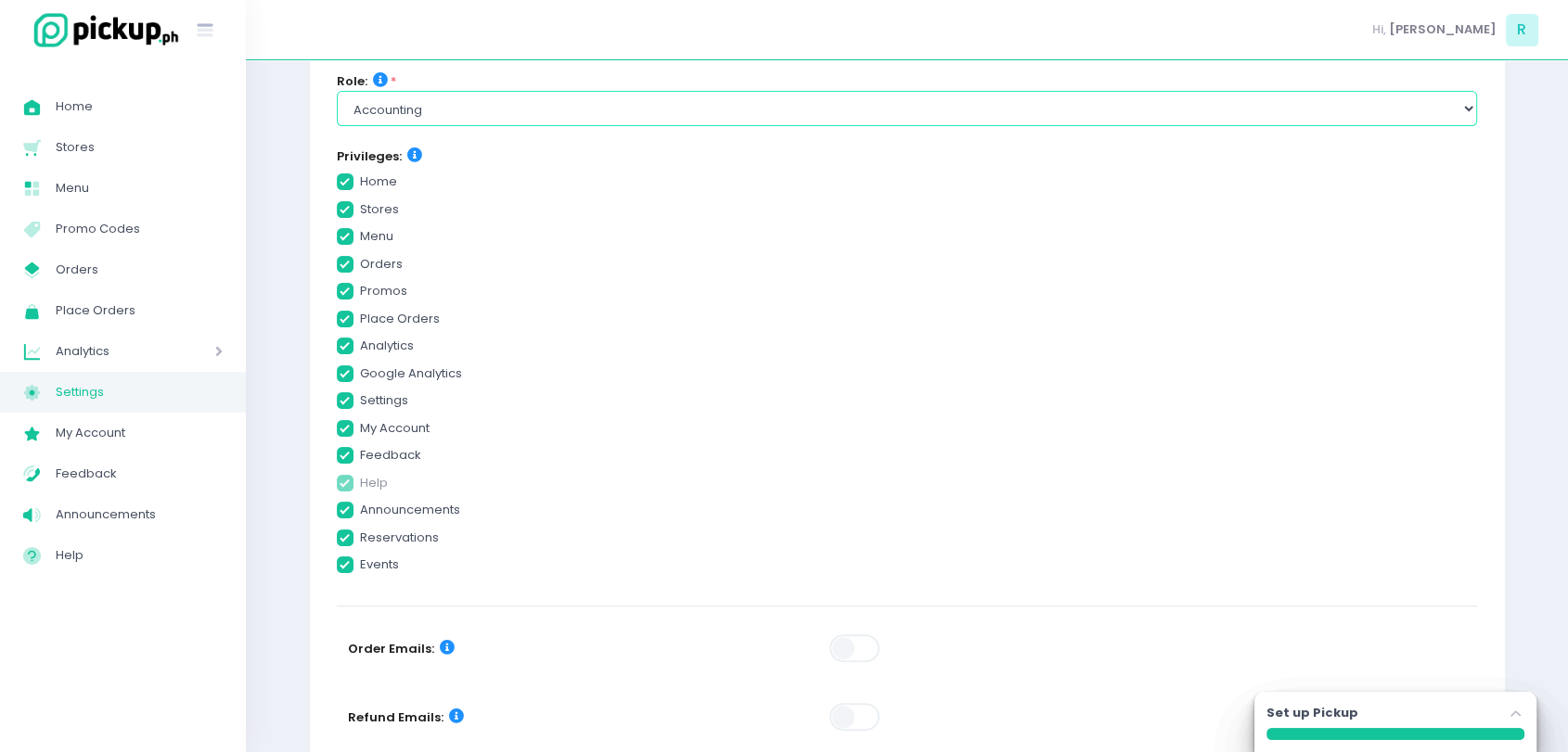
scroll to position [401, 0]
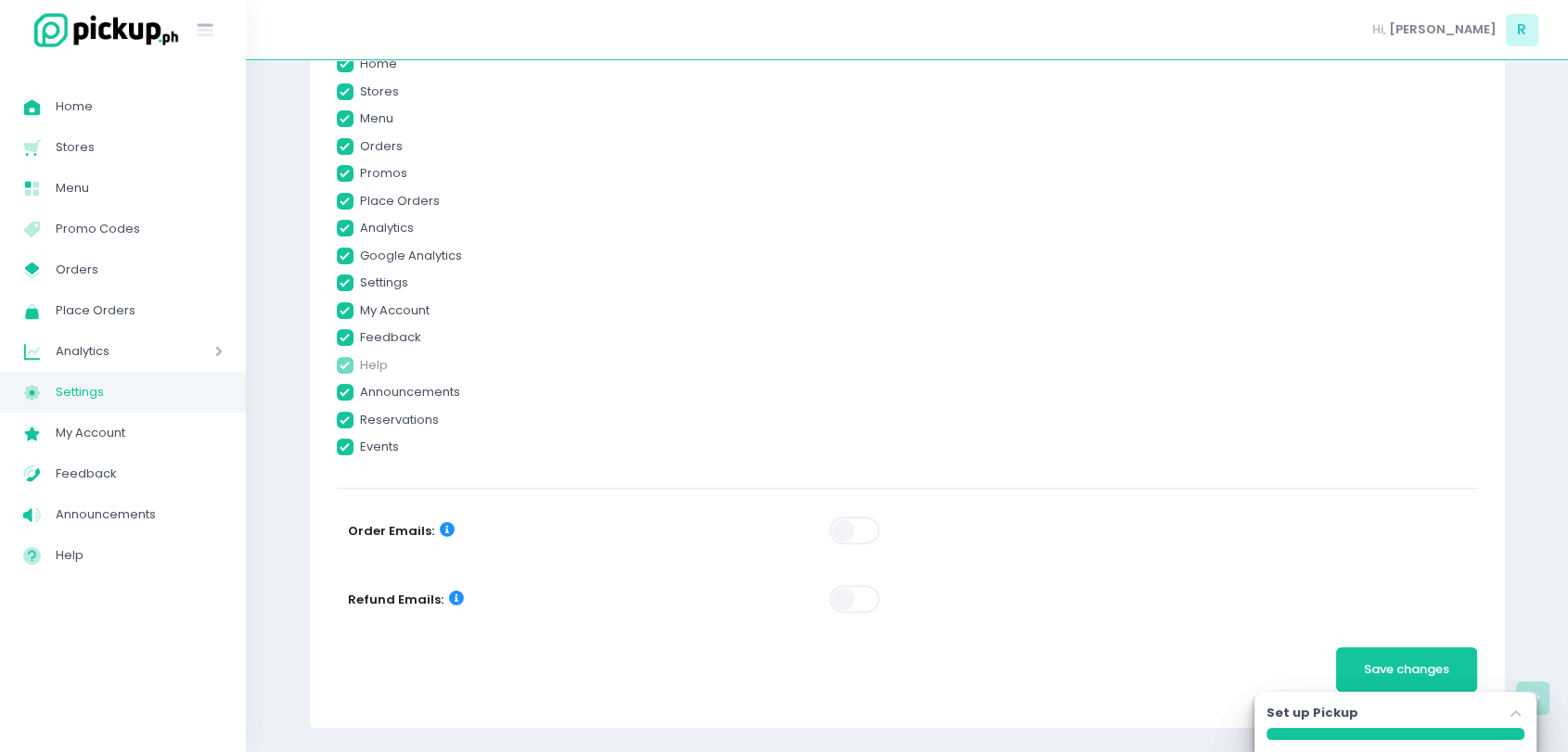
click at [789, 536] on span at bounding box center [856, 530] width 53 height 28
click at [789, 603] on span at bounding box center [856, 598] width 53 height 28
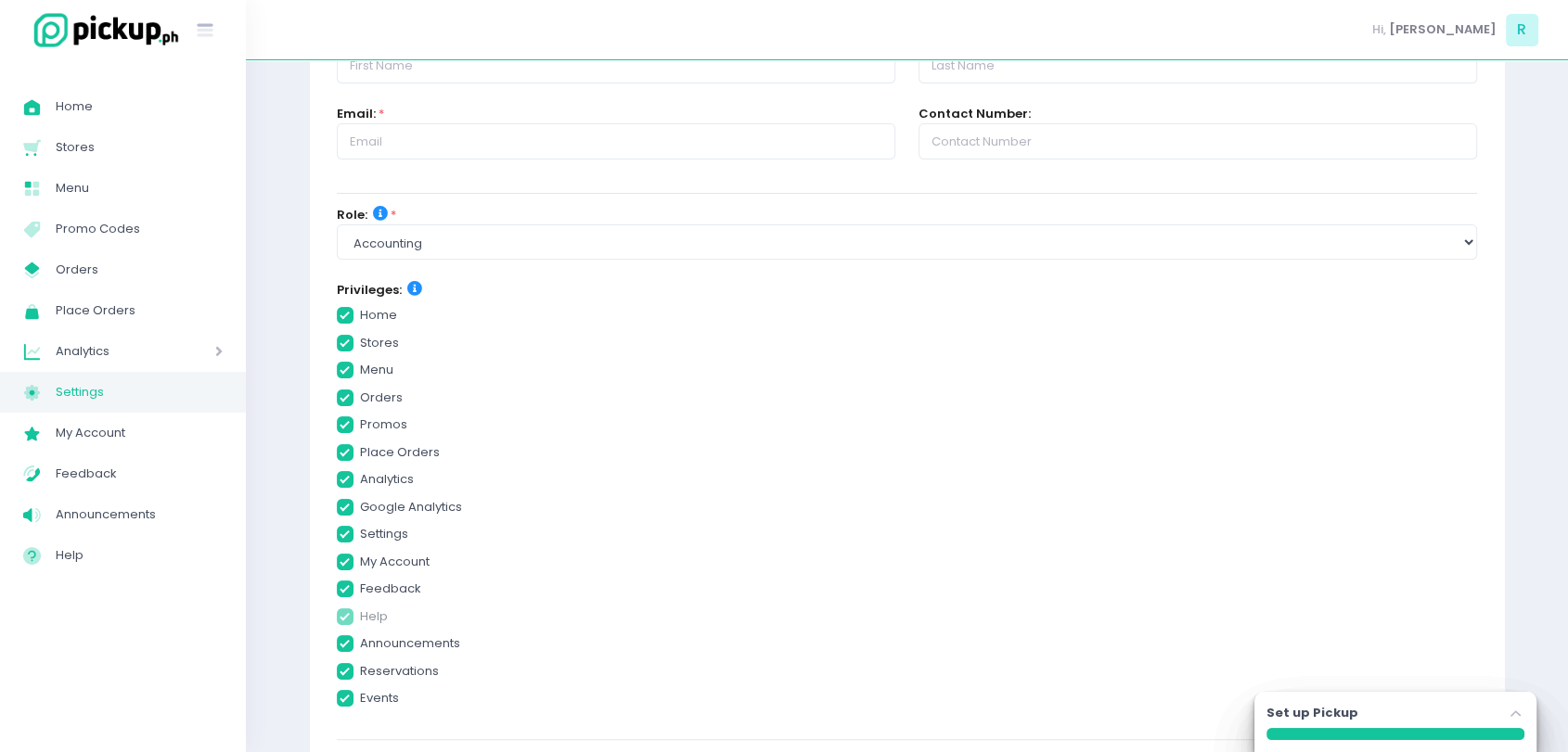
scroll to position [127, 0]
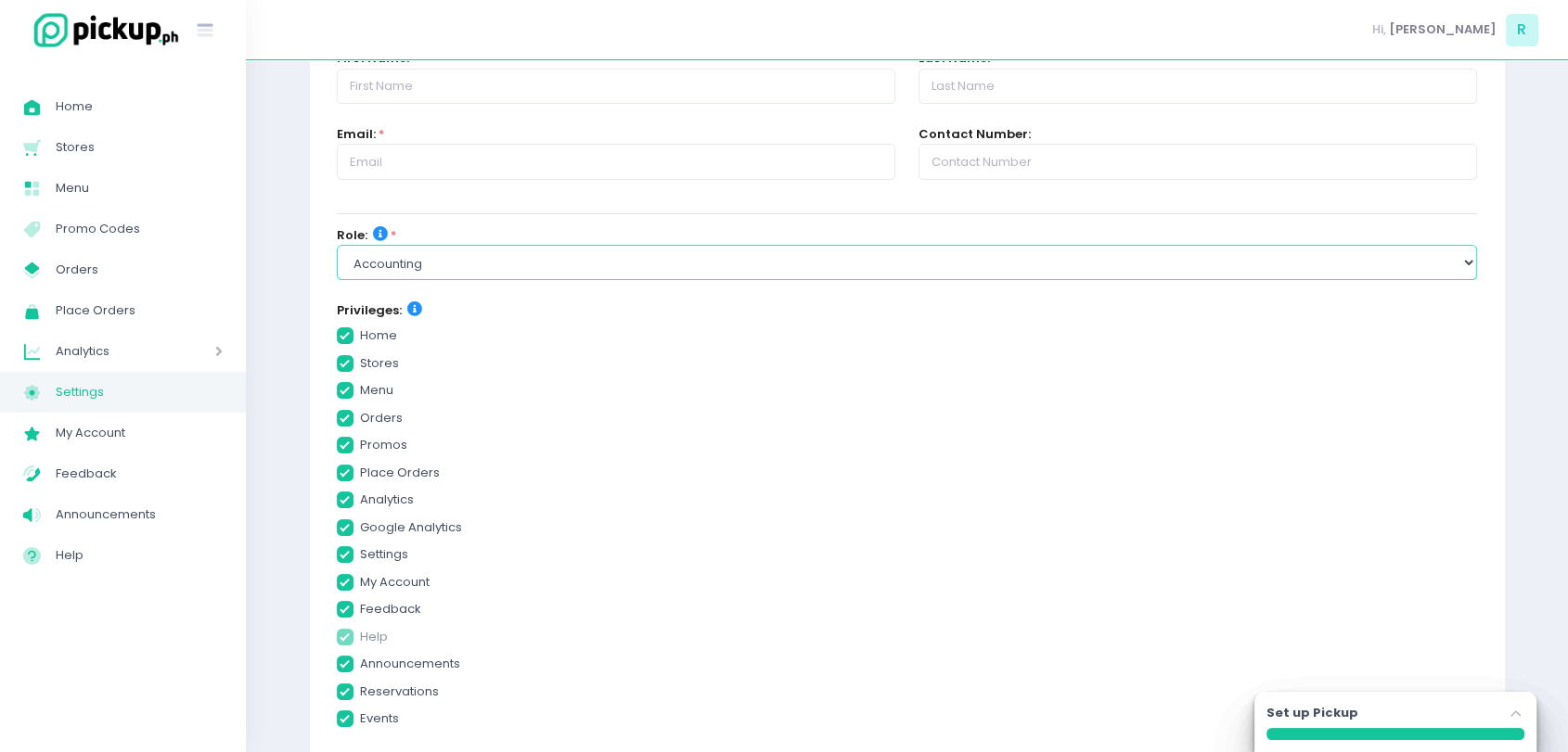
click at [509, 275] on select "Select Role group admin brand admin store admin accounting console user console…" at bounding box center [907, 262] width 1141 height 35
click at [337, 245] on select "Select Role group admin brand admin store admin accounting console user console…" at bounding box center [907, 262] width 1141 height 35
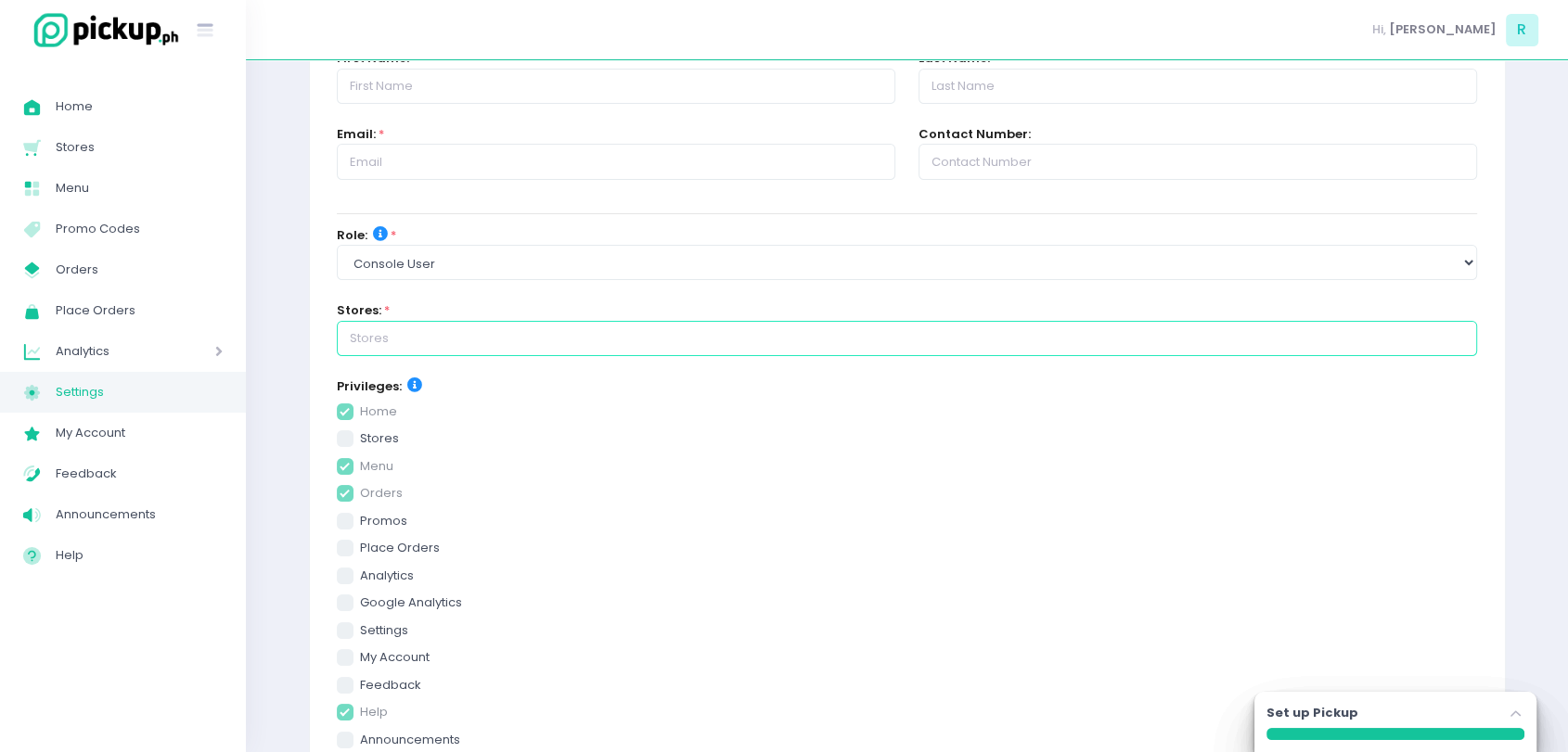
click at [455, 332] on input "text" at bounding box center [907, 338] width 1141 height 35
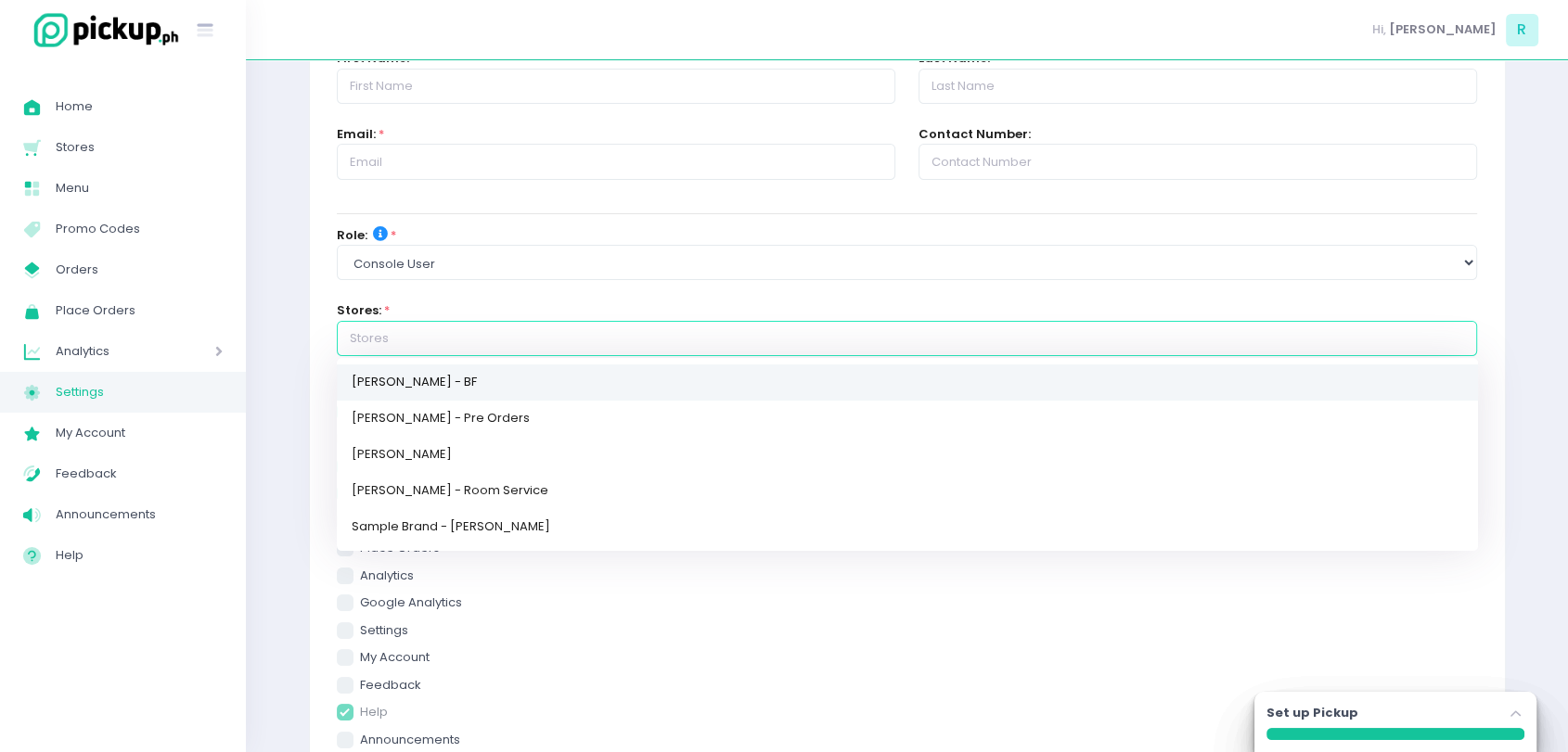
click at [438, 394] on link "[PERSON_NAME] - BF" at bounding box center [907, 382] width 1141 height 36
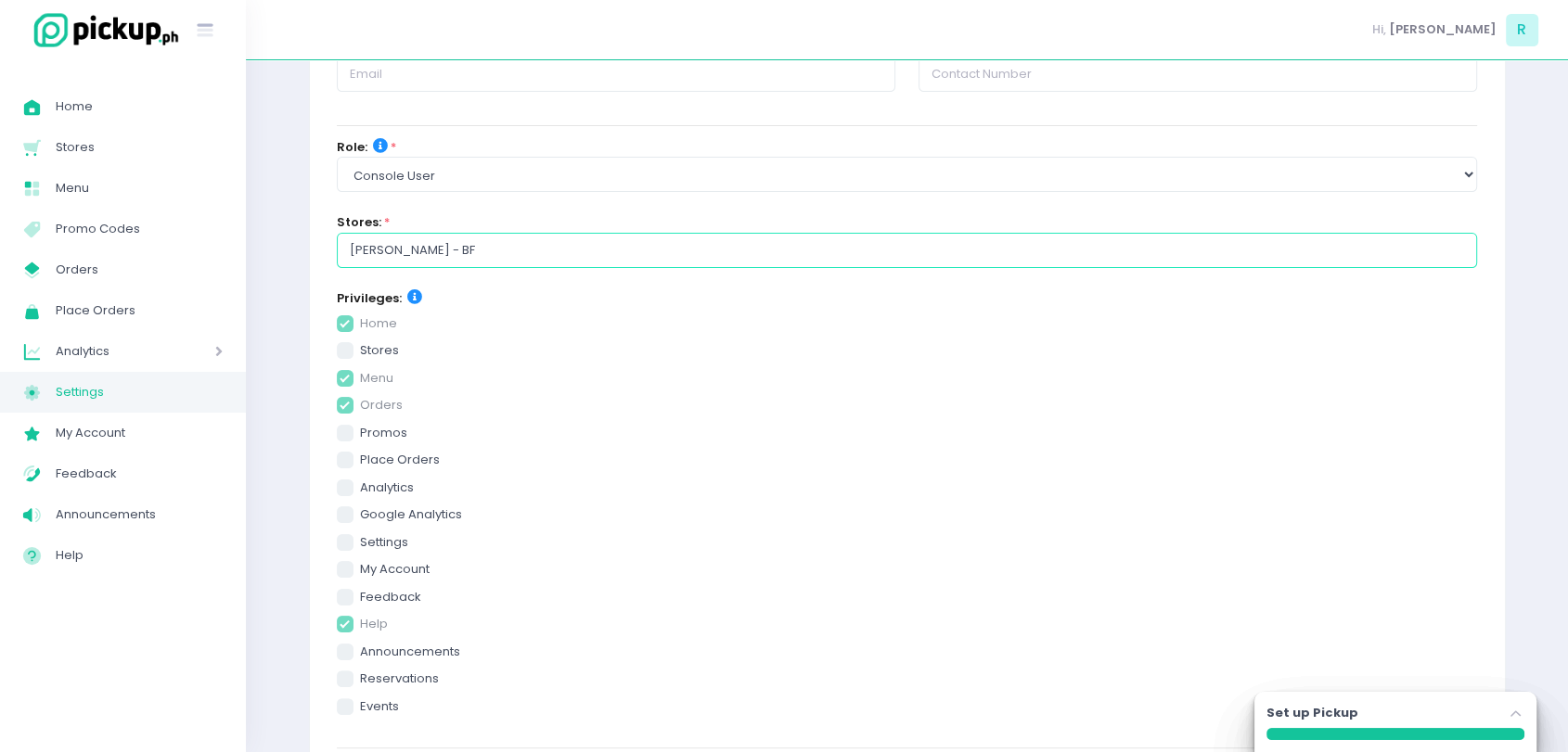
scroll to position [215, 0]
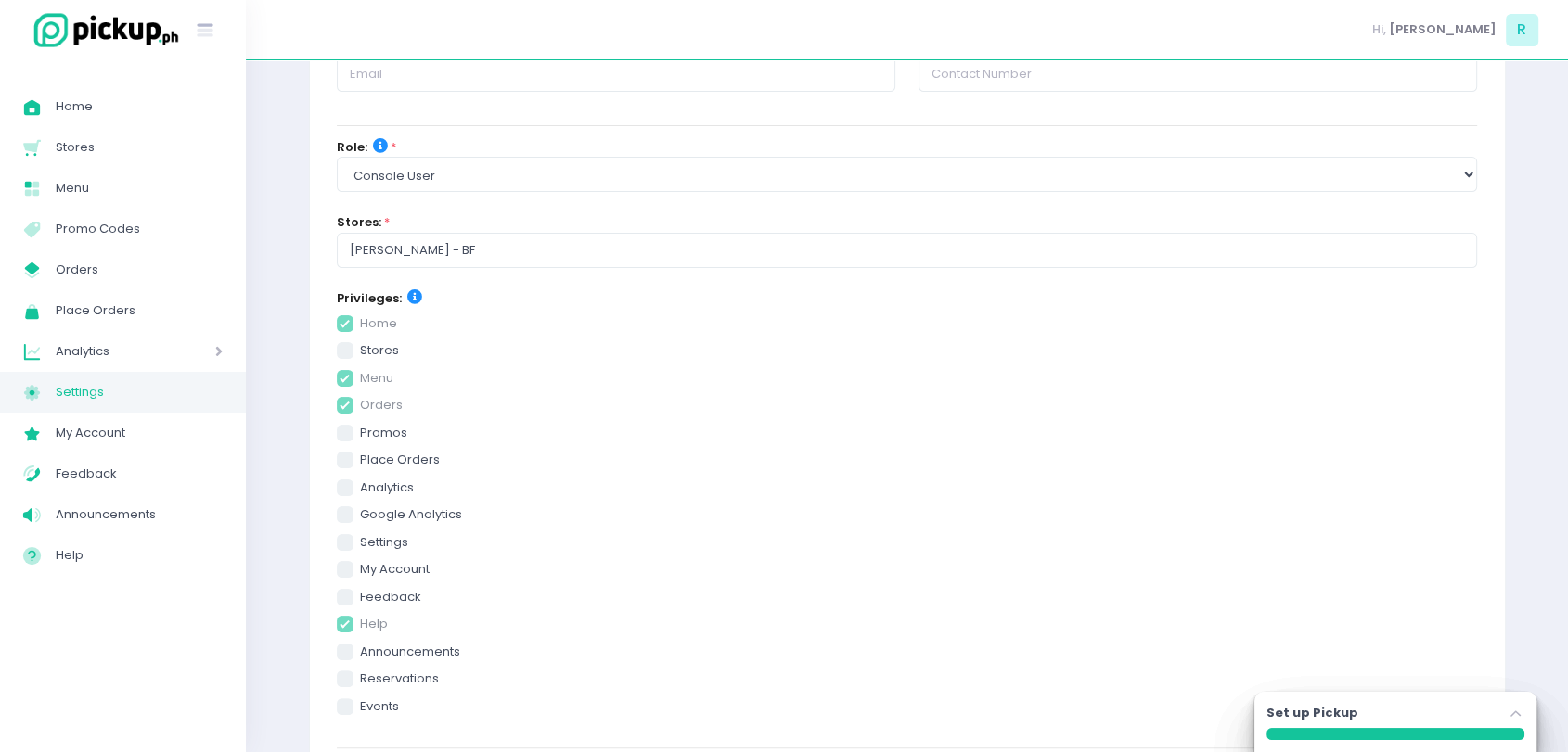
click at [340, 351] on span at bounding box center [345, 351] width 17 height 17
click at [360, 351] on input "stores" at bounding box center [366, 347] width 12 height 12
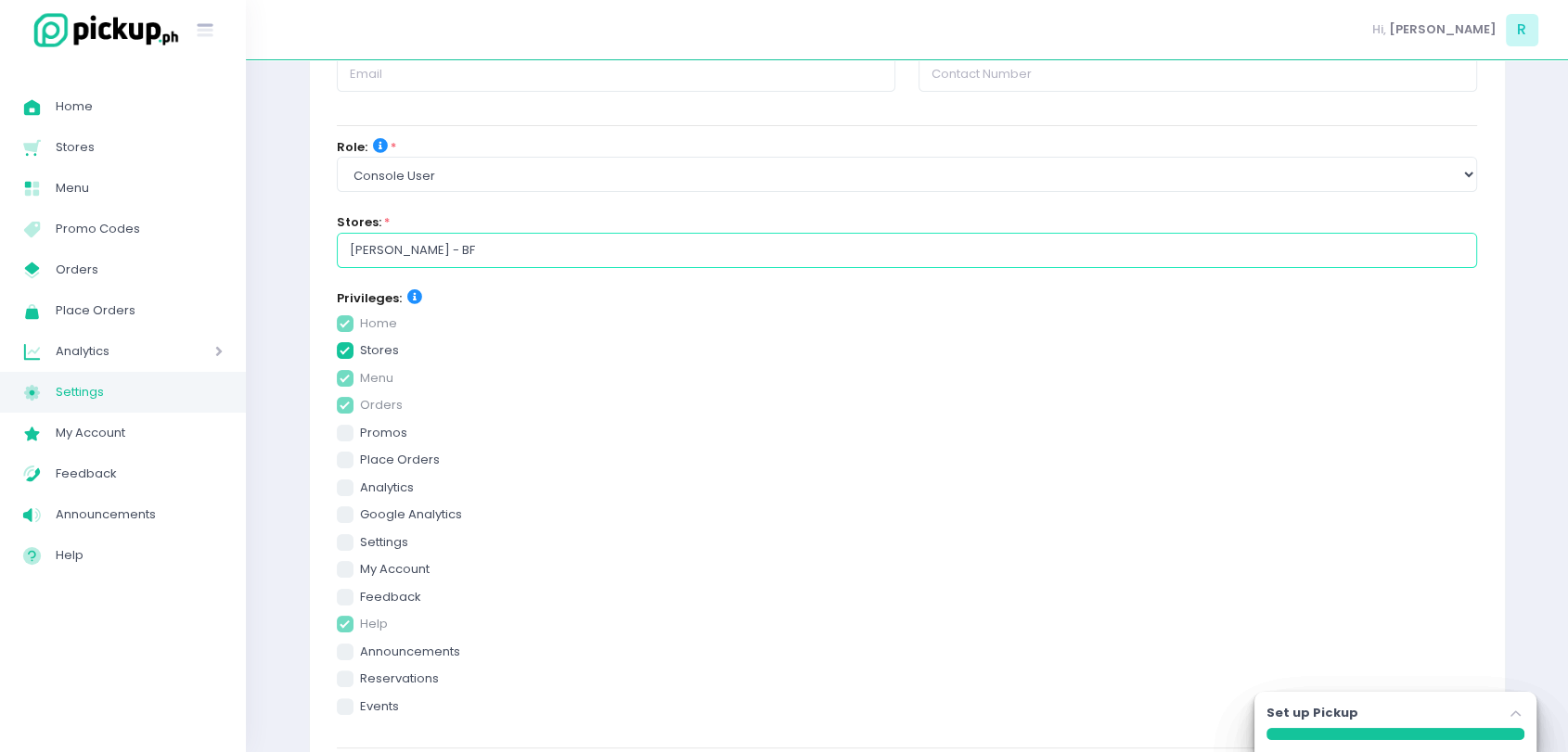
click at [470, 256] on input "[PERSON_NAME] - BF" at bounding box center [907, 250] width 1141 height 35
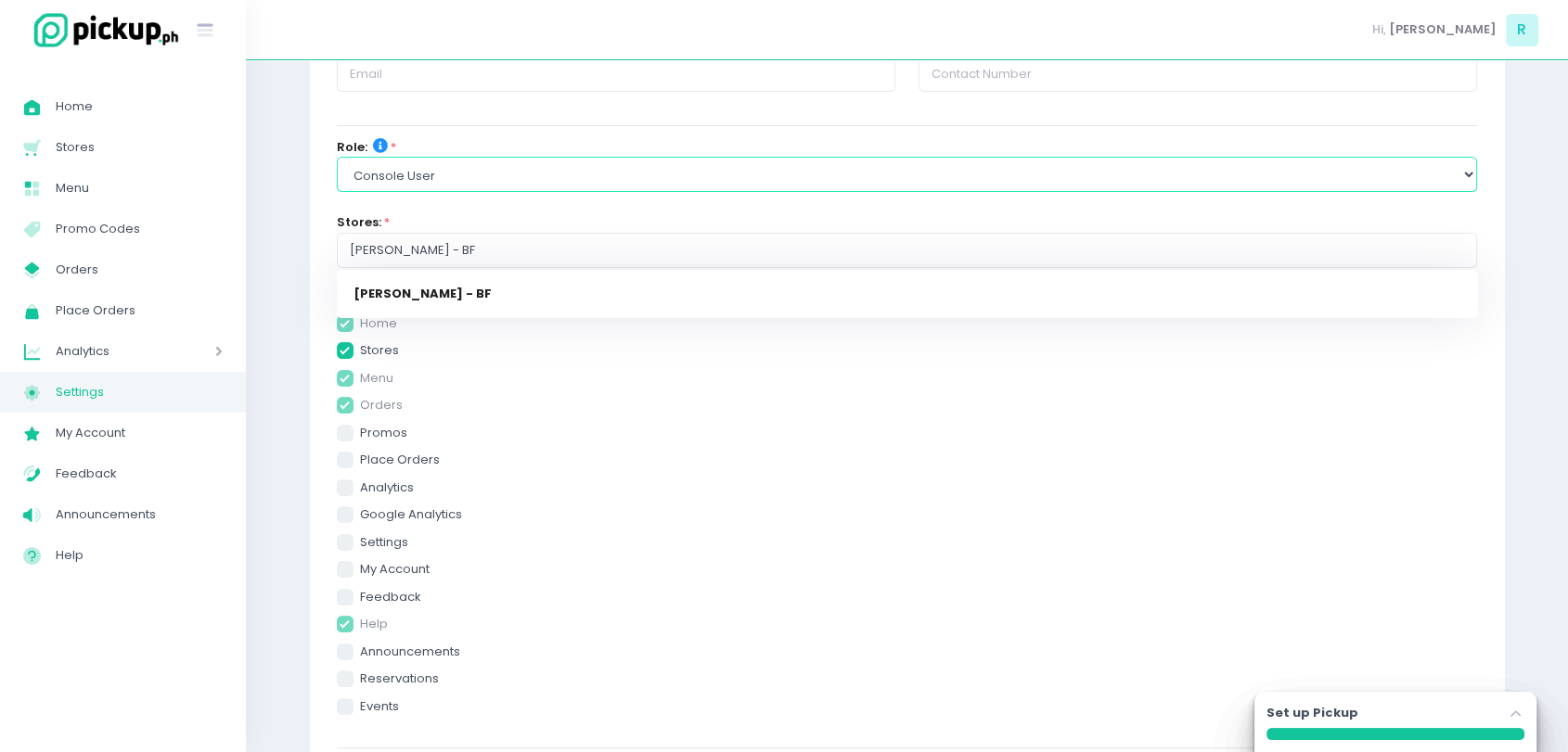
click at [458, 180] on select "Select Role group admin brand admin store admin accounting console user console…" at bounding box center [907, 174] width 1141 height 35
click at [337, 156] on select "Select Role group admin brand admin store admin accounting console user console…" at bounding box center [907, 174] width 1141 height 35
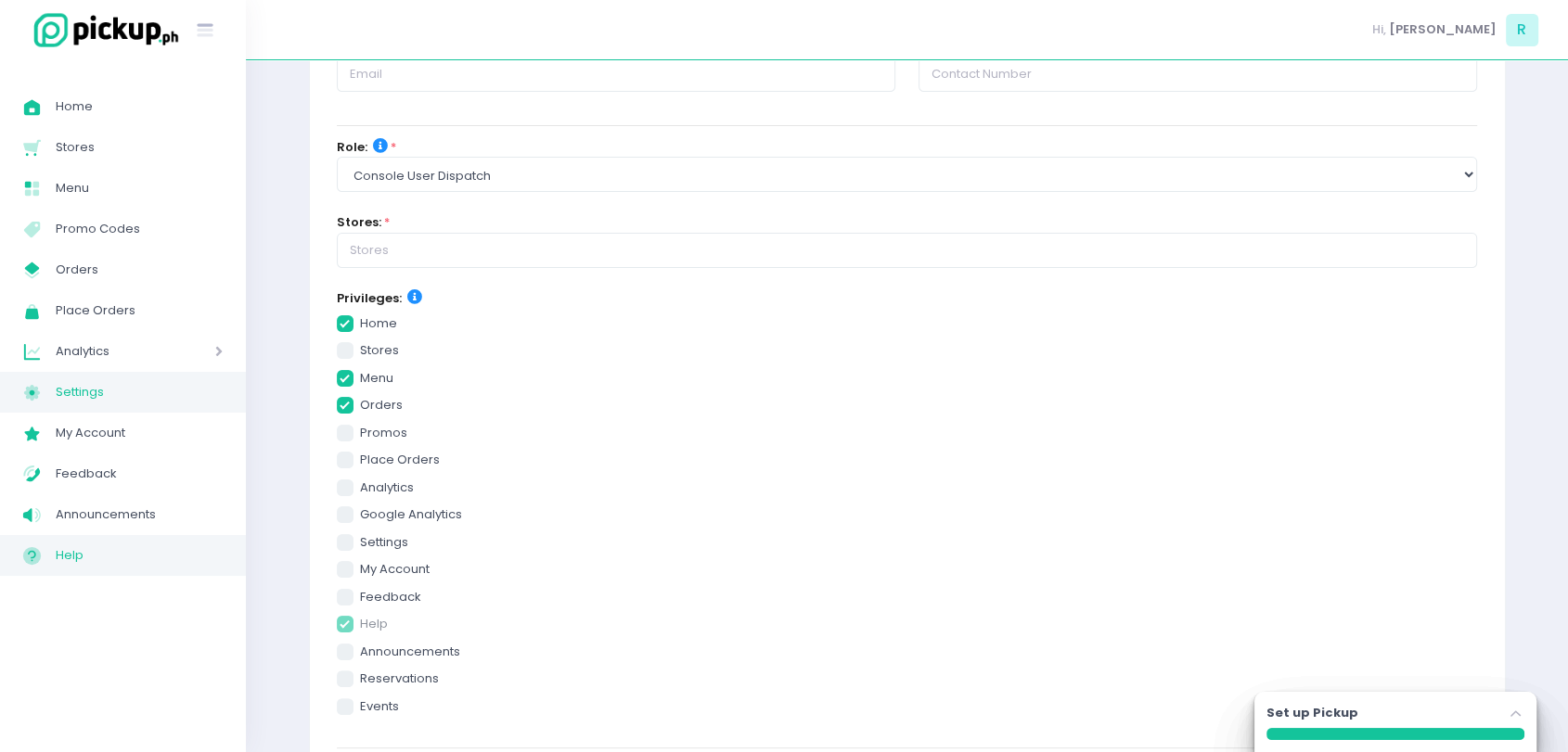
click at [57, 551] on span "Help" at bounding box center [139, 555] width 167 height 24
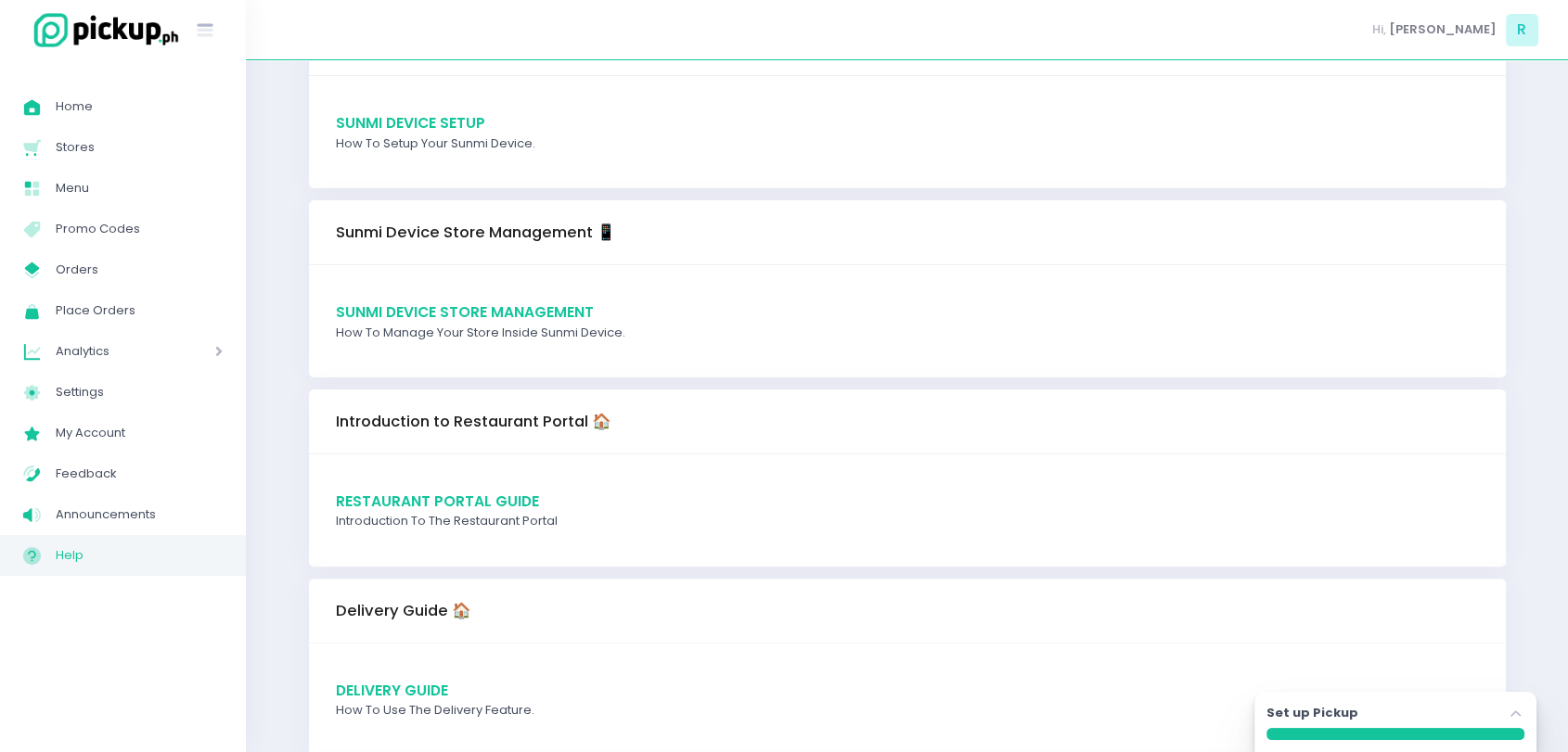
scroll to position [357, 0]
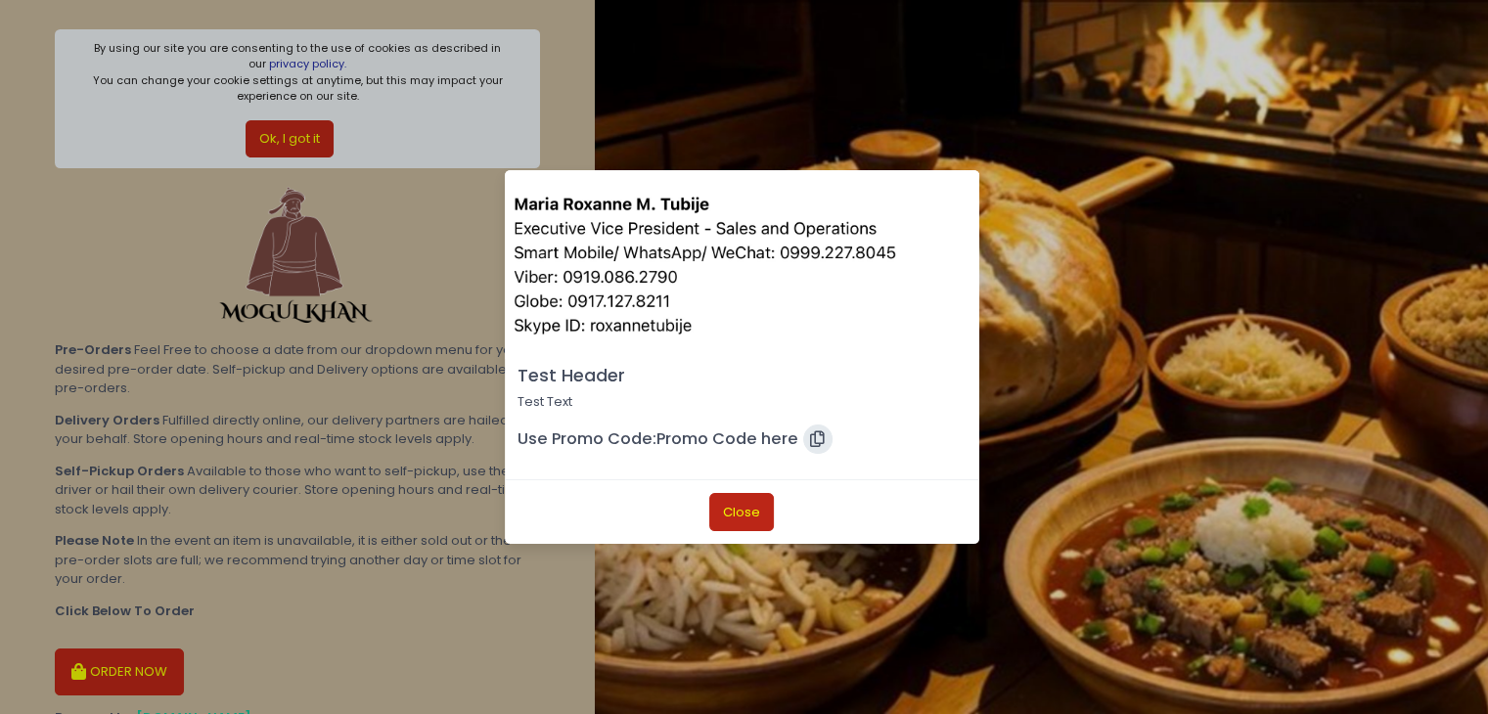
click at [751, 515] on button "Close" at bounding box center [741, 511] width 65 height 37
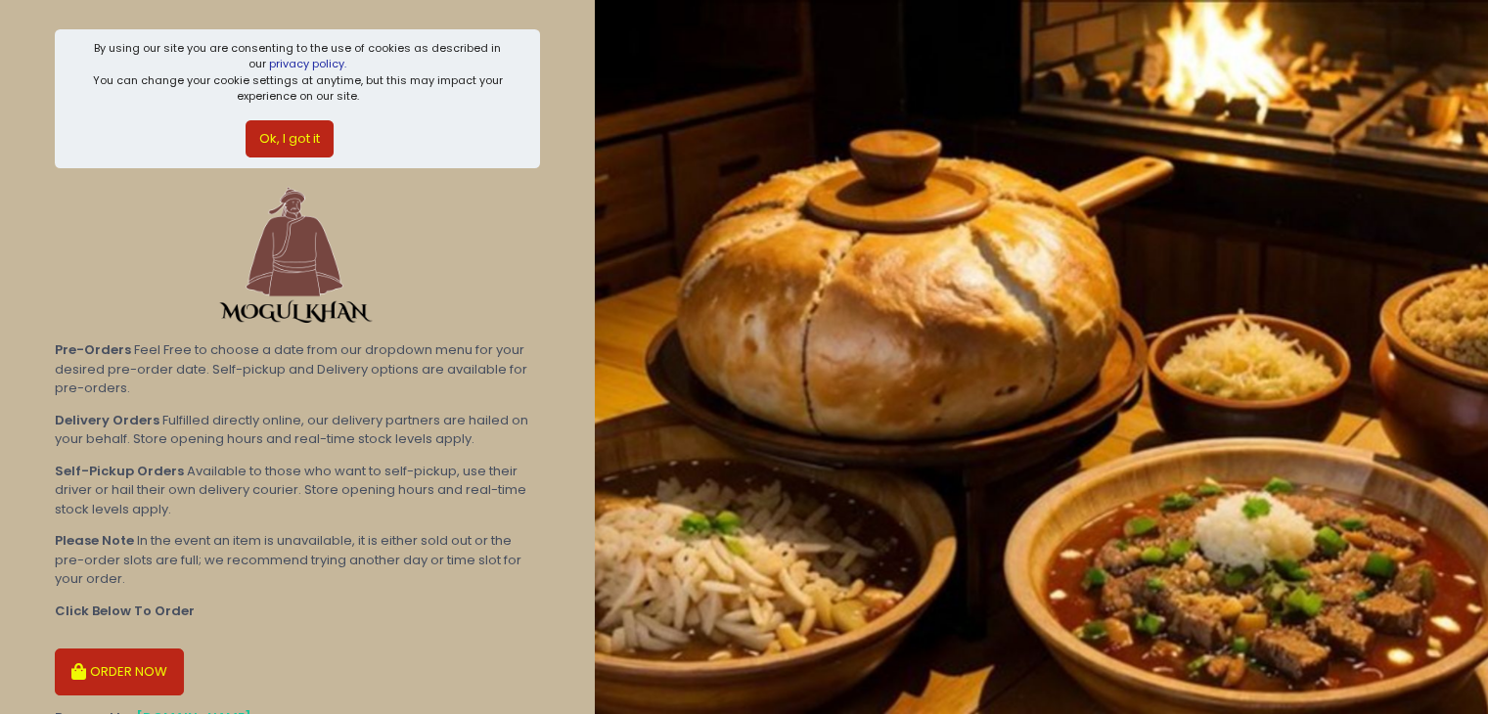
click at [139, 662] on button "ORDER NOW" at bounding box center [119, 671] width 129 height 47
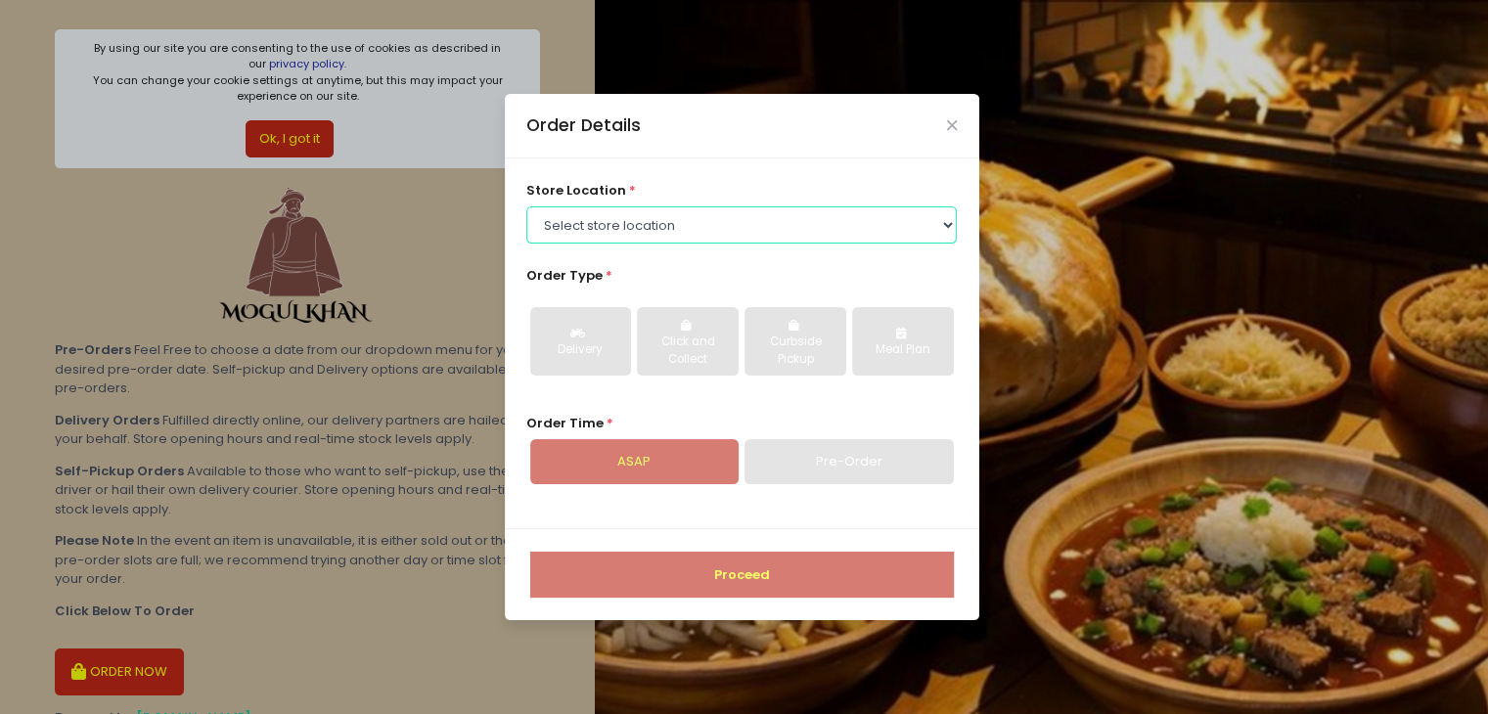
click at [674, 232] on select "Select store location Mogul Khan - BF Mogul Khan - Pre Orders Mogul Khan - Rock…" at bounding box center [741, 224] width 430 height 37
select select "67e0e36b32e81e1256332843"
click at [526, 206] on select "Select store location Mogul Khan - BF Mogul Khan - Pre Orders Mogul Khan - Rock…" at bounding box center [741, 224] width 430 height 37
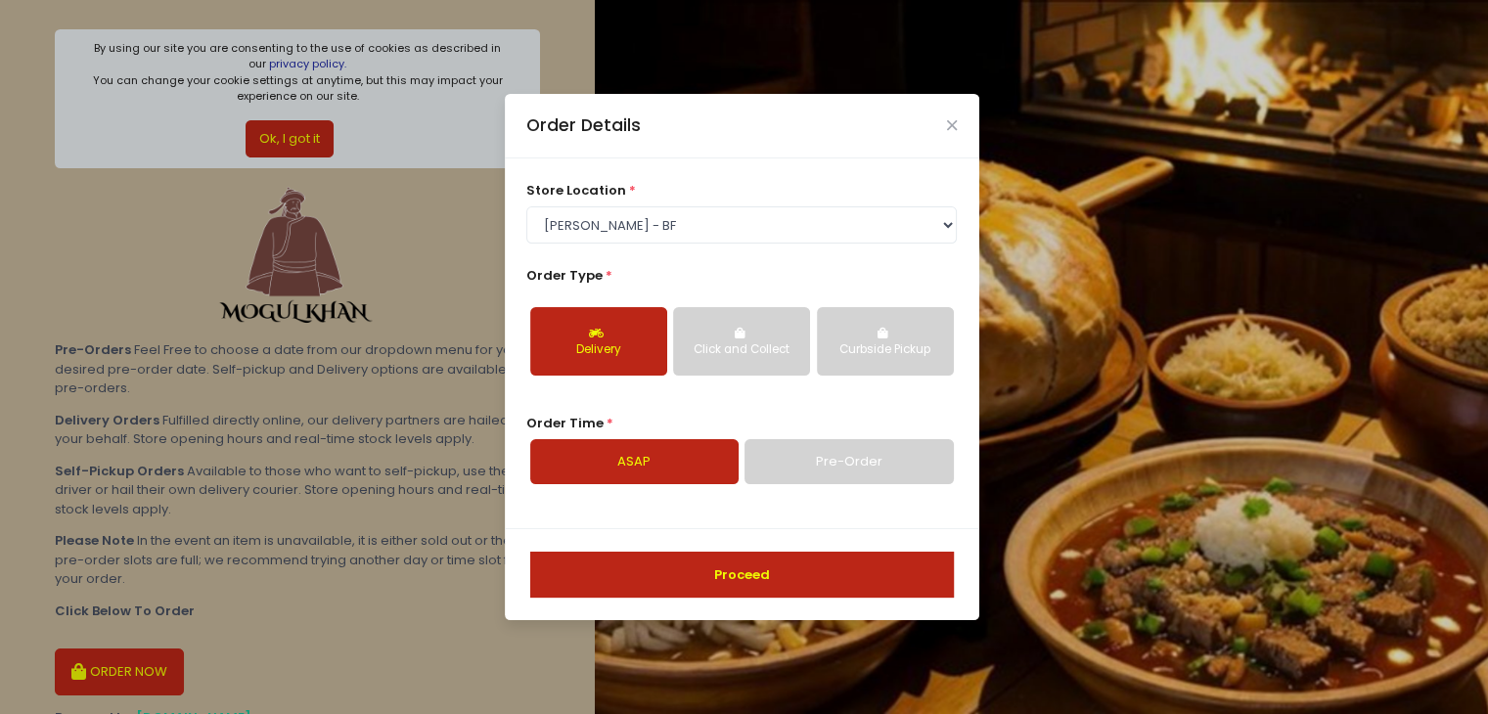
click at [649, 579] on button "Proceed" at bounding box center [742, 575] width 424 height 47
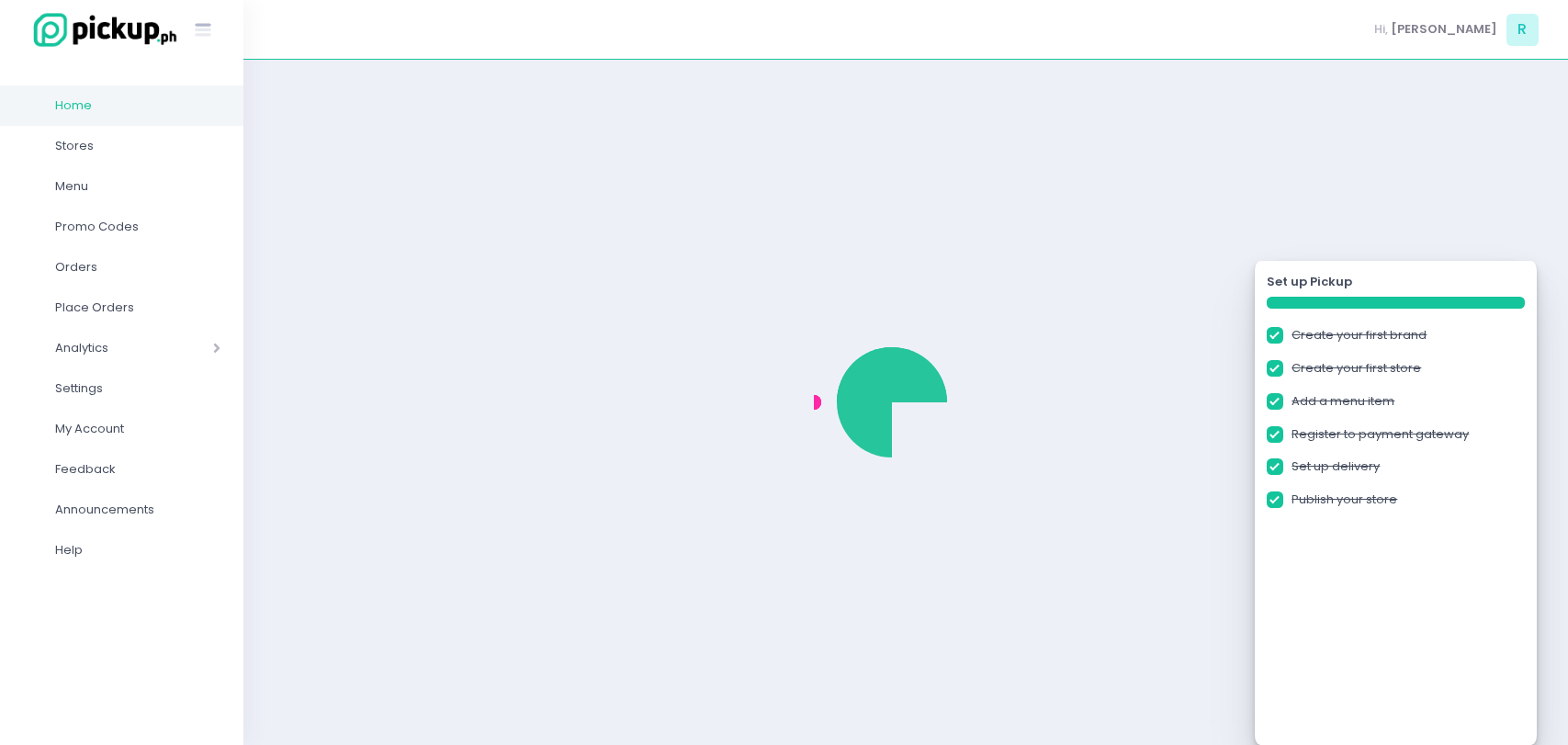
checkbox input "true"
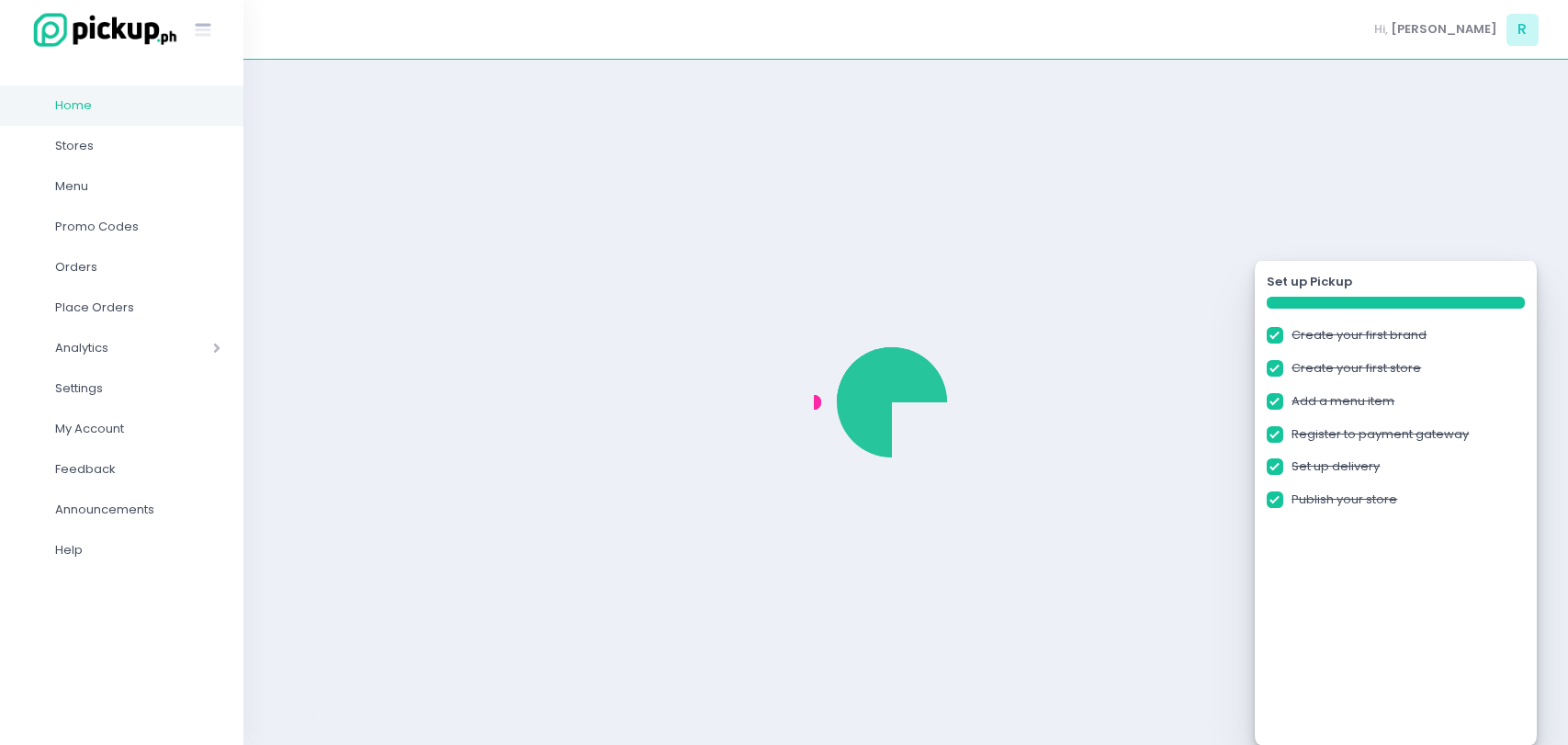
checkbox input "true"
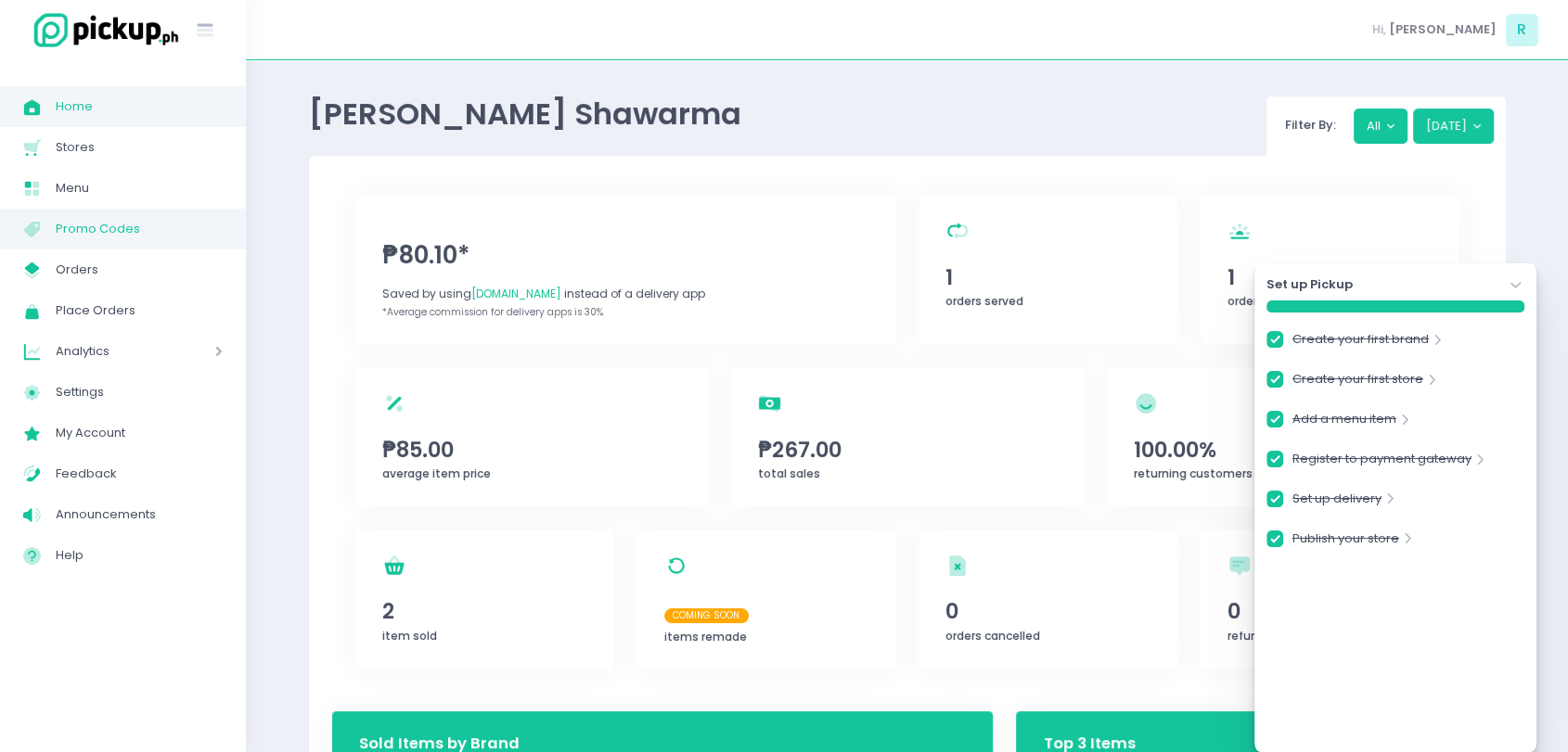
click at [107, 221] on span "Promo Codes" at bounding box center [139, 229] width 167 height 24
checkbox input "true"
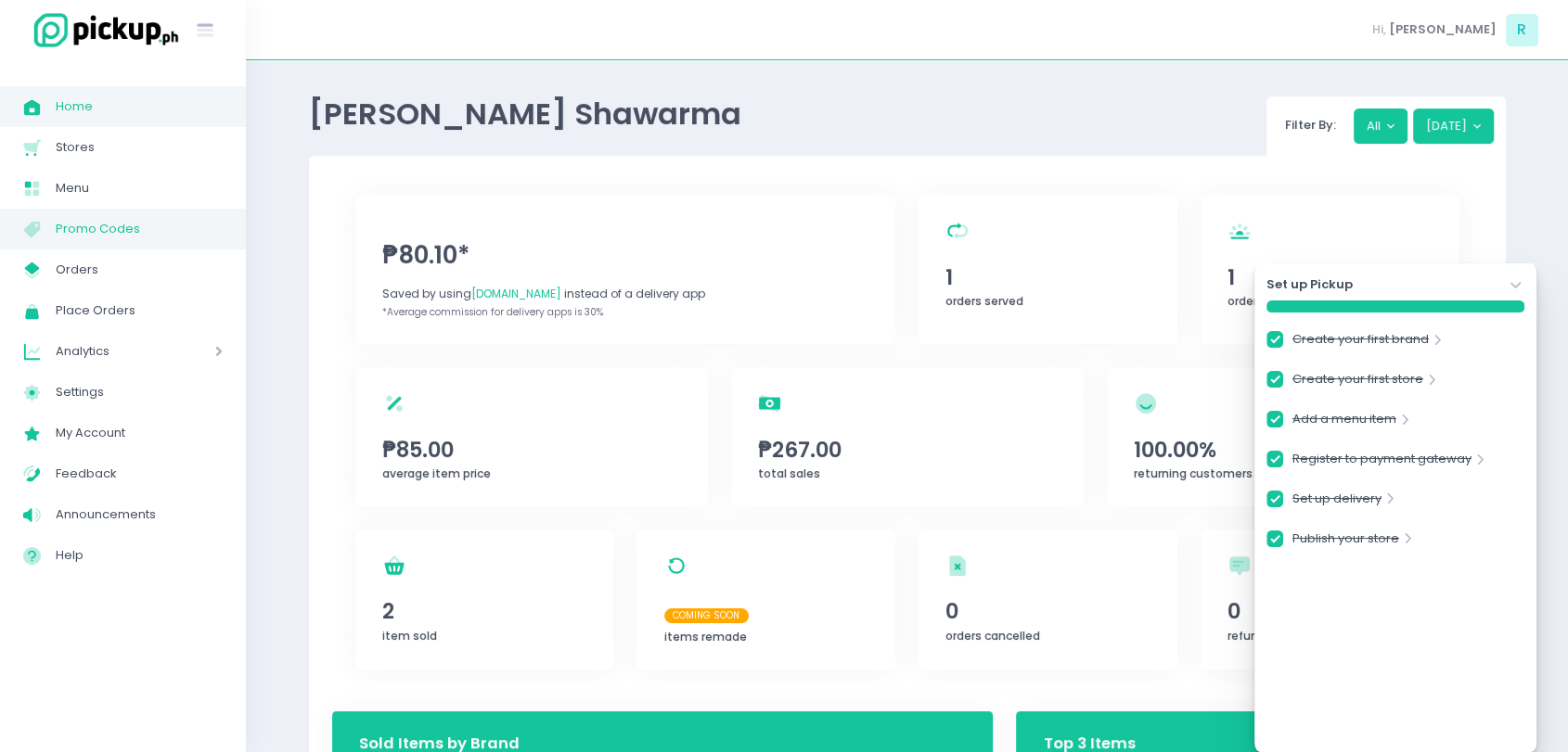
checkbox input "true"
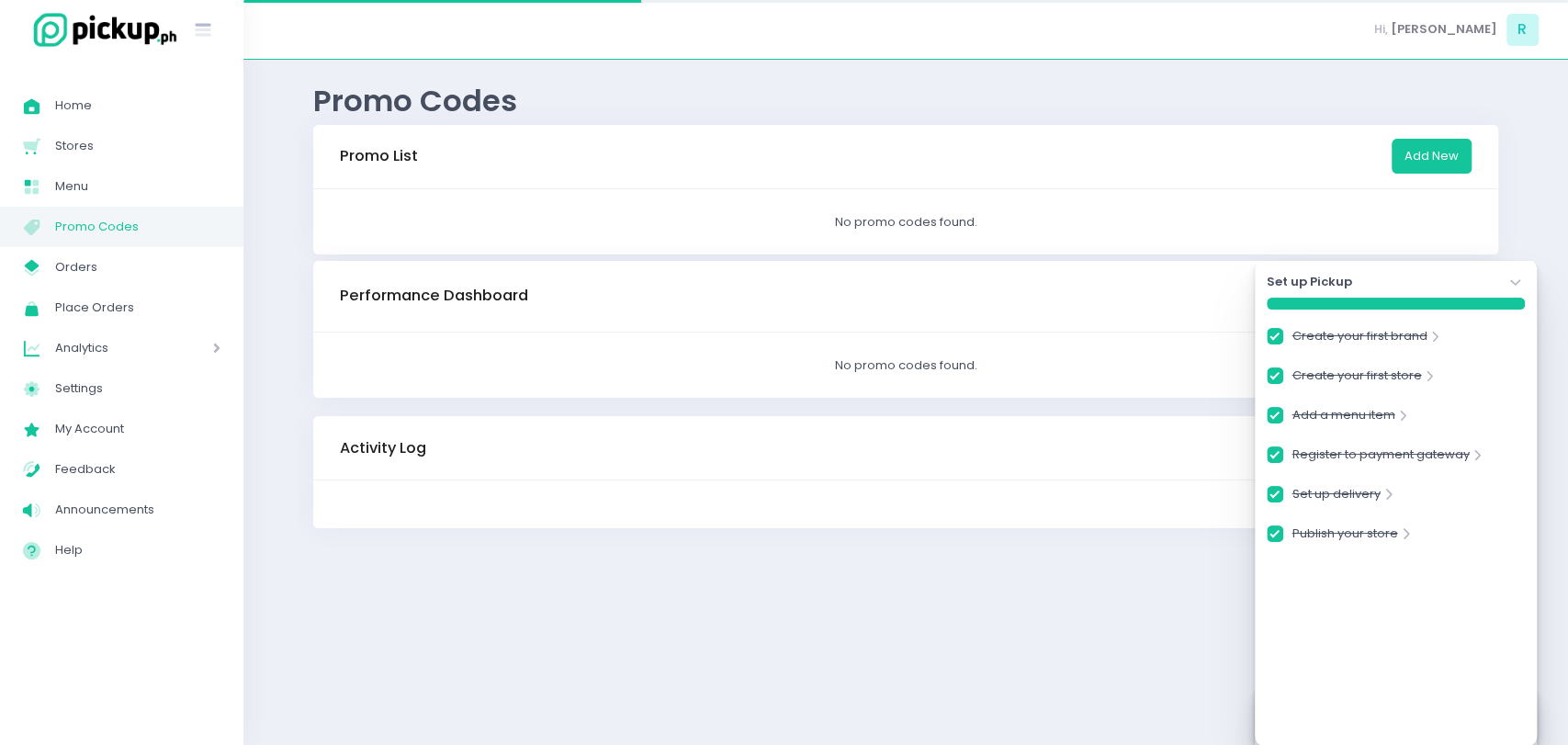
checkbox input "true"
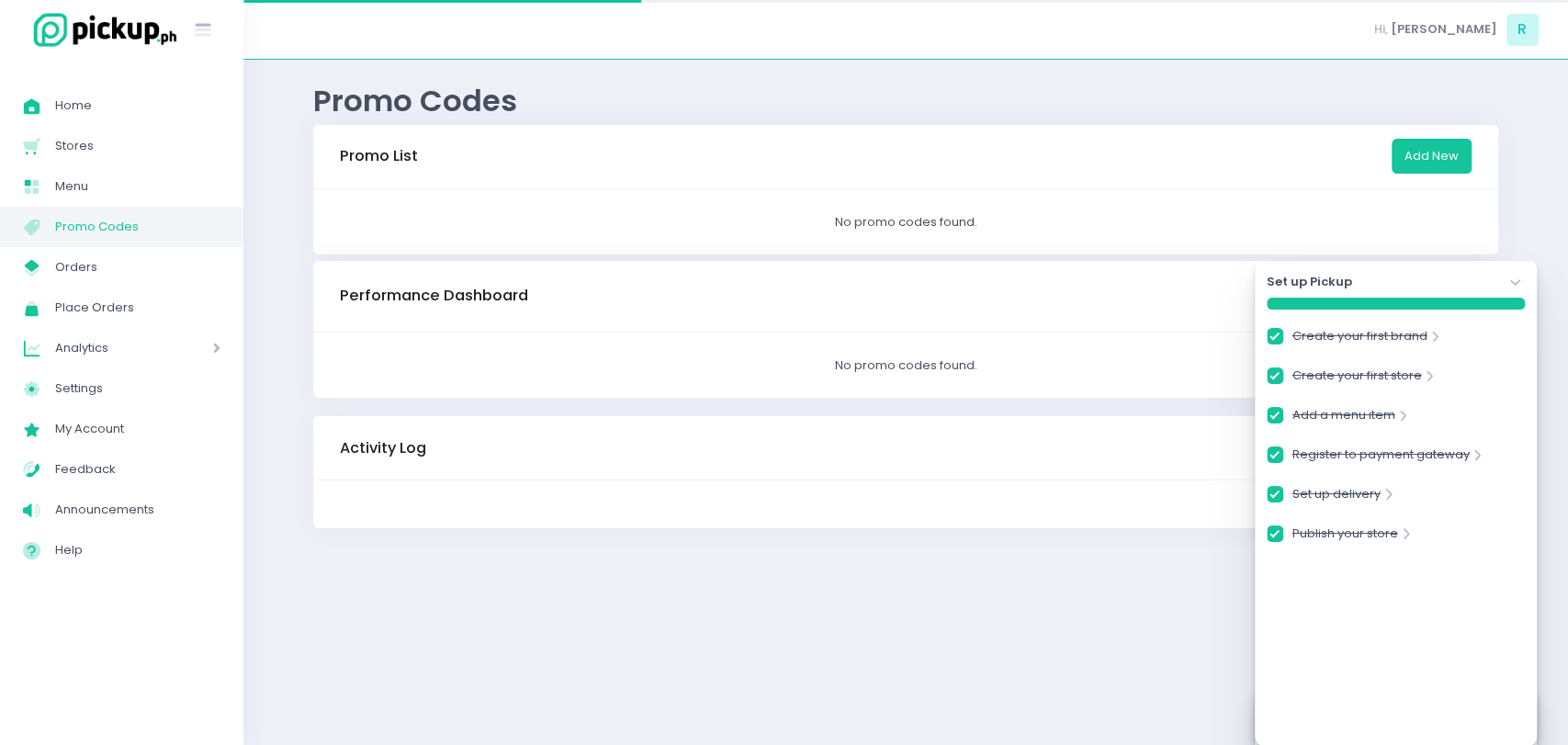
checkbox input "true"
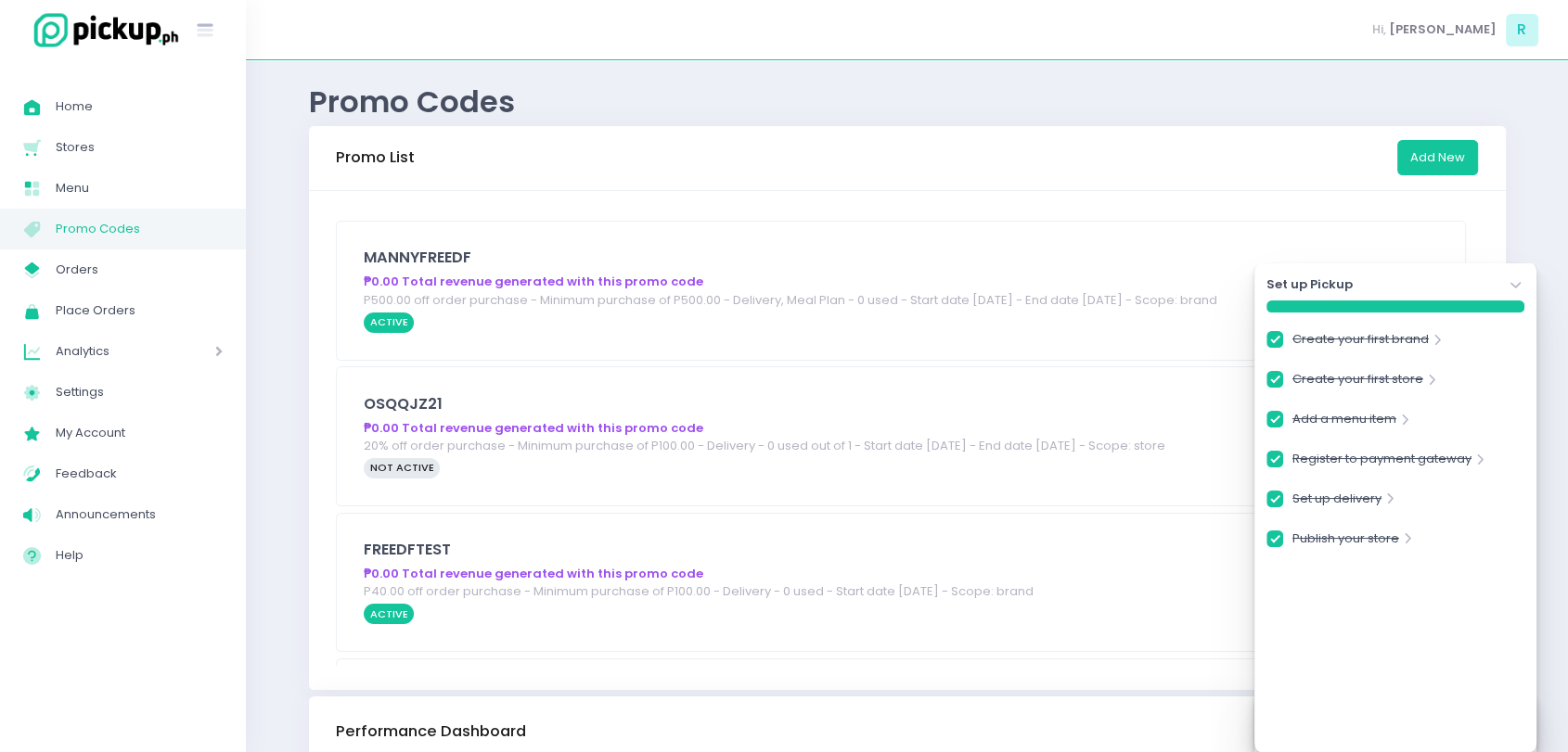
click at [1520, 287] on icon "Stockholm-icons / Navigation / Angle-down Created with Sketch." at bounding box center [1516, 285] width 19 height 19
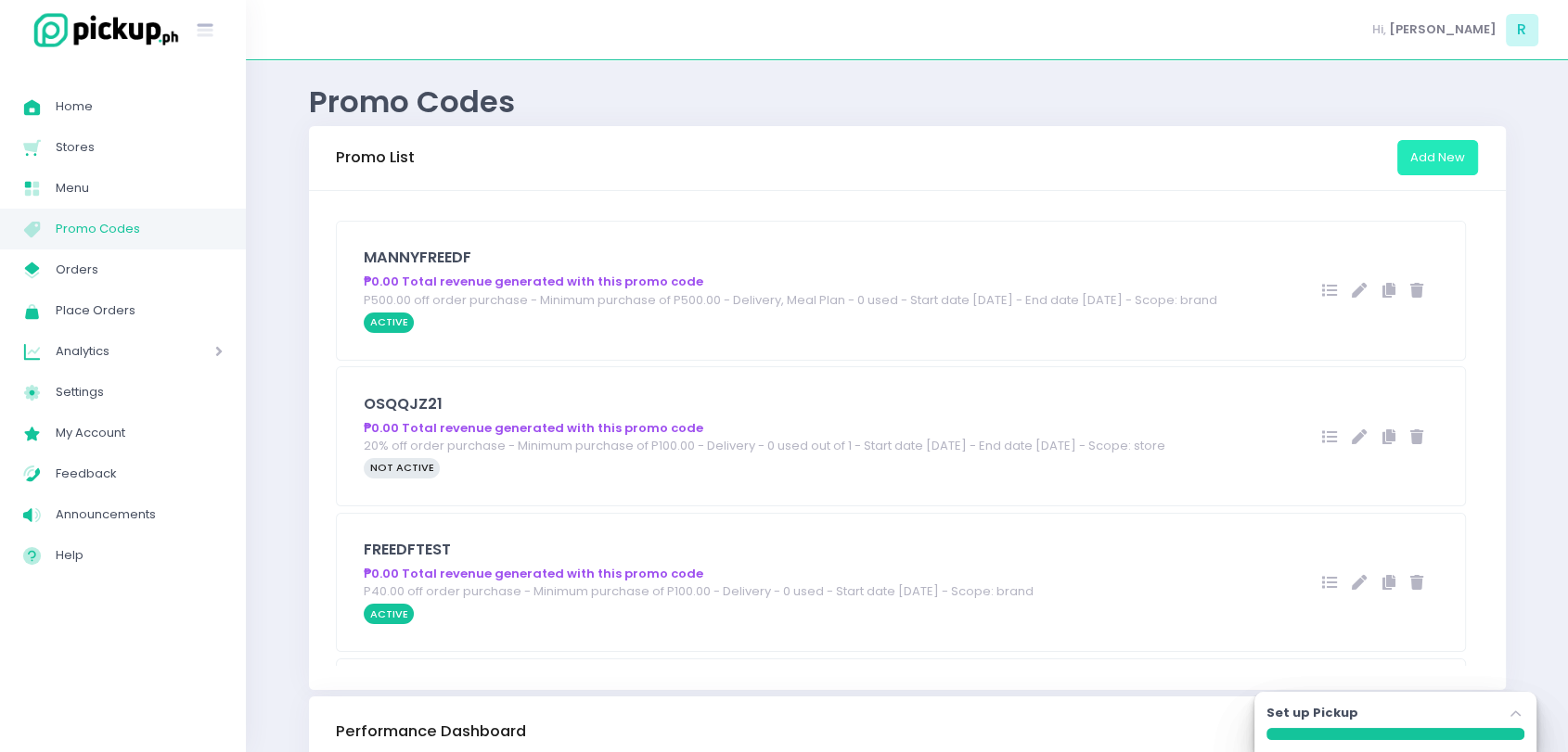
click at [1458, 158] on button "Add New" at bounding box center [1437, 157] width 81 height 35
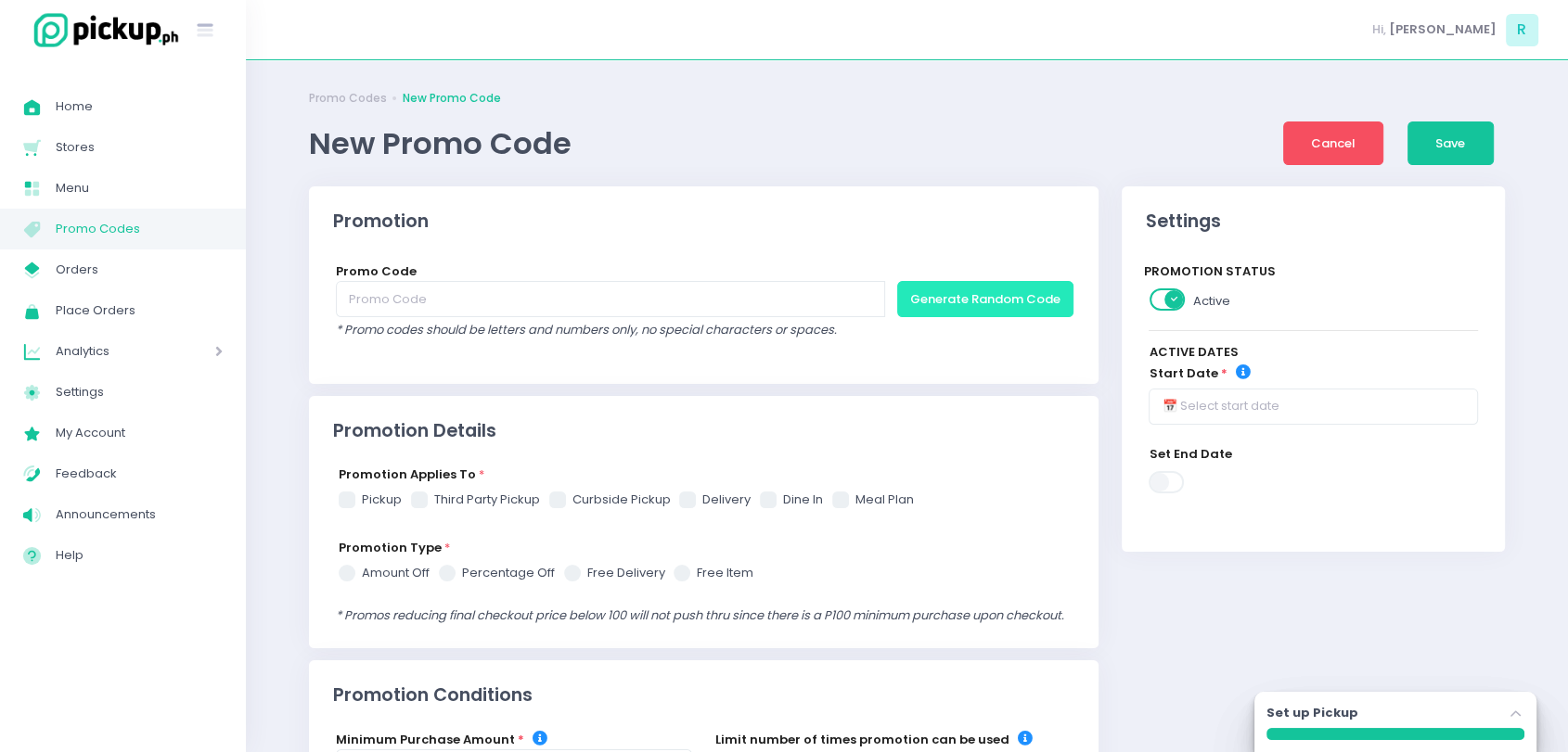
click at [955, 310] on button "Generate Random Code" at bounding box center [986, 299] width 176 height 36
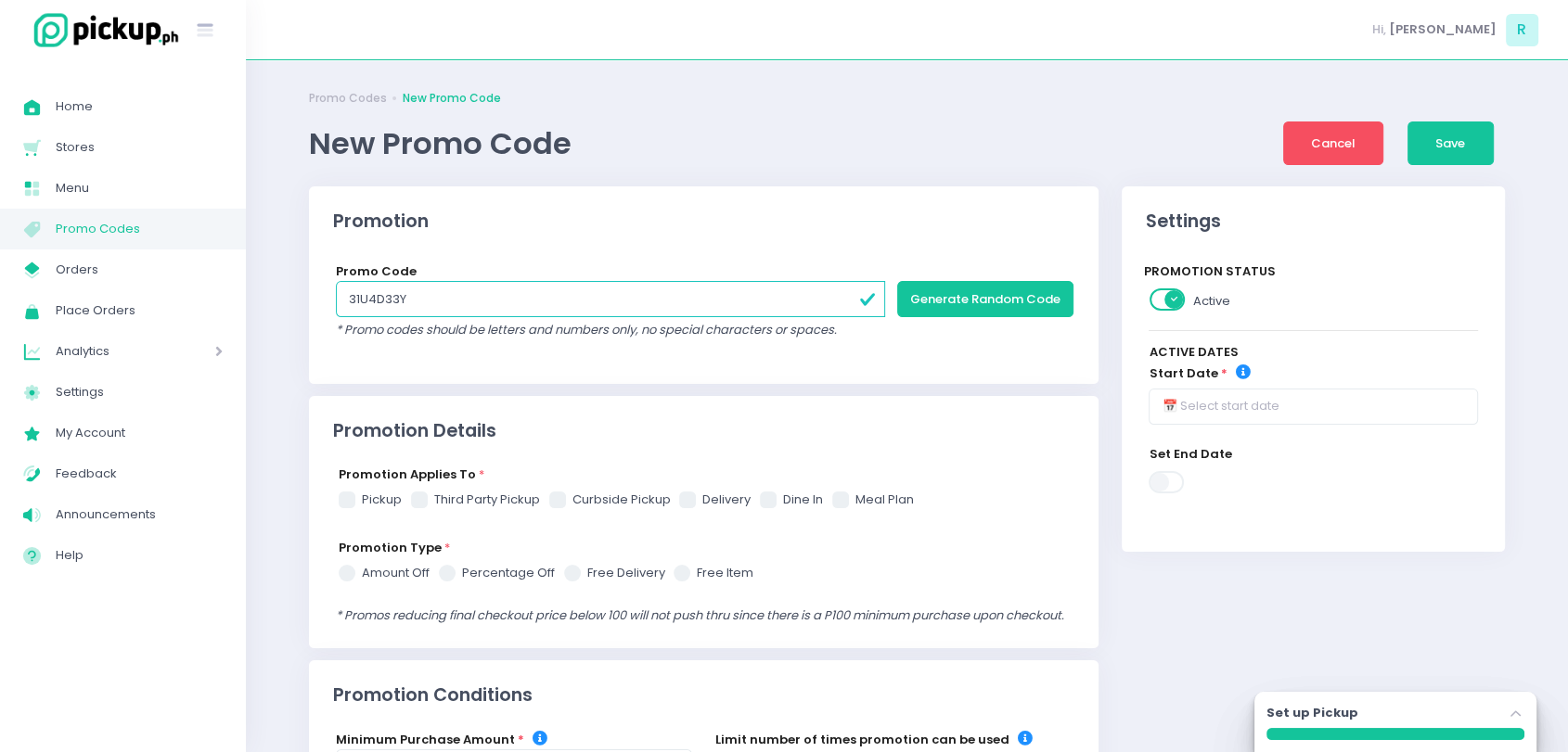
click at [618, 289] on input "31U4D33Y" at bounding box center [610, 298] width 549 height 35
type input "HABANEROFREEDF"
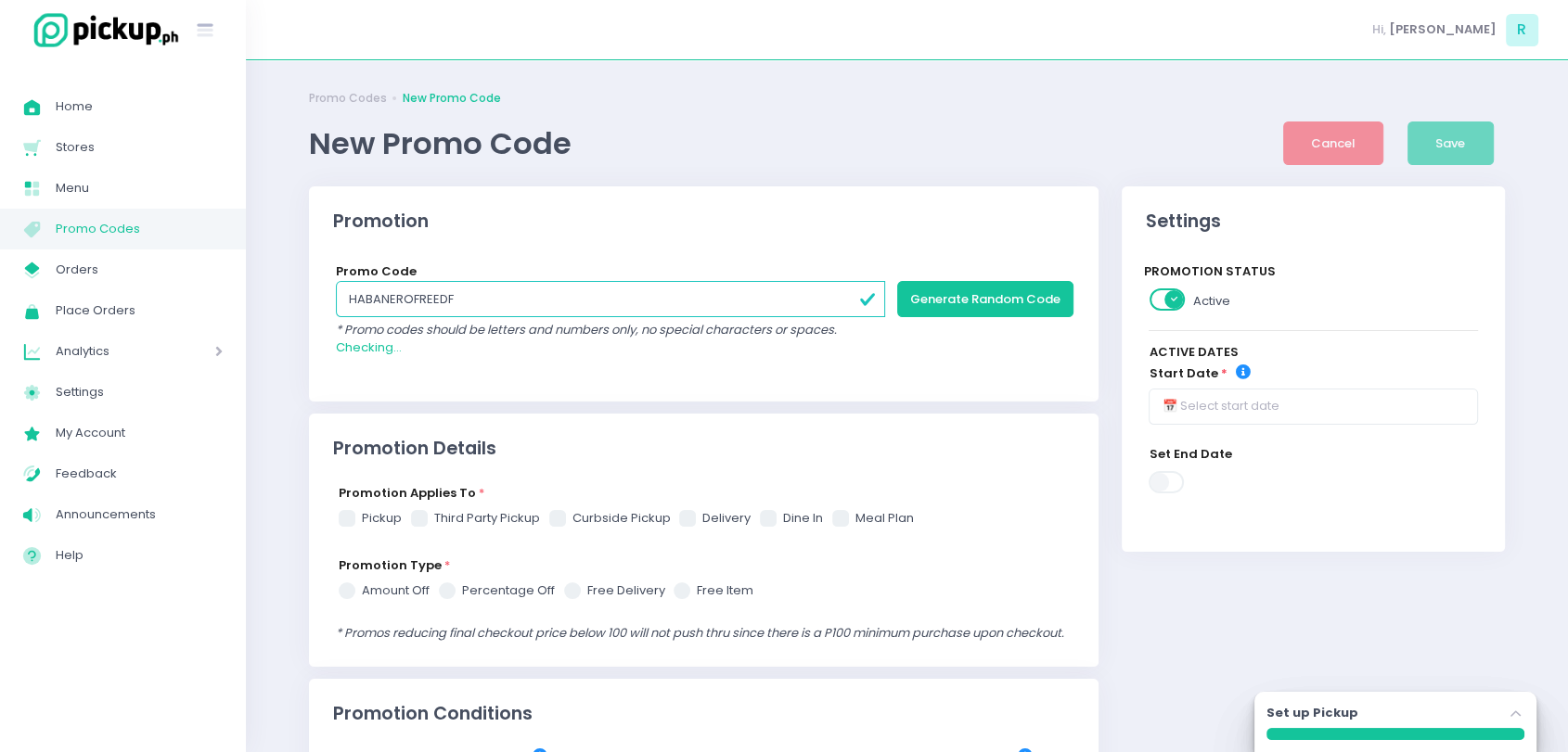
click at [664, 267] on div "Promo Code HABANEROFREEDF Generate Random Code * Promo codes should be letters …" at bounding box center [704, 310] width 736 height 95
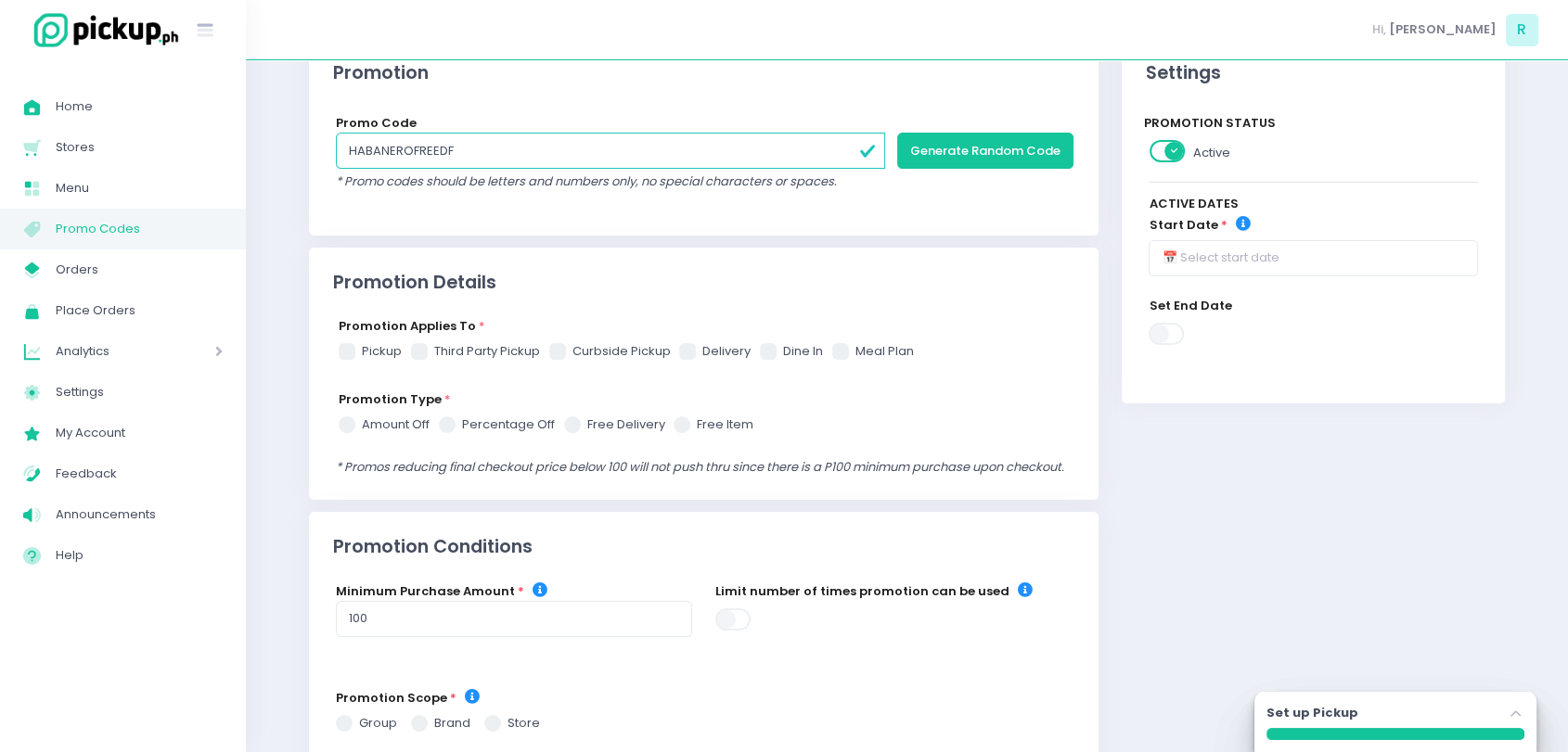
scroll to position [245, 0]
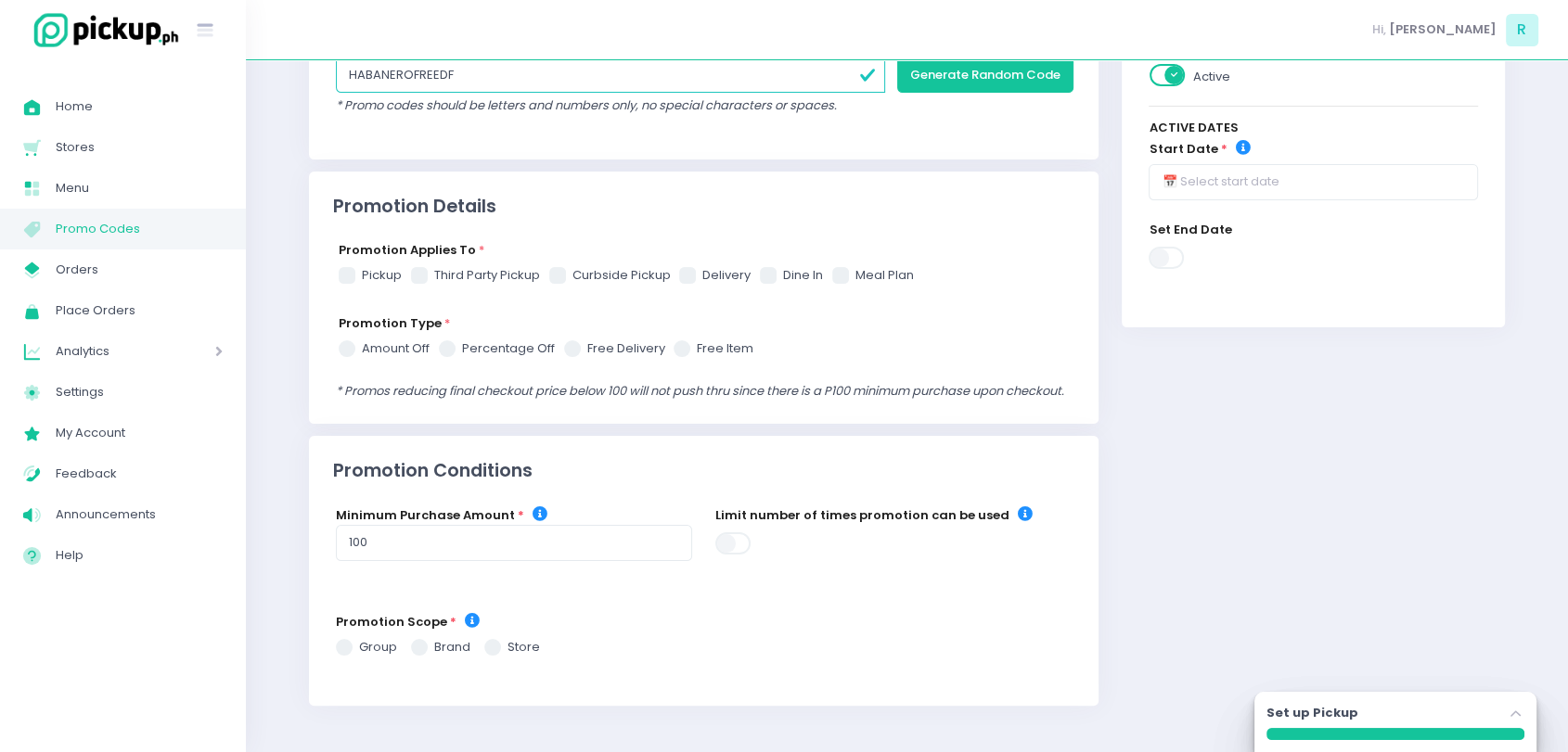
click at [694, 267] on span at bounding box center [688, 276] width 17 height 17
click at [702, 266] on input "delivery" at bounding box center [708, 272] width 12 height 12
checkbox input "true"
click at [341, 340] on span at bounding box center [347, 349] width 17 height 17
click at [361, 339] on input "amount off" at bounding box center [367, 345] width 12 height 12
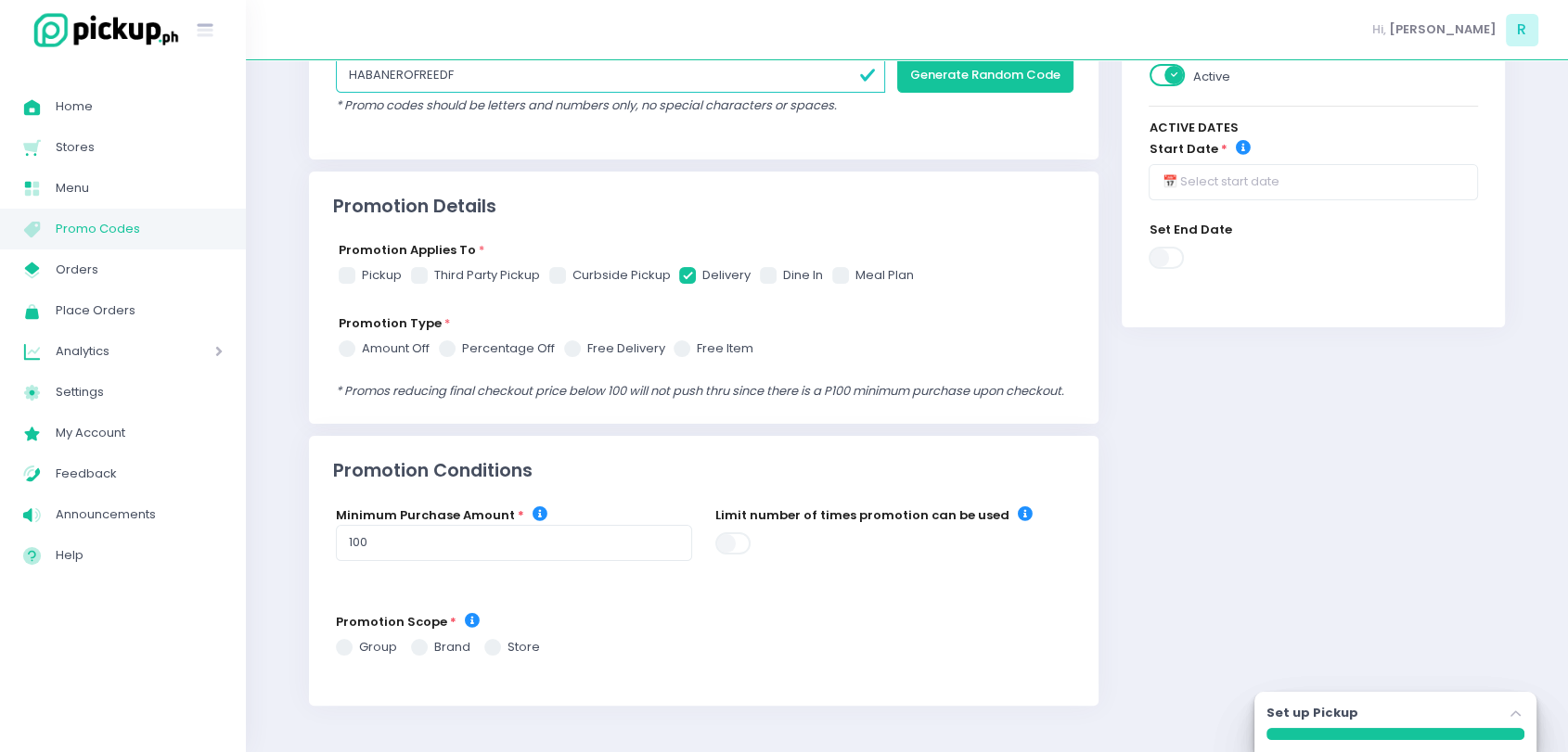
radio input "true"
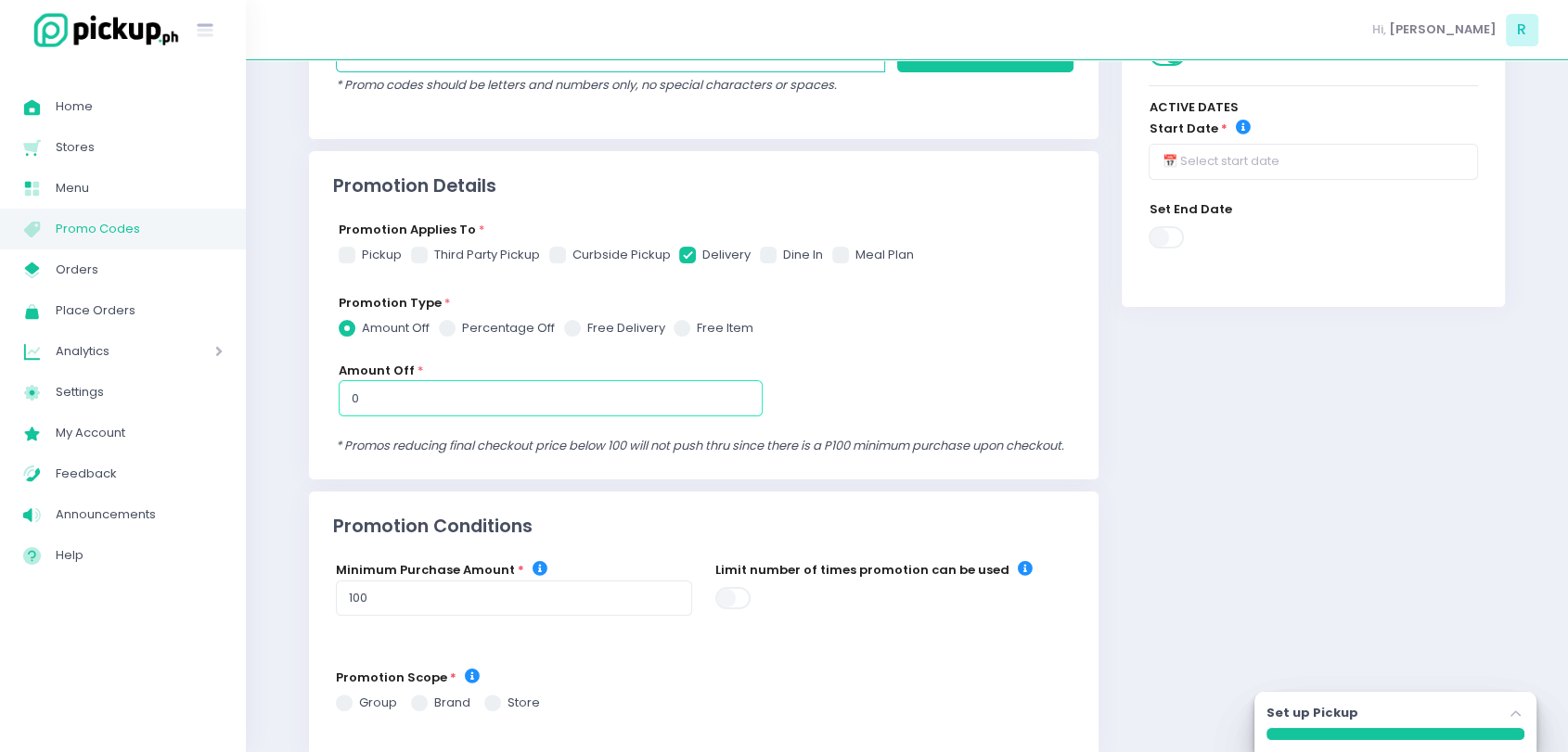
click at [460, 406] on input "0" at bounding box center [550, 397] width 424 height 35
checkbox input "true"
radio input "true"
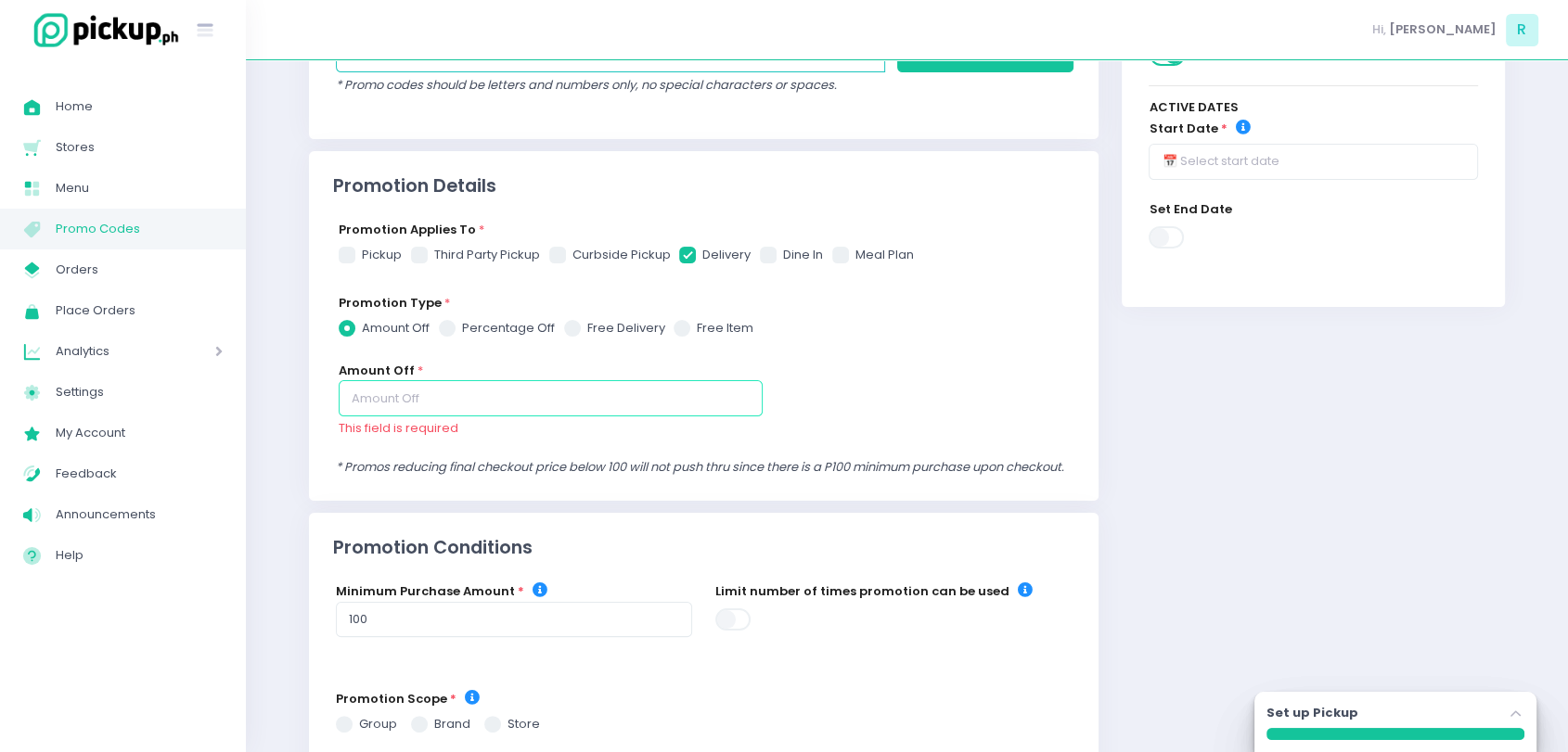
checkbox input "true"
radio input "true"
type input "1"
checkbox input "true"
radio input "true"
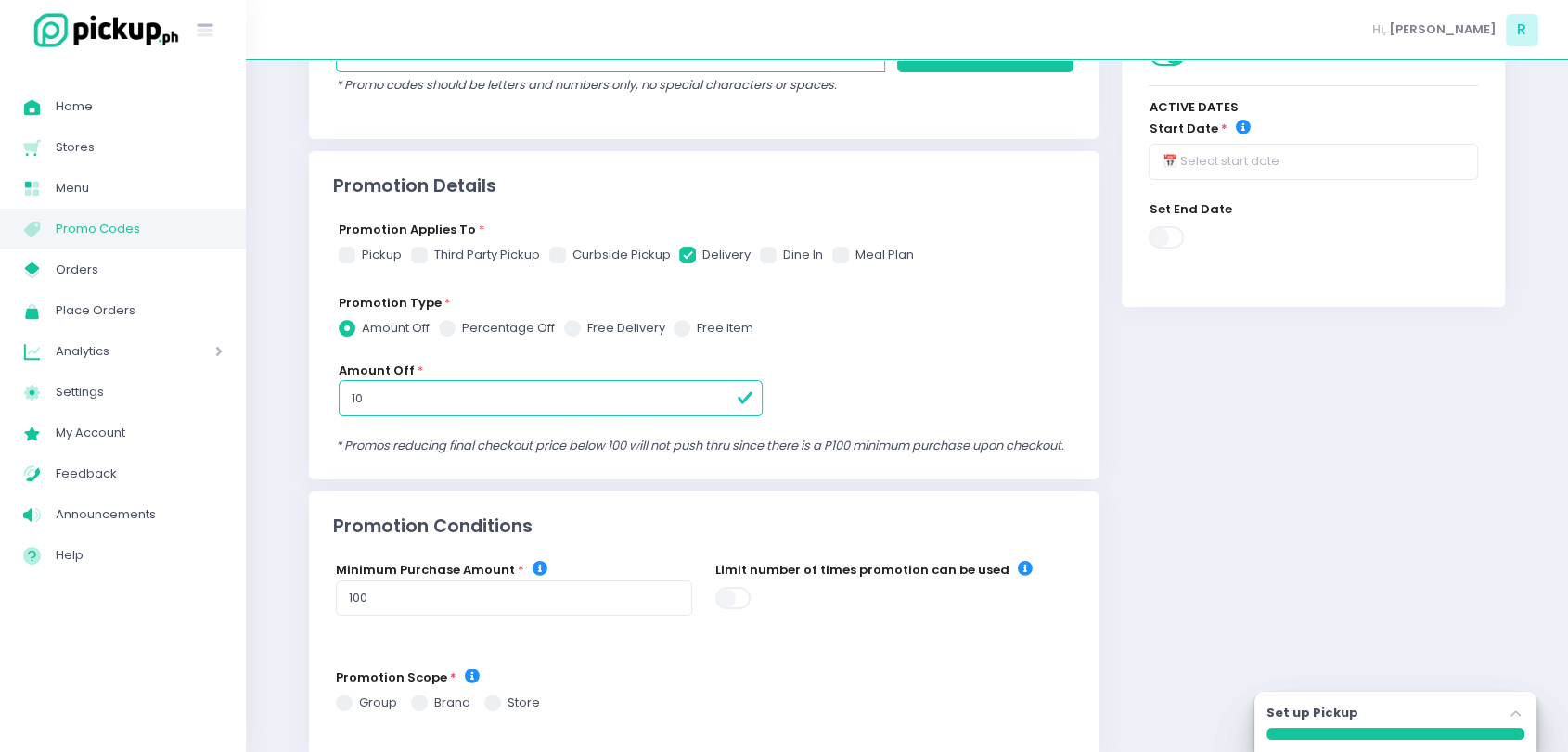
type input "10"
checkbox input "true"
radio input "true"
click at [962, 358] on div "Promotion Type * amount off percentage off free delivery free item Amount Off *…" at bounding box center [710, 366] width 744 height 144
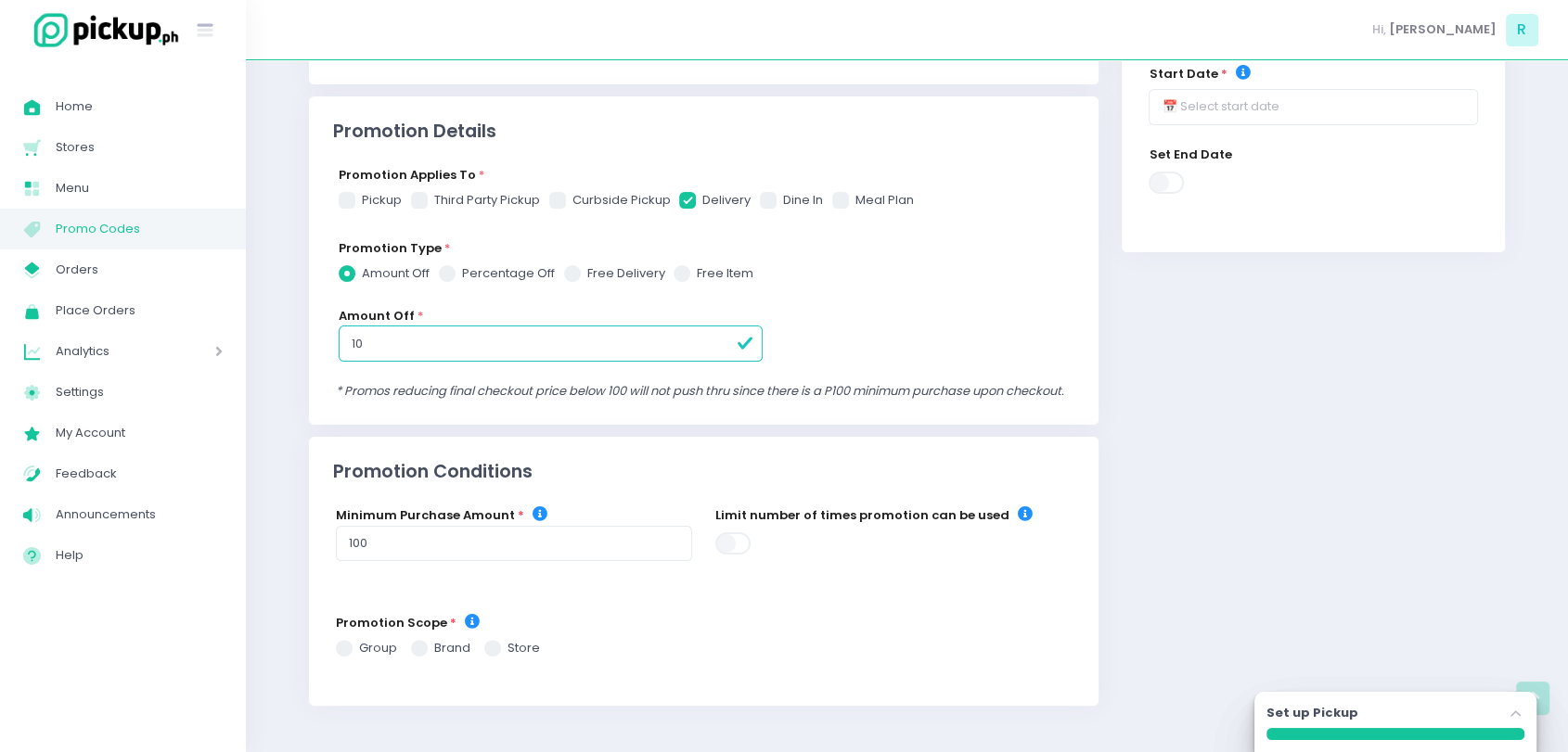
click at [470, 265] on label "percentage off" at bounding box center [497, 274] width 116 height 19
click at [470, 265] on input "percentage off" at bounding box center [468, 270] width 12 height 12
radio input "true"
click at [361, 330] on input "0" at bounding box center [550, 342] width 424 height 35
checkbox input "true"
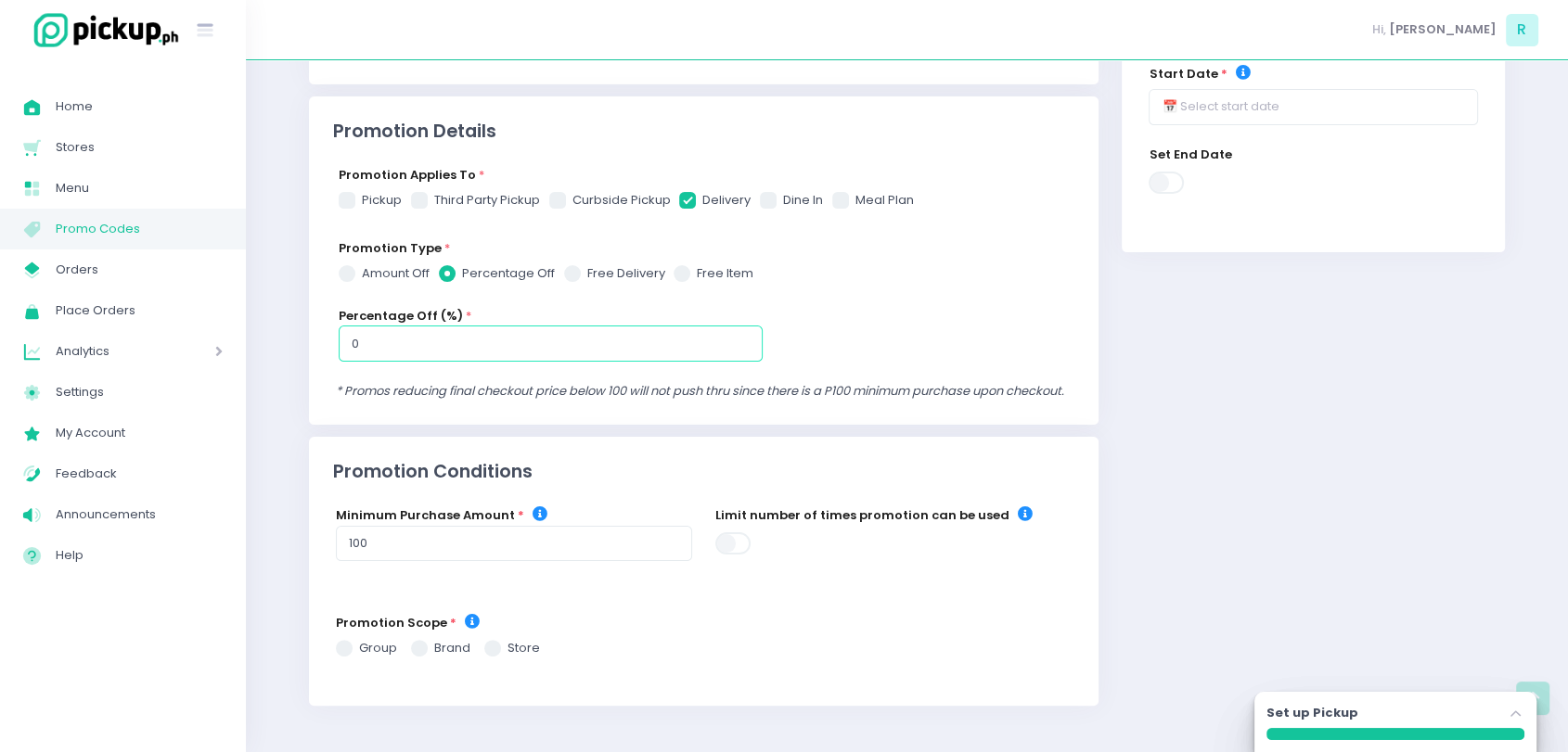
radio input "true"
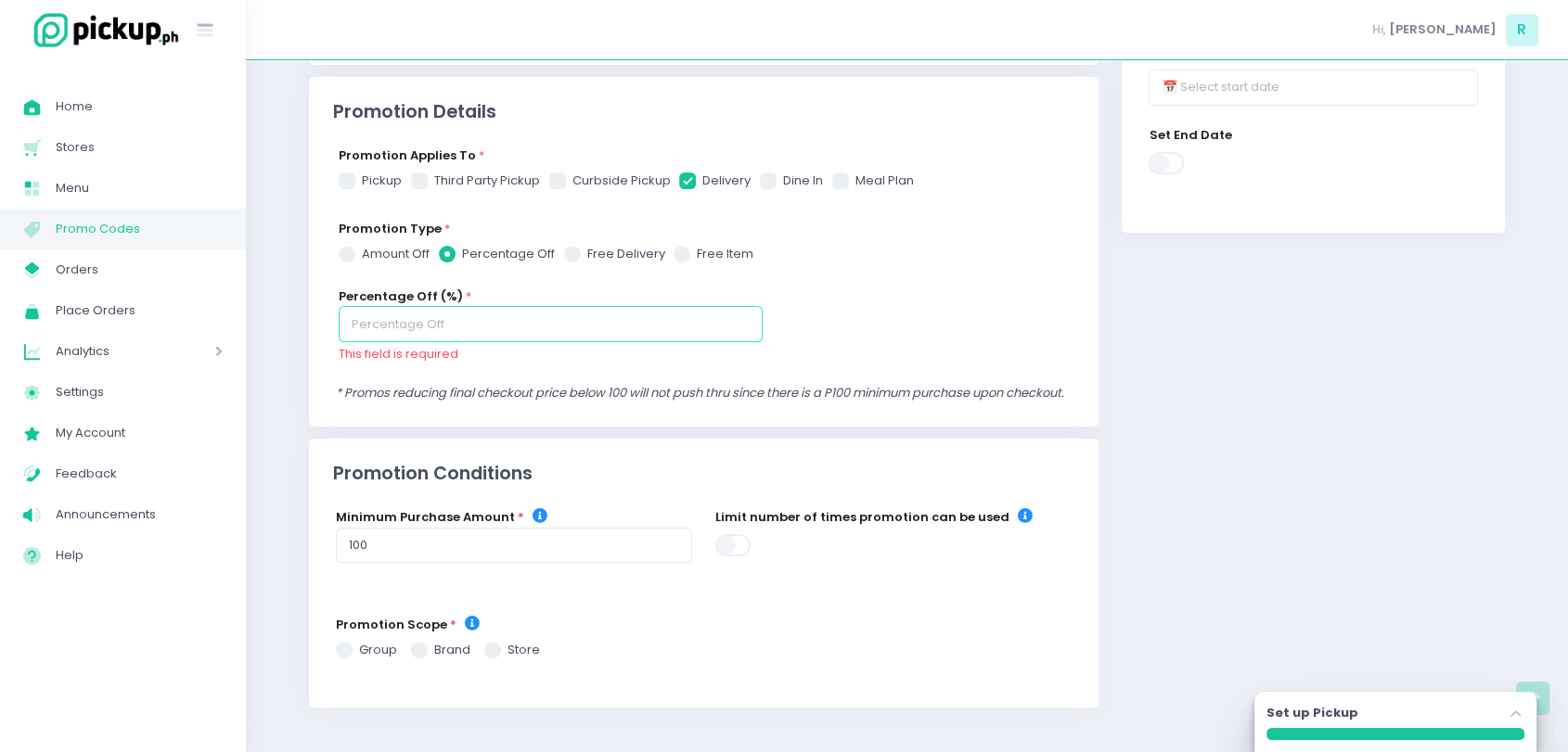
checkbox input "true"
radio input "true"
type input "1"
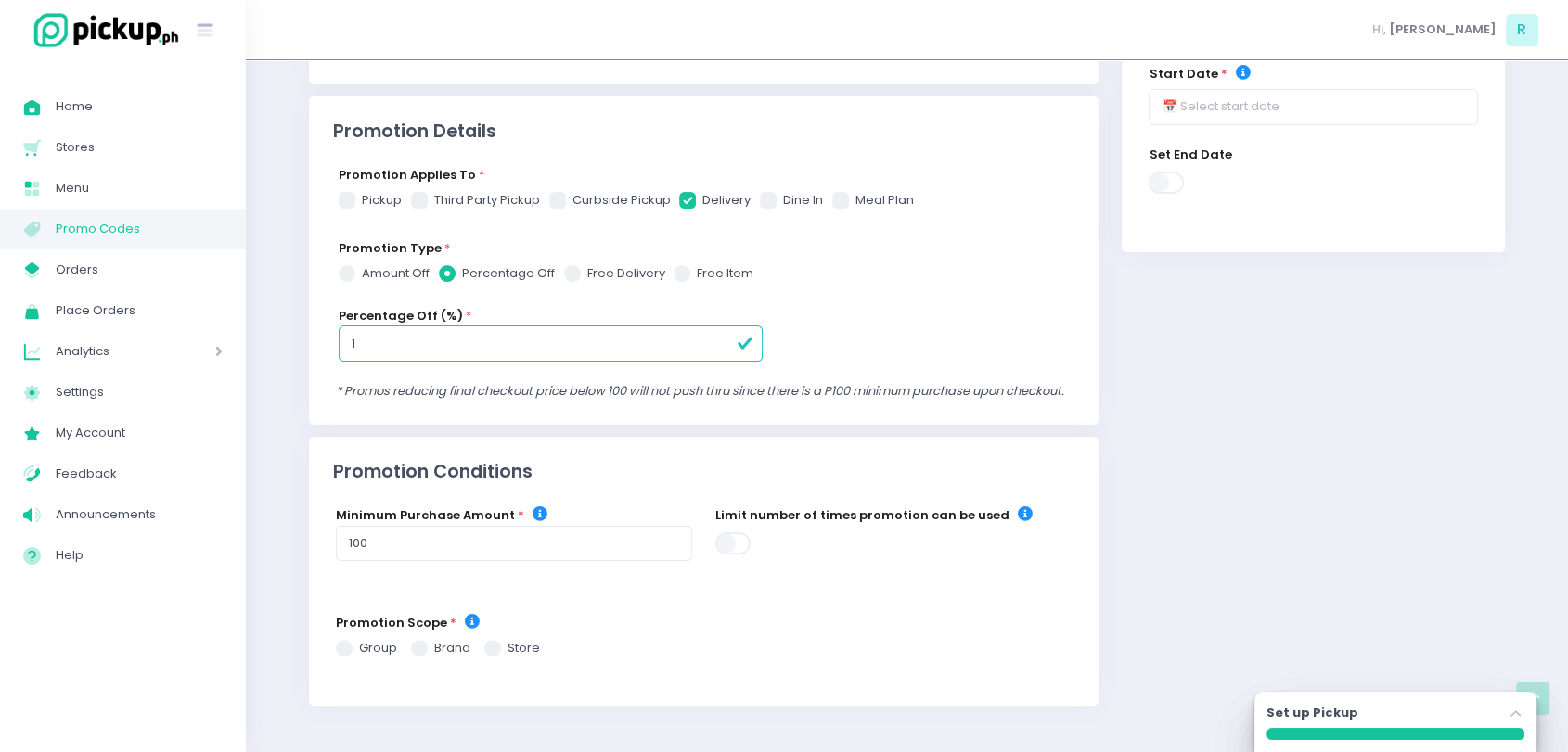
checkbox input "true"
radio input "true"
type input "10"
checkbox input "true"
radio input "true"
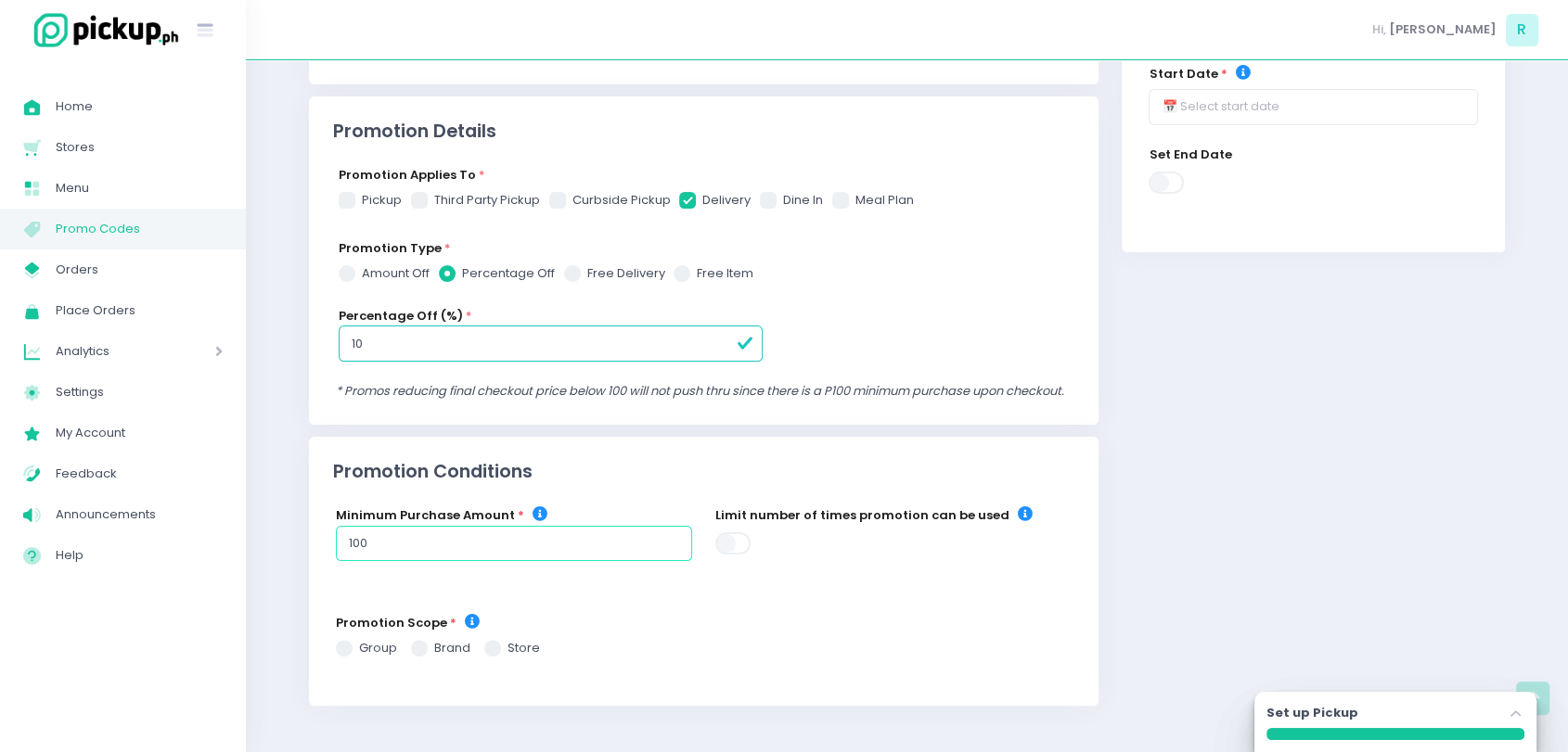
click at [456, 541] on input "100" at bounding box center [514, 543] width 357 height 35
checkbox input "true"
radio input "true"
type input "1000"
checkbox input "true"
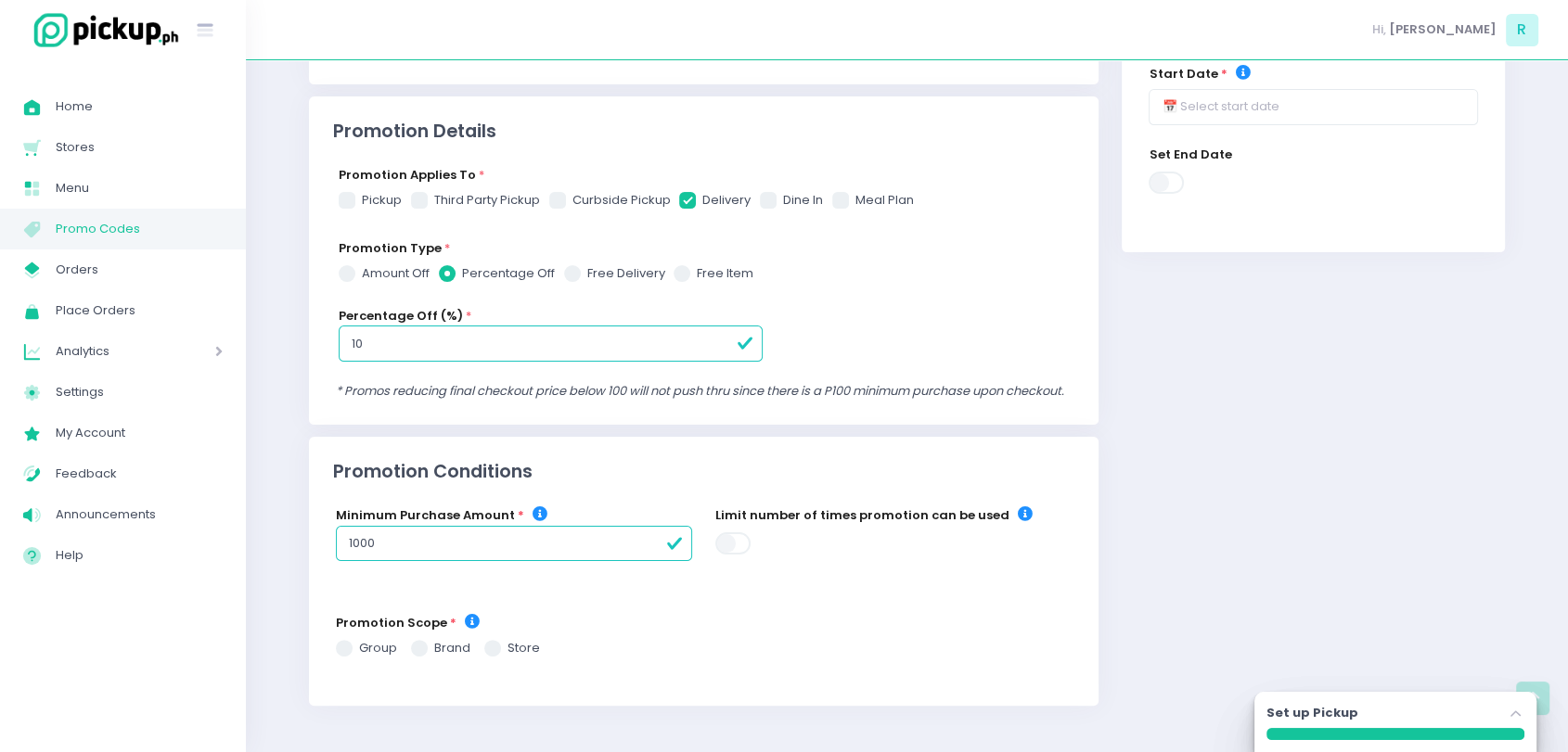
radio input "true"
type input "100"
checkbox input "true"
radio input "true"
type input "10"
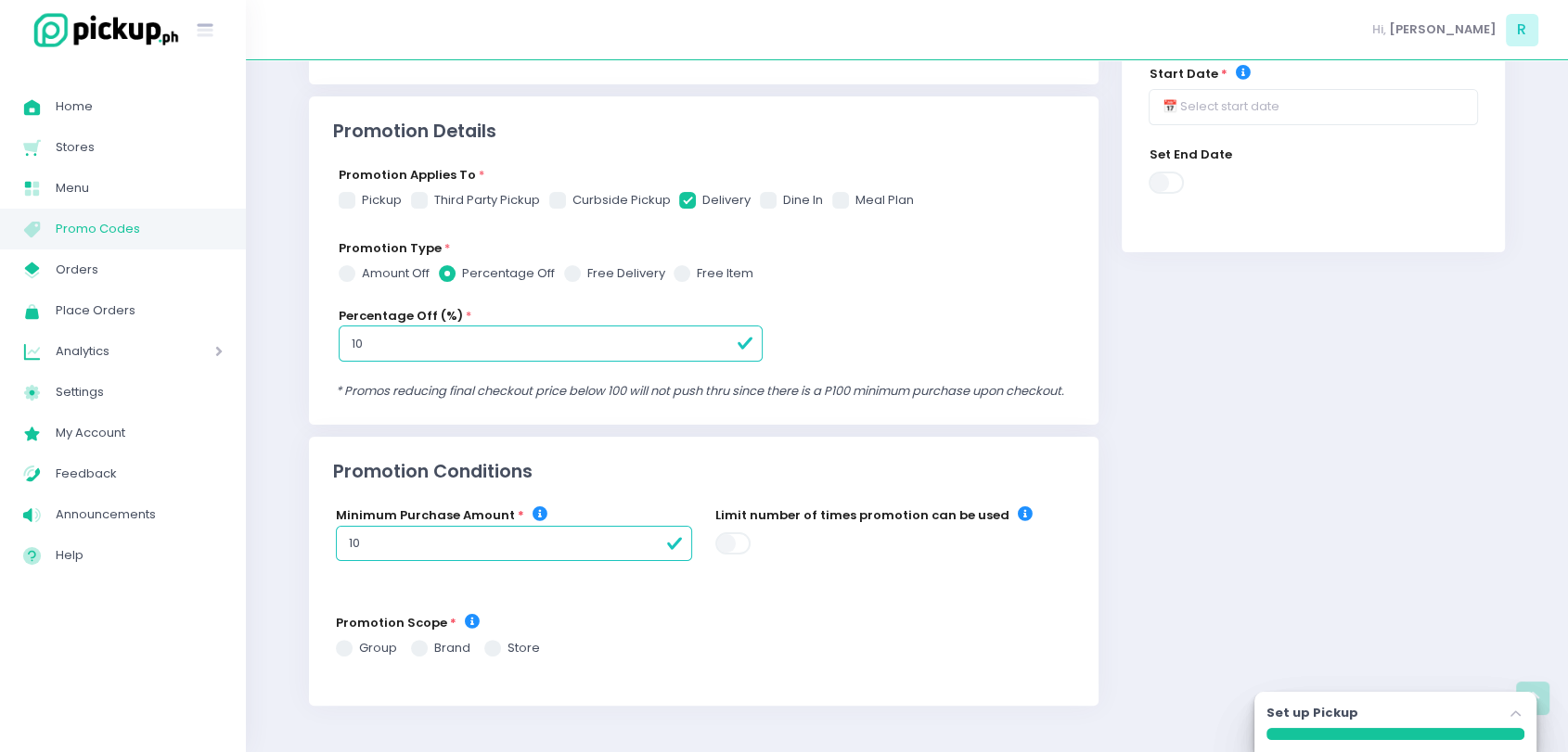
checkbox input "true"
radio input "true"
type input "1"
checkbox input "true"
radio input "true"
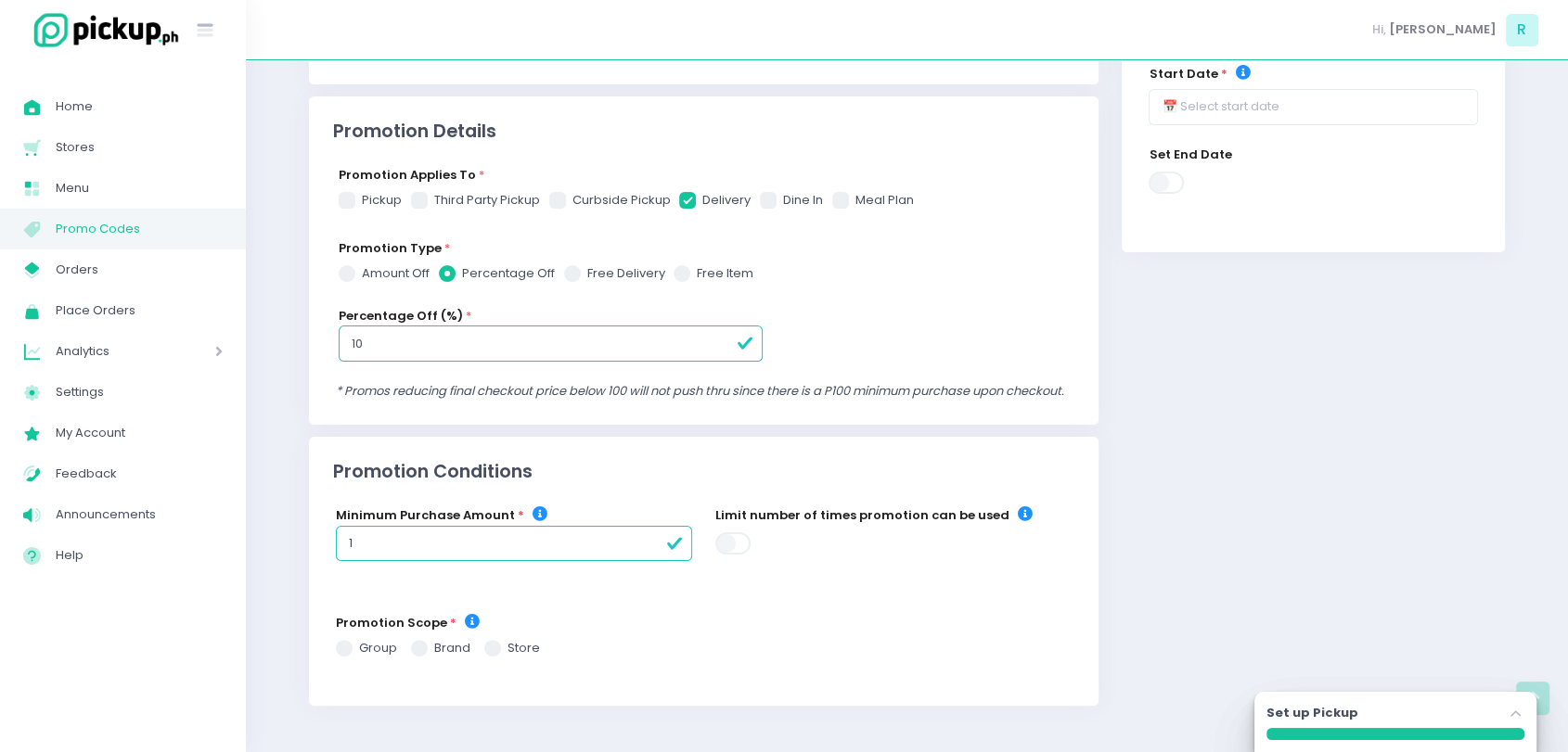
type input "10"
checkbox input "true"
radio input "true"
type input "102"
checkbox input "true"
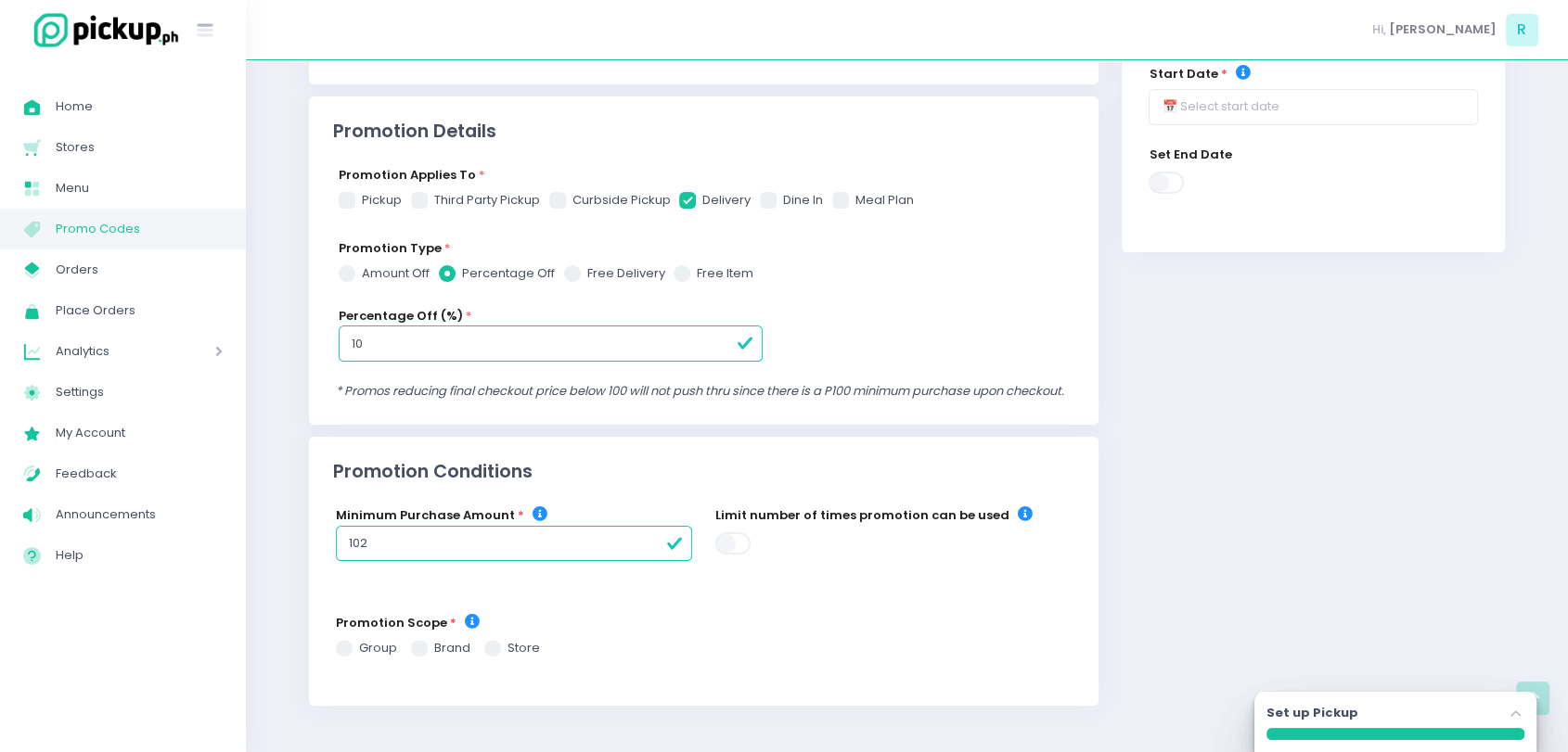
radio input "true"
click at [674, 437] on div "Promotion Conditions" at bounding box center [704, 460] width 790 height 46
click at [489, 651] on span at bounding box center [493, 649] width 17 height 17
click at [507, 651] on input "store" at bounding box center [513, 645] width 12 height 12
radio input "true"
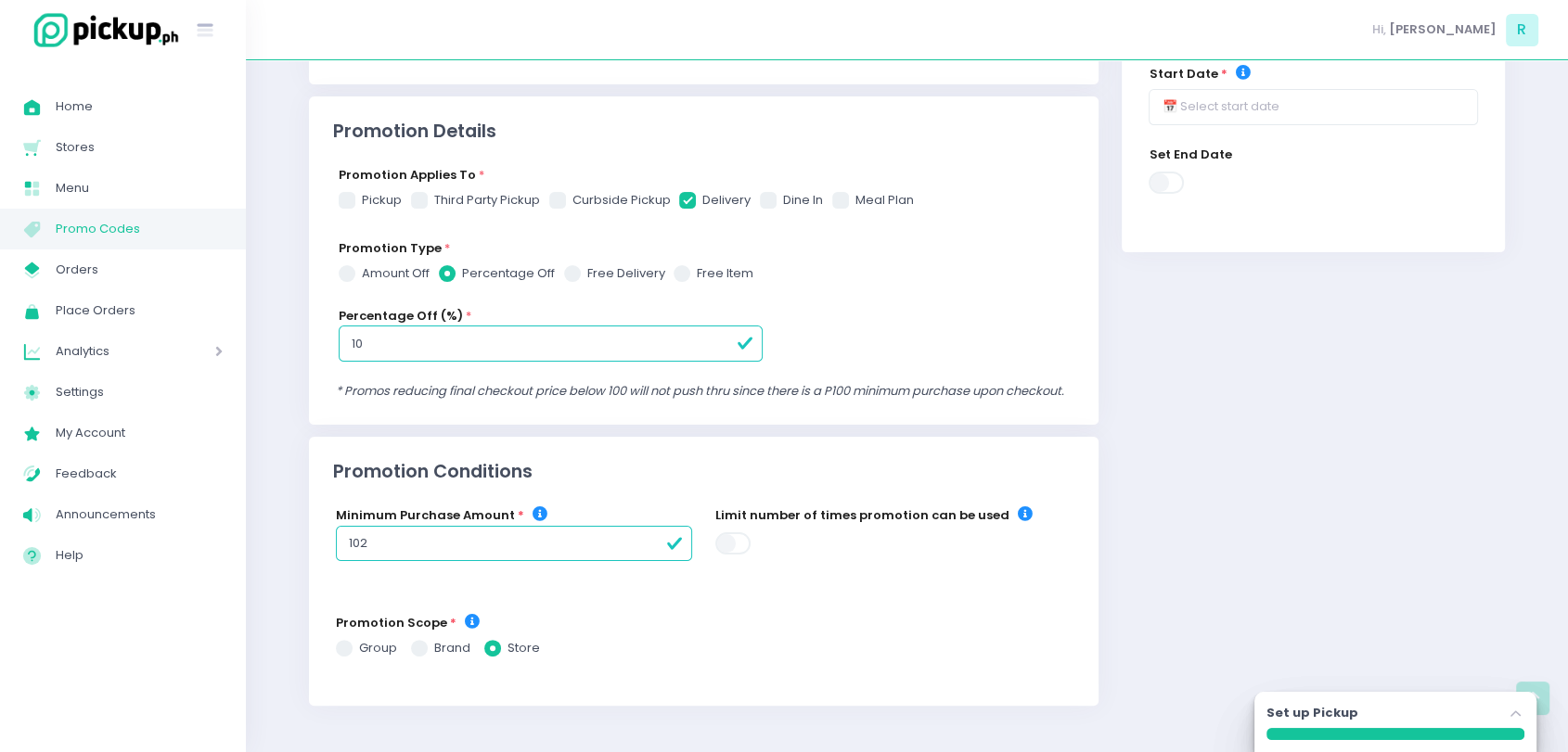
checkbox input "true"
radio input "true"
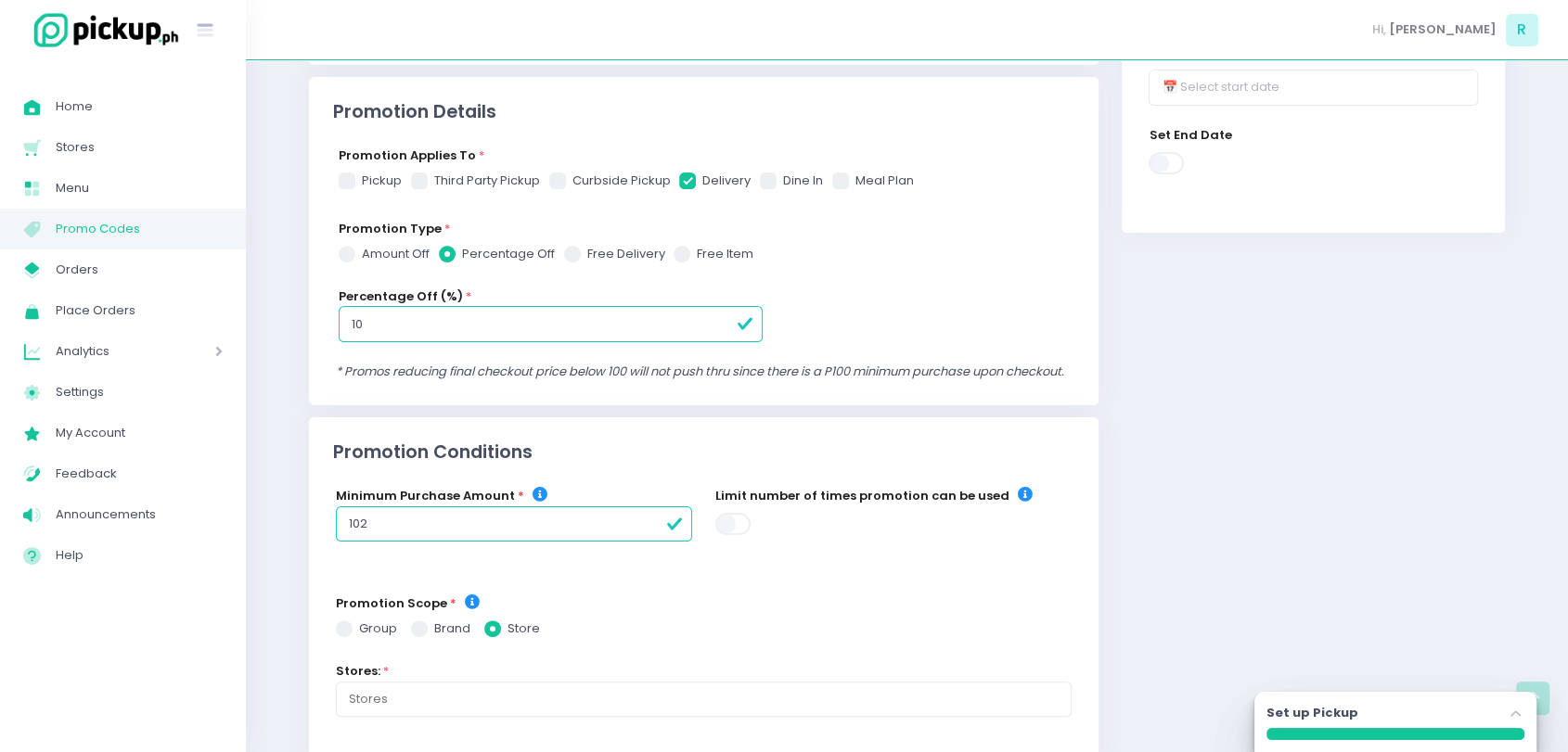
scroll to position [395, 0]
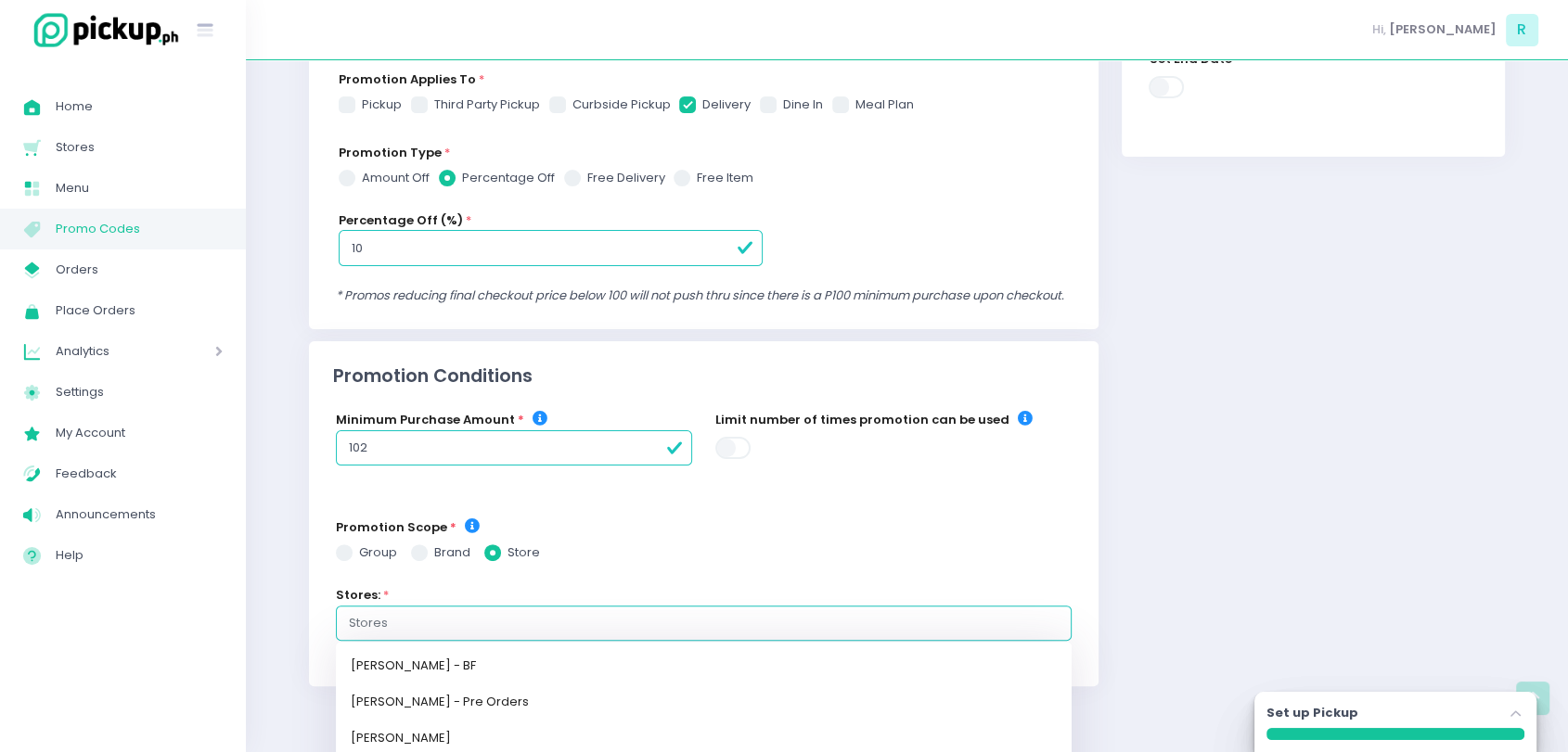
click at [452, 633] on input "text" at bounding box center [704, 624] width 710 height 19
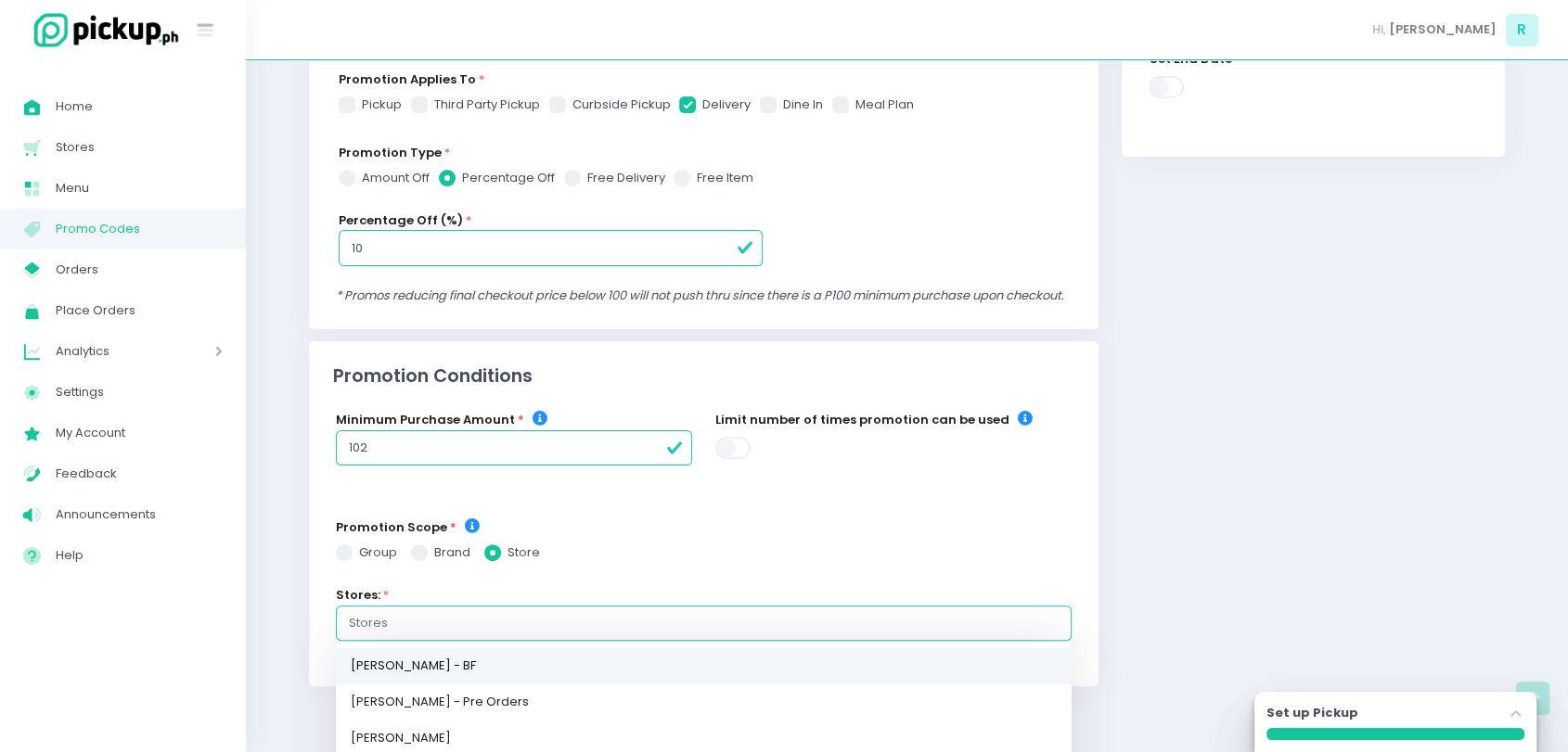
click at [432, 679] on link "[PERSON_NAME] - BF" at bounding box center [704, 667] width 736 height 36
checkbox input "true"
radio input "true"
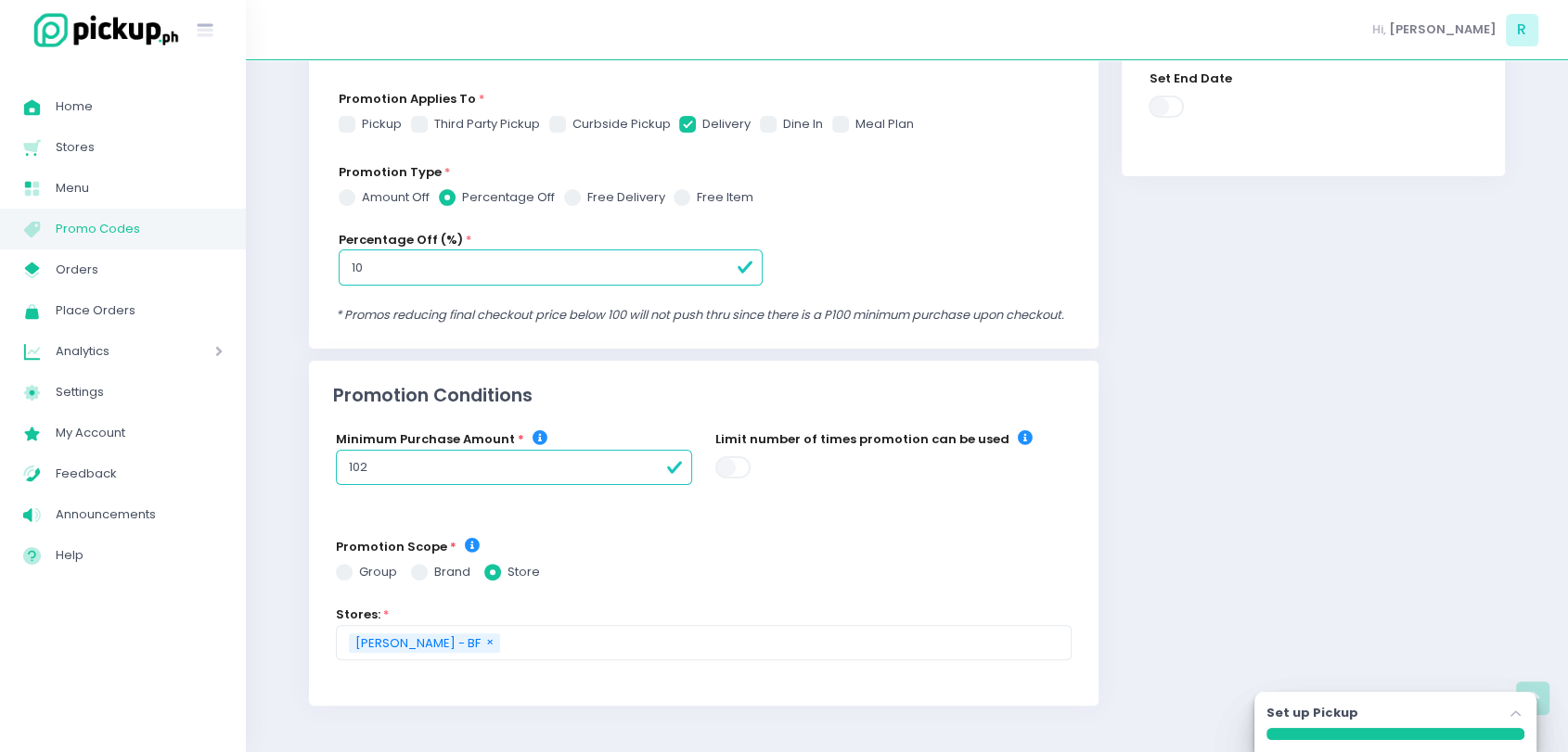
click at [729, 467] on span at bounding box center [733, 467] width 37 height 22
checkbox input "true"
radio input "true"
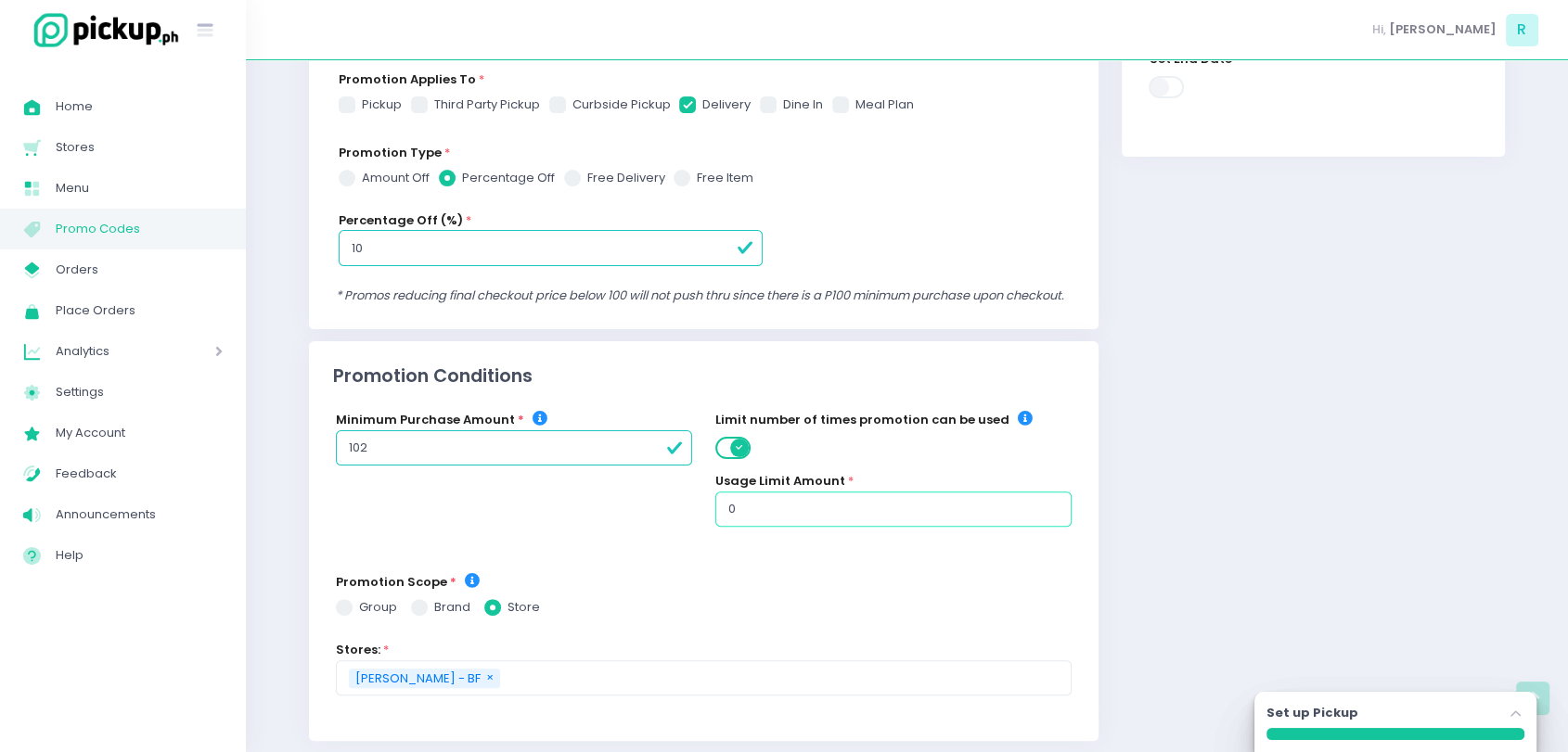
checkbox input "true"
radio input "true"
click at [752, 527] on input "0" at bounding box center [894, 508] width 357 height 35
checkbox input "true"
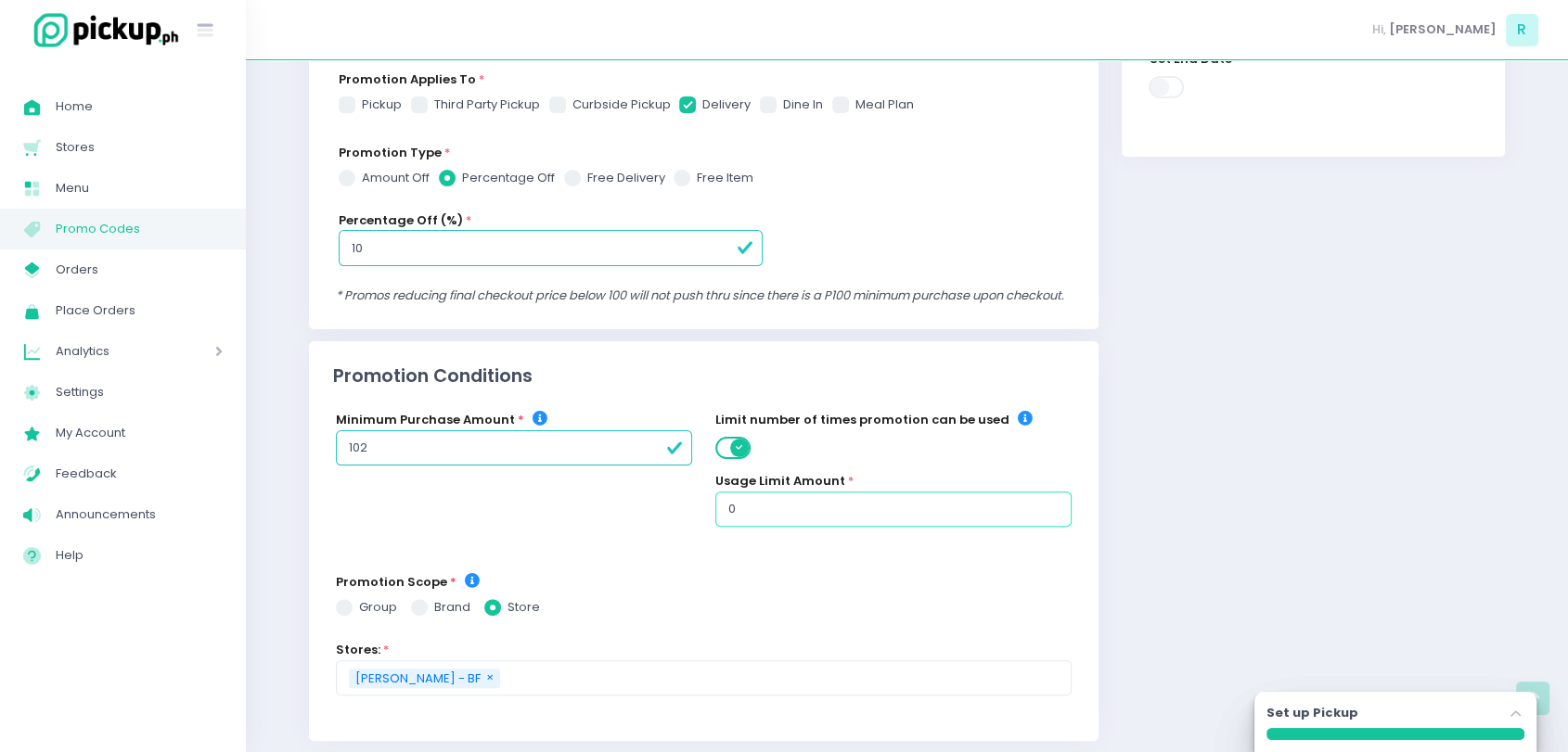
radio input "true"
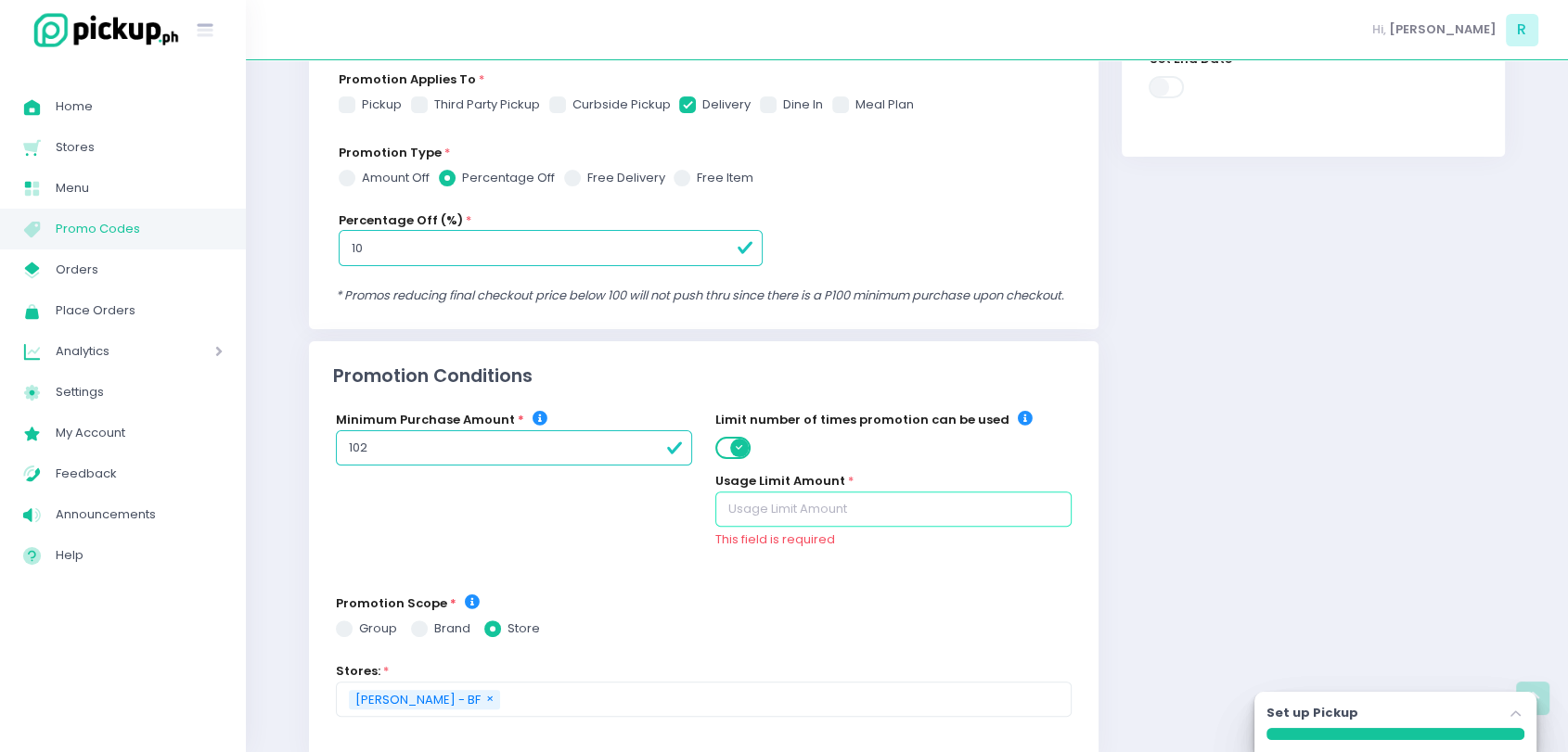
checkbox input "true"
radio input "true"
type input "1"
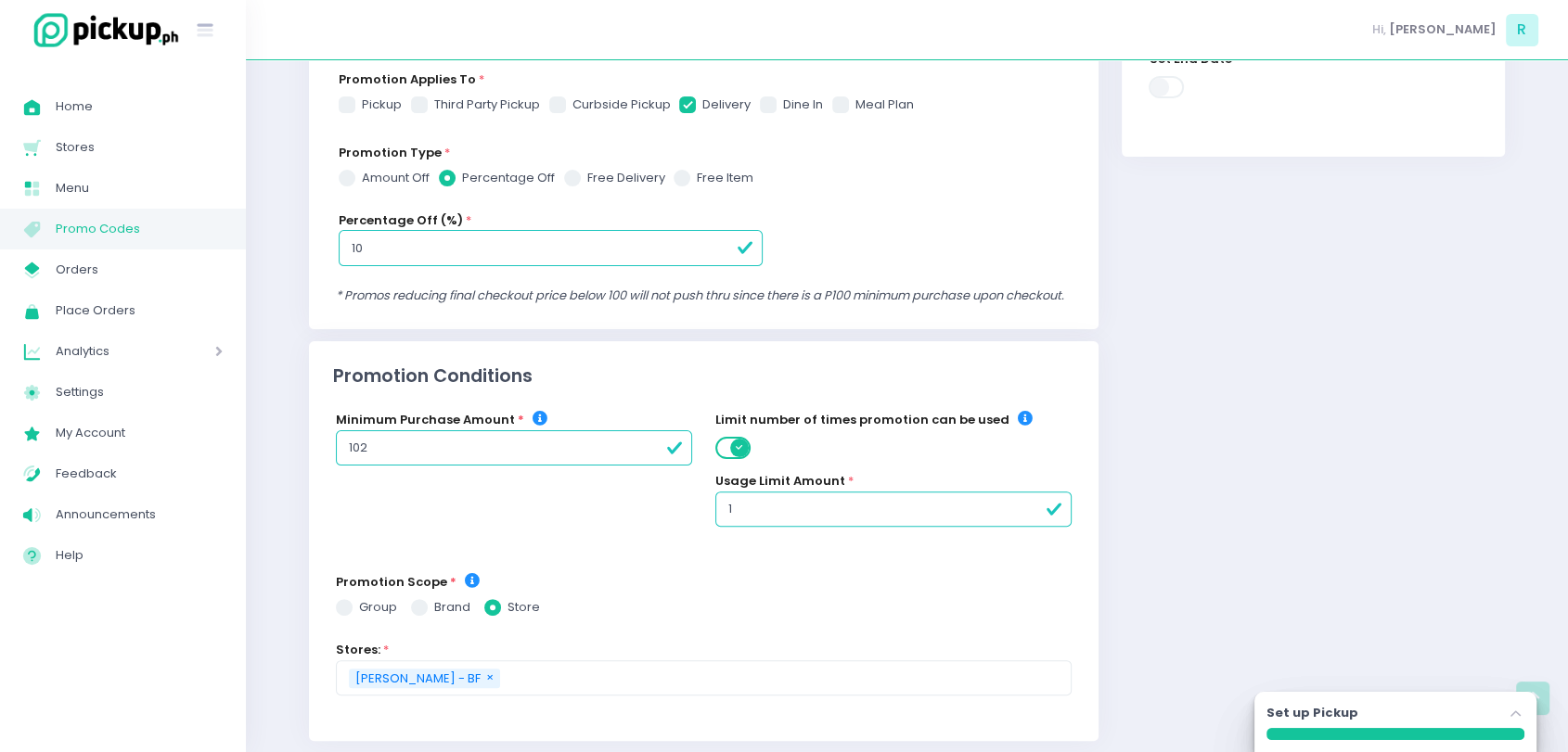
checkbox input "true"
radio input "true"
type input "10"
checkbox input "true"
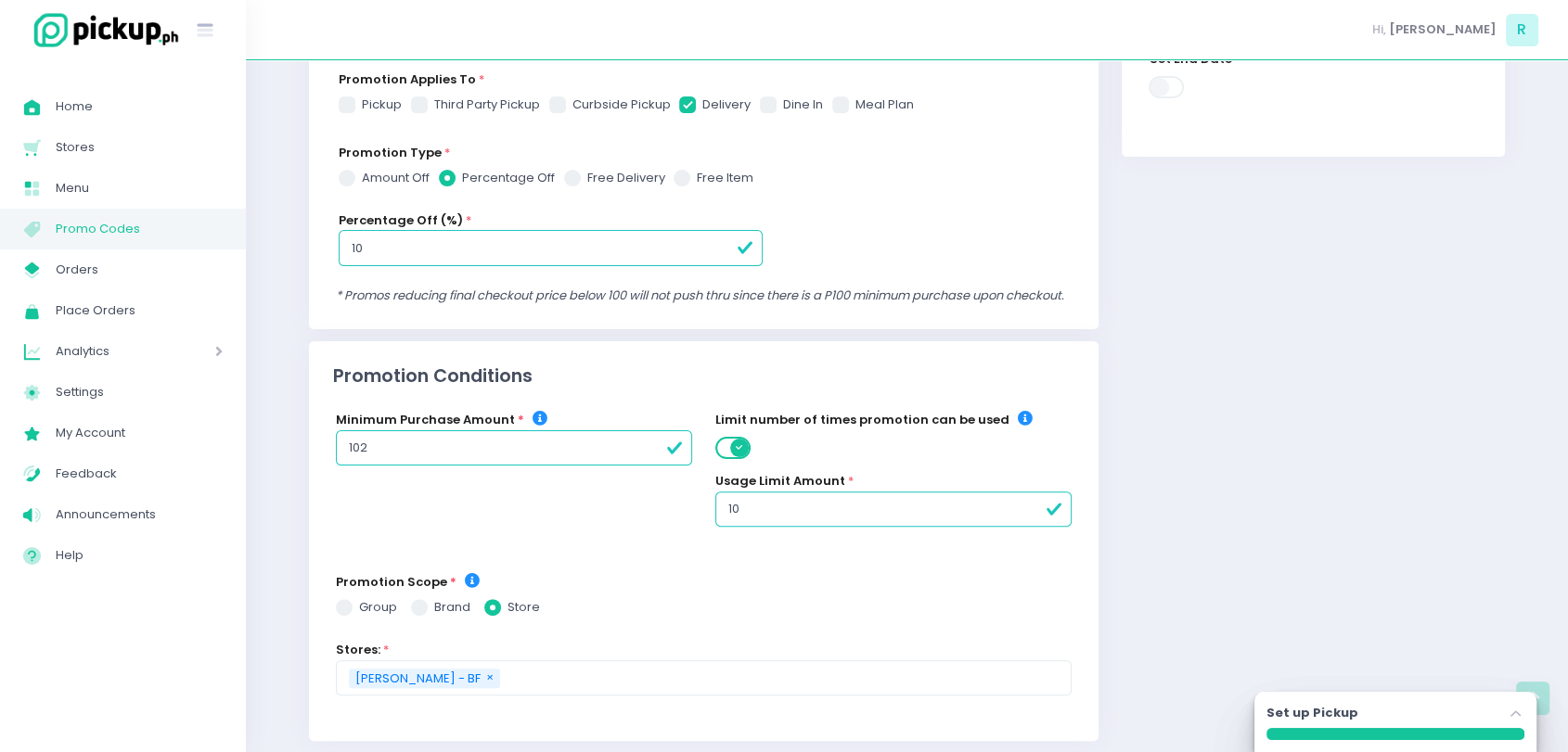
radio input "true"
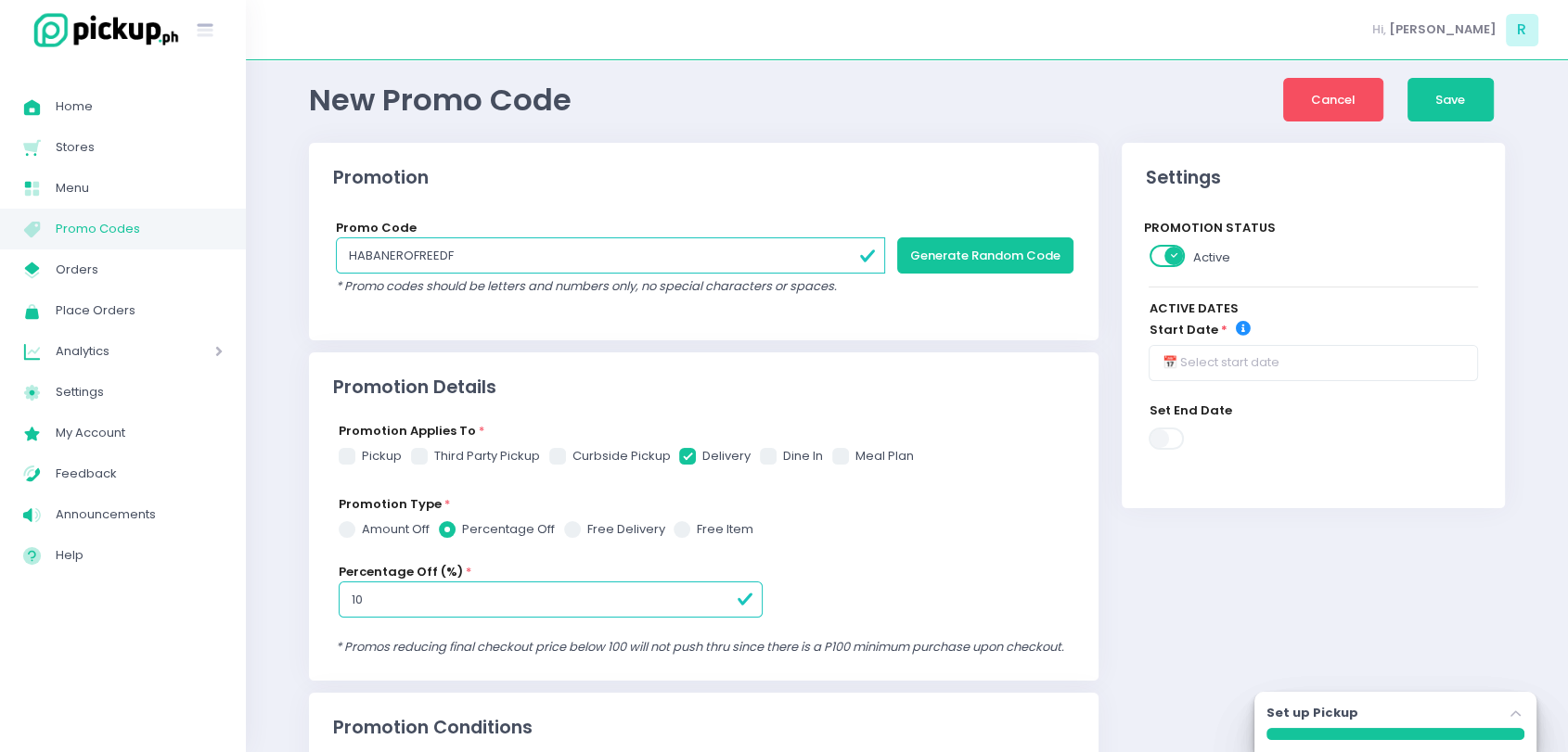
scroll to position [53, 0]
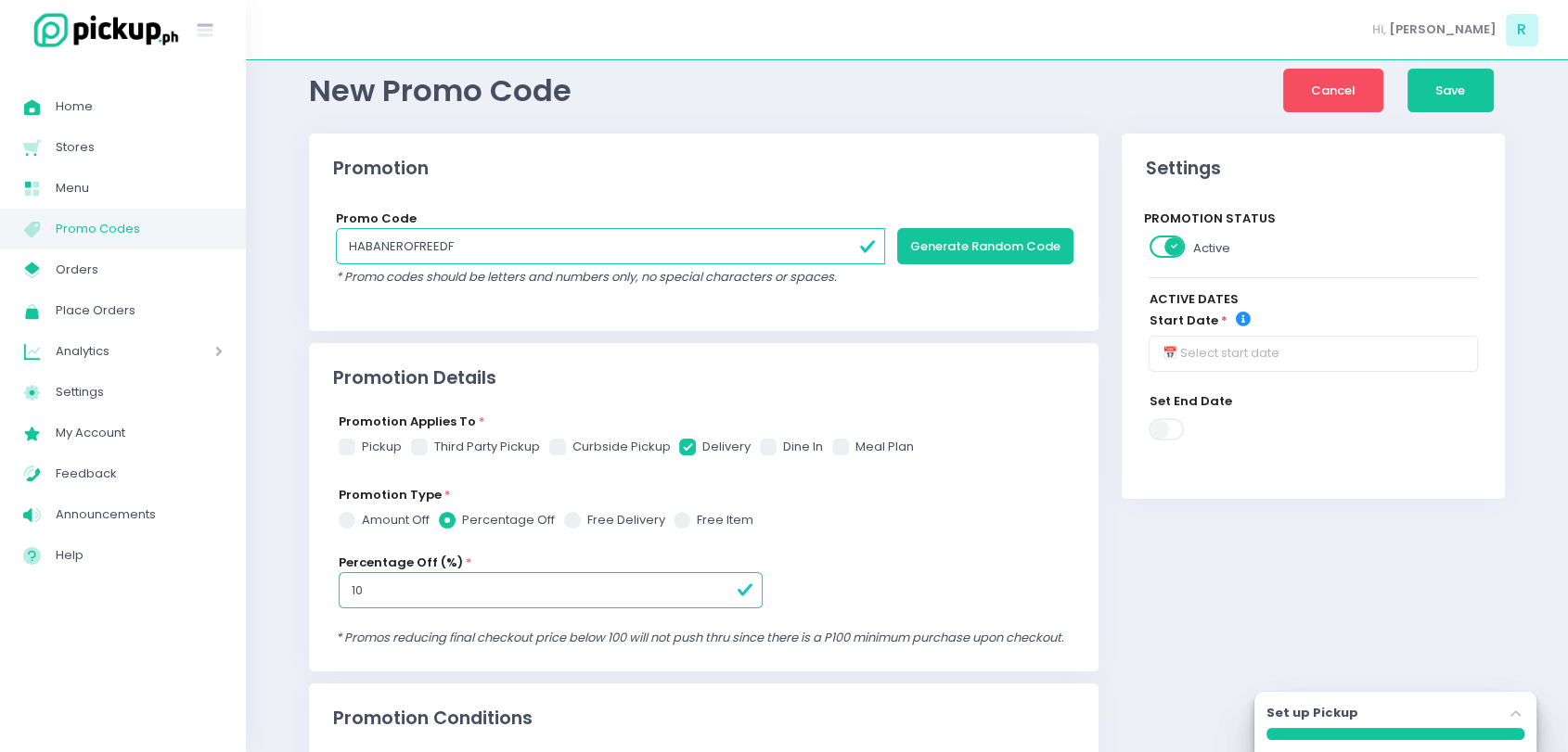
type input "100"
checkbox input "true"
radio input "true"
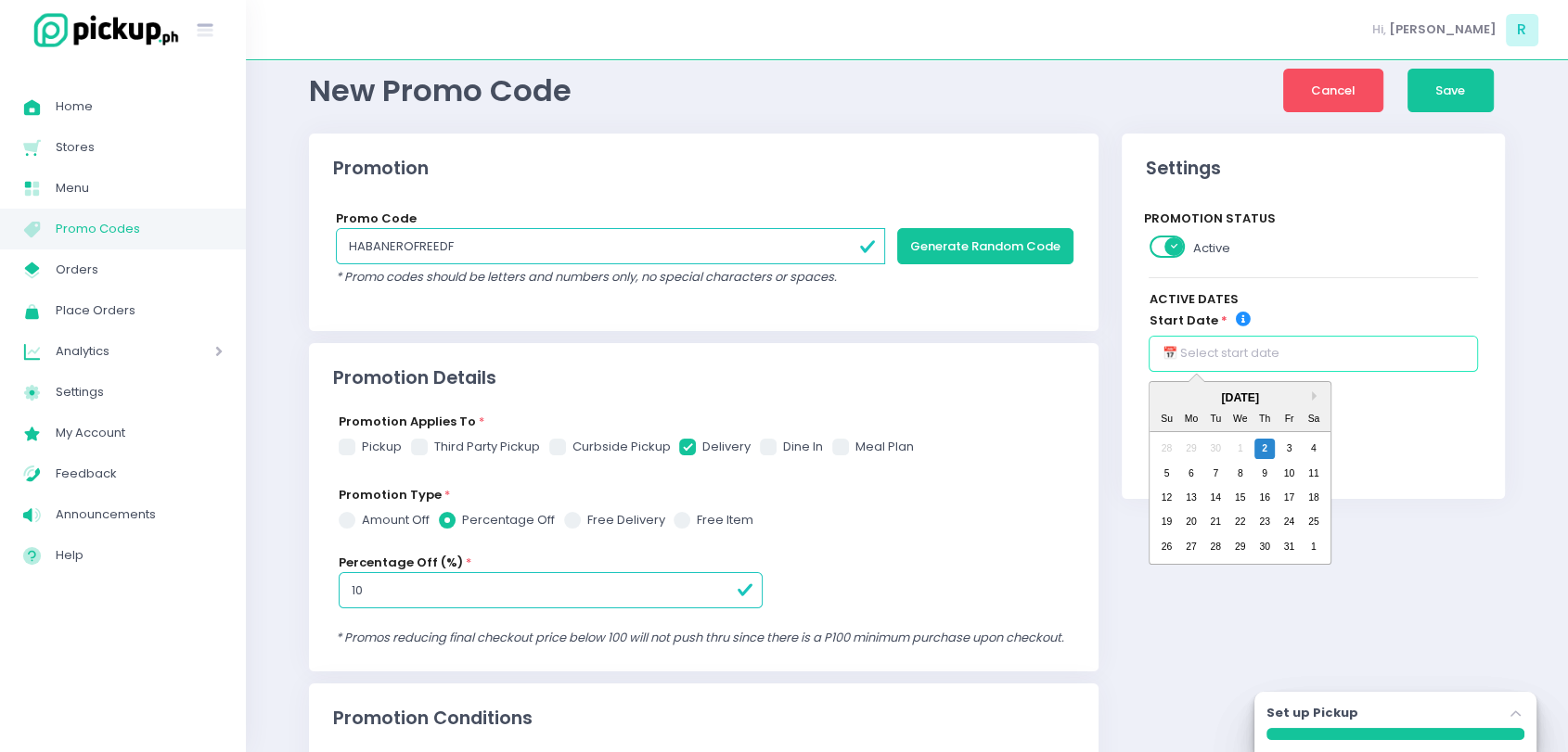
click at [1204, 348] on input "text" at bounding box center [1313, 353] width 329 height 35
click at [1270, 450] on div "2" at bounding box center [1264, 449] width 21 height 21
checkbox input "true"
radio input "true"
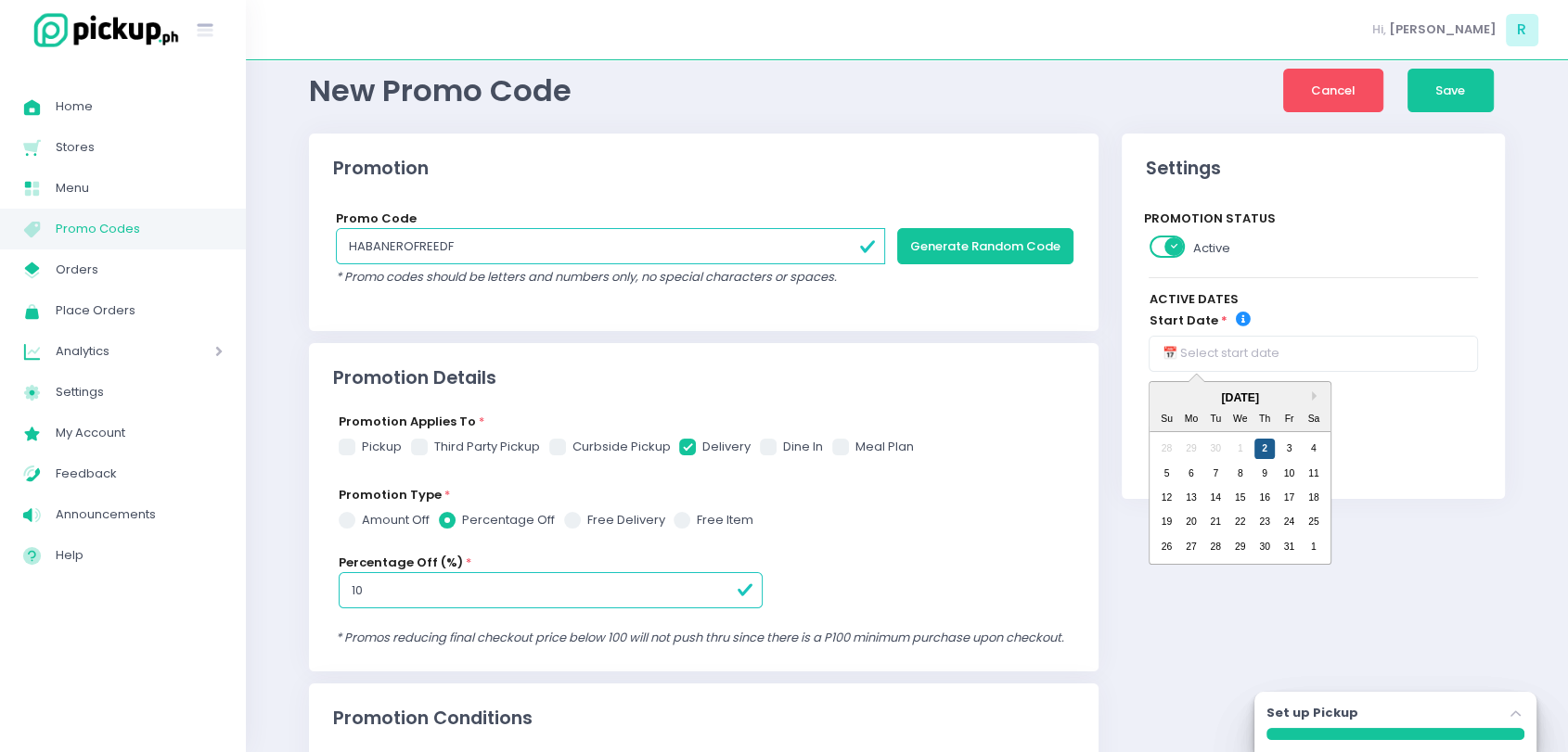
type input "[DATE]"
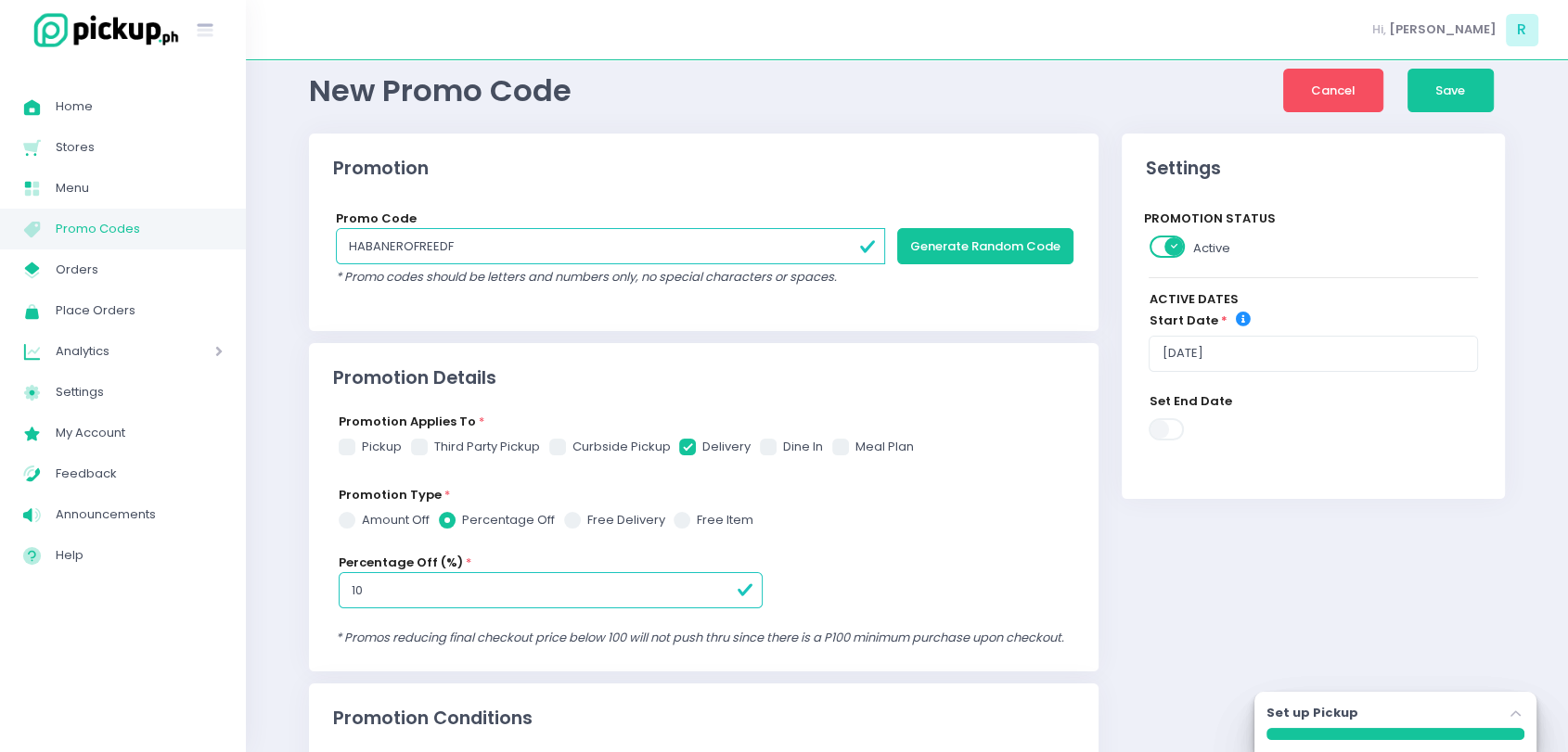
click at [1165, 425] on span at bounding box center [1167, 429] width 37 height 22
click at [222, 416] on input "checkbox" at bounding box center [222, 416] width 0 height 0
checkbox input "true"
radio input "true"
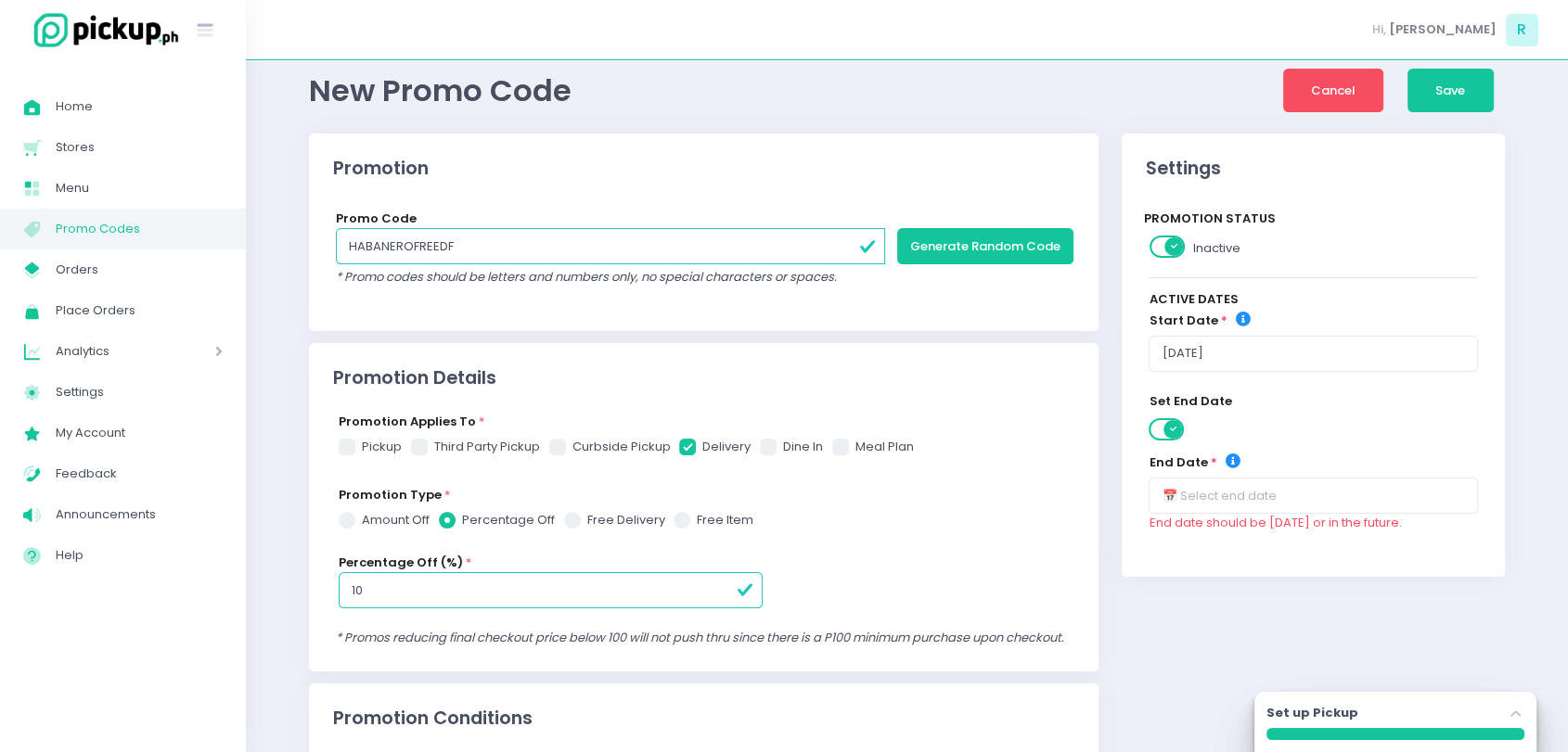
checkbox input "true"
radio input "true"
